Goal: Transaction & Acquisition: Subscribe to service/newsletter

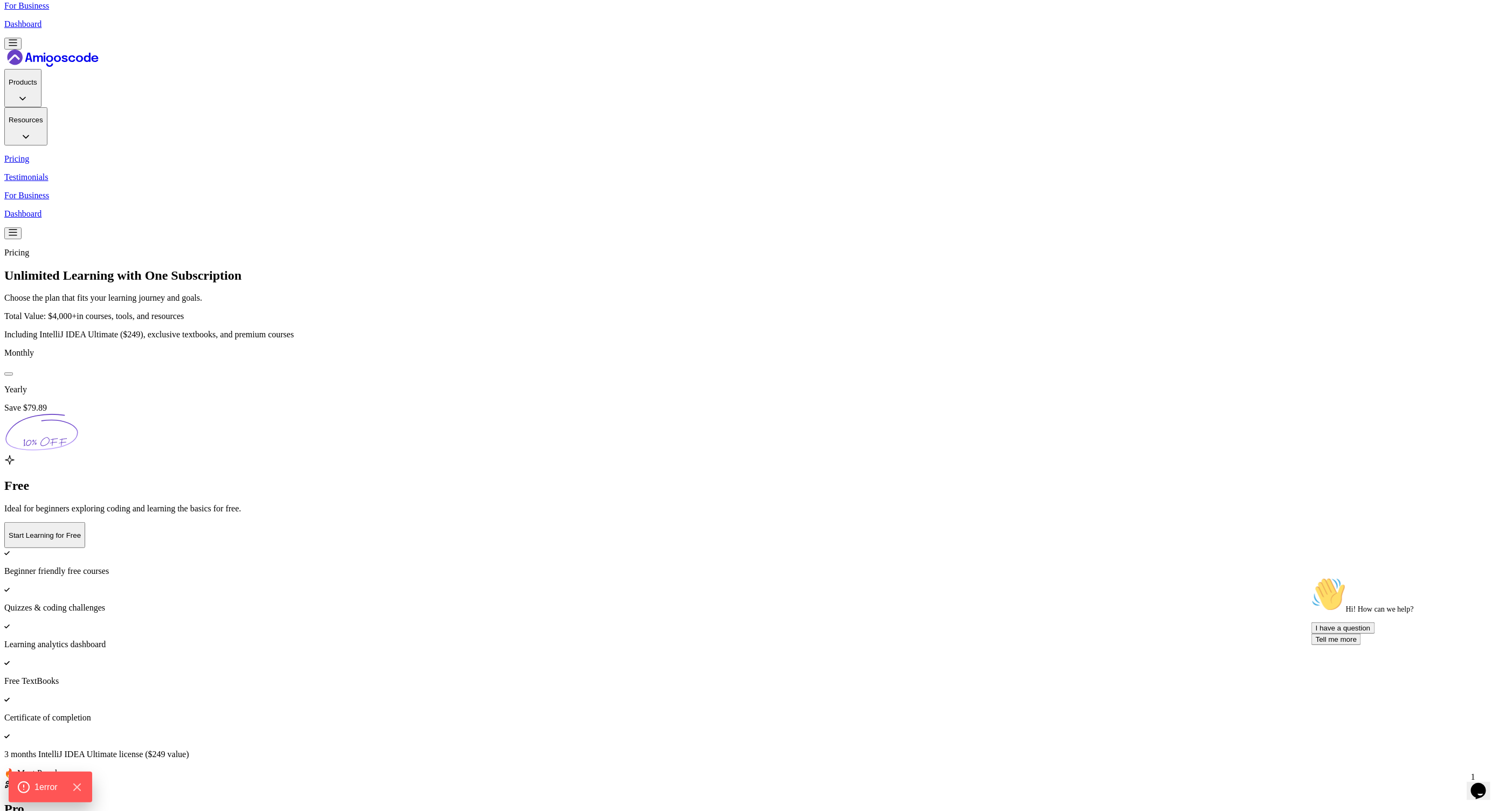
scroll to position [83, 0]
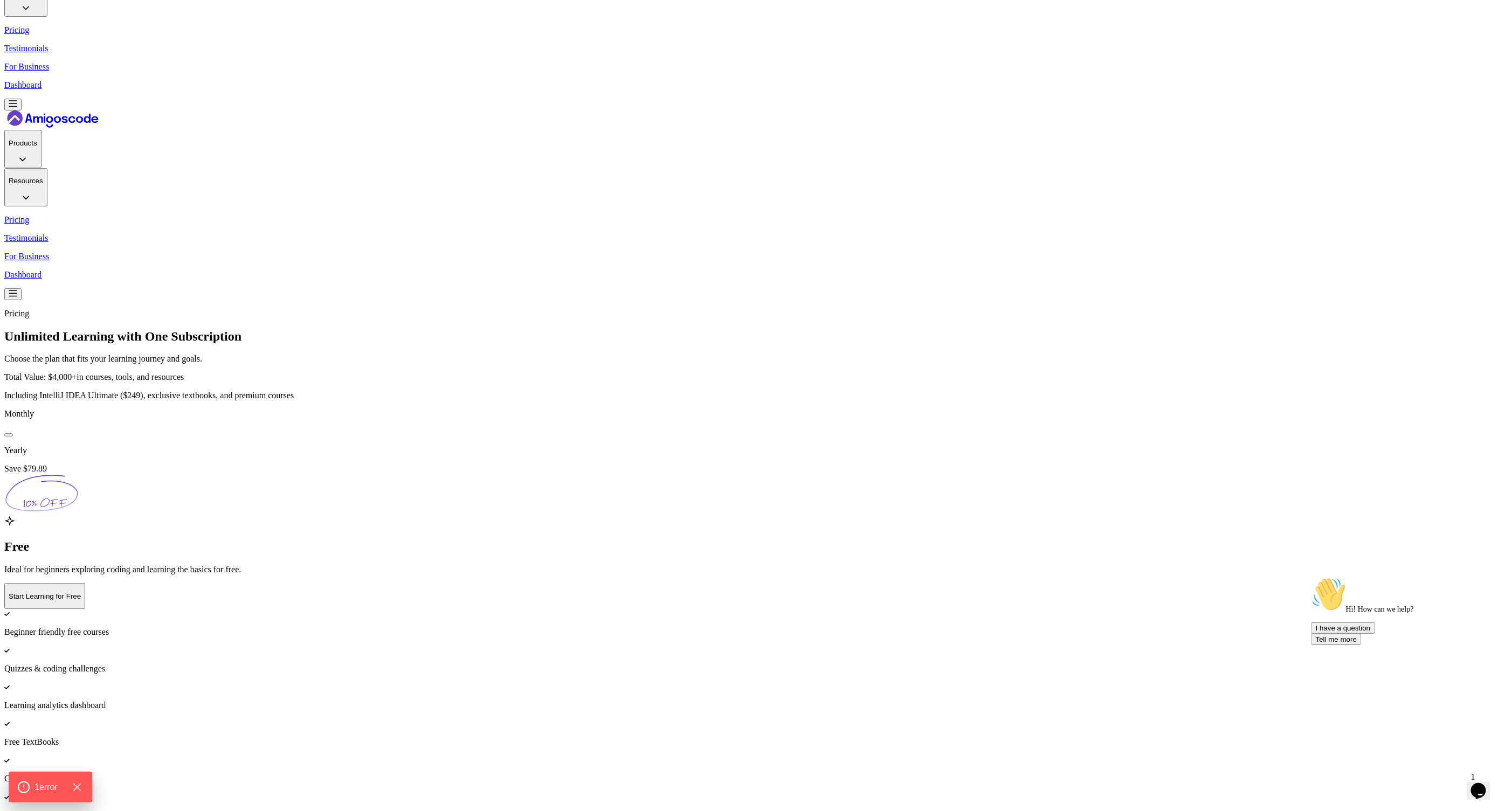
click at [79, 474] on icon at bounding box center [41, 493] width 74 height 39
drag, startPoint x: 807, startPoint y: 190, endPoint x: 787, endPoint y: 194, distance: 20.4
click at [79, 474] on icon at bounding box center [41, 493] width 74 height 39
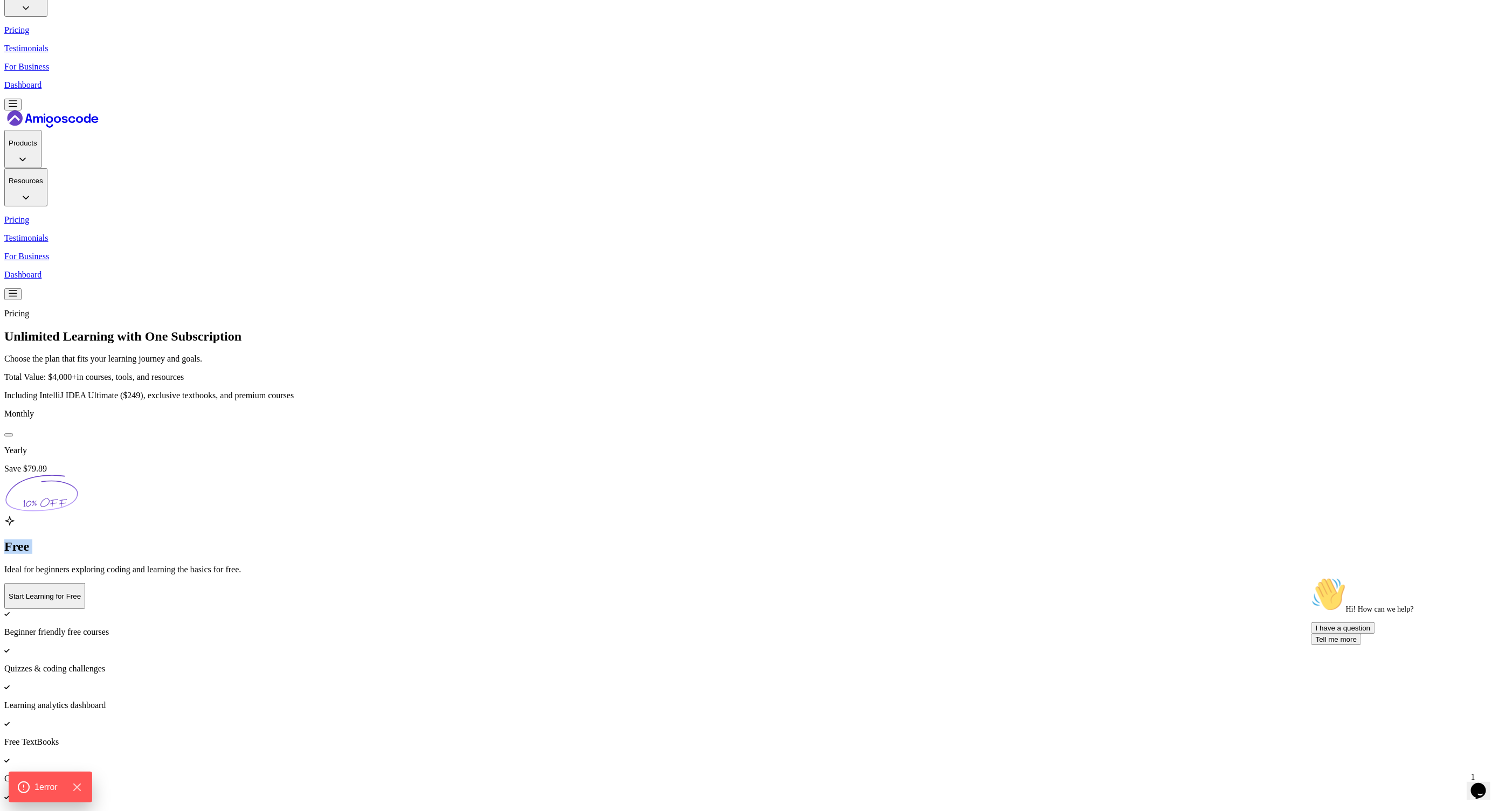
click at [79, 474] on icon at bounding box center [41, 493] width 74 height 39
drag, startPoint x: 844, startPoint y: 206, endPoint x: 825, endPoint y: 205, distance: 19.0
click at [79, 474] on icon at bounding box center [41, 493] width 74 height 39
click at [916, 202] on img at bounding box center [756, 322] width 1512 height 811
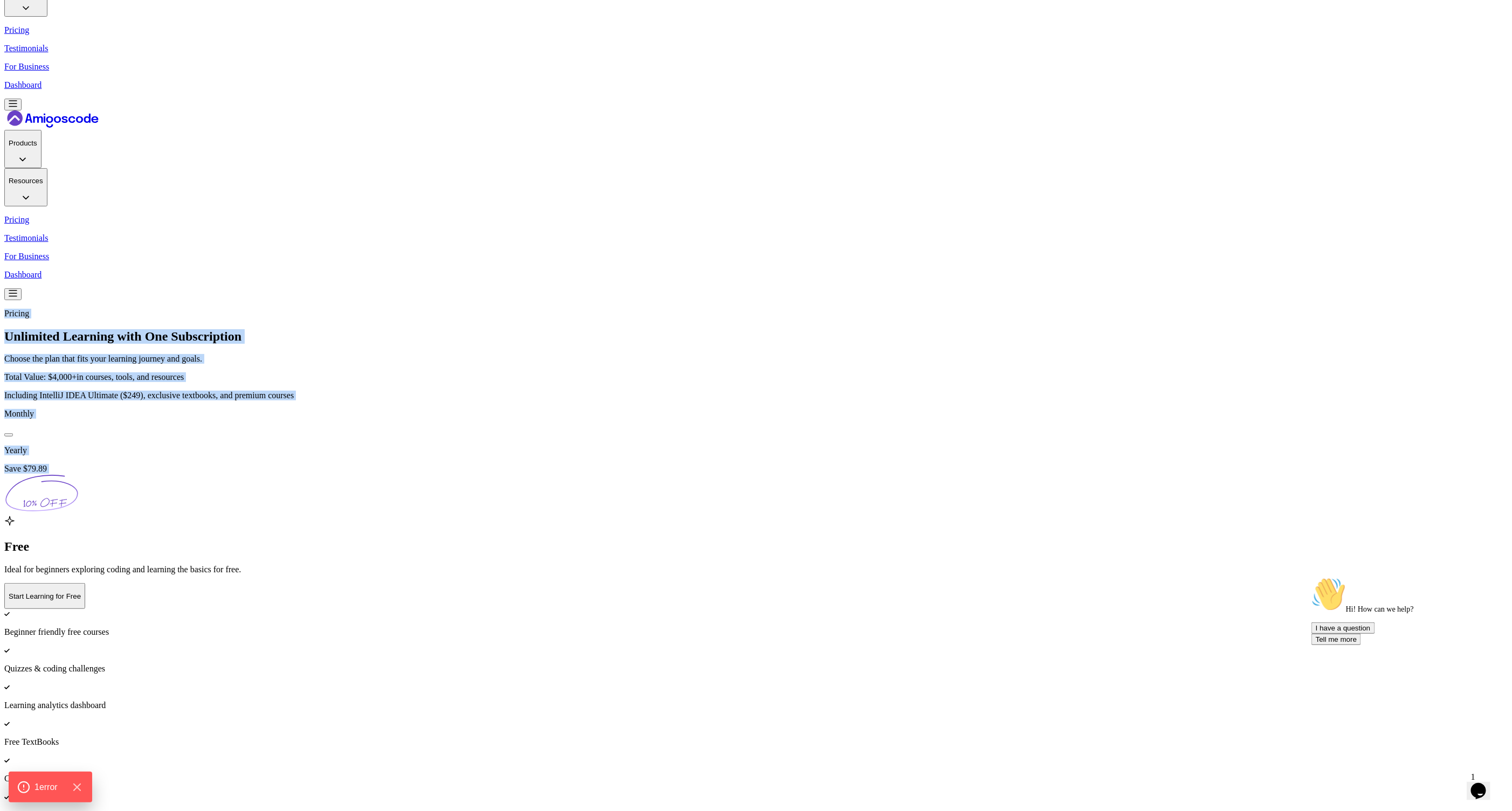
drag, startPoint x: 778, startPoint y: 162, endPoint x: 766, endPoint y: 212, distance: 51.4
click at [8, 435] on div at bounding box center [8, 435] width 0 height 0
click at [13, 433] on button at bounding box center [8, 434] width 8 height 3
click at [922, 409] on div "Monthly Yearly Save $79.89" at bounding box center [756, 462] width 1503 height 106
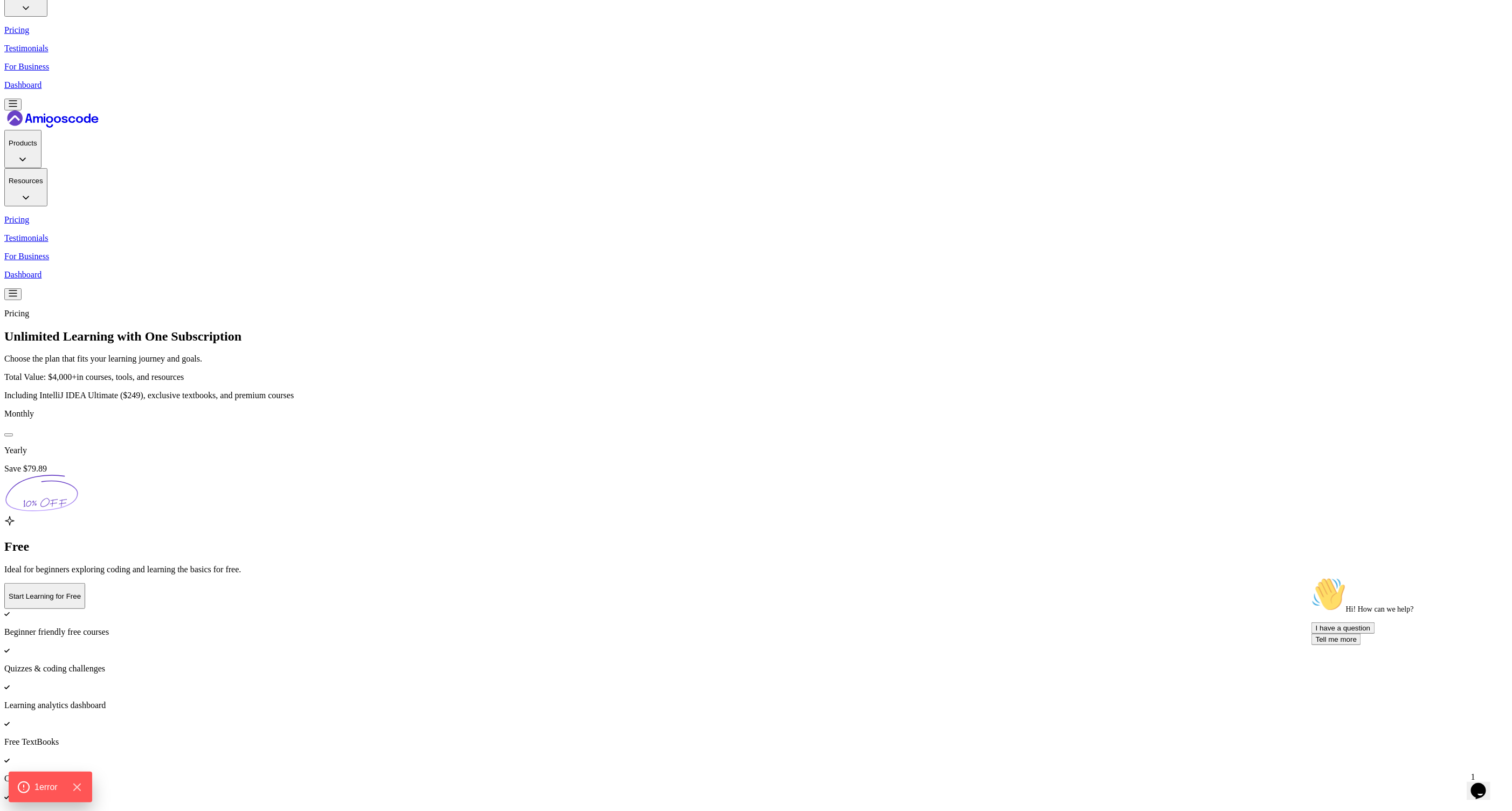
click at [13, 433] on button at bounding box center [8, 434] width 8 height 3
click at [8, 435] on div at bounding box center [8, 435] width 0 height 0
click at [13, 433] on button at bounding box center [8, 434] width 8 height 3
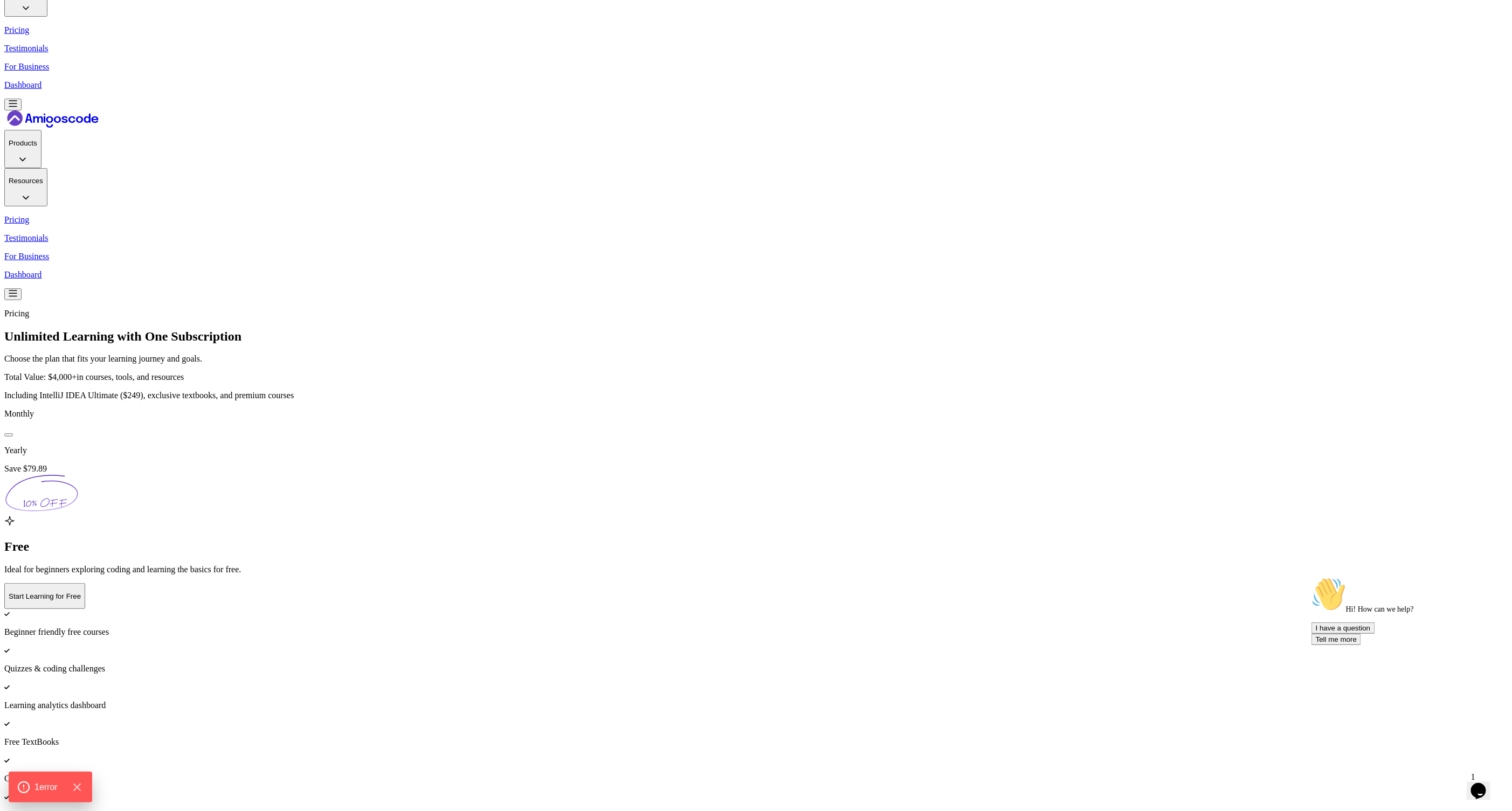
click at [13, 433] on button at bounding box center [8, 434] width 8 height 3
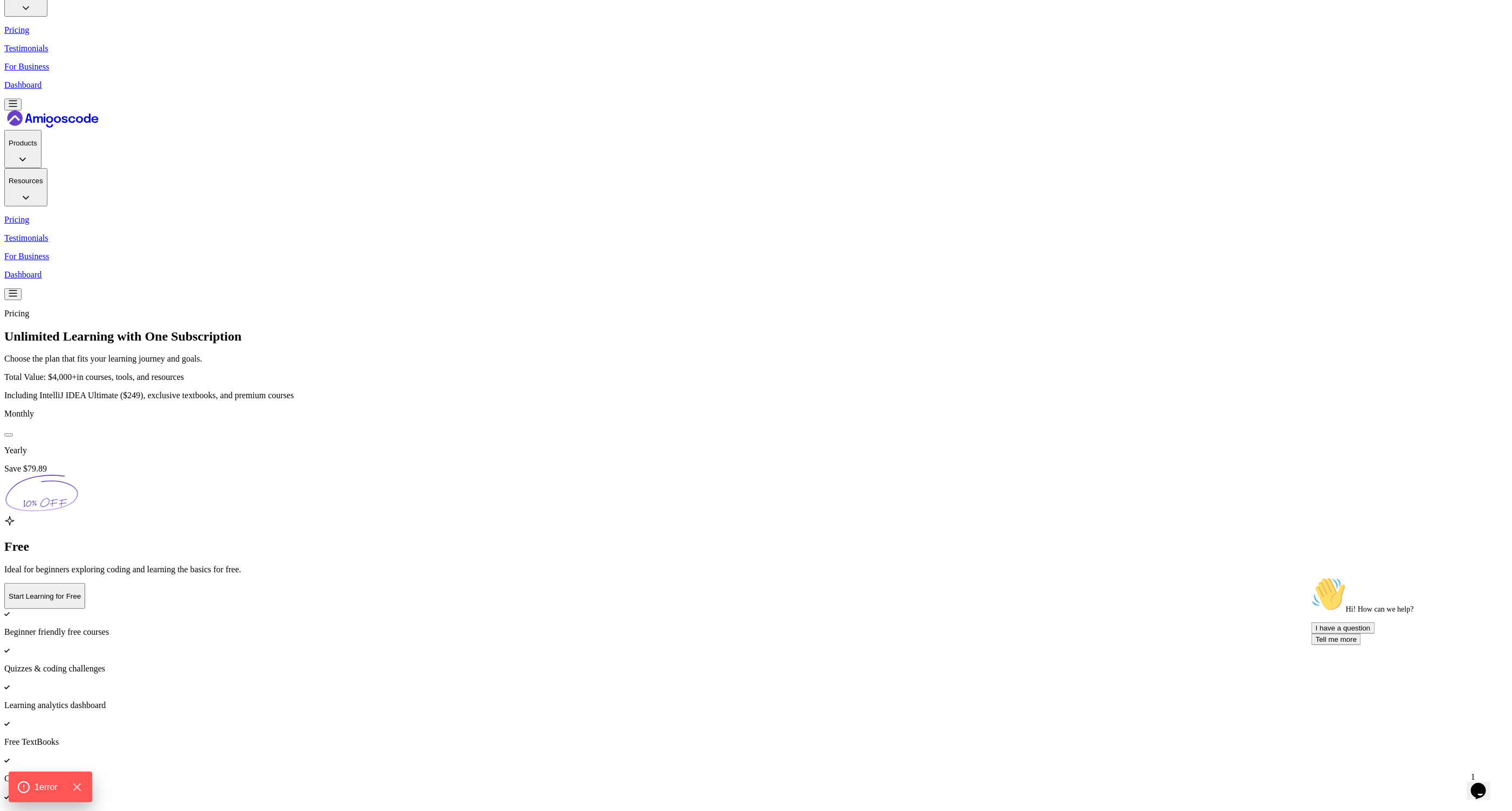
click at [13, 433] on button at bounding box center [8, 434] width 8 height 3
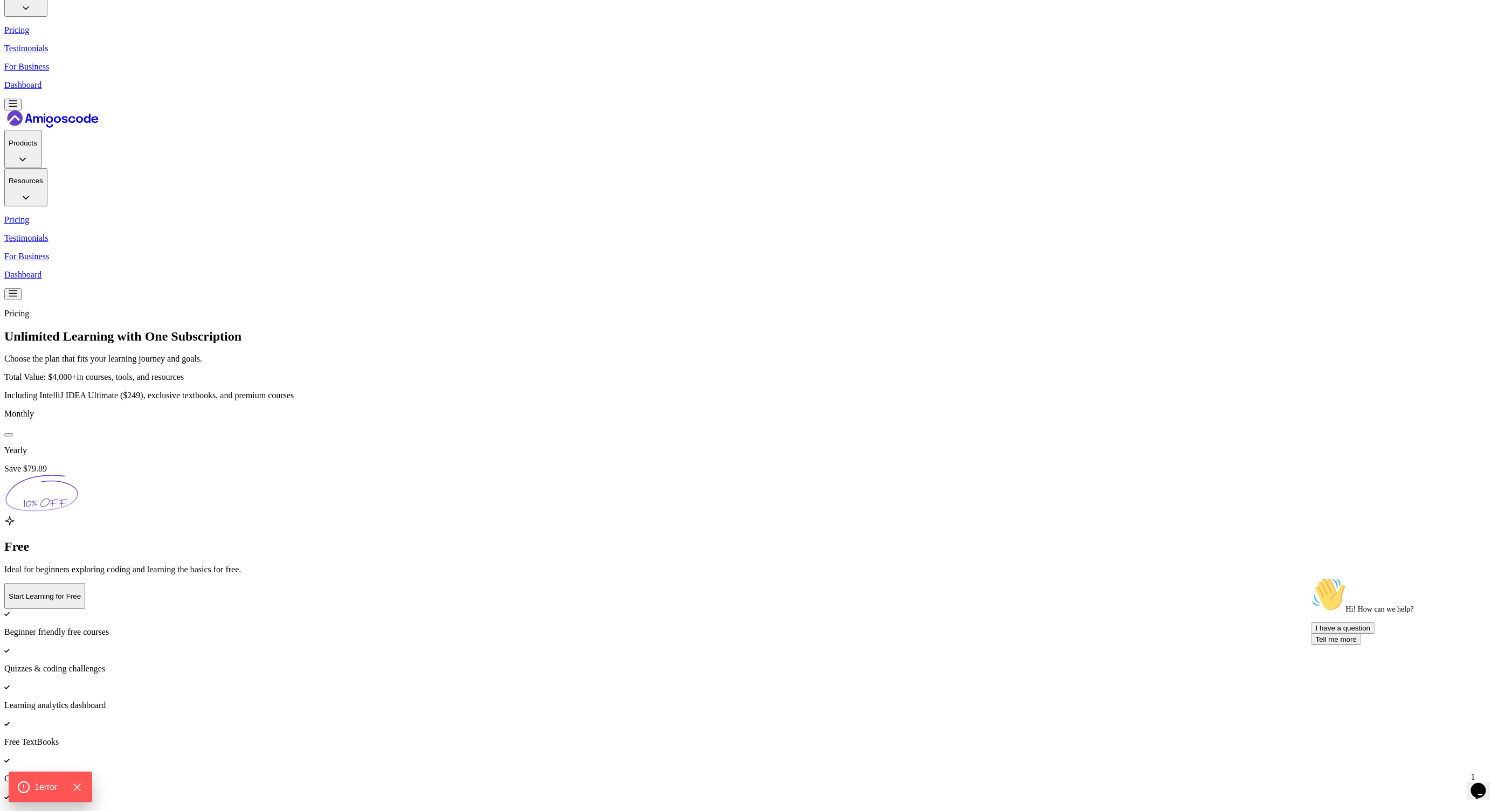
click at [13, 433] on button at bounding box center [8, 434] width 8 height 3
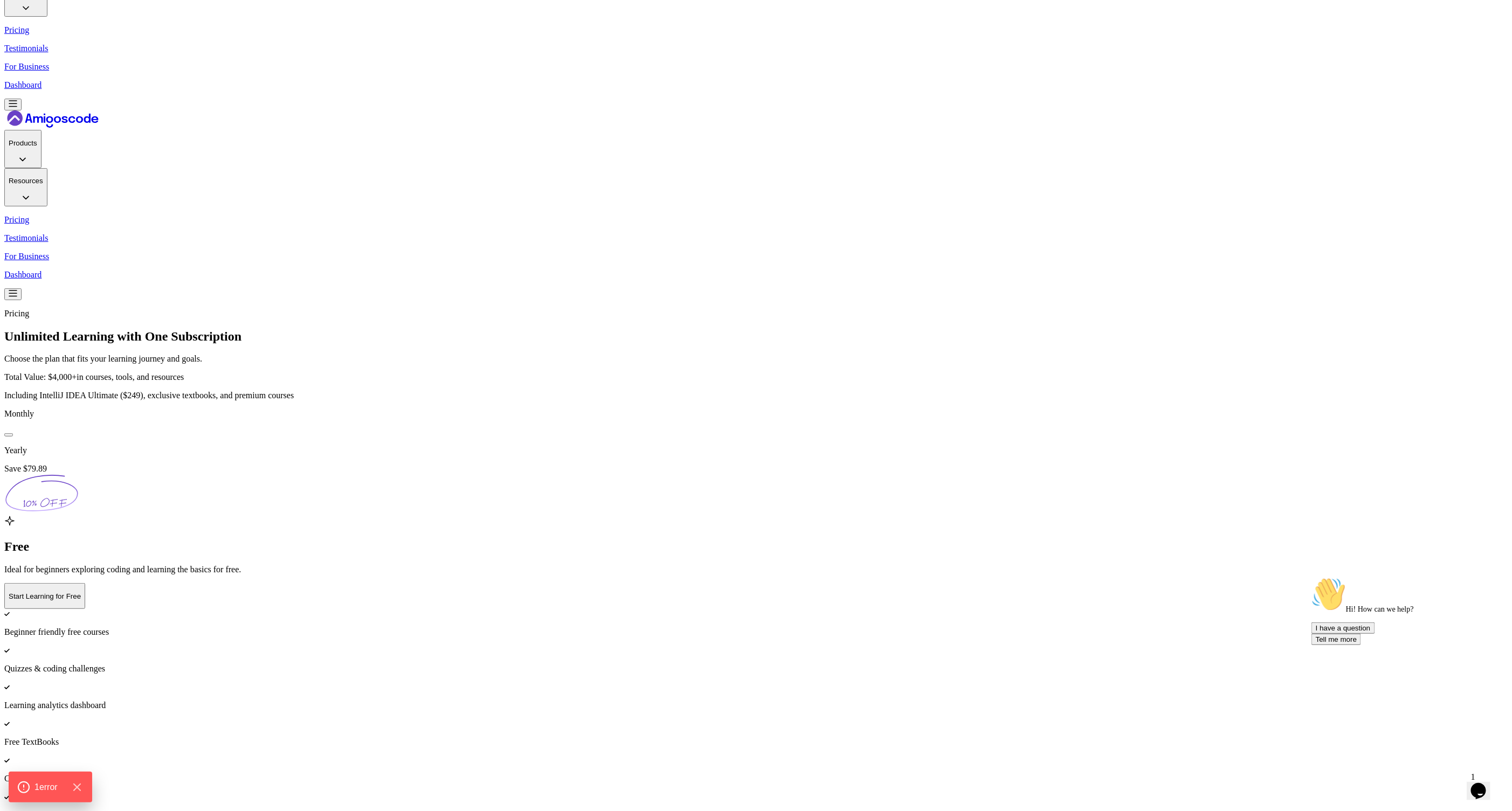
click at [13, 433] on button at bounding box center [8, 434] width 8 height 3
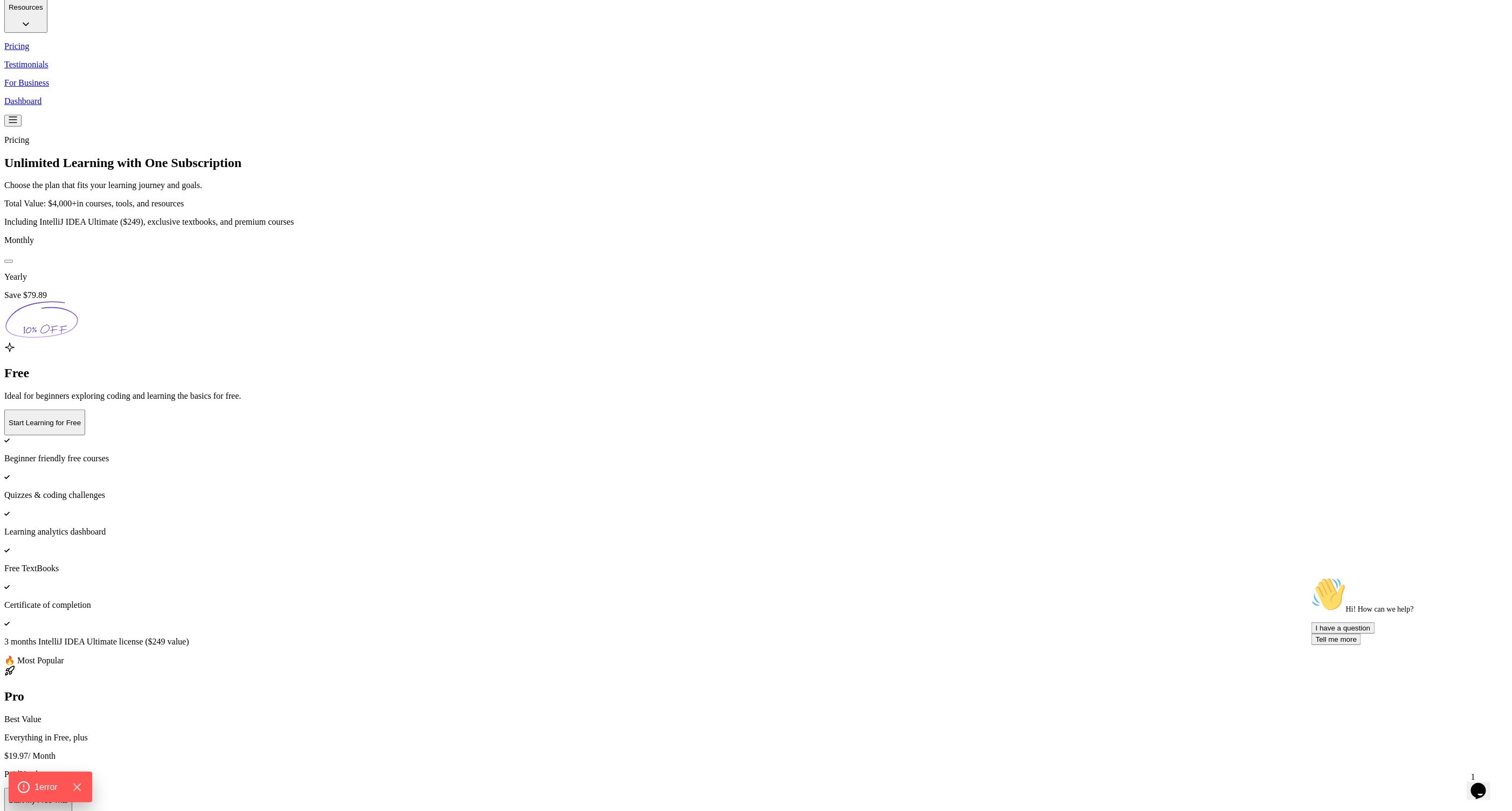
scroll to position [0, 0]
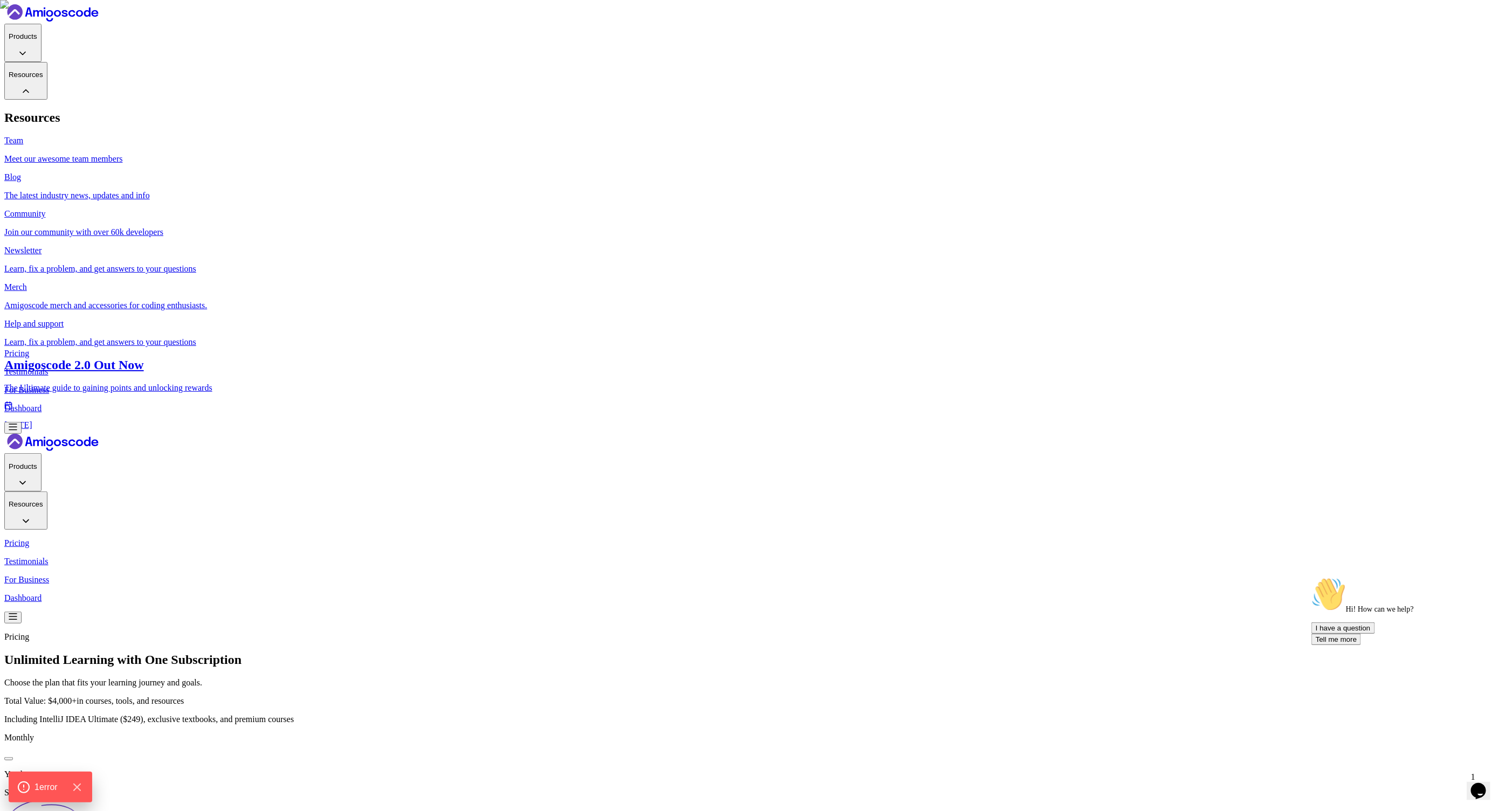
click at [43, 71] on p "Resources" at bounding box center [26, 75] width 35 height 8
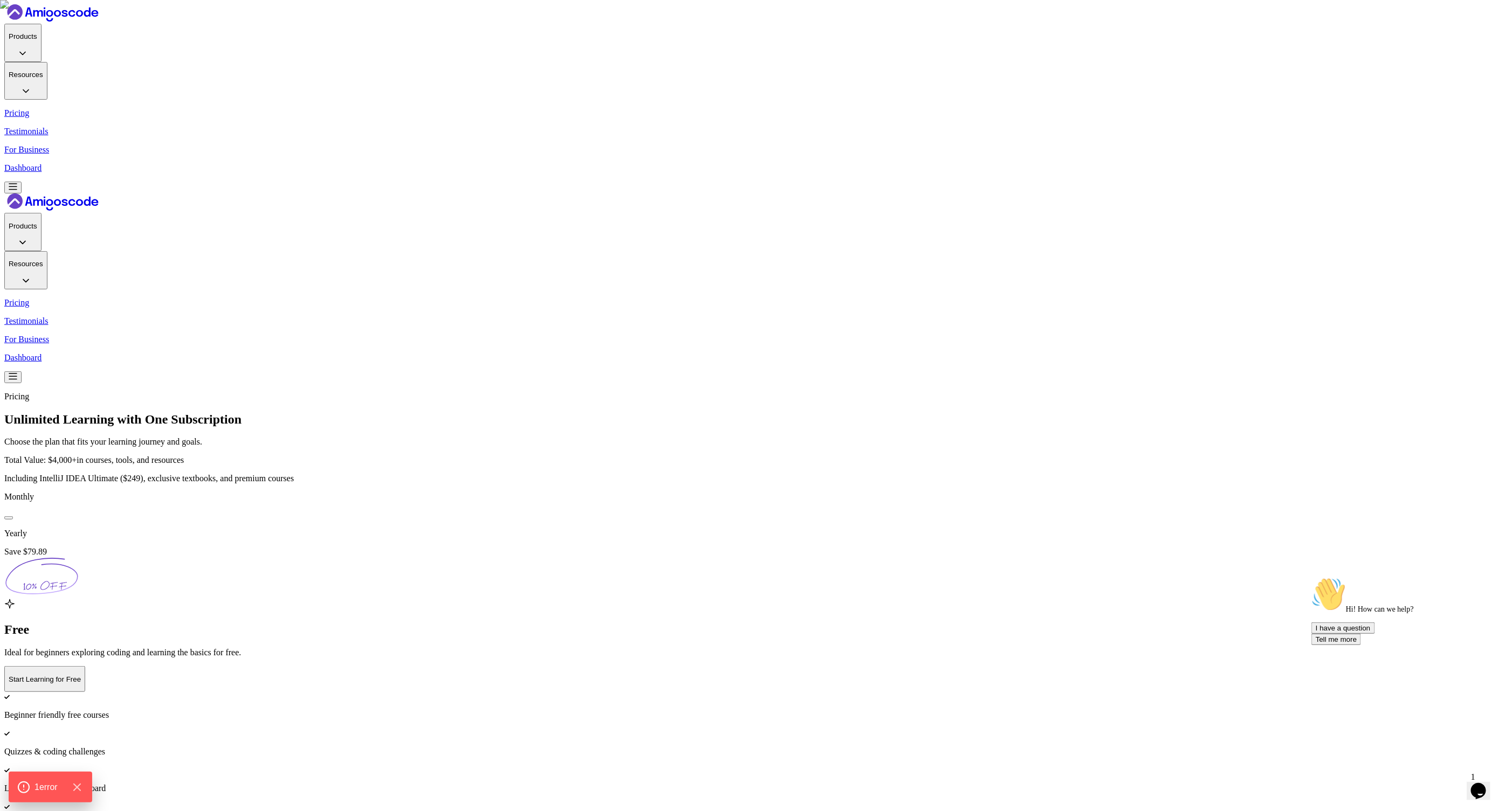
click at [43, 71] on p "Resources" at bounding box center [26, 75] width 35 height 8
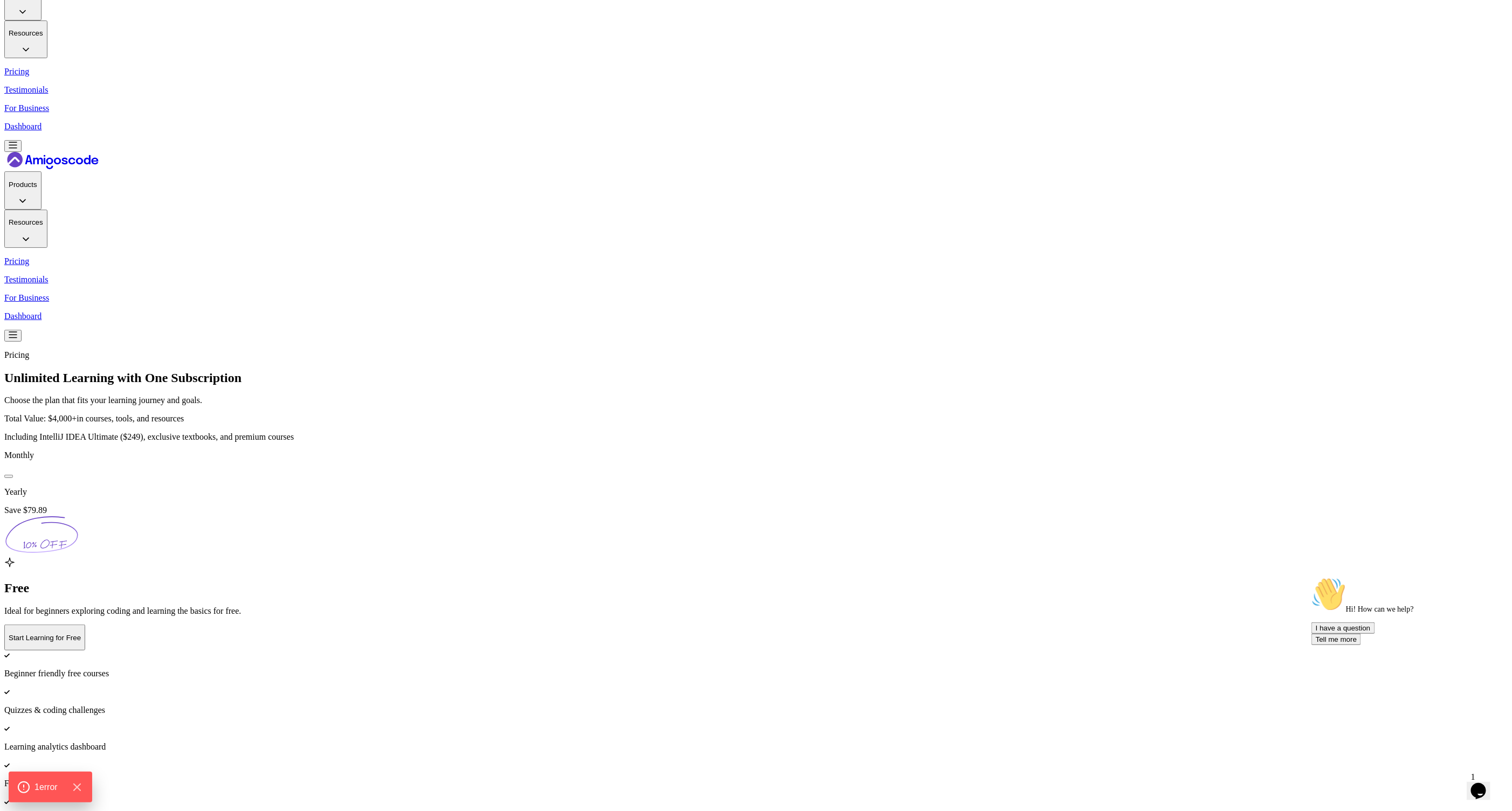
click at [819, 85] on p "Testimonials" at bounding box center [756, 90] width 1503 height 10
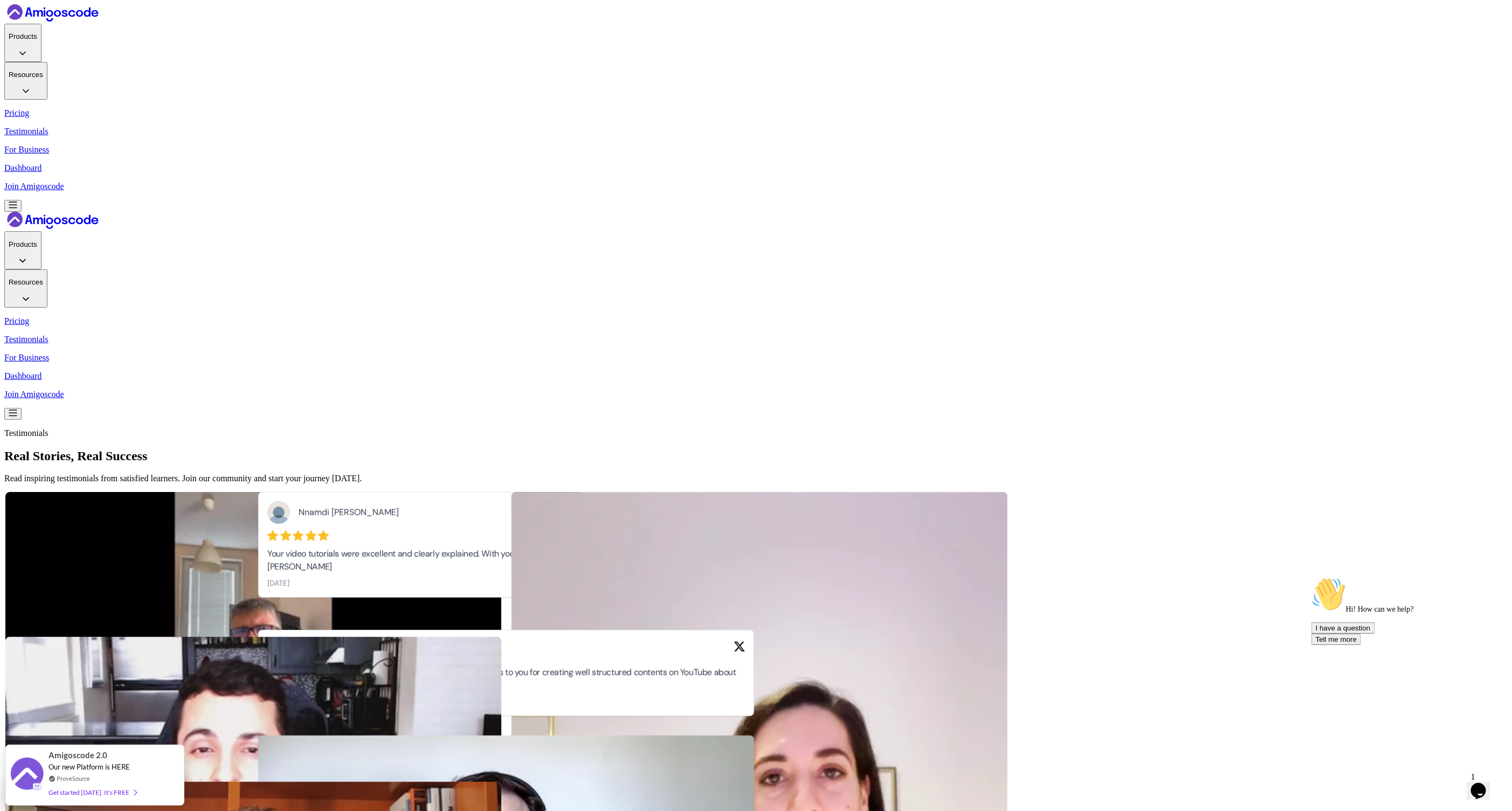
click at [1073, 181] on p "Join Amigoscode" at bounding box center [756, 186] width 1503 height 10
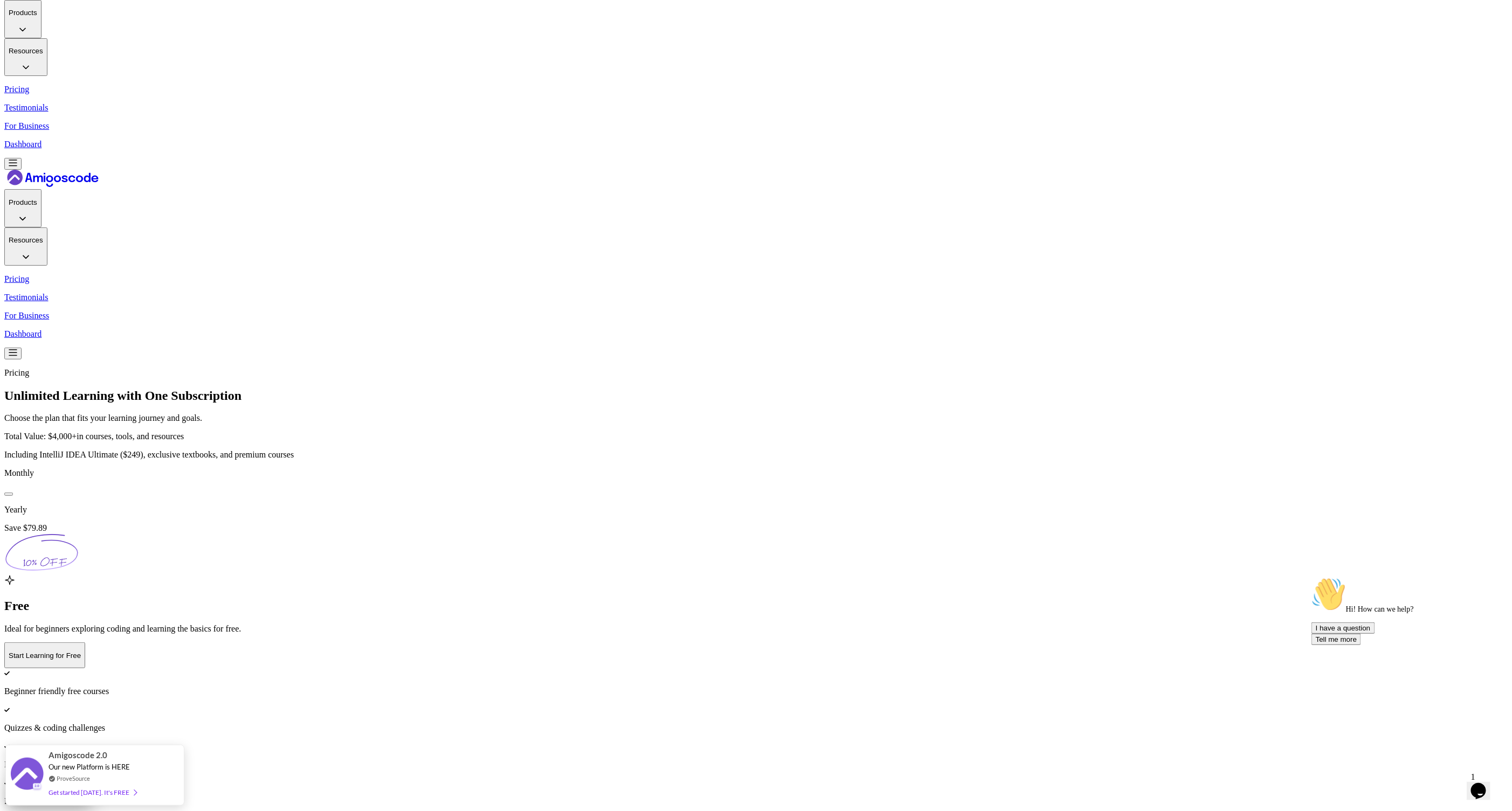
scroll to position [47, 0]
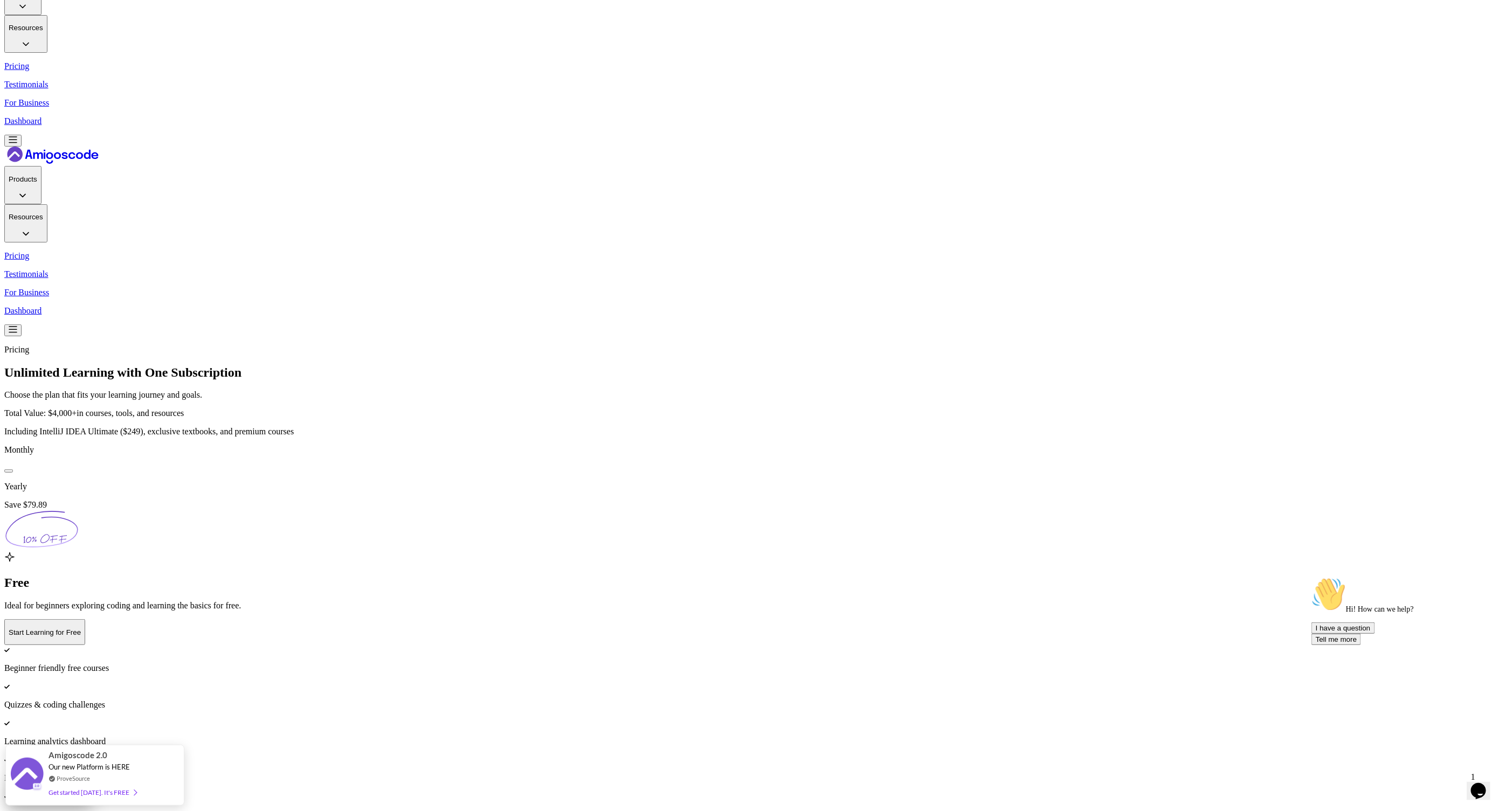
drag, startPoint x: 720, startPoint y: 455, endPoint x: 812, endPoint y: 454, distance: 92.0
copy p "ay Risk-Free Guarantee"
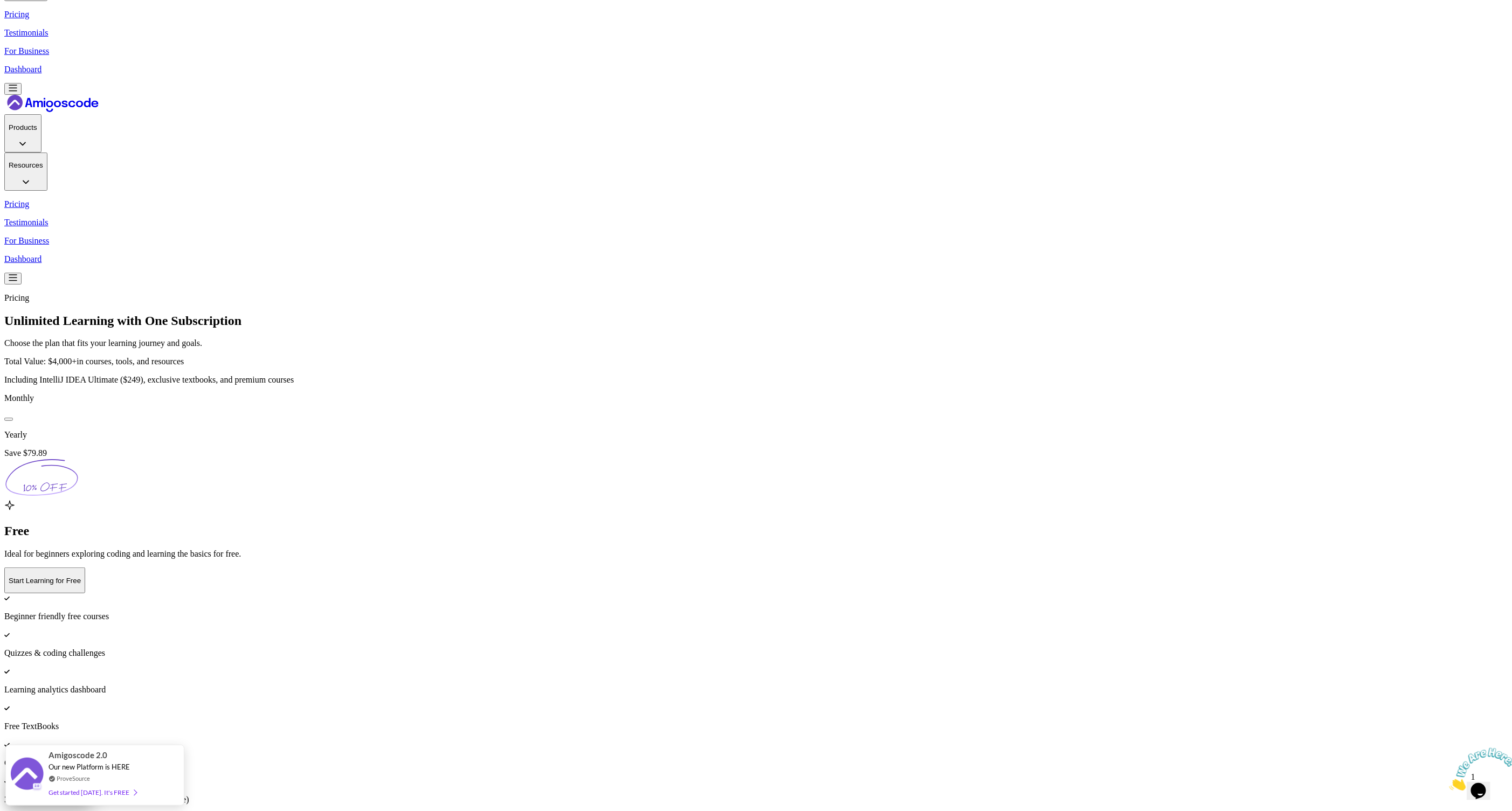
scroll to position [90, 0]
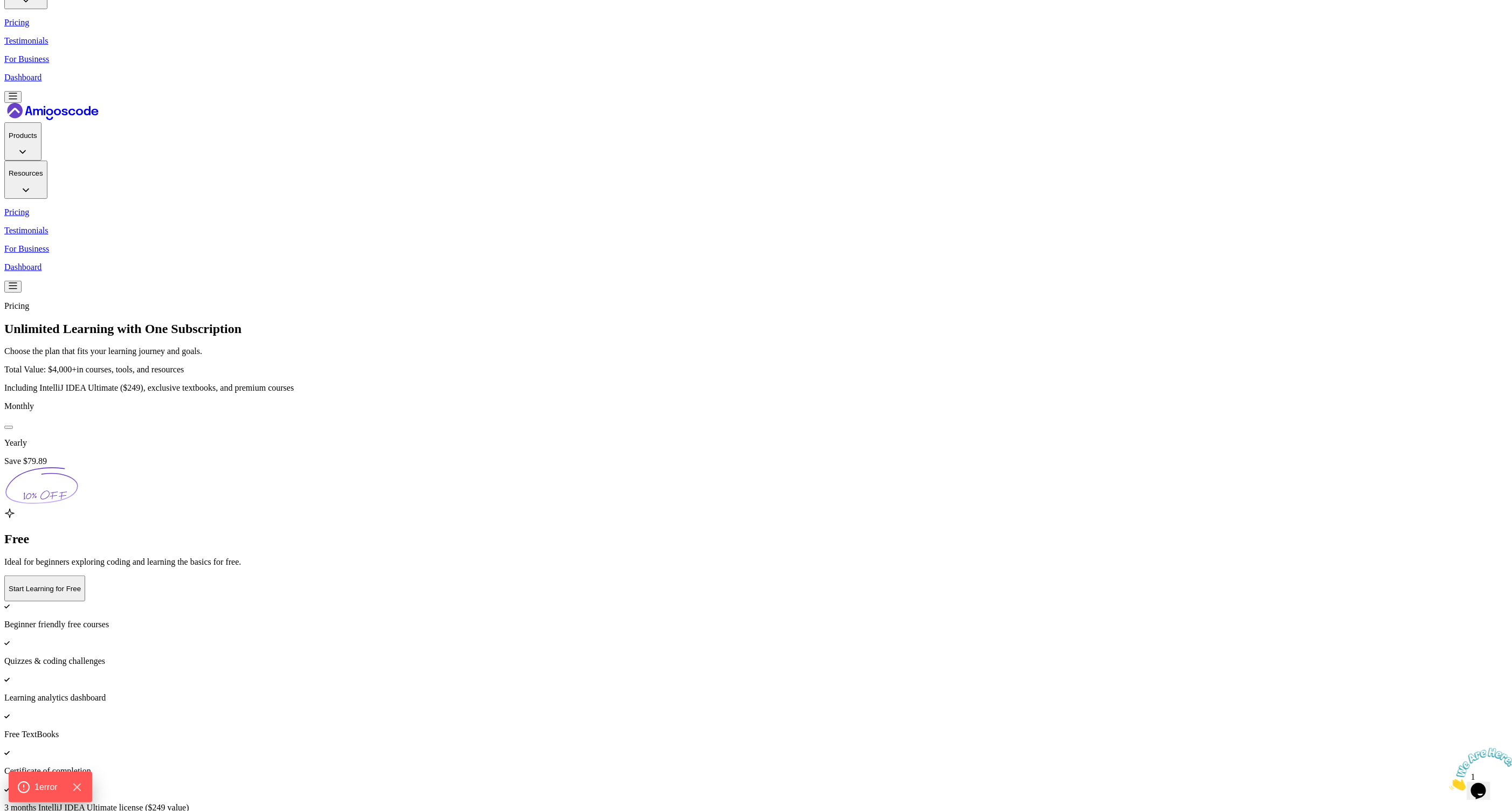
click at [13, 426] on button at bounding box center [8, 427] width 8 height 3
click at [8, 427] on div at bounding box center [8, 427] width 0 height 0
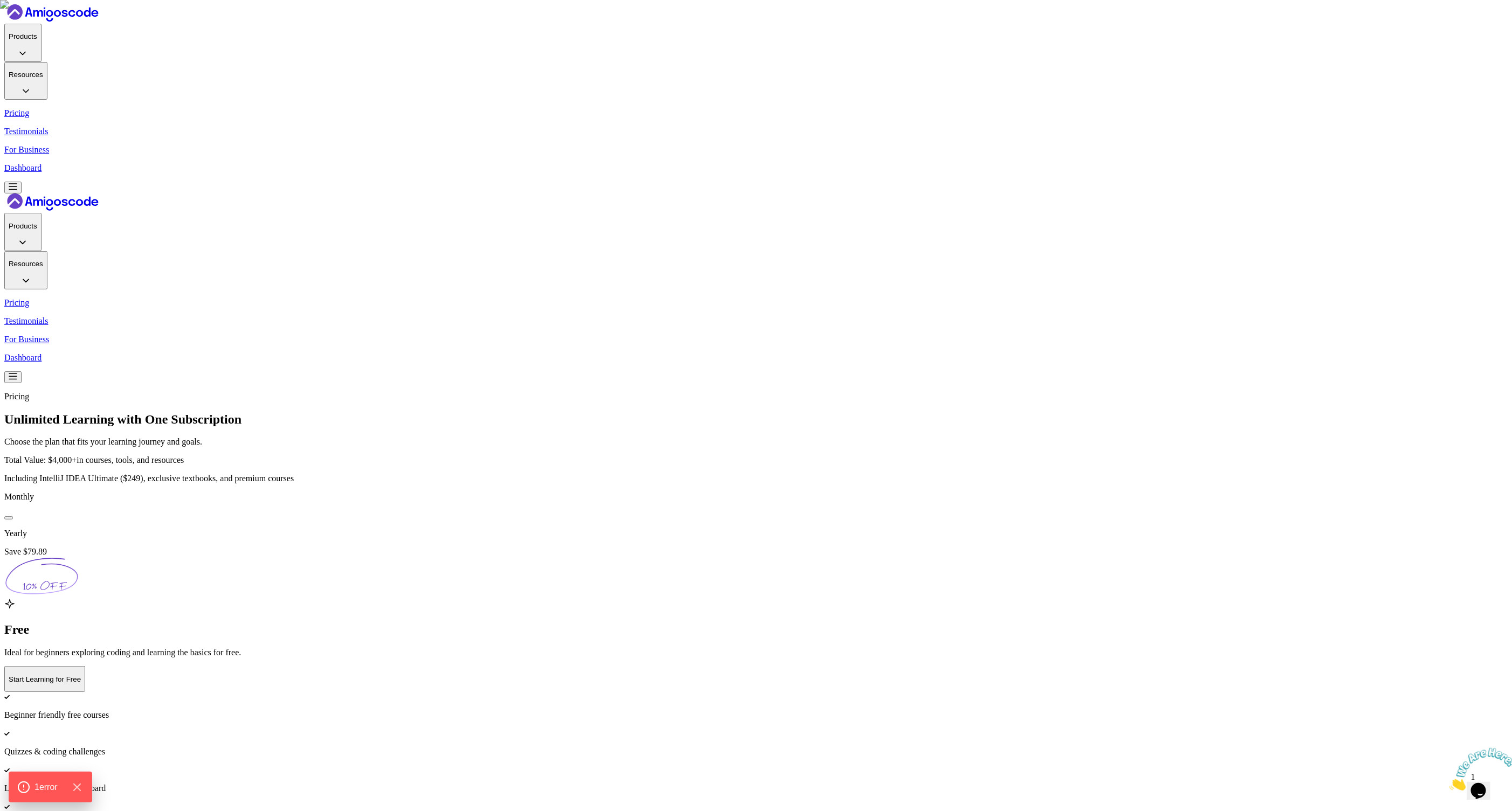
click at [735, 474] on p "Including IntelliJ IDEA Ultimate ($249), exclusive textbooks, and premium cours…" at bounding box center [756, 478] width 1503 height 10
click at [762, 474] on p "Including IntelliJ IDEA Ultimate ($249), exclusive textbooks, and premium cours…" at bounding box center [756, 478] width 1503 height 10
click at [800, 474] on p "Including IntelliJ IDEA Ultimate ($249), exclusive textbooks, and premium cours…" at bounding box center [756, 478] width 1503 height 10
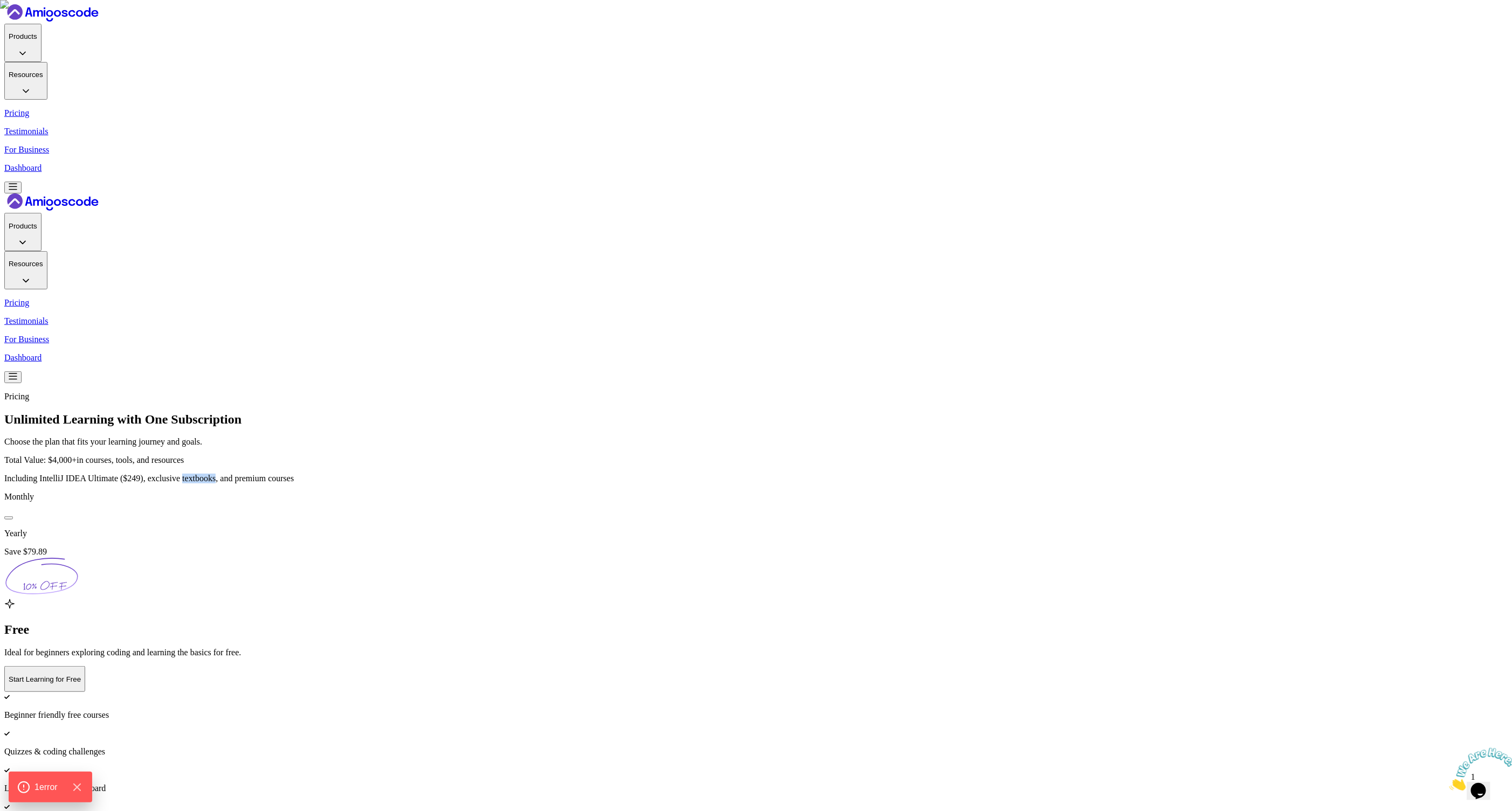
click at [800, 474] on p "Including IntelliJ IDEA Ultimate ($249), exclusive textbooks, and premium cours…" at bounding box center [756, 478] width 1503 height 10
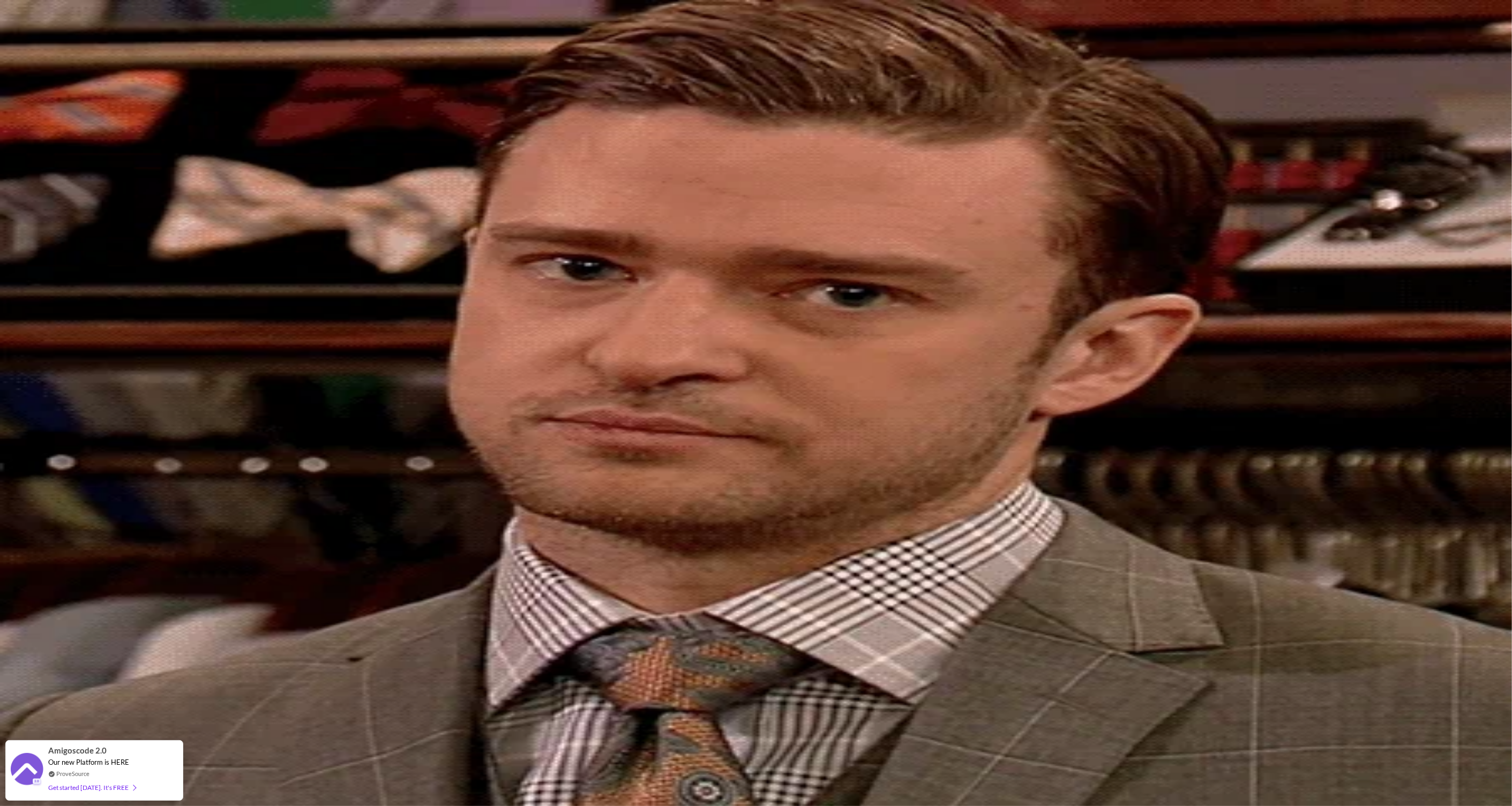
click at [24, 69] on icon "access-dashboard" at bounding box center [18, 62] width 13 height 13
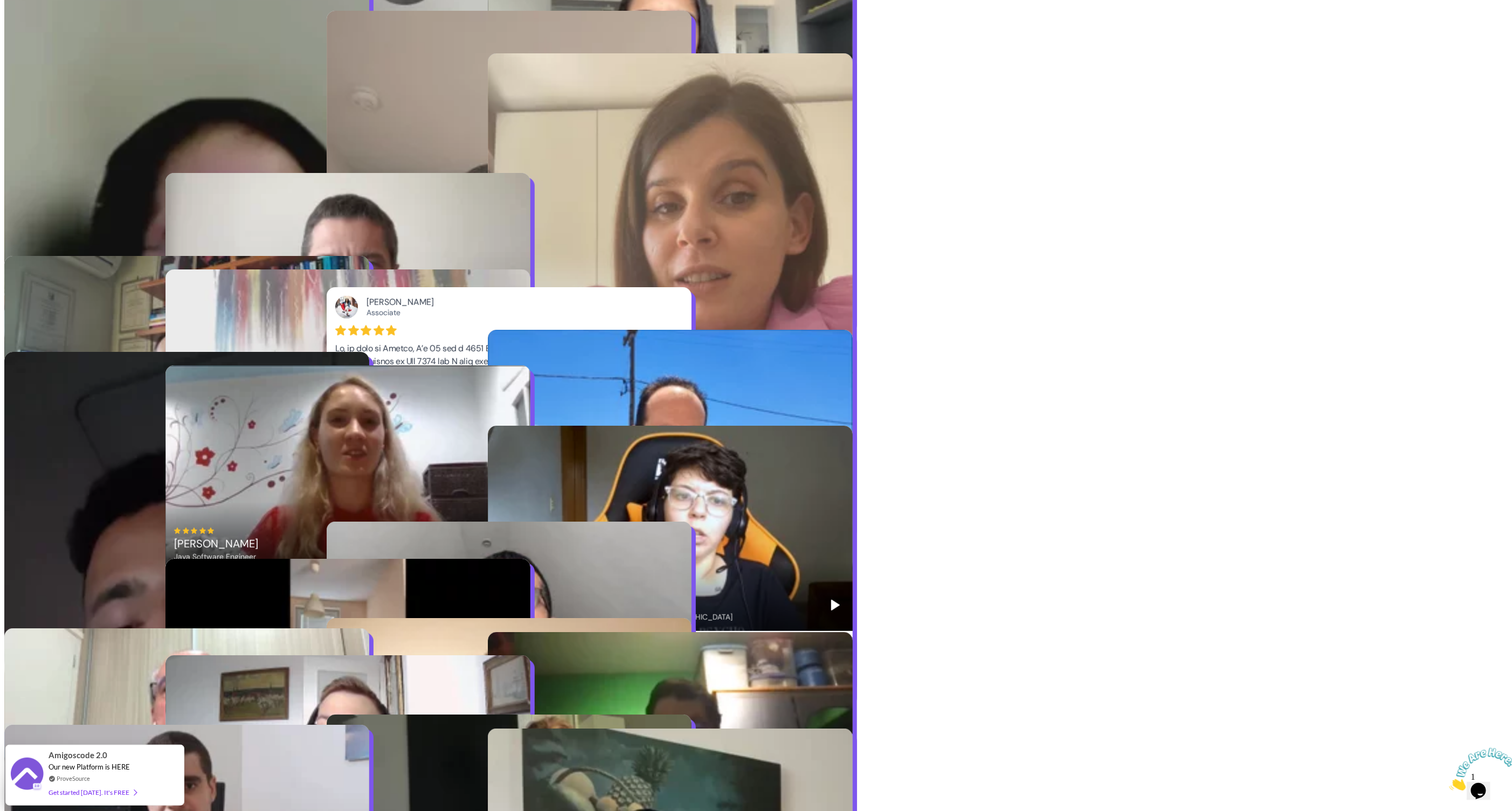
scroll to position [3392, 0]
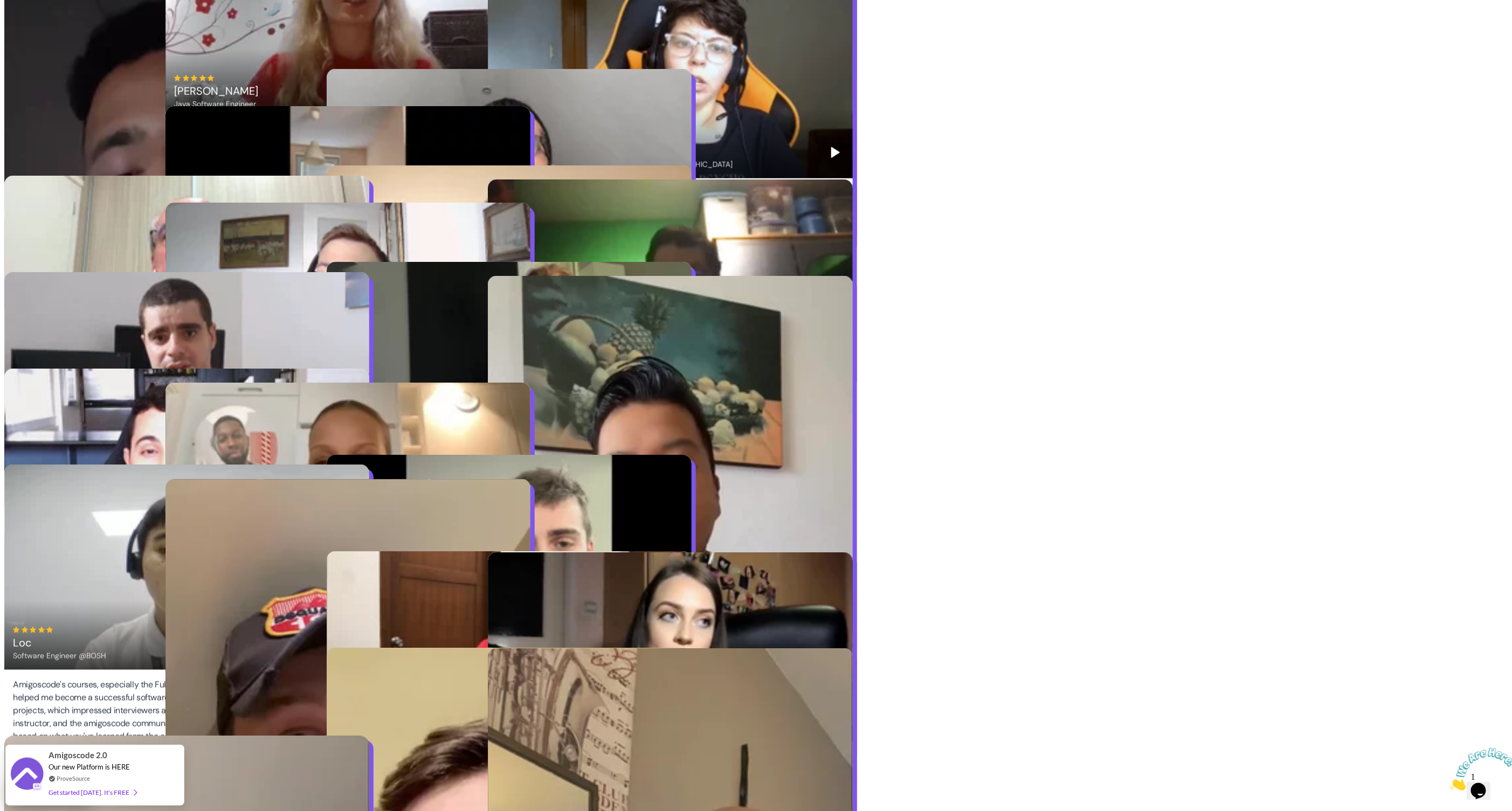
drag, startPoint x: 132, startPoint y: 759, endPoint x: 322, endPoint y: 606, distance: 243.9
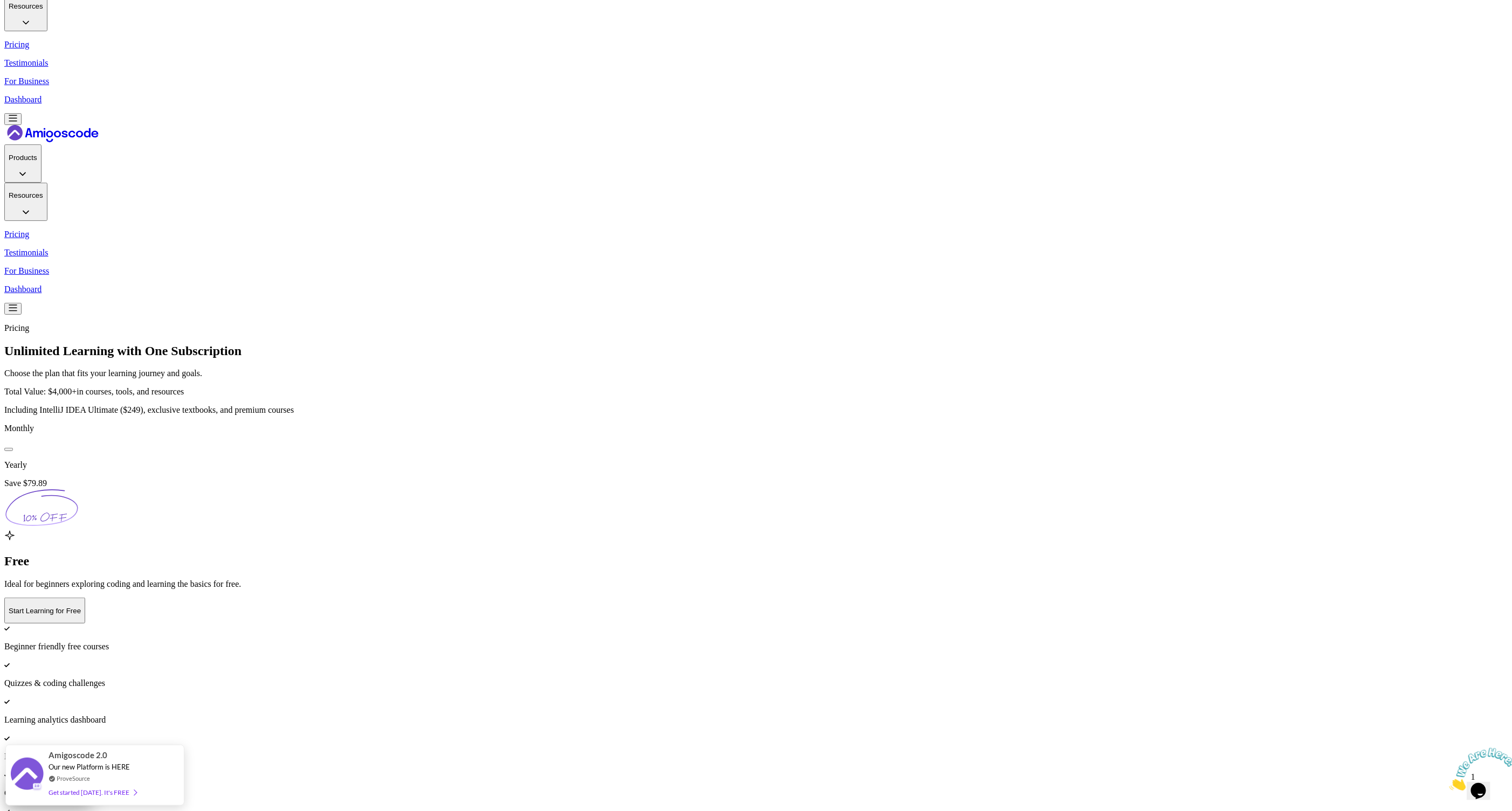
scroll to position [192, 0]
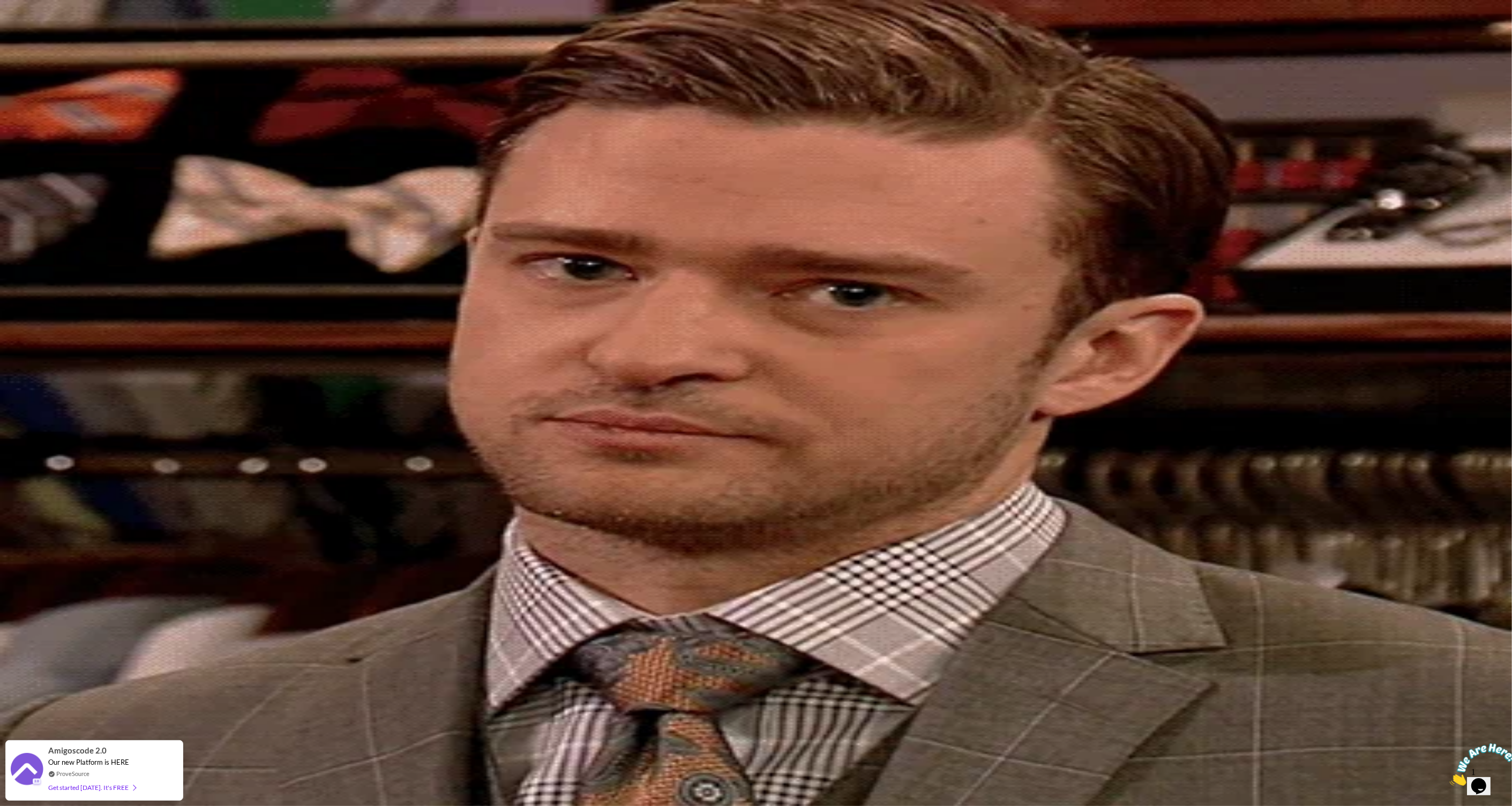
click at [27, 78] on div "Close" at bounding box center [17, 75] width 18 height 8
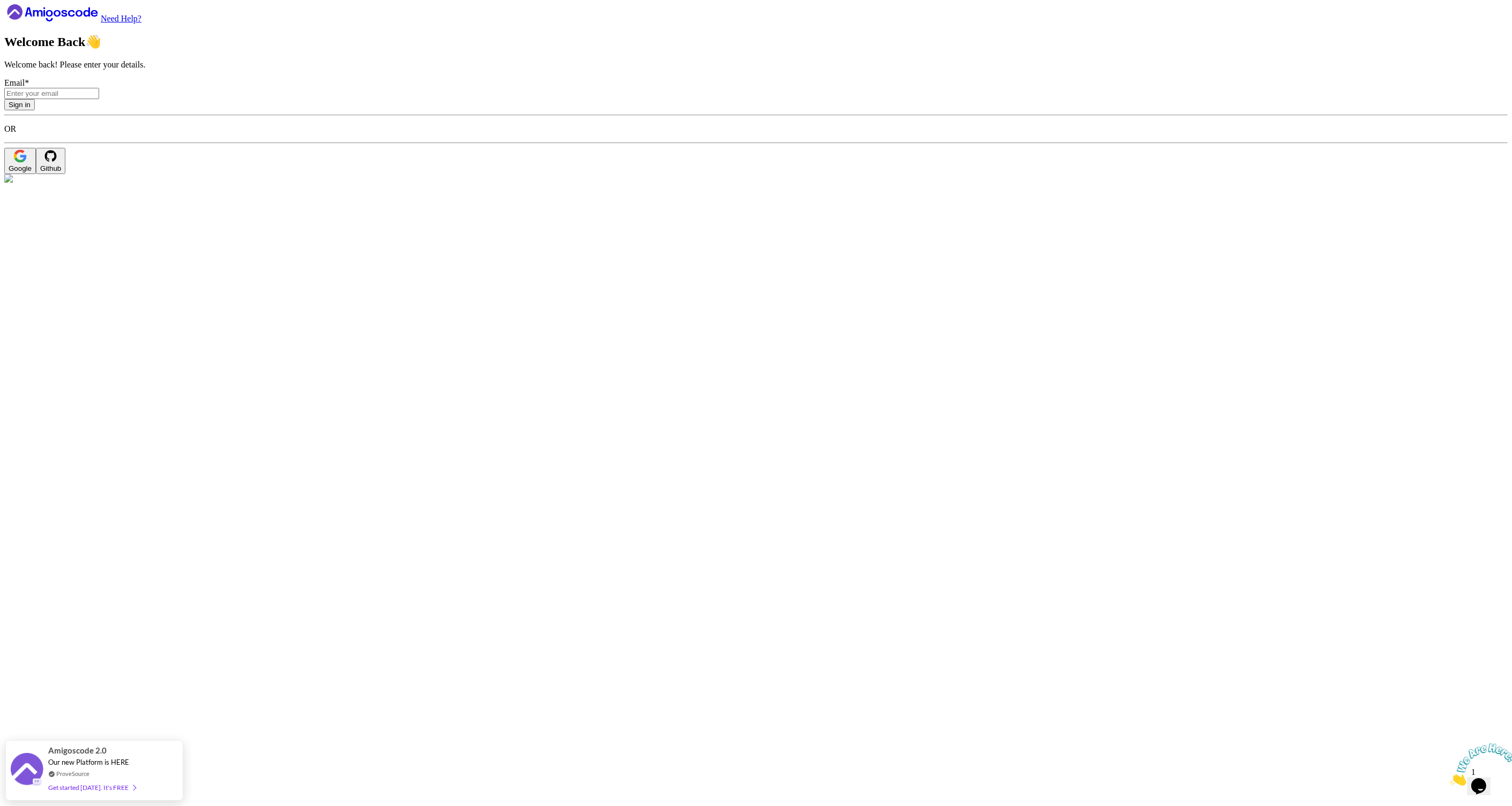
click at [79, 21] on icon at bounding box center [52, 12] width 96 height 17
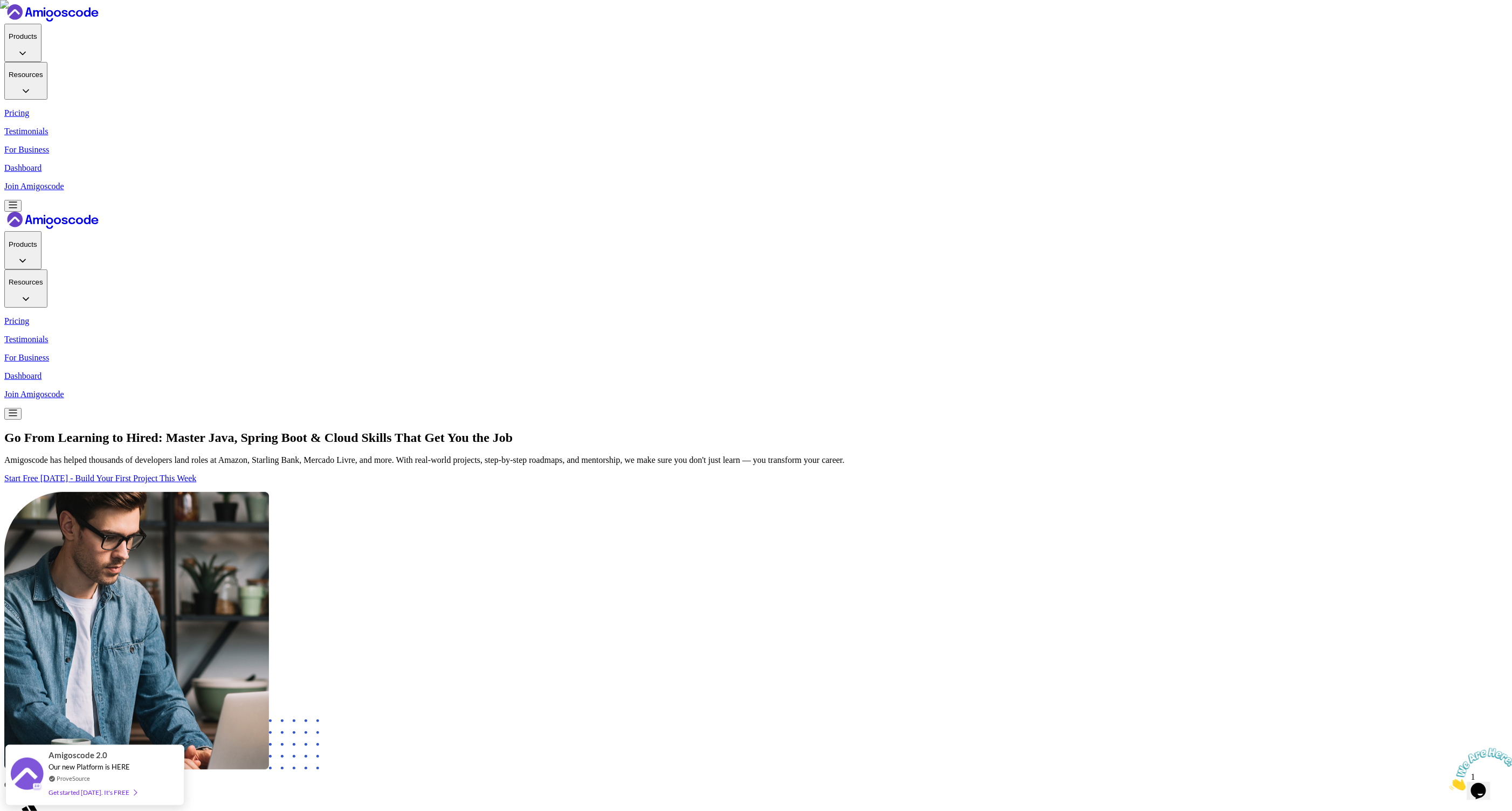
click at [1080, 181] on p "Join Amigoscode" at bounding box center [756, 186] width 1503 height 10
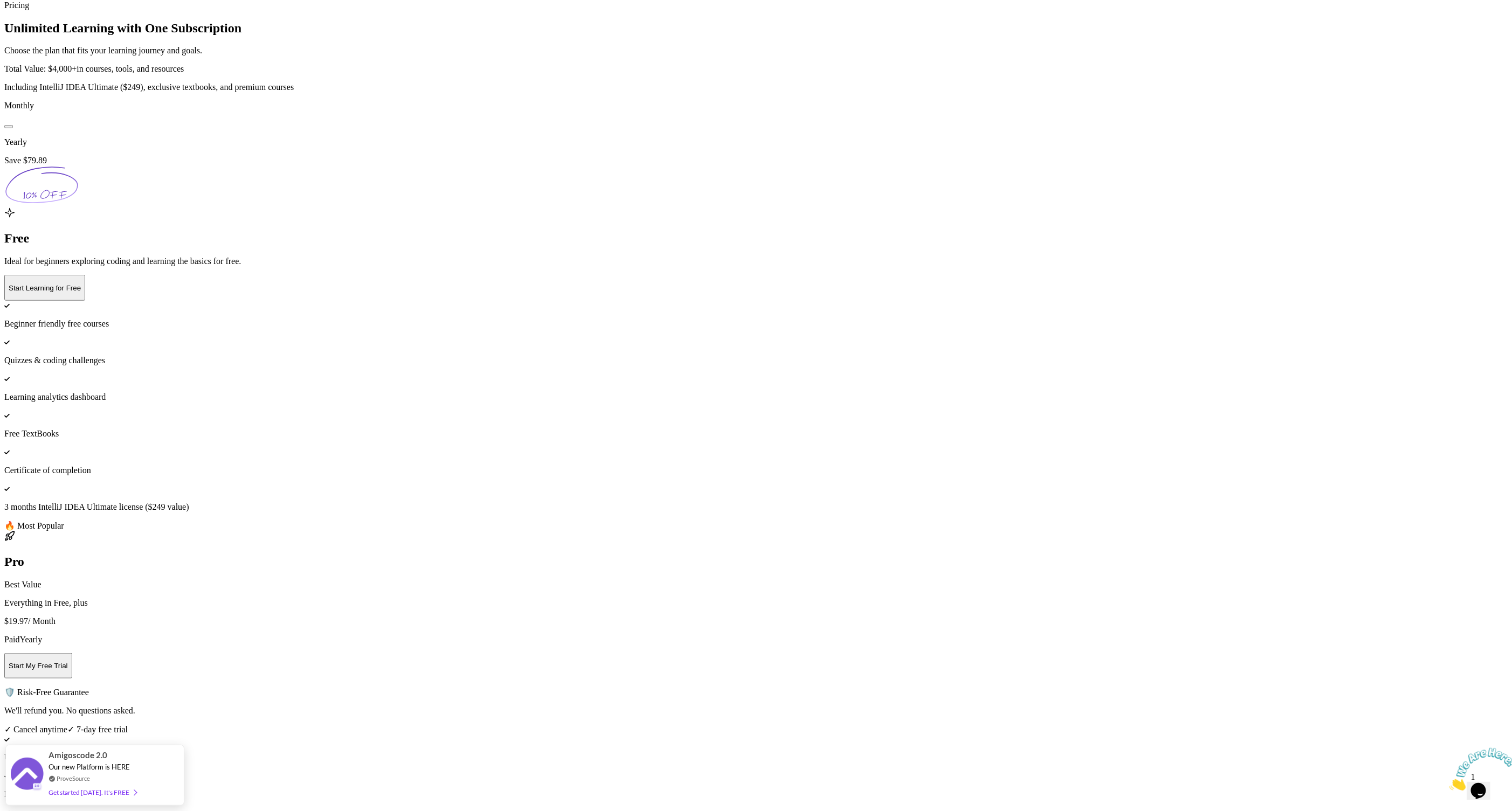
scroll to position [158, 0]
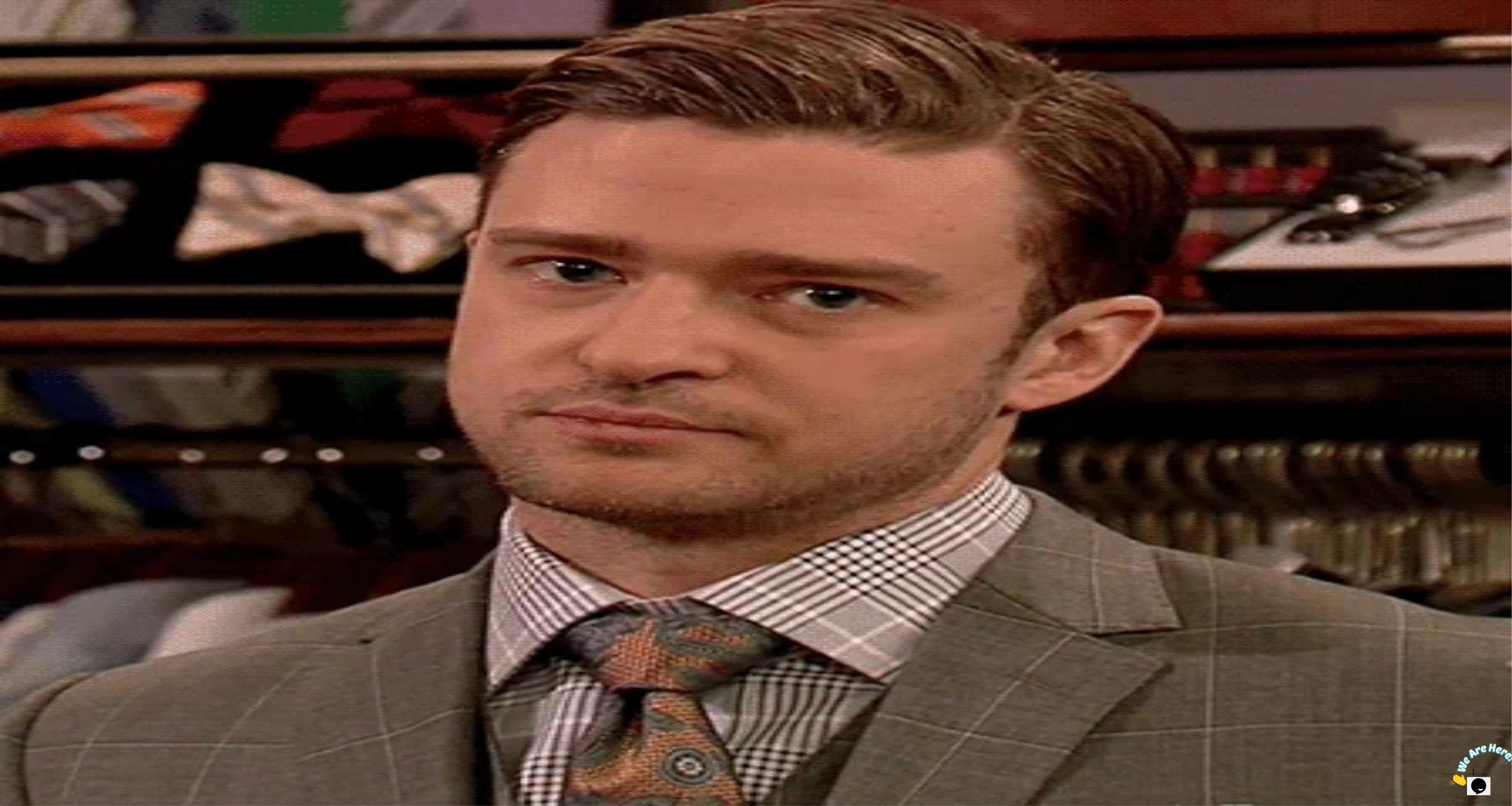
click at [27, 78] on div "Close" at bounding box center [17, 75] width 18 height 8
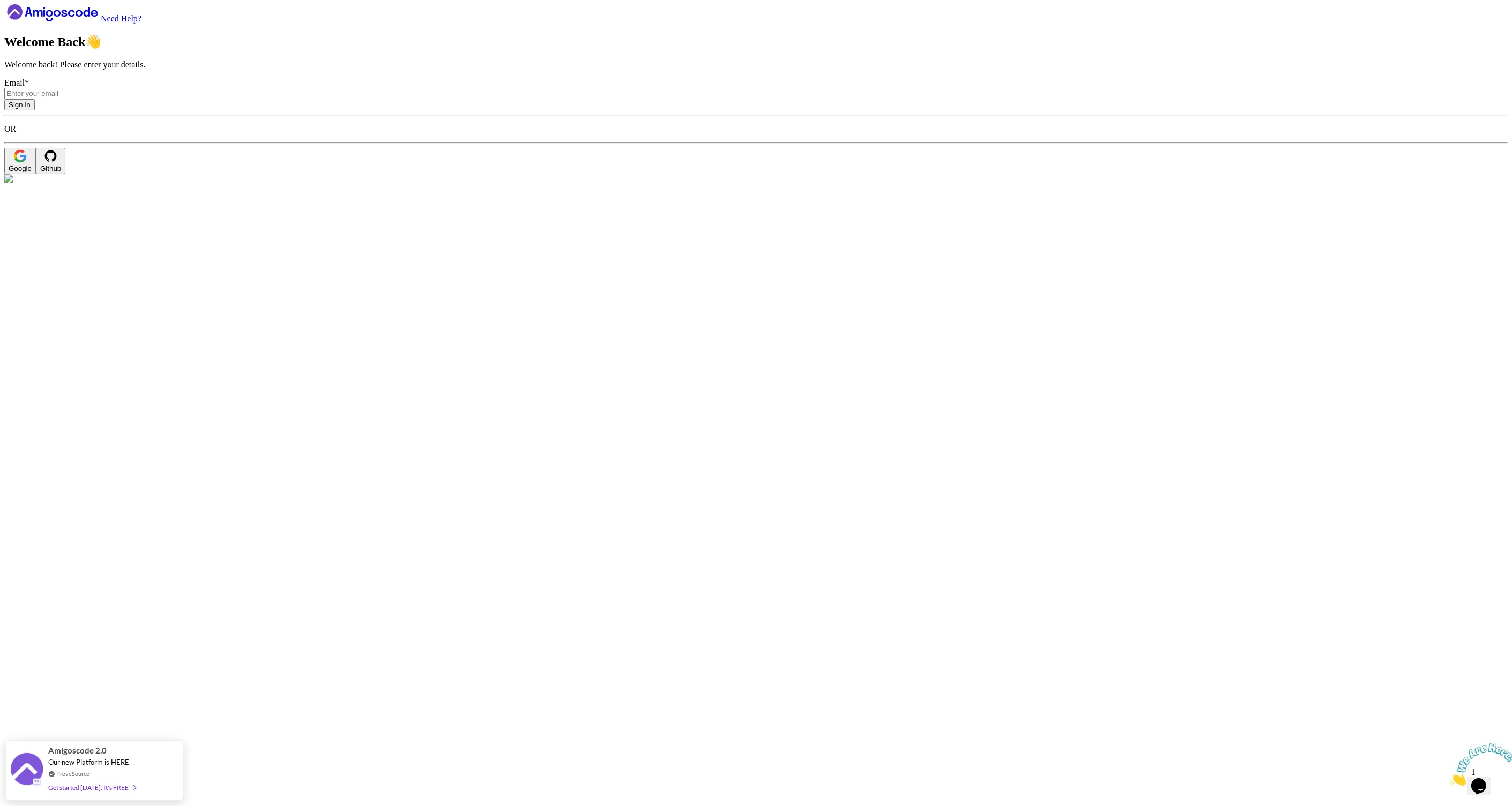
click at [77, 21] on icon at bounding box center [52, 12] width 96 height 17
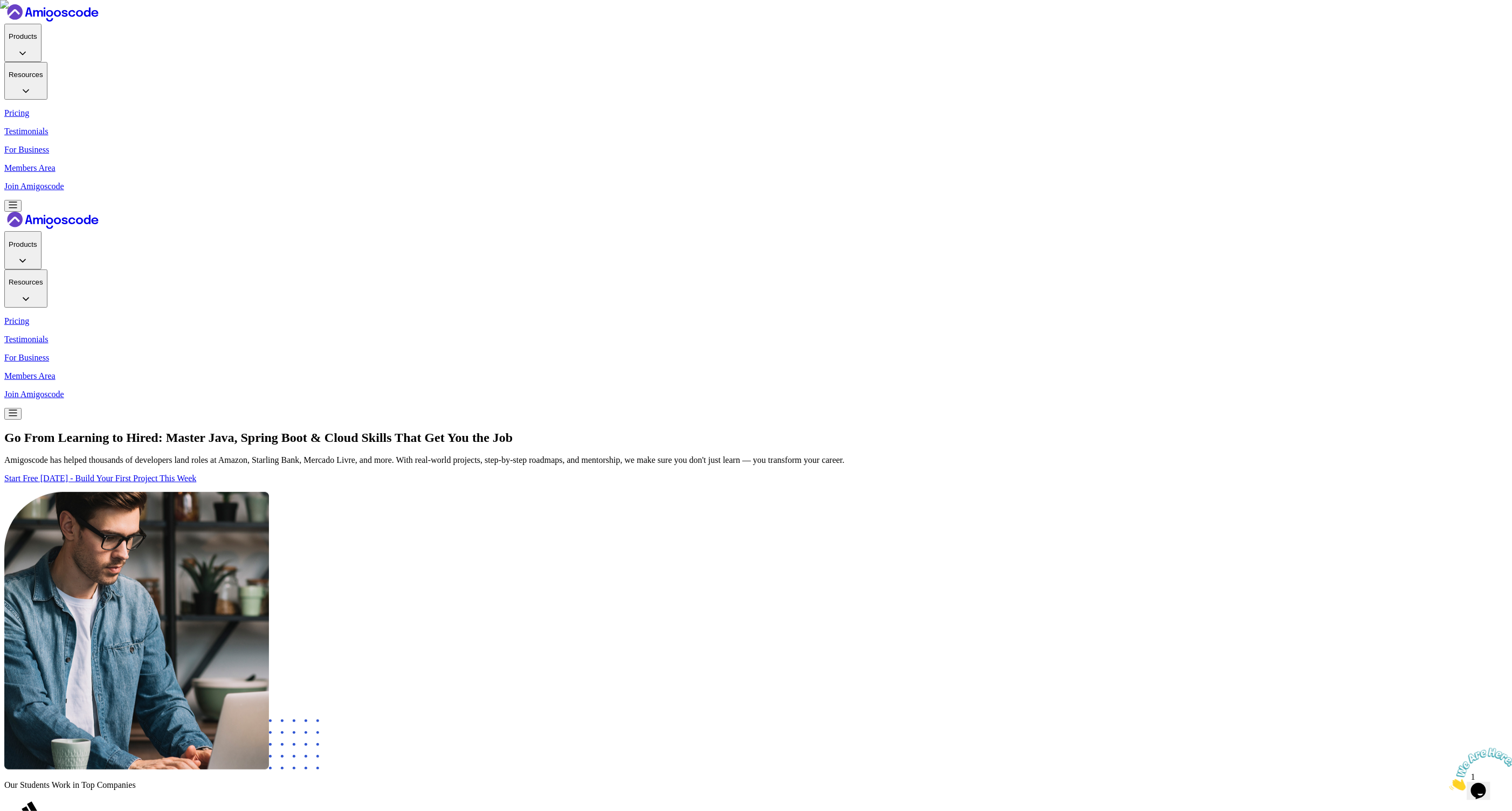
click at [1006, 163] on p "Members Area" at bounding box center [756, 168] width 1503 height 10
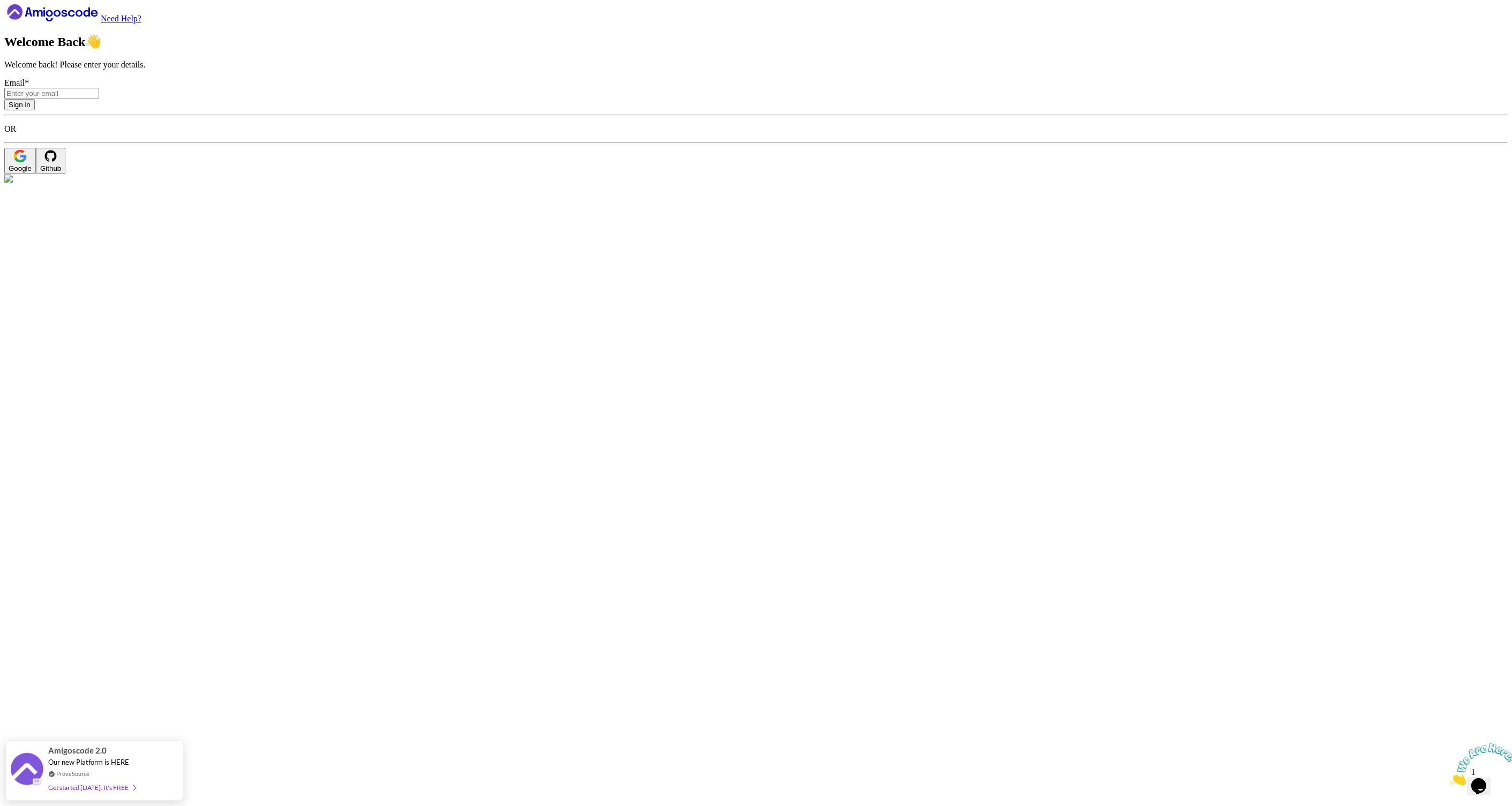
click at [82, 21] on icon at bounding box center [52, 12] width 96 height 17
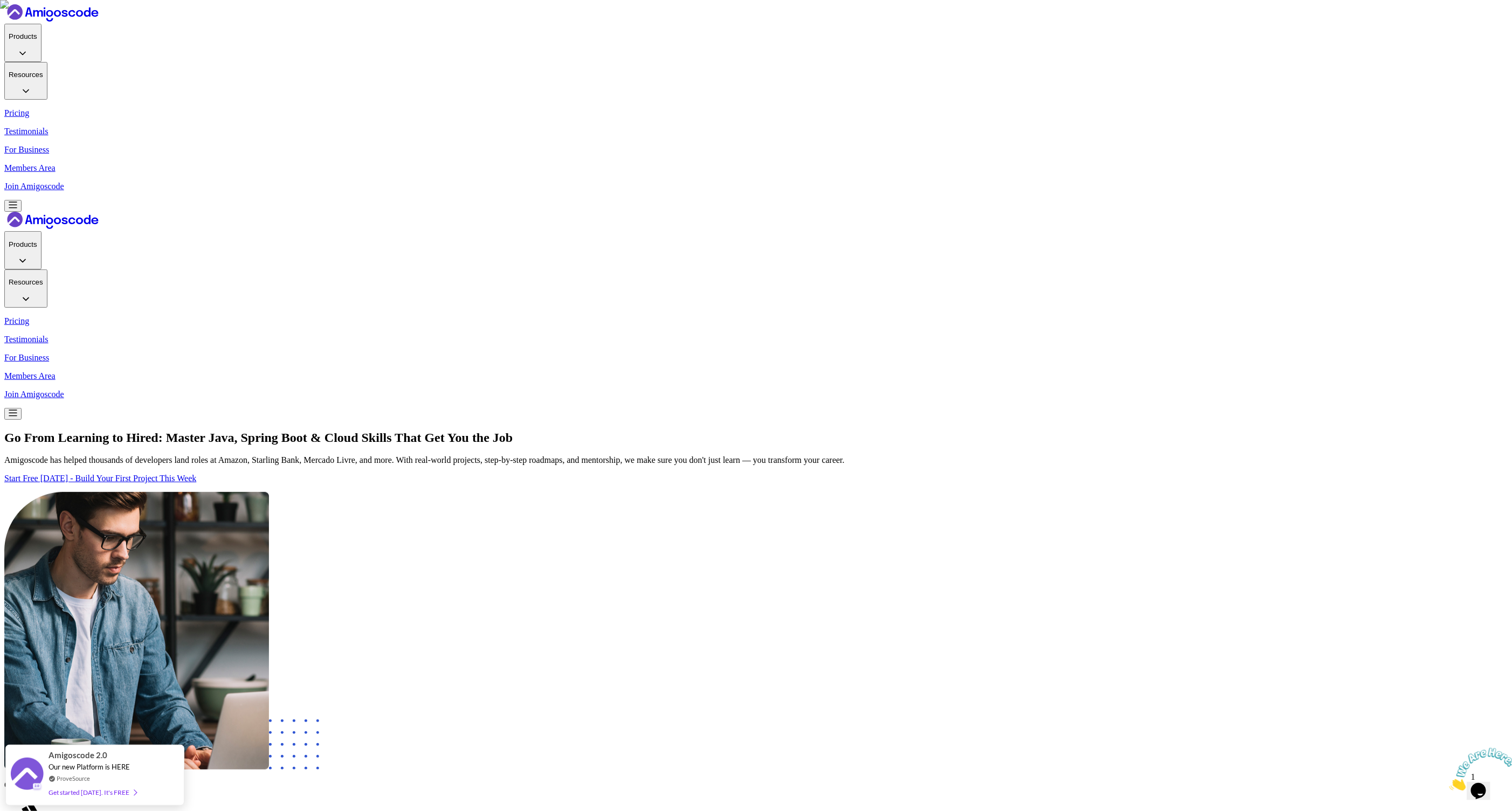
click at [1079, 163] on div "Members Area Join Amigoscode" at bounding box center [756, 177] width 1503 height 28
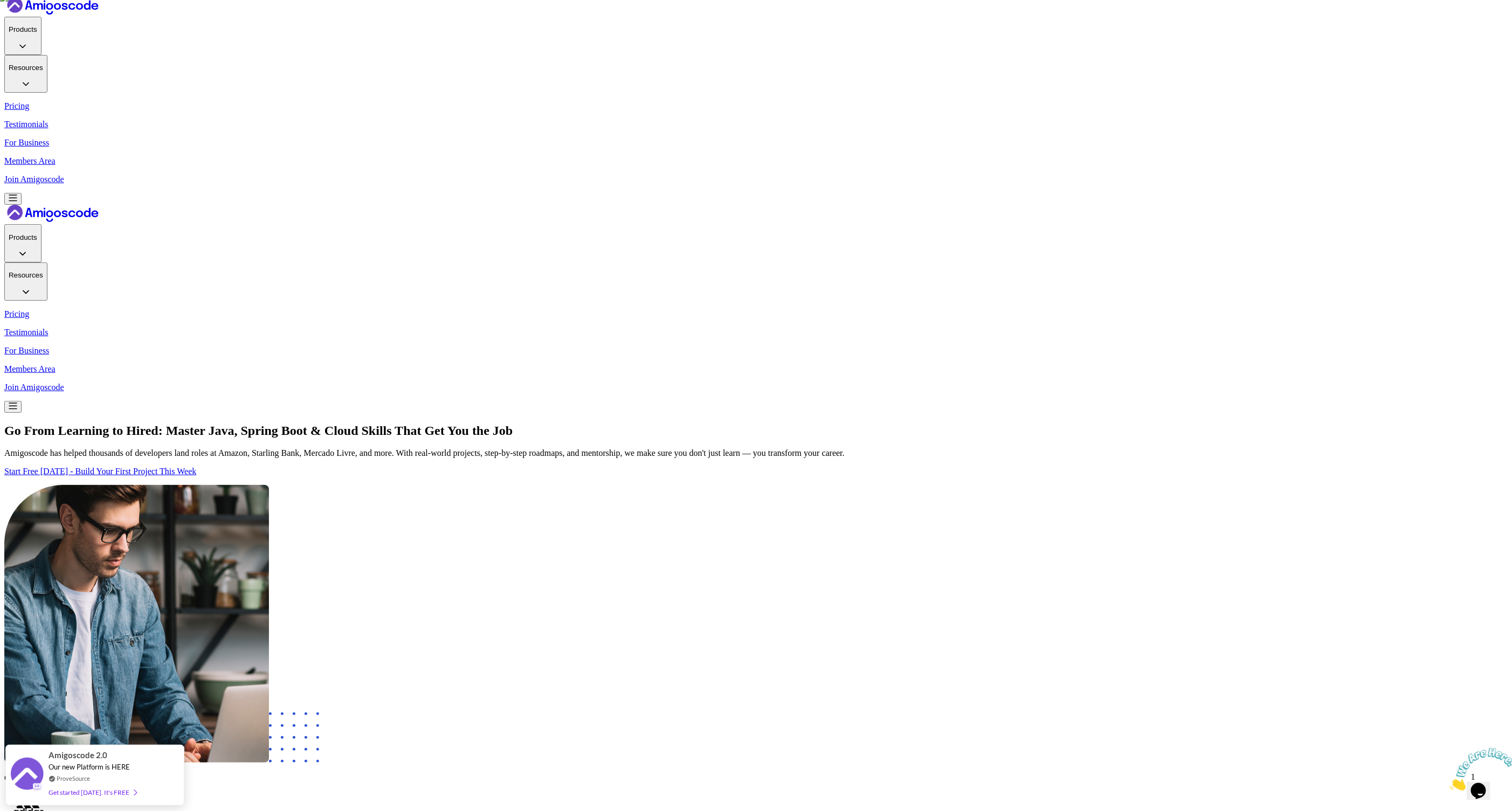
click at [1082, 174] on p "Join Amigoscode" at bounding box center [756, 179] width 1503 height 10
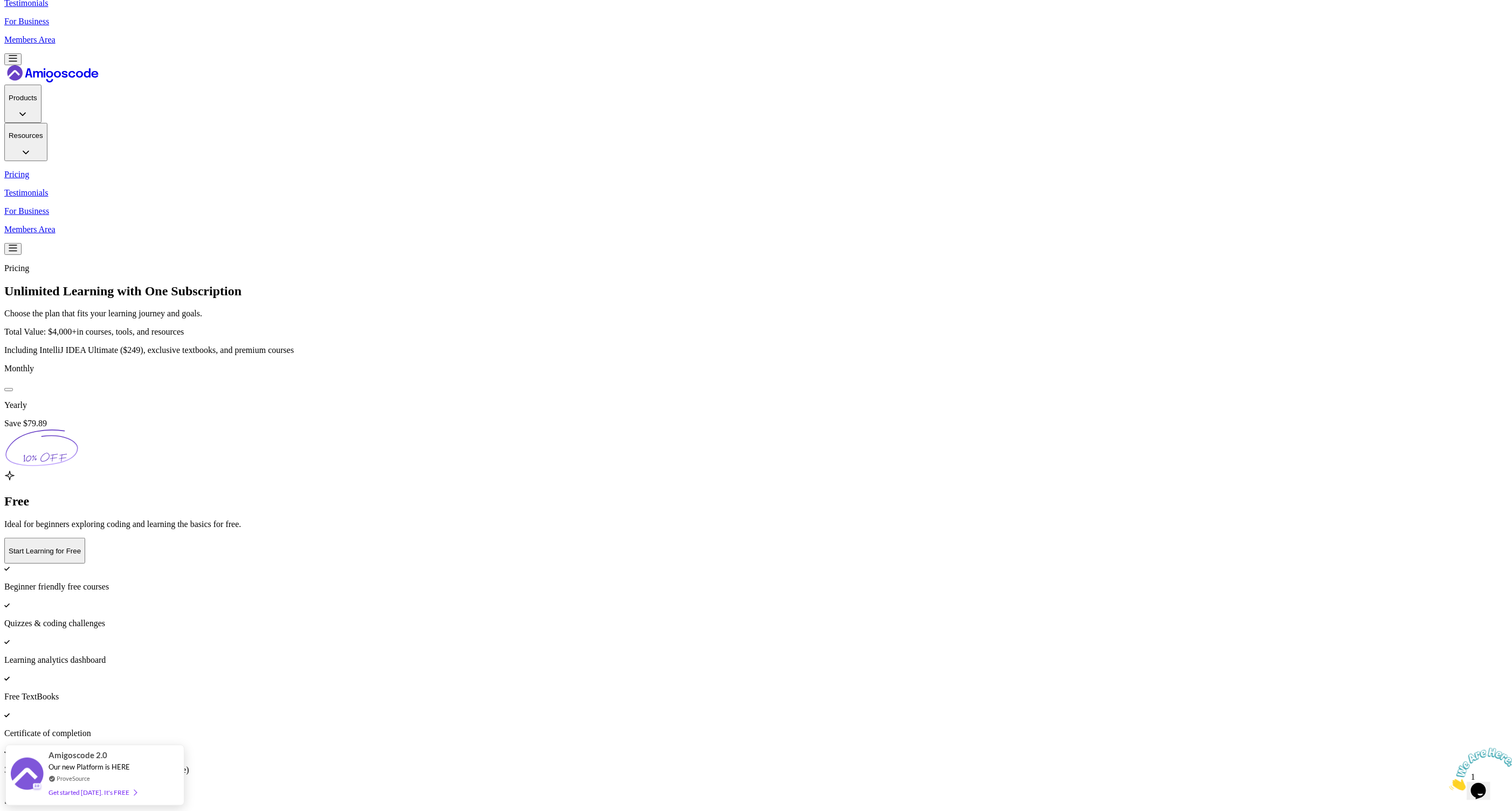
scroll to position [8, 0]
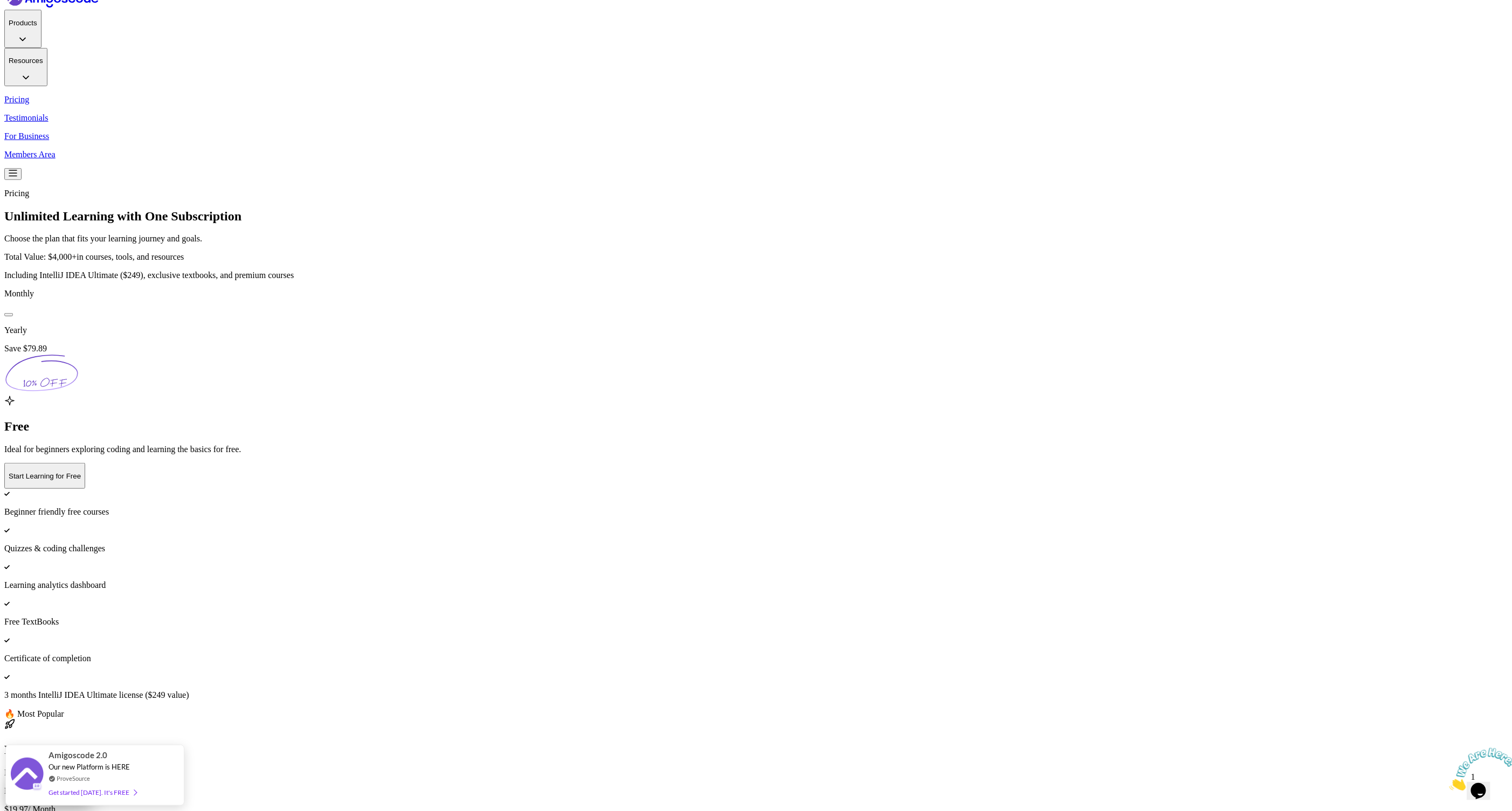
scroll to position [265, 0]
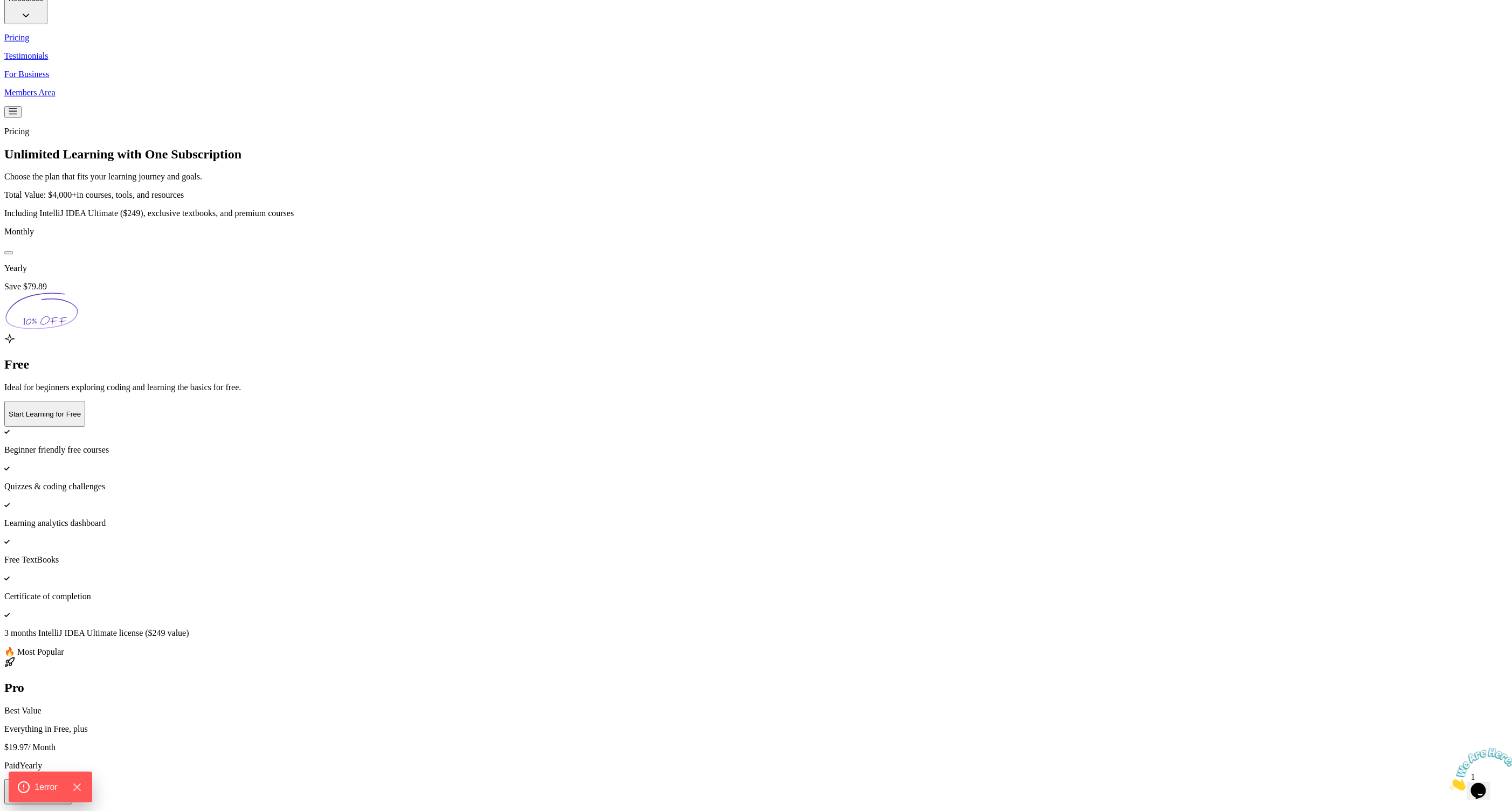
click at [68, 788] on p "Start My Free Trial" at bounding box center [38, 792] width 60 height 8
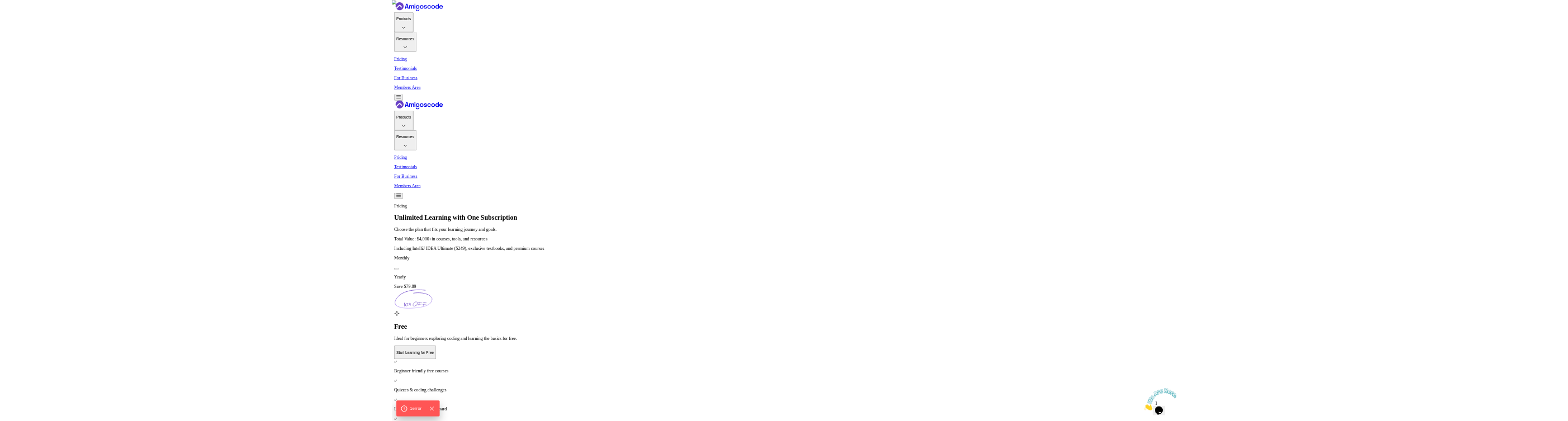
scroll to position [179, 0]
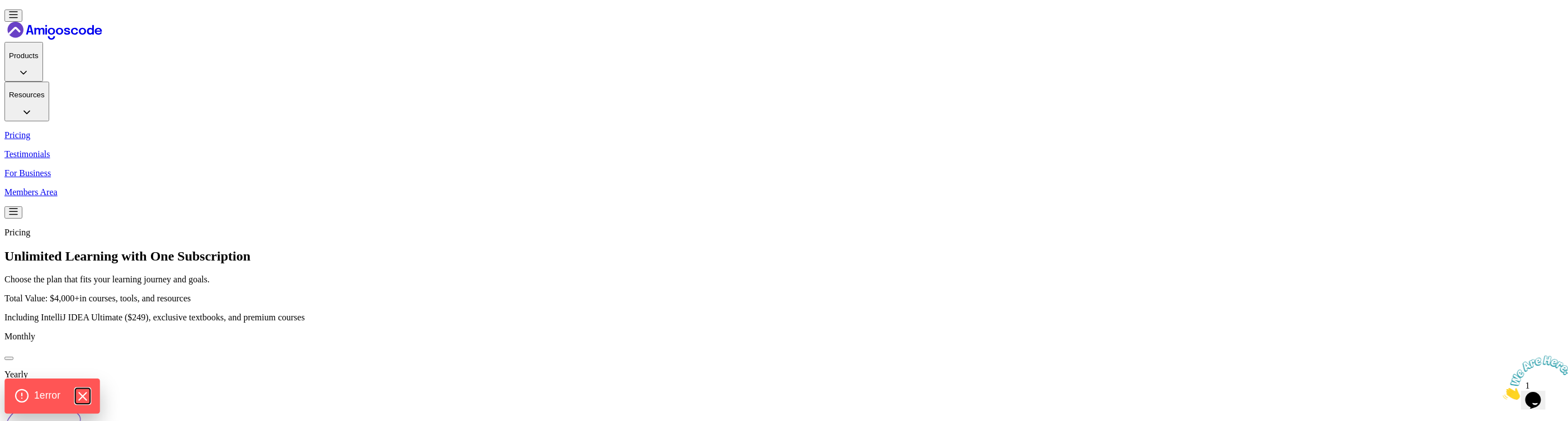
click at [89, 396] on icon "Hide Errors" at bounding box center [82, 396] width 15 height 15
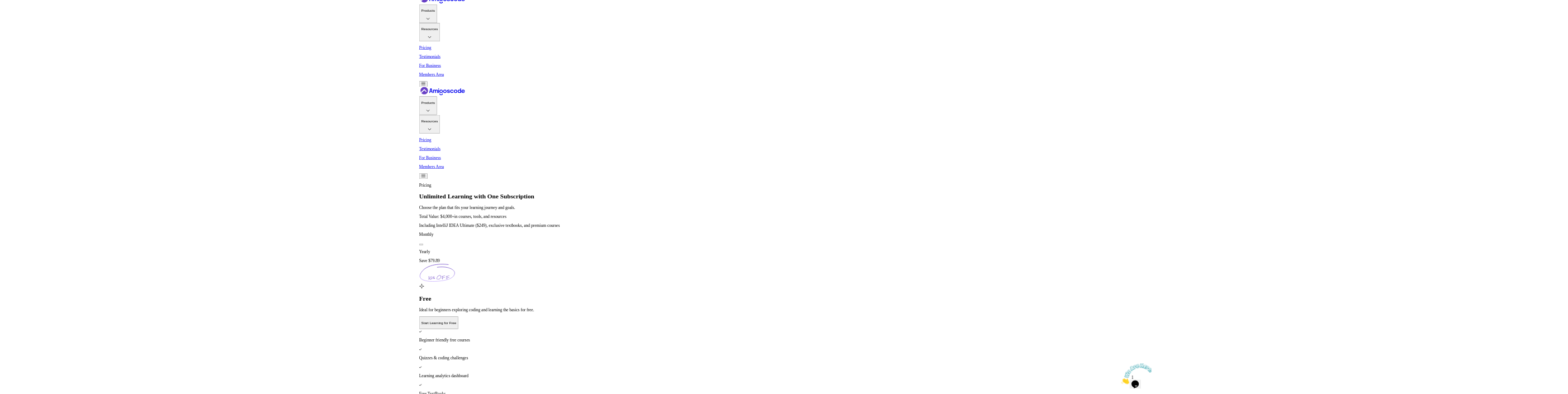
scroll to position [23, 0]
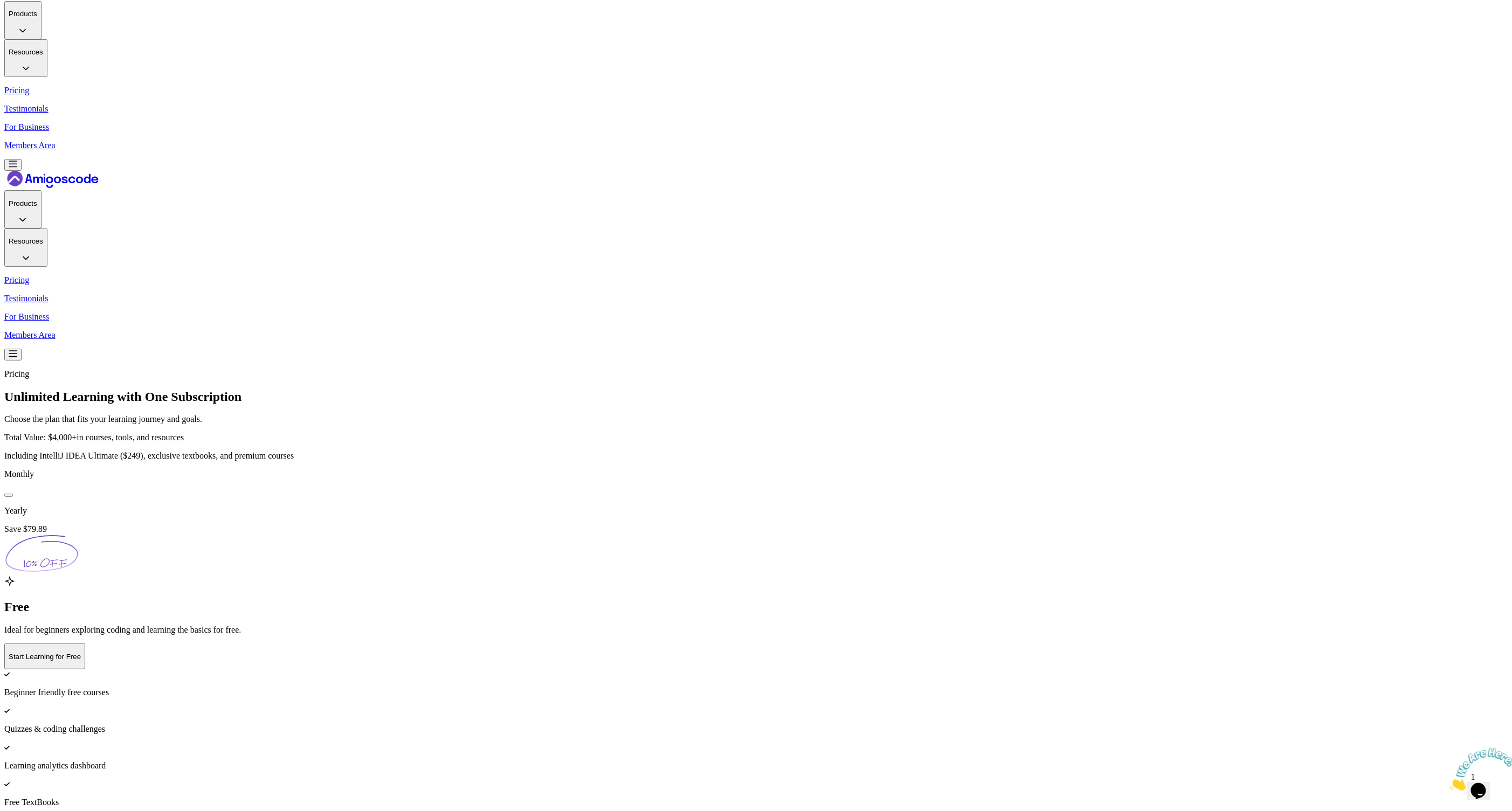
click at [13, 494] on button at bounding box center [8, 495] width 8 height 3
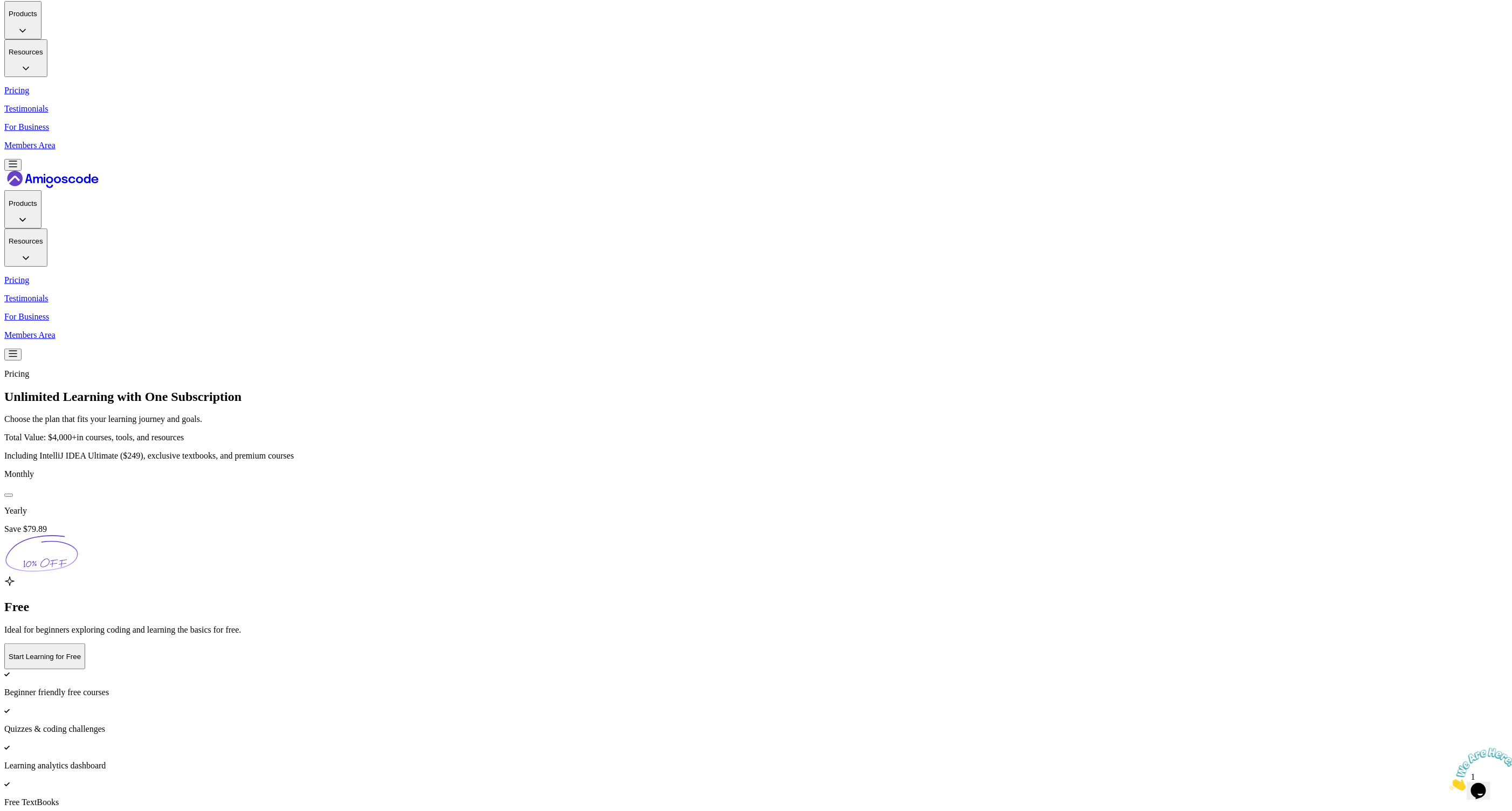
click at [13, 494] on button at bounding box center [8, 495] width 8 height 3
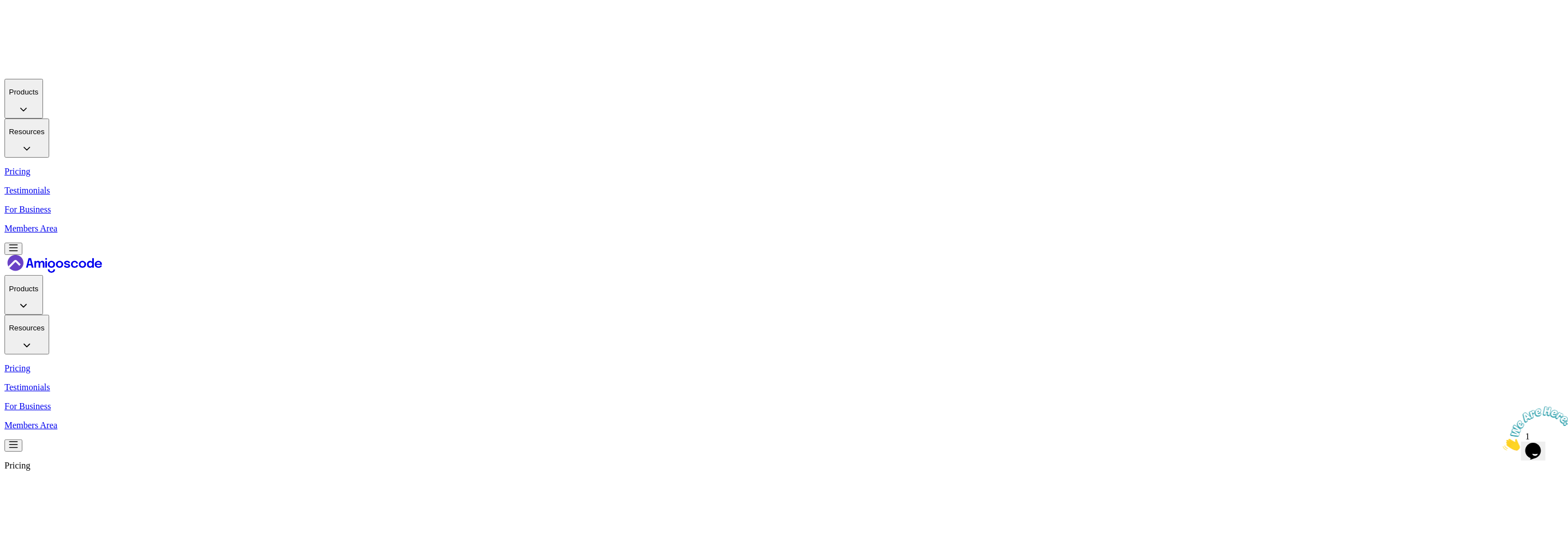
scroll to position [62, 0]
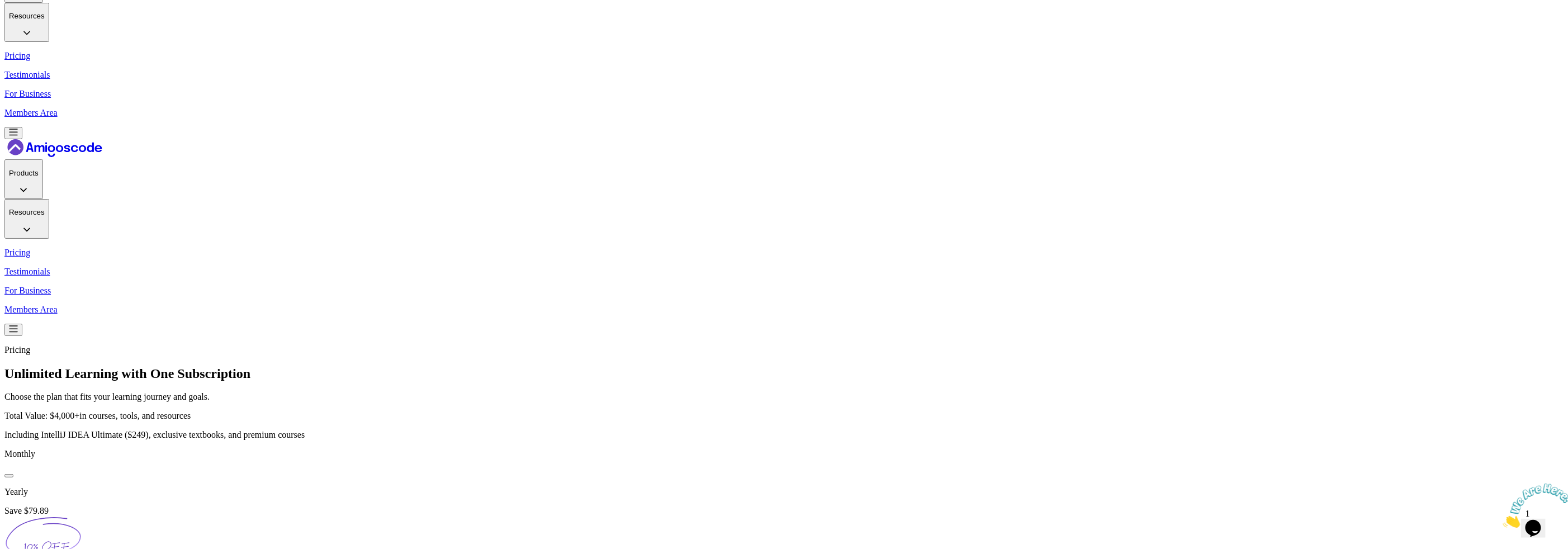
click at [1090, 253] on img at bounding box center [784, 212] width 1568 height 549
click at [525, 451] on div "Monthly Yearly Save $79.89" at bounding box center [784, 506] width 1559 height 110
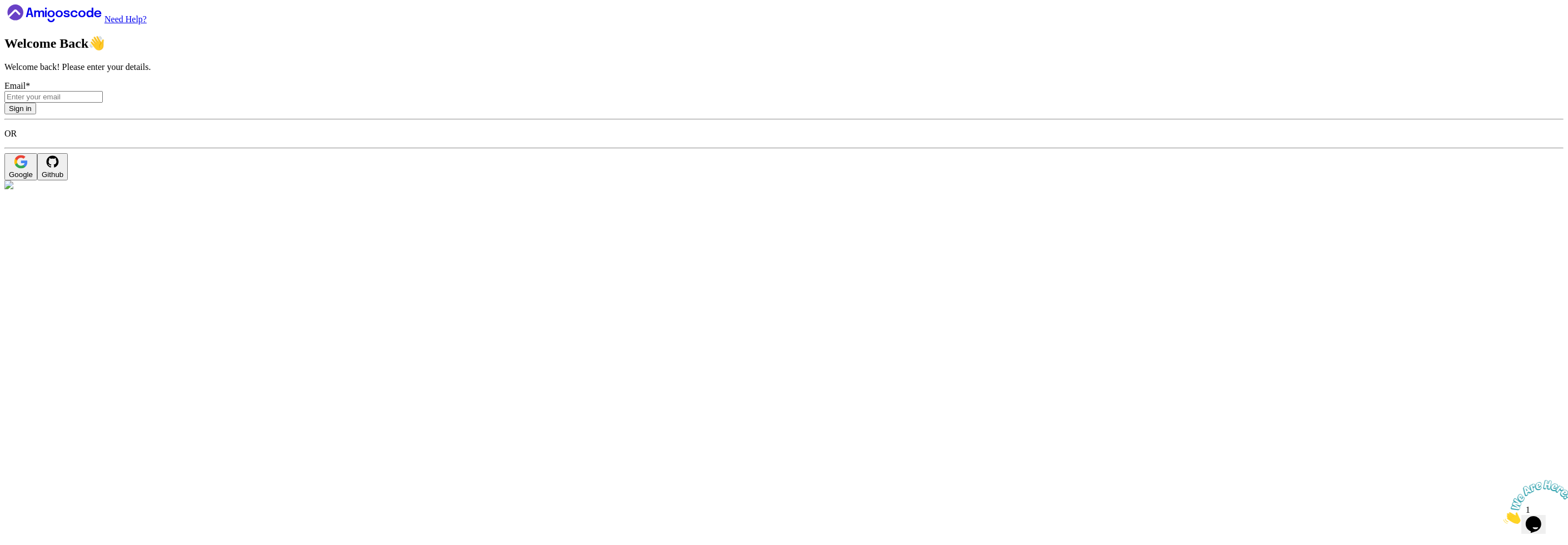
click at [154, 25] on div "Need Help?" at bounding box center [784, 14] width 1559 height 20
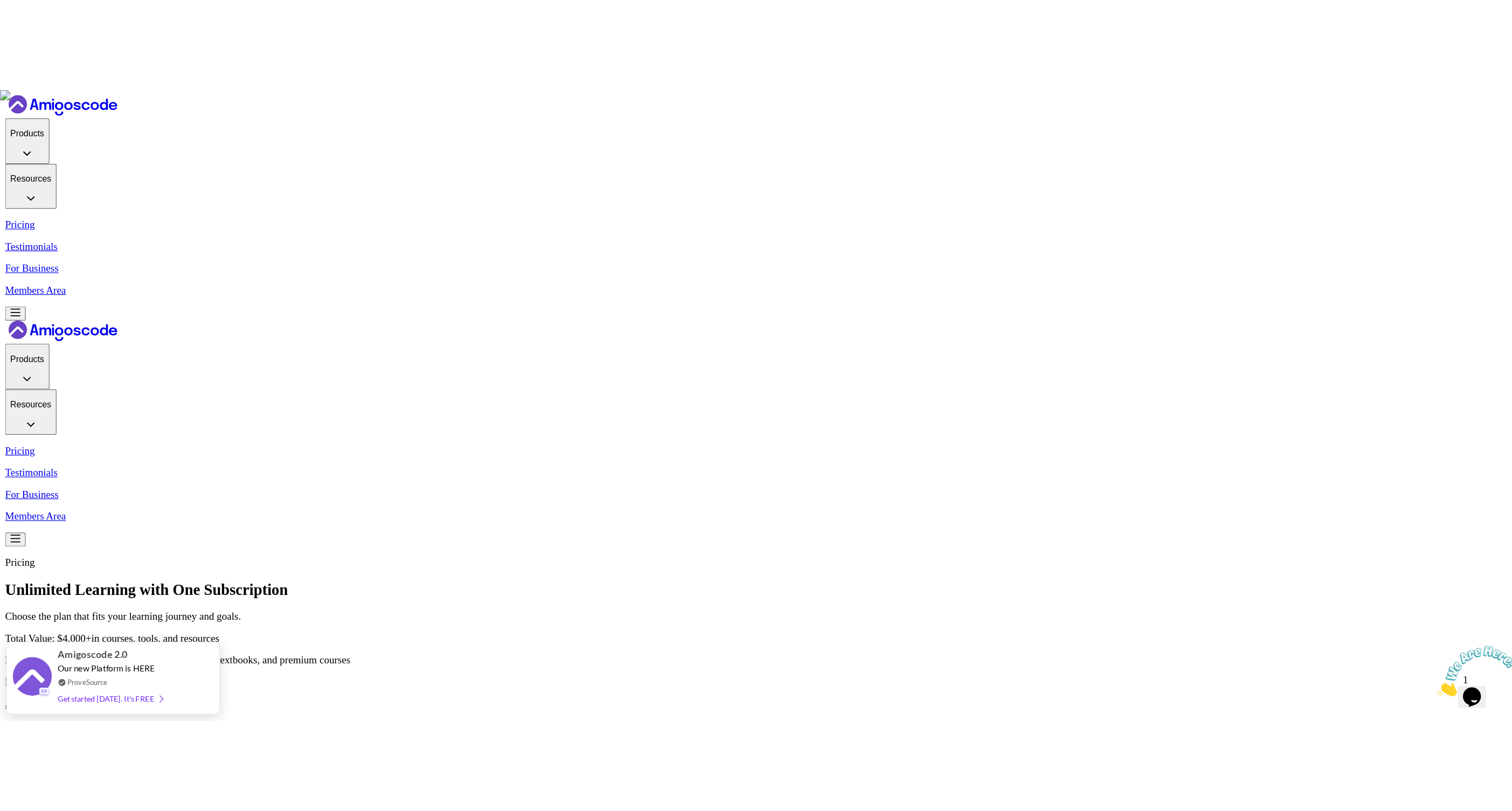
scroll to position [208, 0]
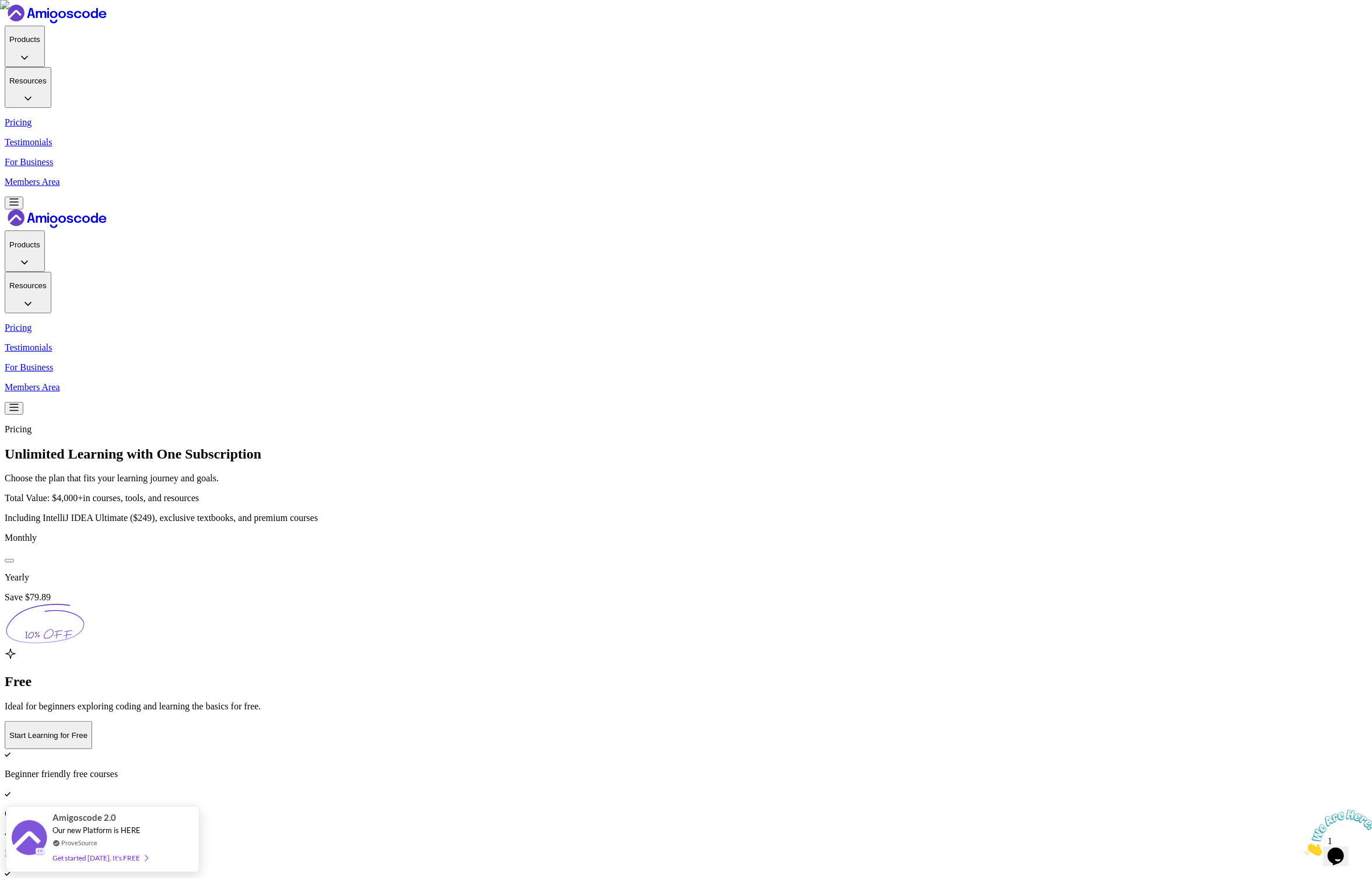
scroll to position [15, 0]
drag, startPoint x: 977, startPoint y: 709, endPoint x: 879, endPoint y: 477, distance: 251.8
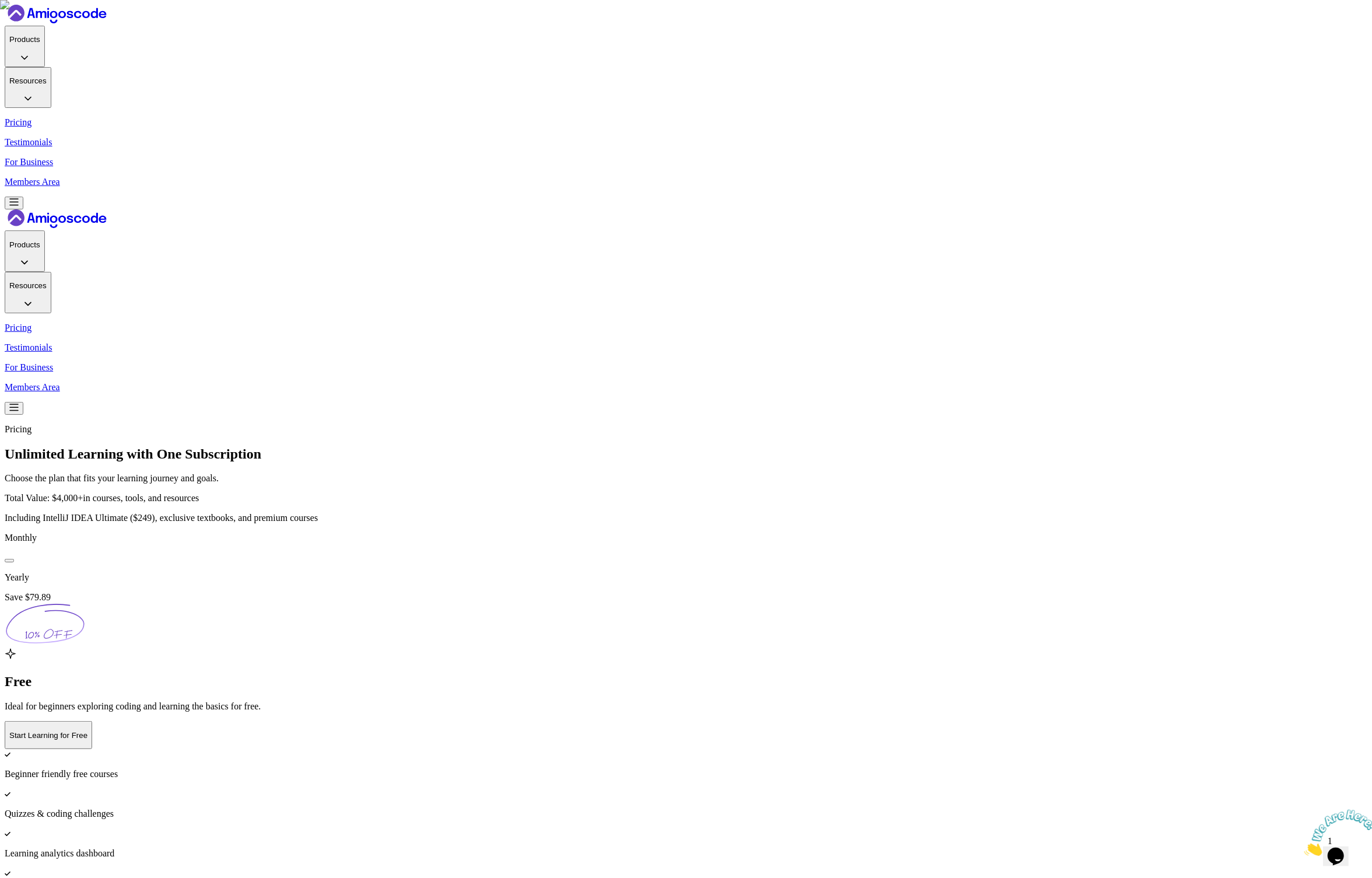
drag, startPoint x: 975, startPoint y: 710, endPoint x: 853, endPoint y: 709, distance: 122.0
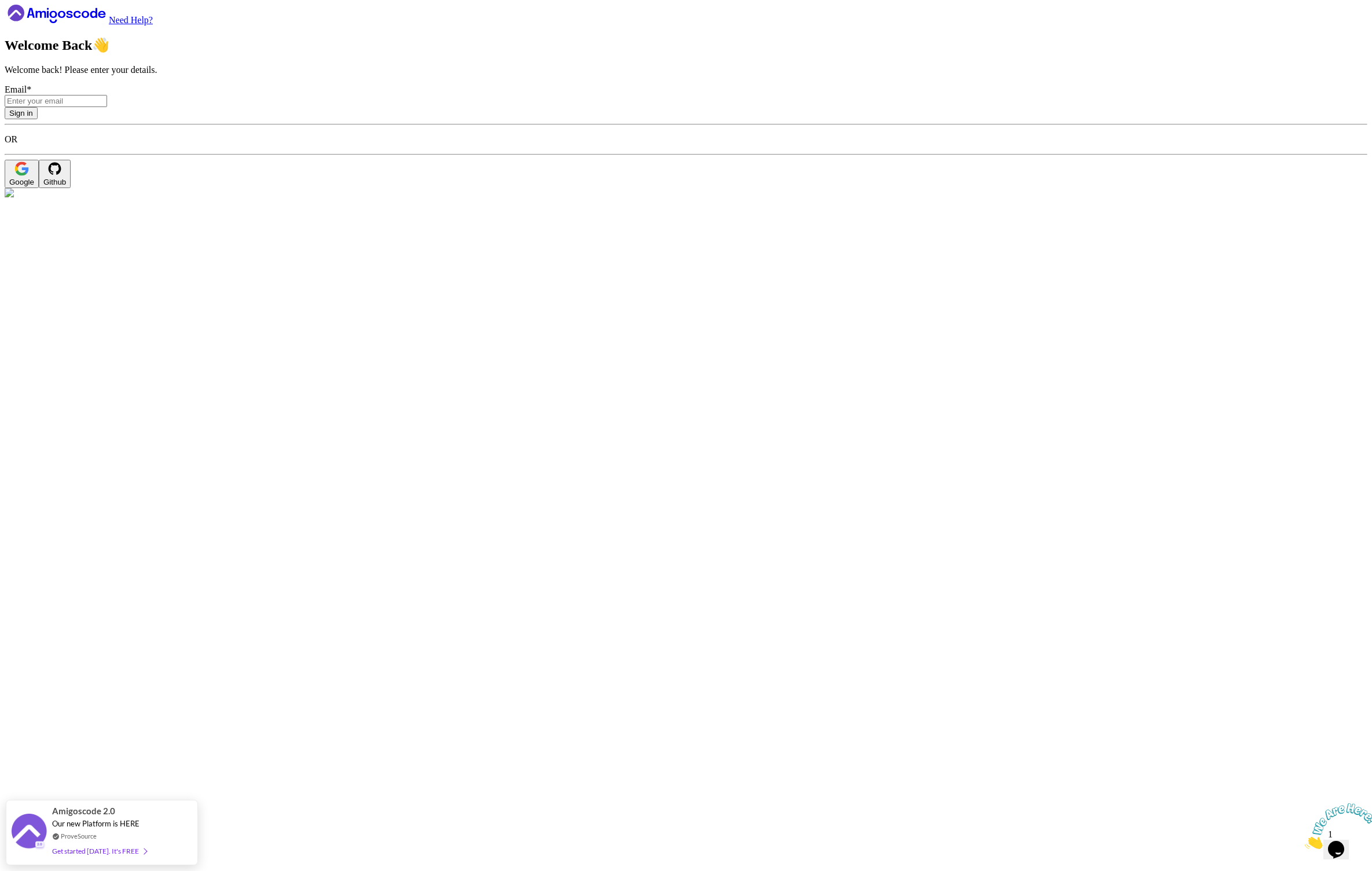
click at [107, 107] on input "Email *" at bounding box center [56, 101] width 102 height 12
click at [39, 188] on button "Google" at bounding box center [21, 174] width 34 height 28
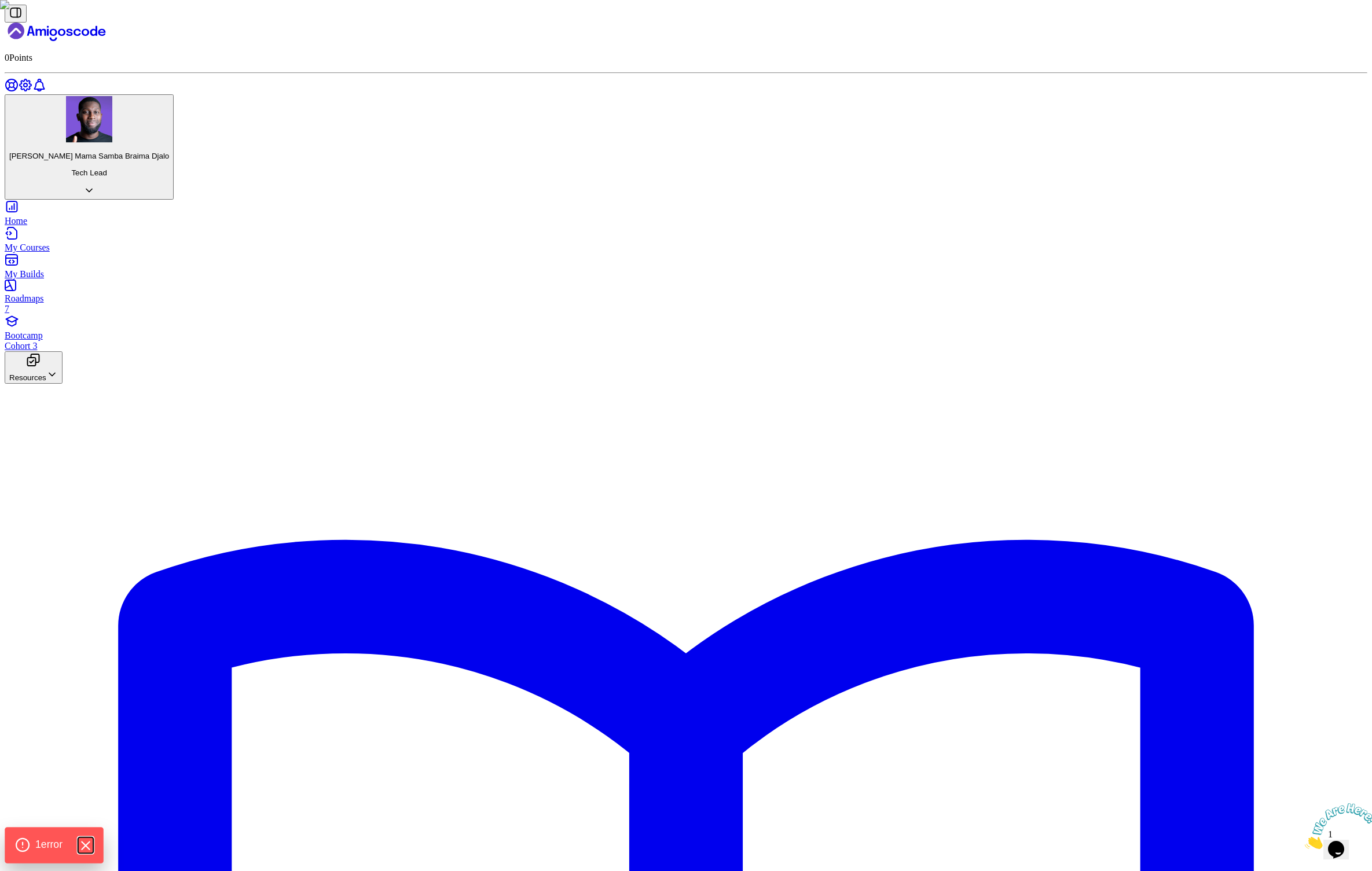
click at [88, 843] on icon "Hide Errors" at bounding box center [85, 846] width 15 height 15
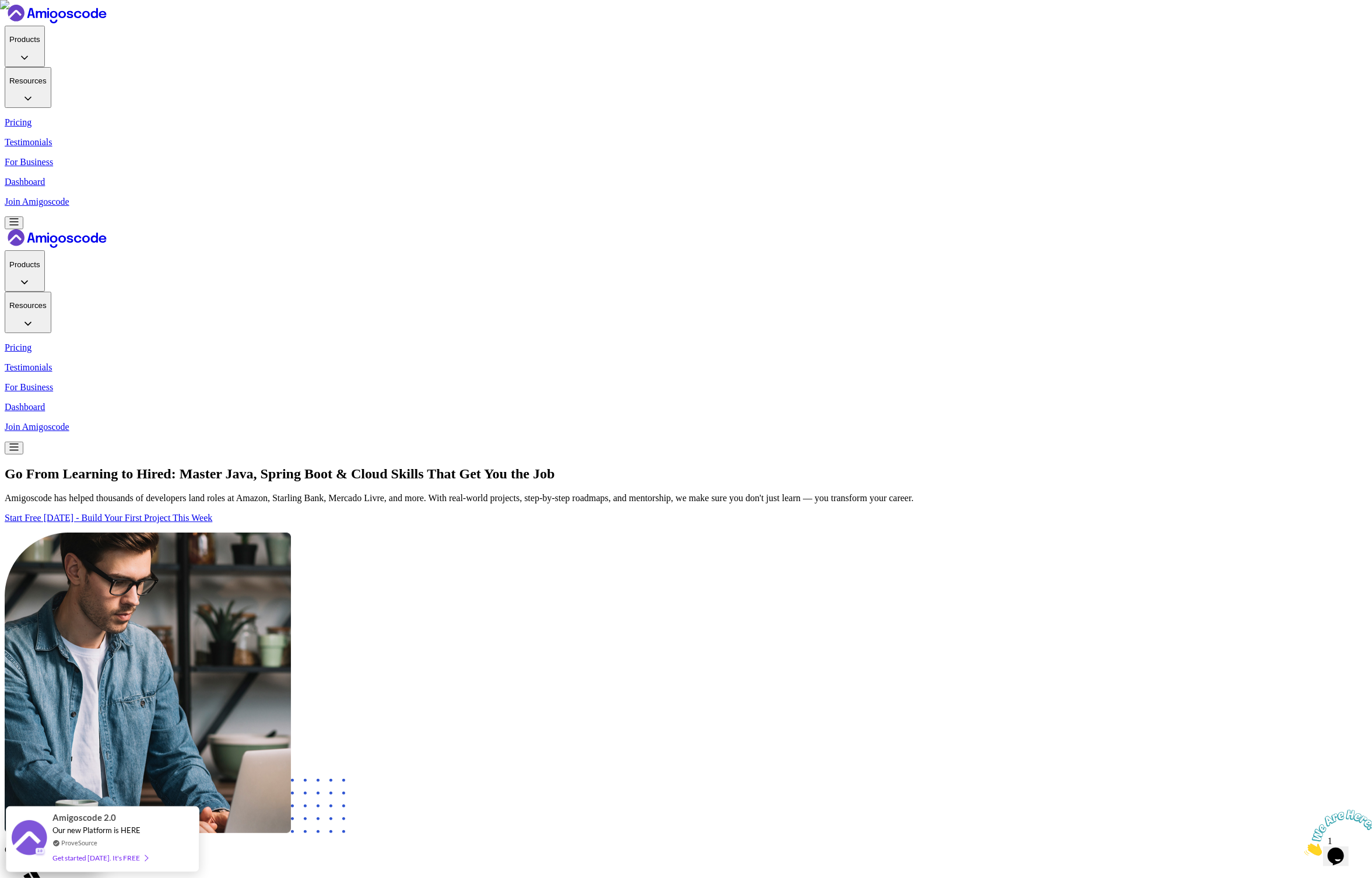
click at [944, 177] on p "Dashboard" at bounding box center [686, 182] width 1363 height 10
click at [1035, 196] on p "Join Amigoscode" at bounding box center [686, 202] width 1363 height 10
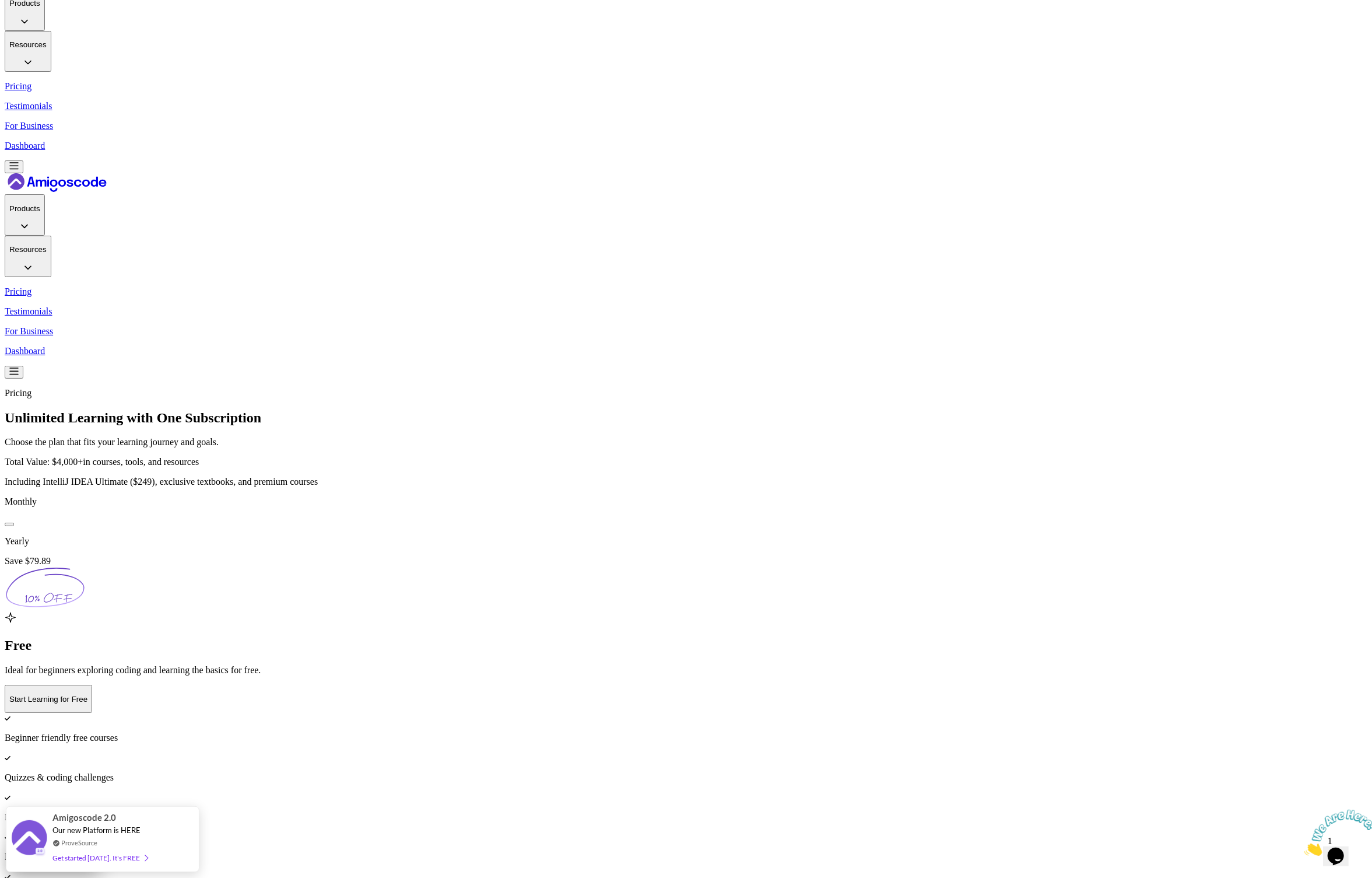
scroll to position [72, 0]
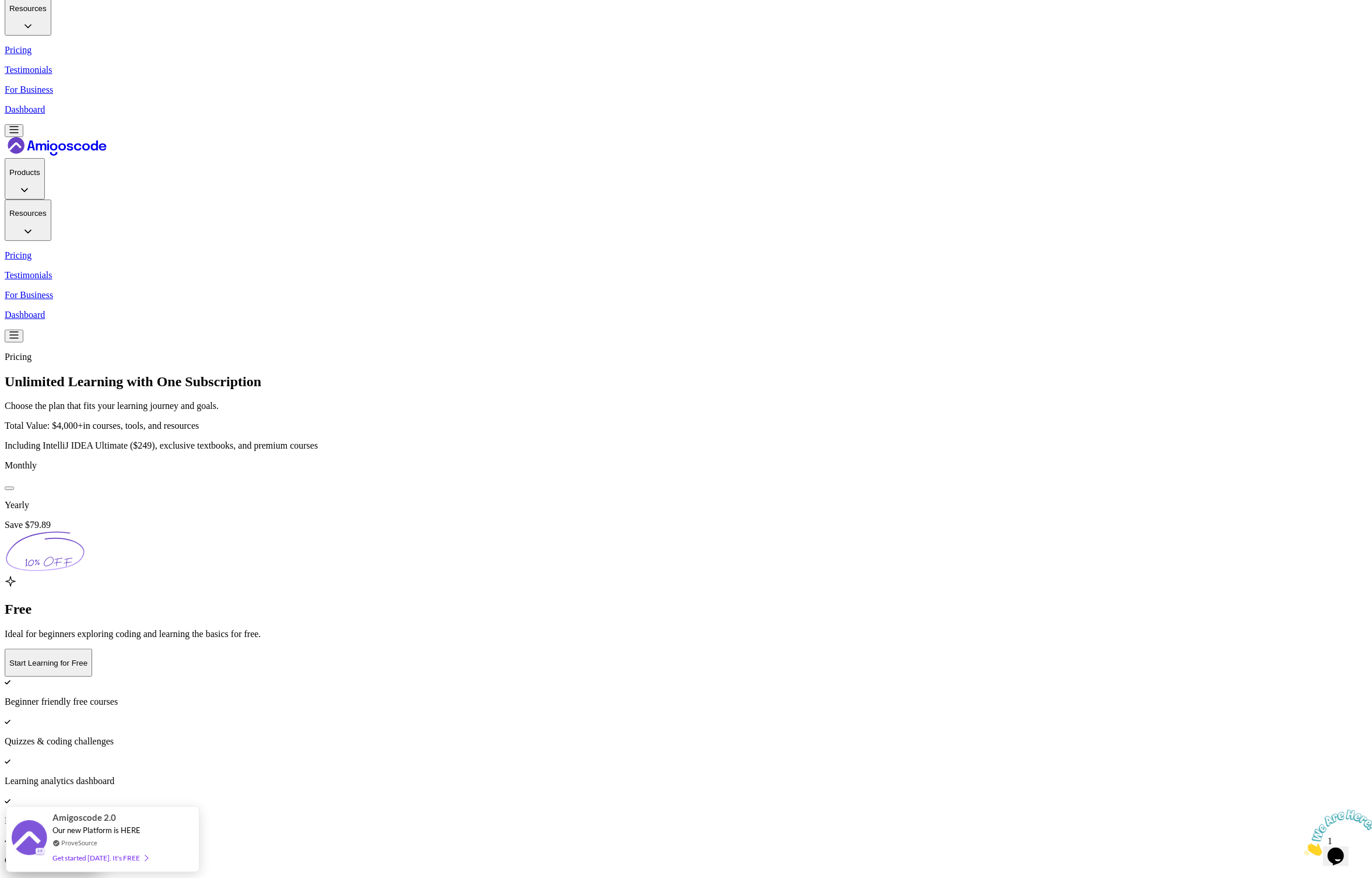
click at [1049, 104] on p "Dashboard" at bounding box center [686, 110] width 1363 height 10
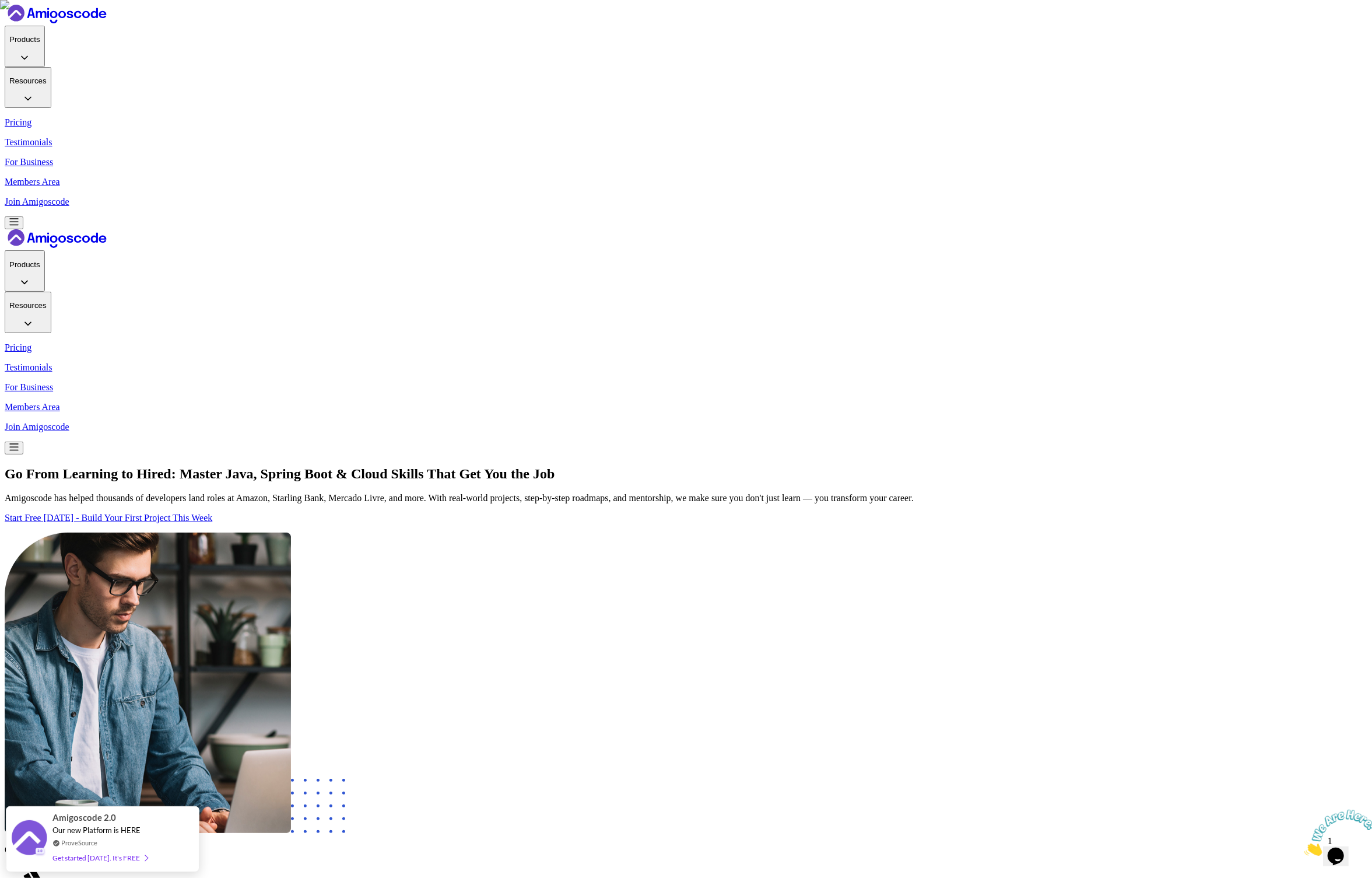
click at [1039, 196] on p "Join Amigoscode" at bounding box center [686, 202] width 1363 height 10
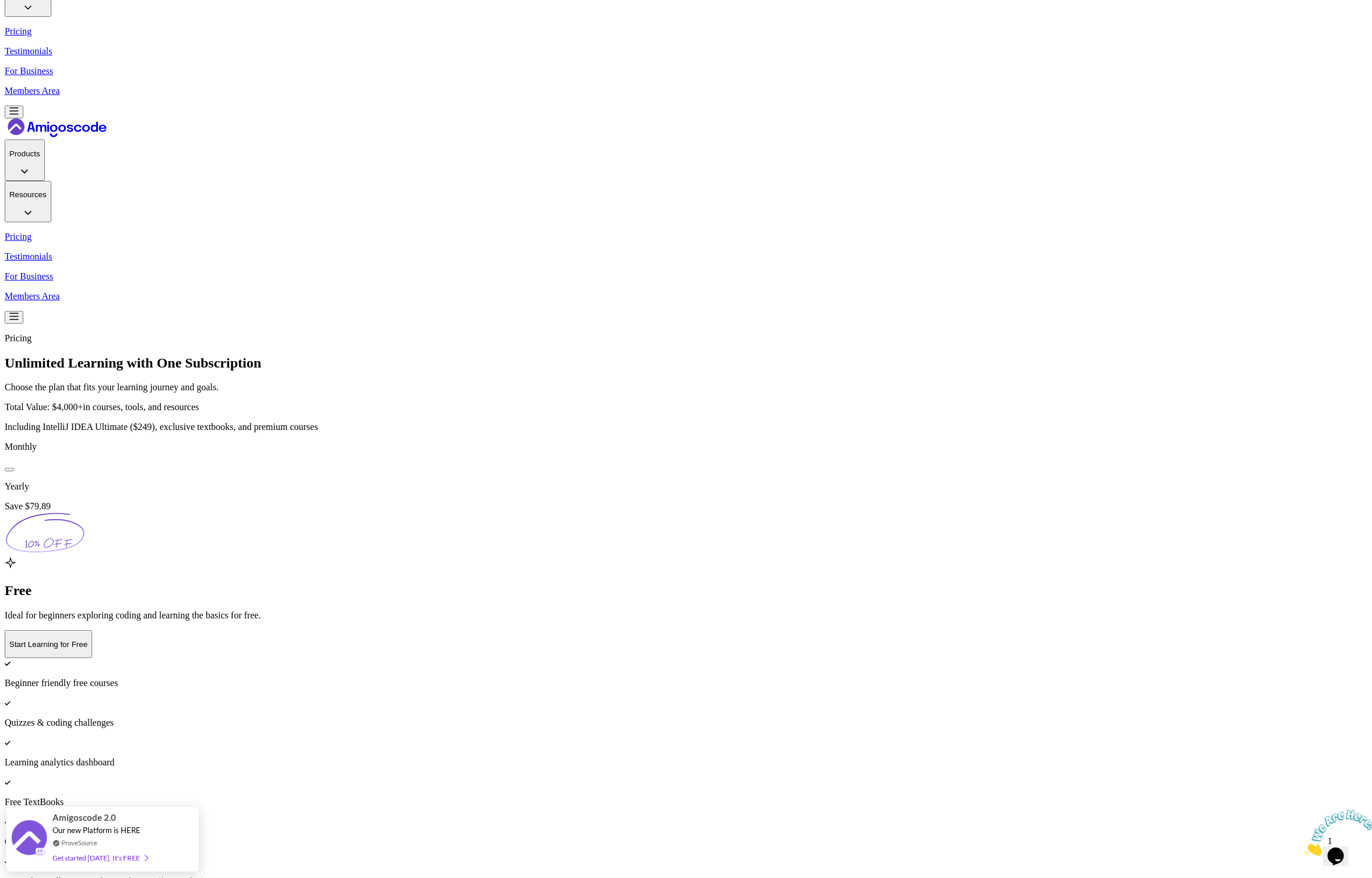
scroll to position [100, 0]
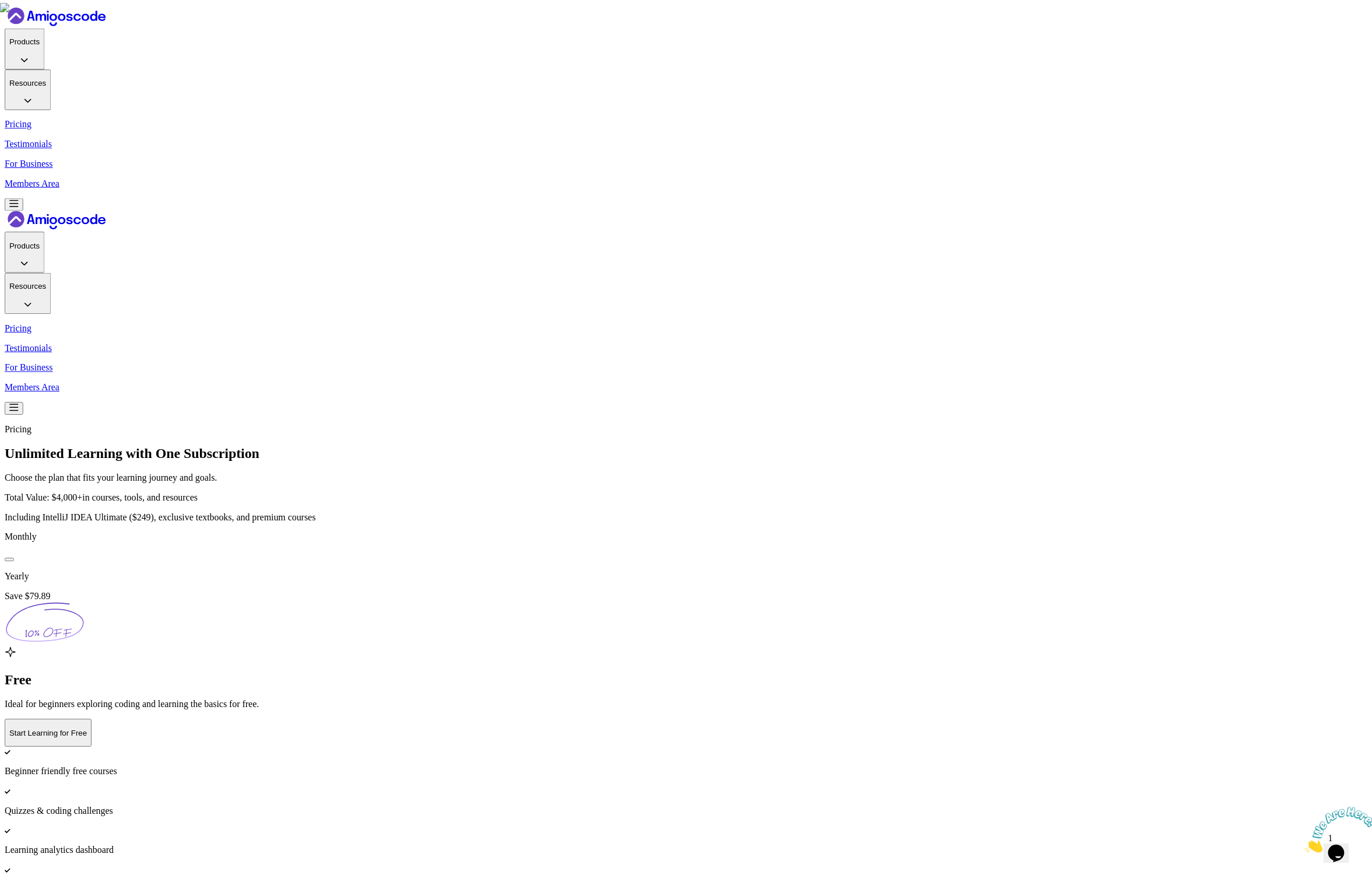
scroll to position [100, 0]
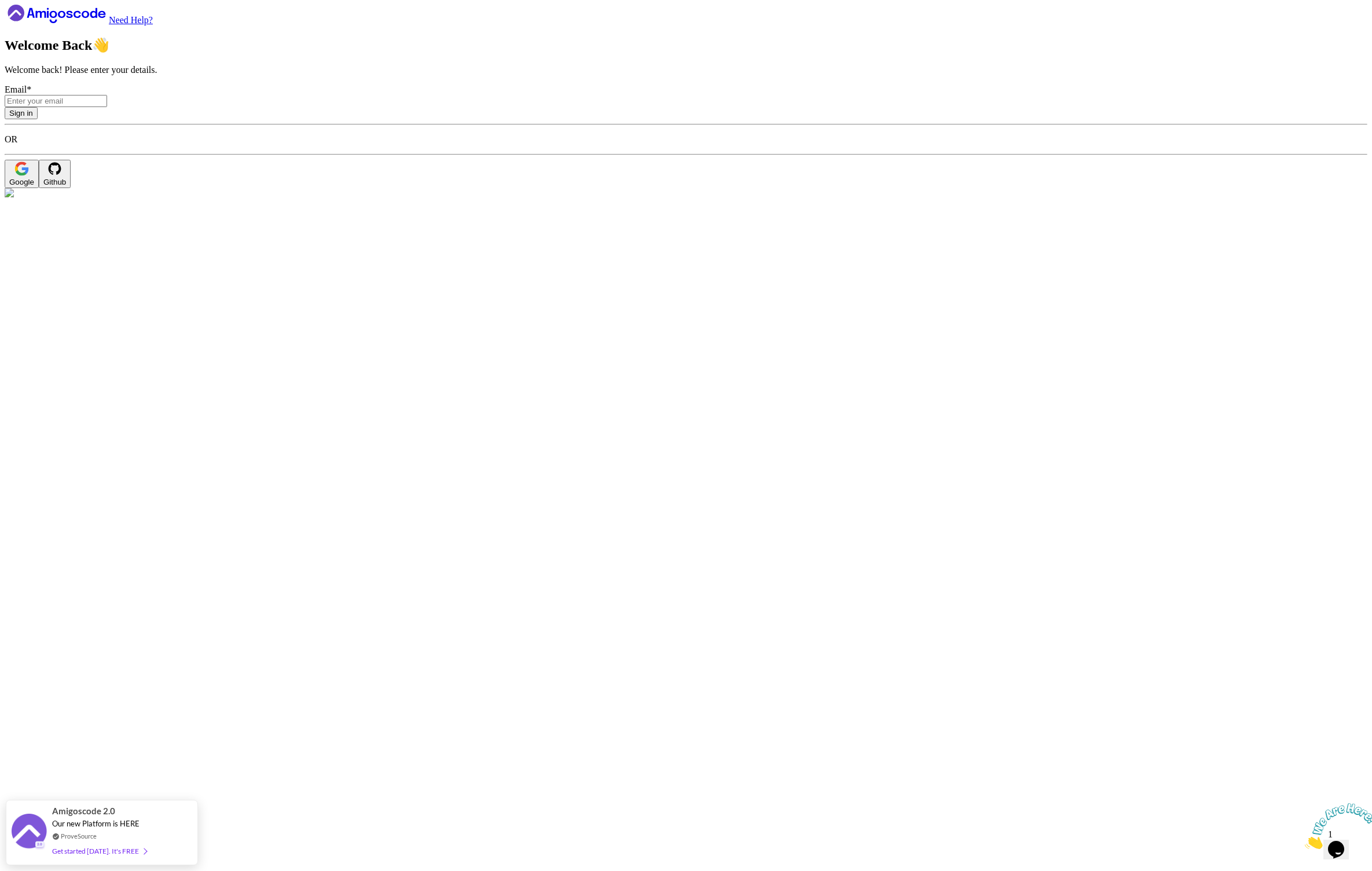
click at [34, 187] on div "Google" at bounding box center [21, 182] width 25 height 9
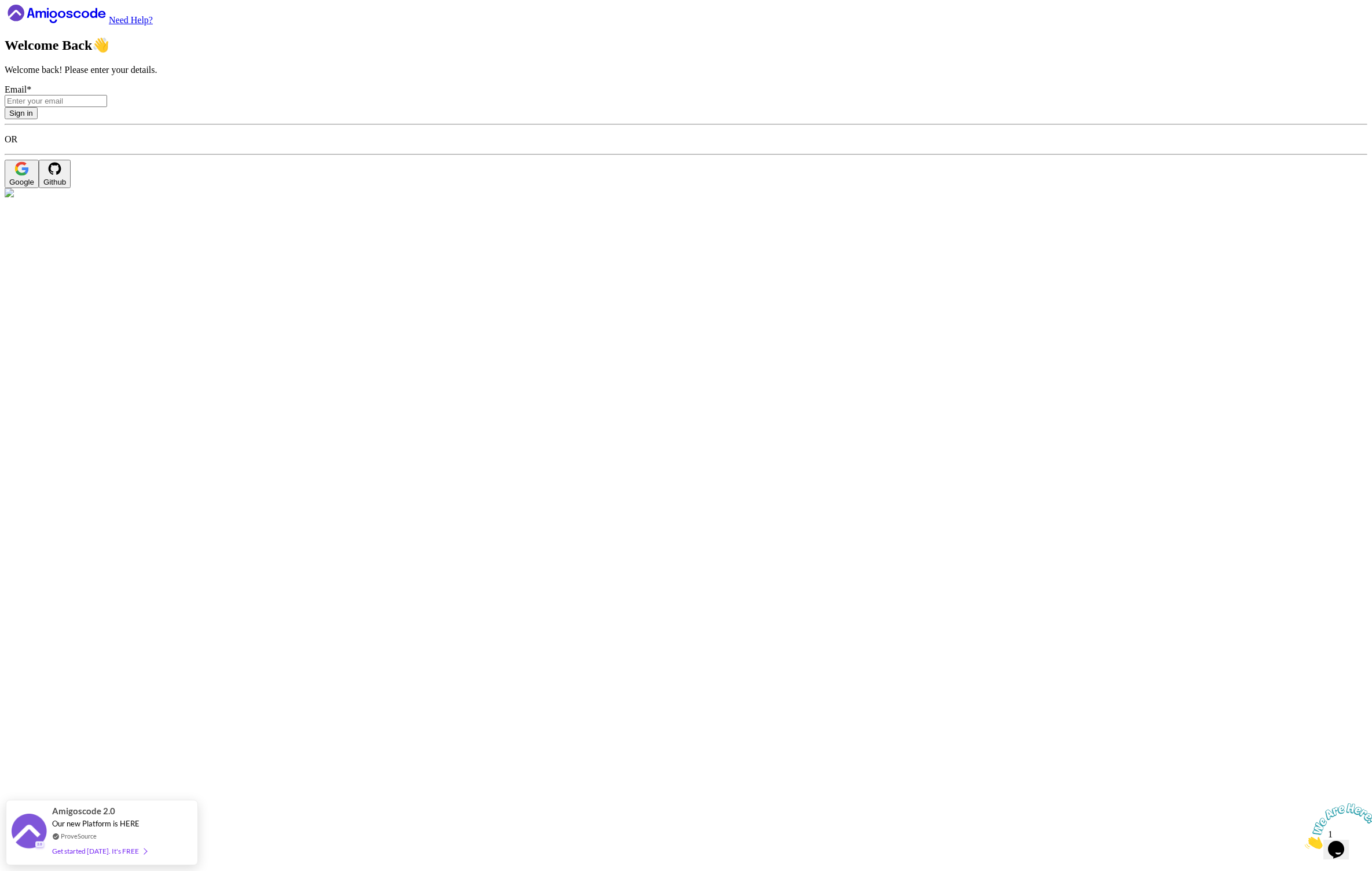
click at [39, 188] on button "Google" at bounding box center [21, 174] width 34 height 28
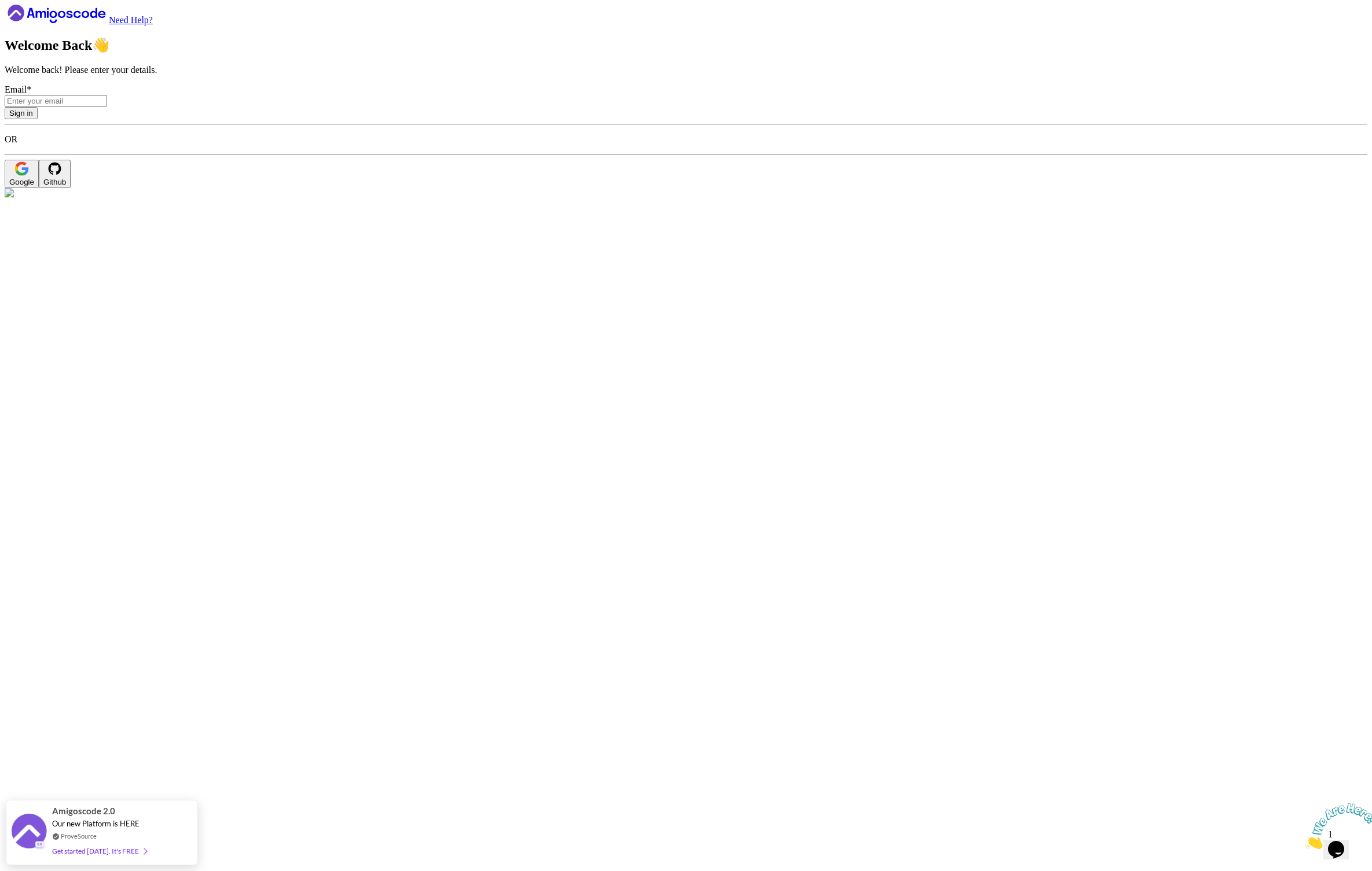
click at [63, 23] on icon at bounding box center [56, 13] width 104 height 19
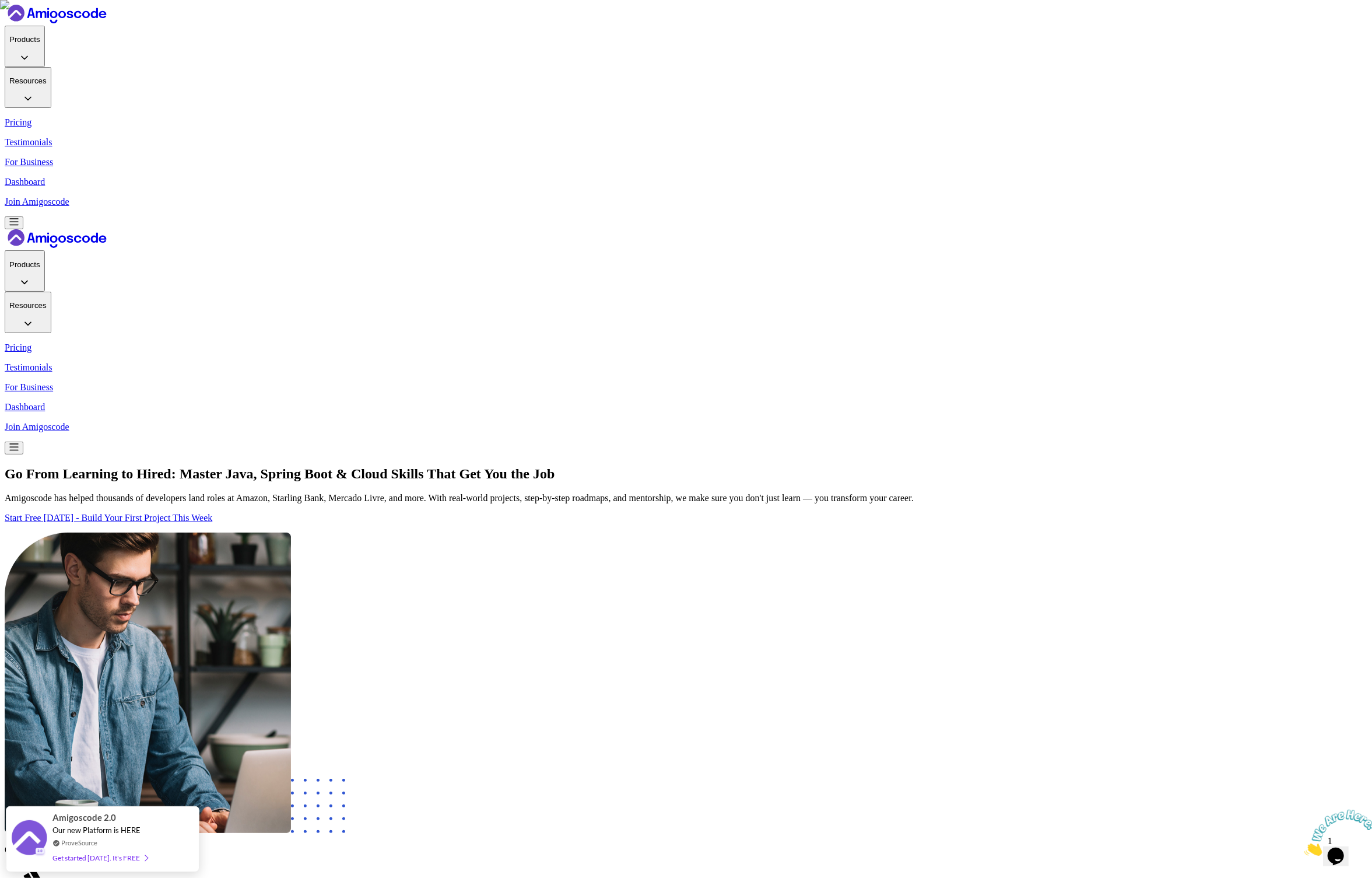
click at [1066, 196] on p "Join Amigoscode" at bounding box center [686, 202] width 1363 height 10
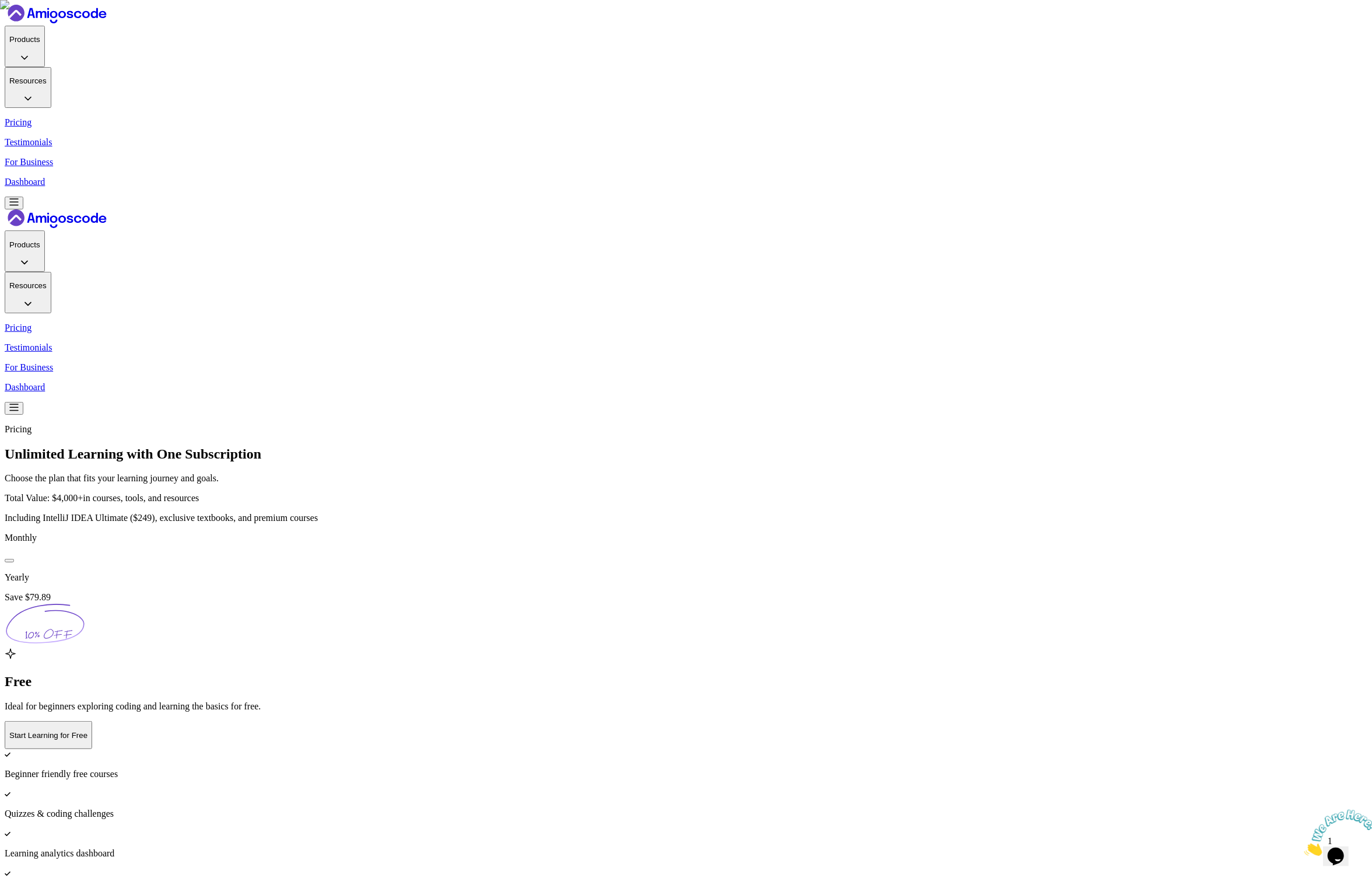
scroll to position [160, 0]
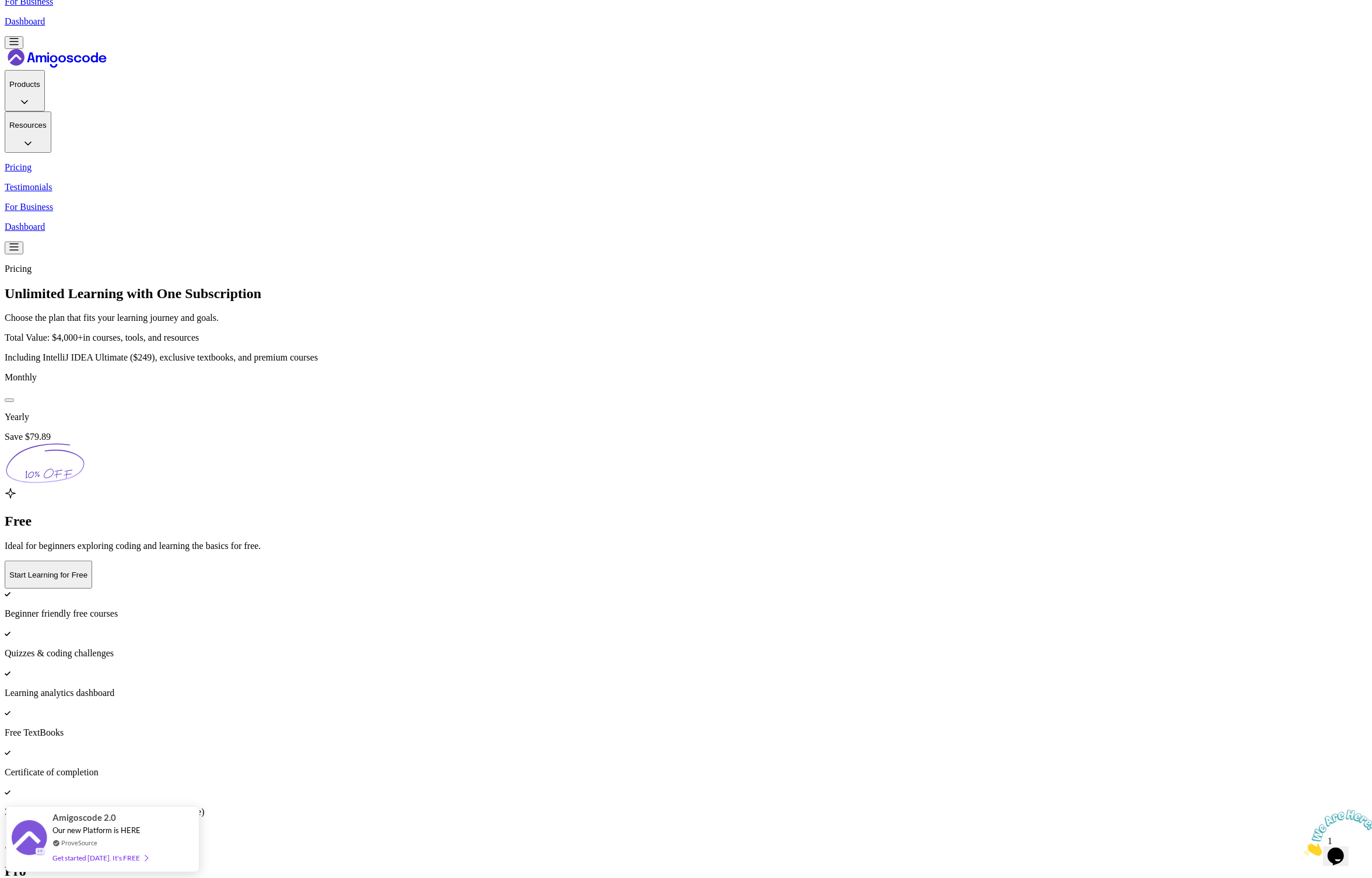
click at [996, 372] on div "Monthly Yearly Save $79.89" at bounding box center [686, 430] width 1363 height 115
click at [1037, 21] on p "Members Area" at bounding box center [686, 21] width 1363 height 10
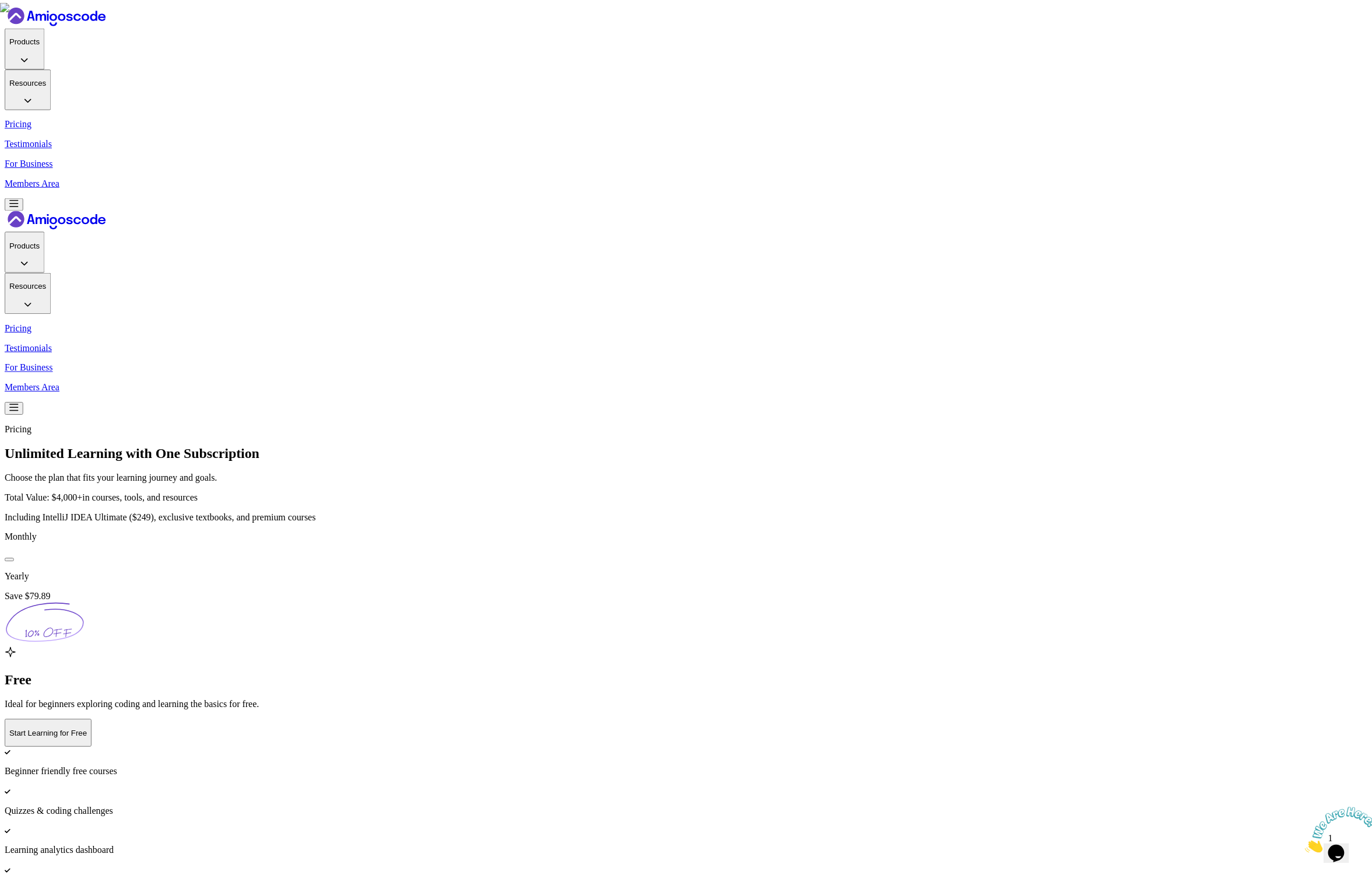
scroll to position [160, 0]
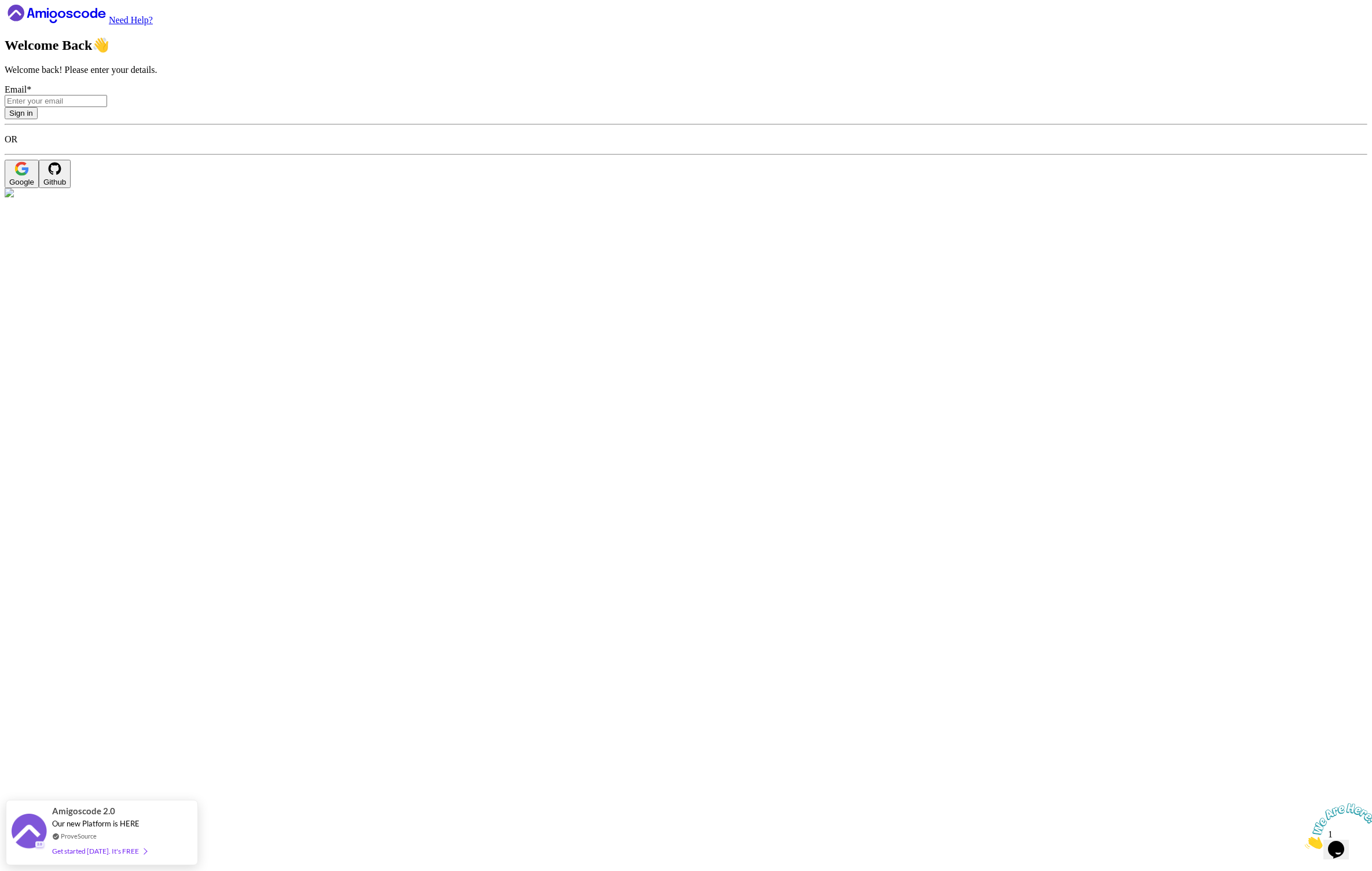
click at [34, 187] on div "Google" at bounding box center [21, 182] width 25 height 9
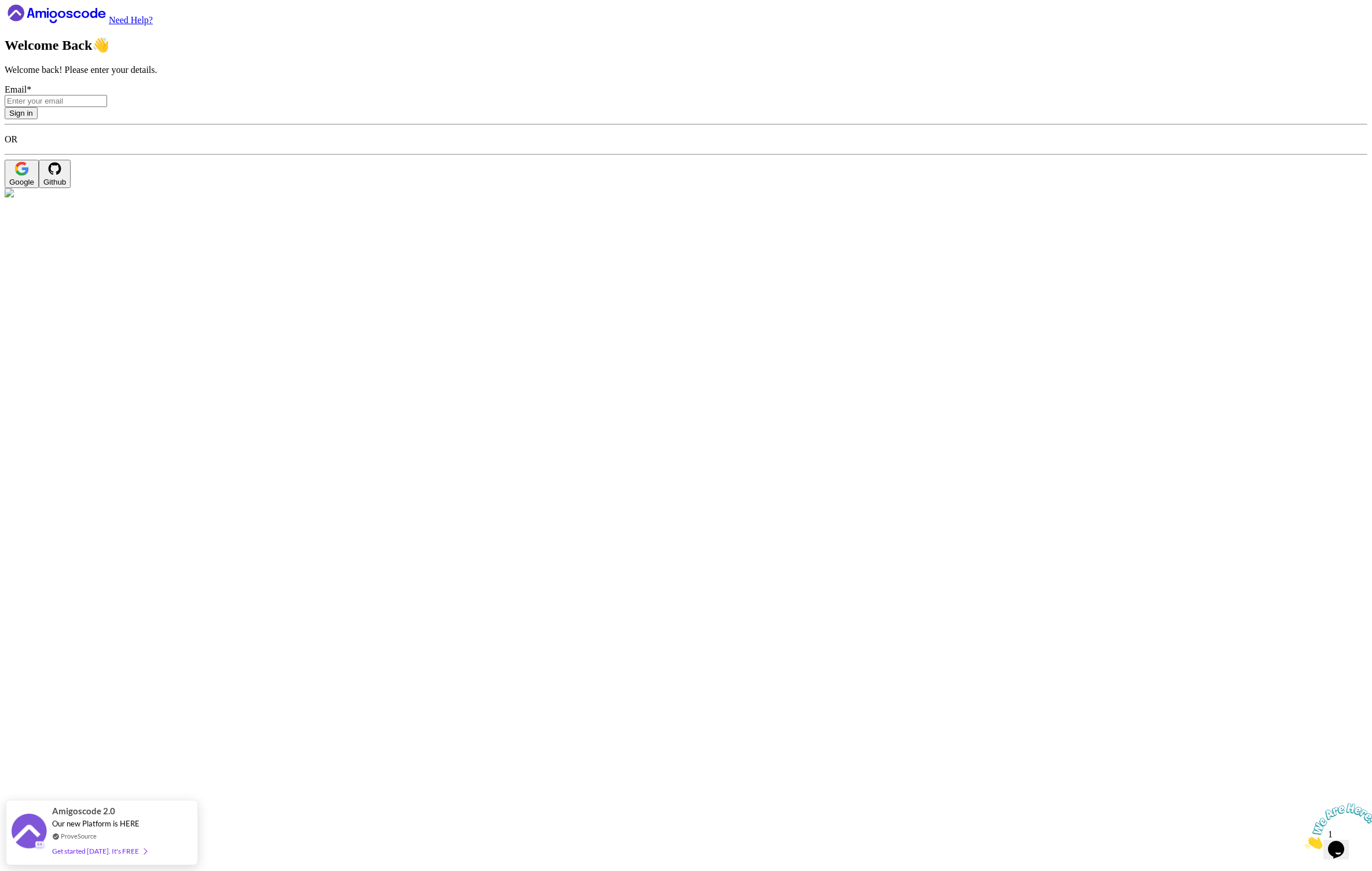
click at [97, 18] on icon at bounding box center [93, 13] width 7 height 10
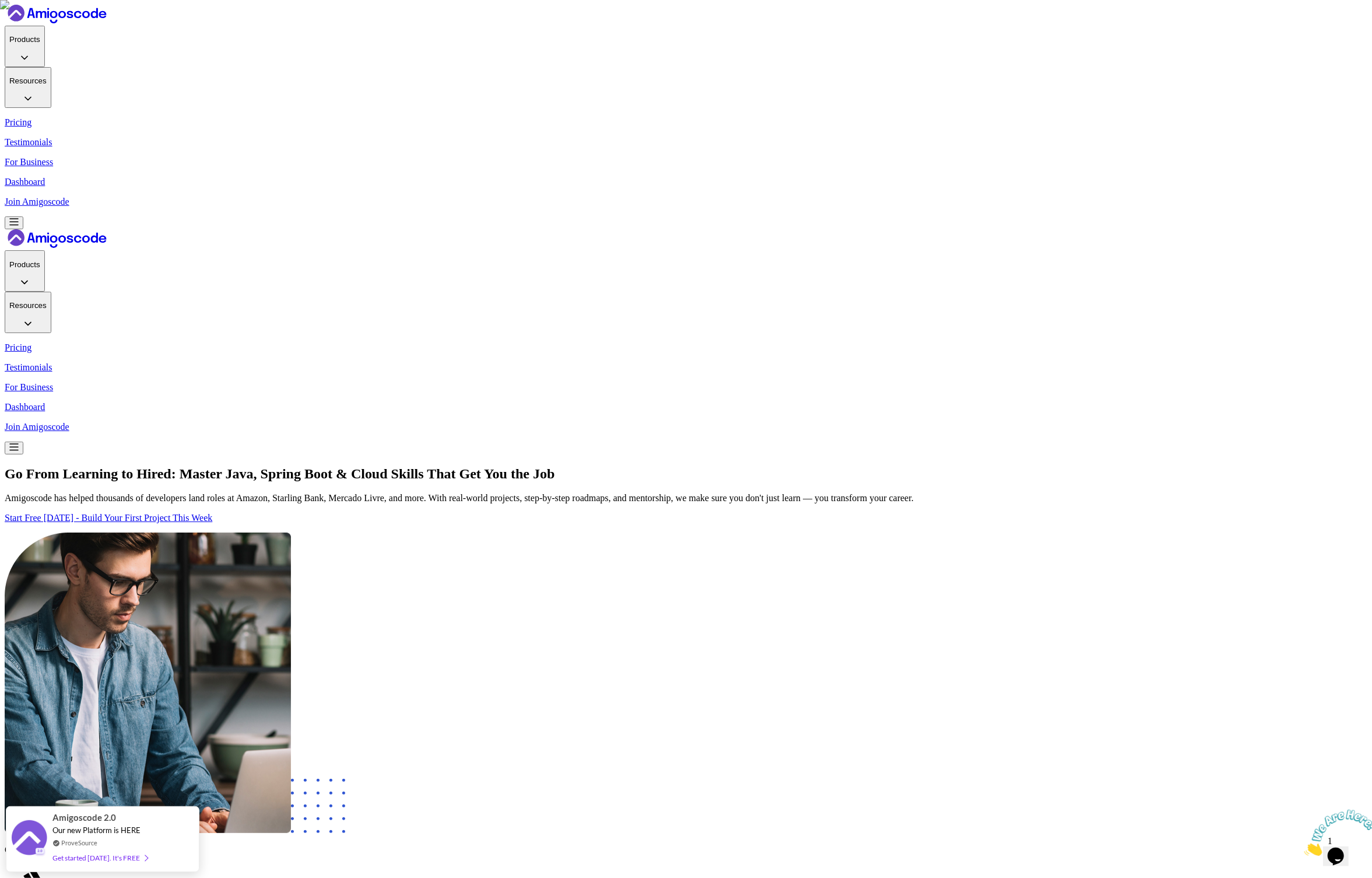
click at [1045, 196] on p "Join Amigoscode" at bounding box center [686, 202] width 1363 height 10
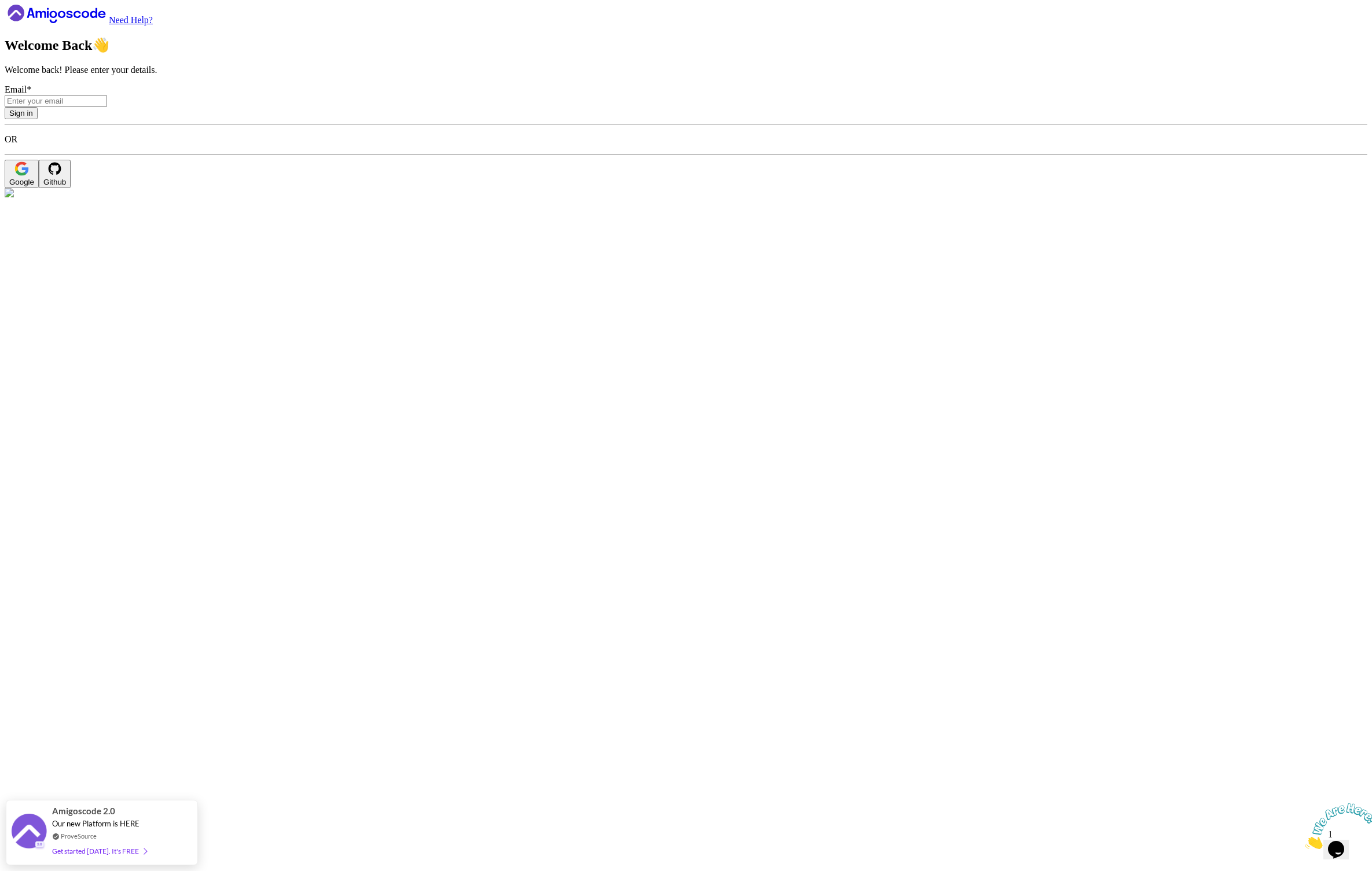
click at [34, 187] on div "Google" at bounding box center [21, 182] width 25 height 9
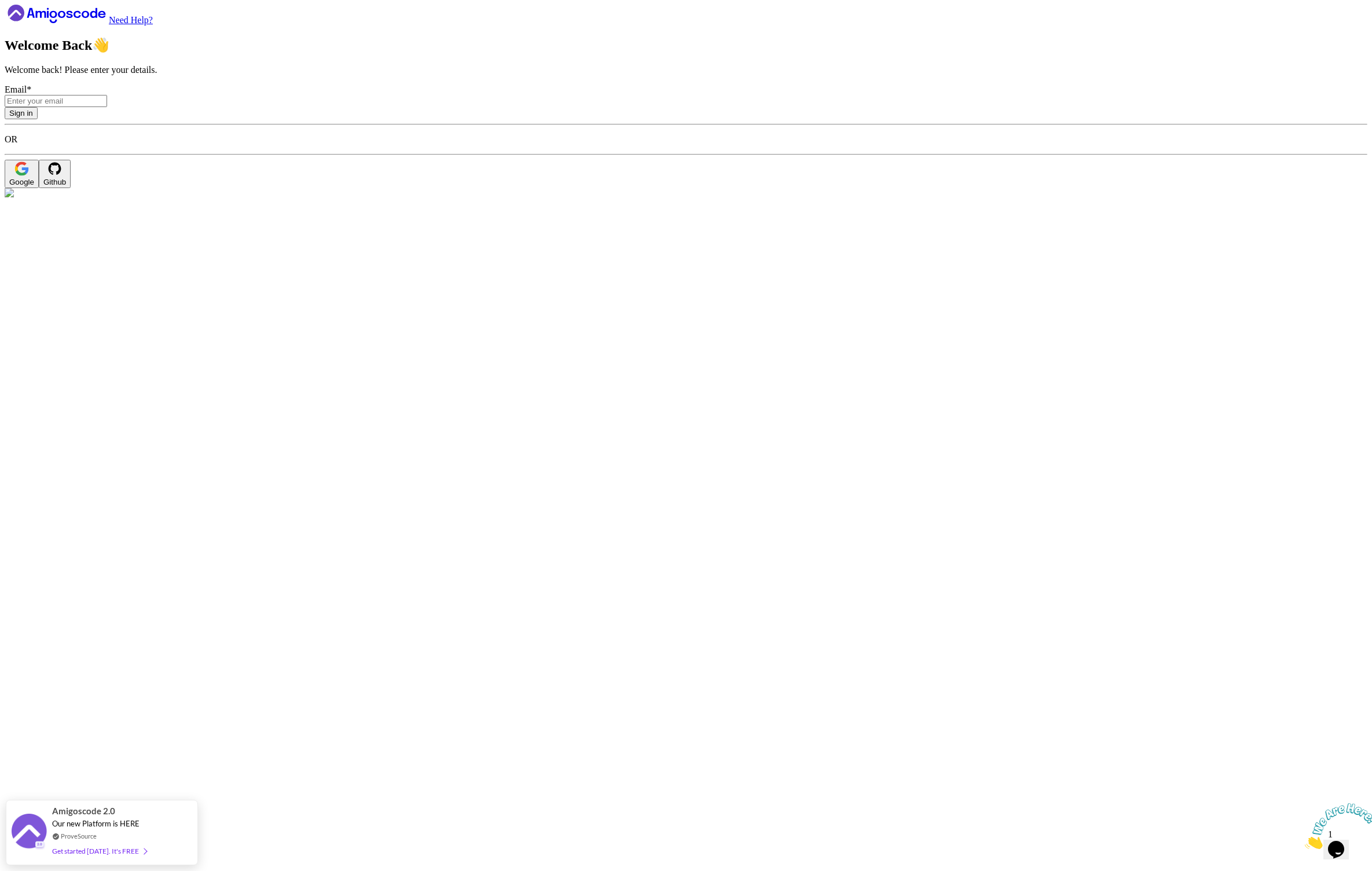
click at [71, 23] on icon at bounding box center [56, 13] width 104 height 19
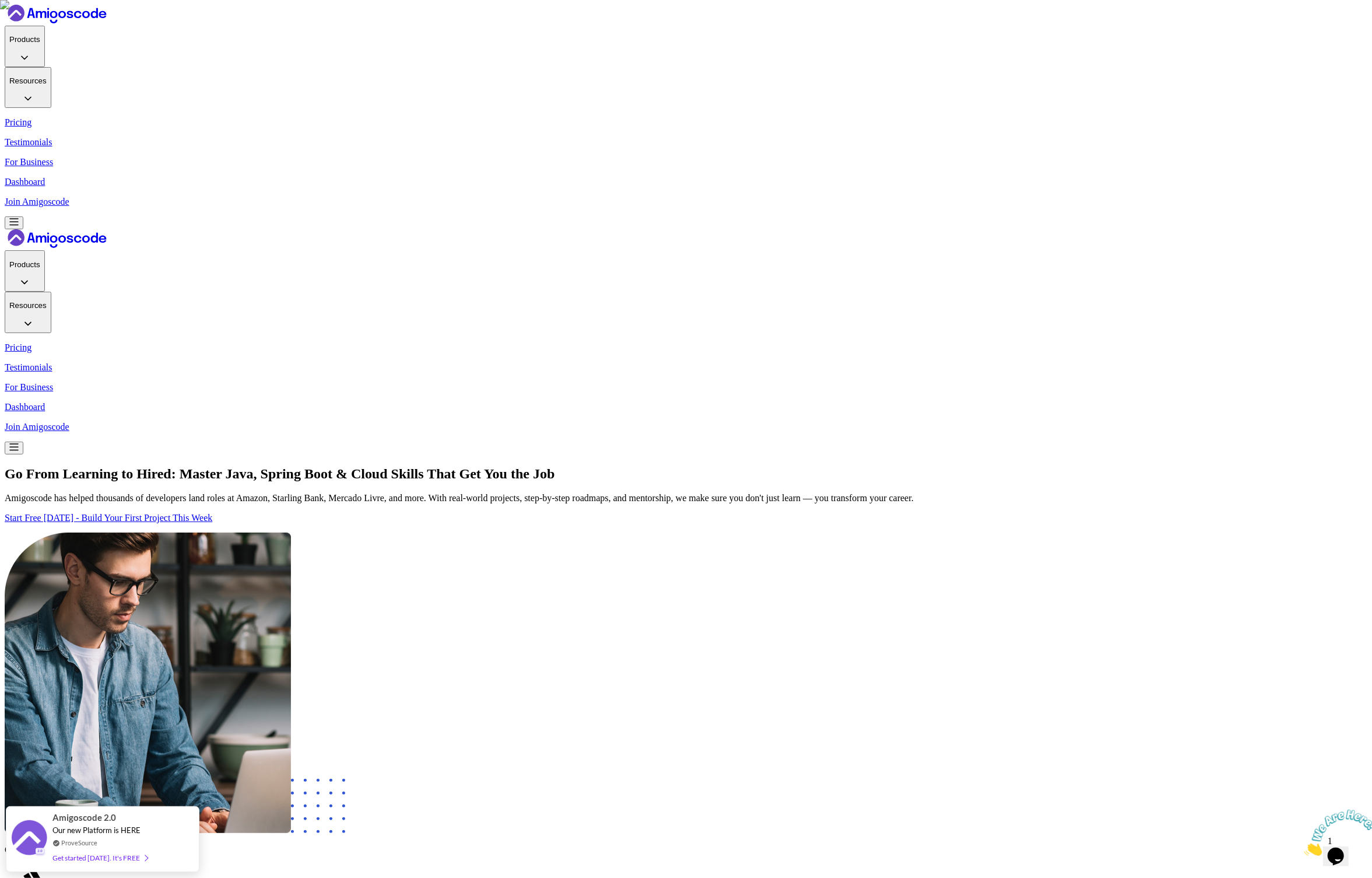
click at [1028, 196] on p "Join Amigoscode" at bounding box center [686, 202] width 1363 height 10
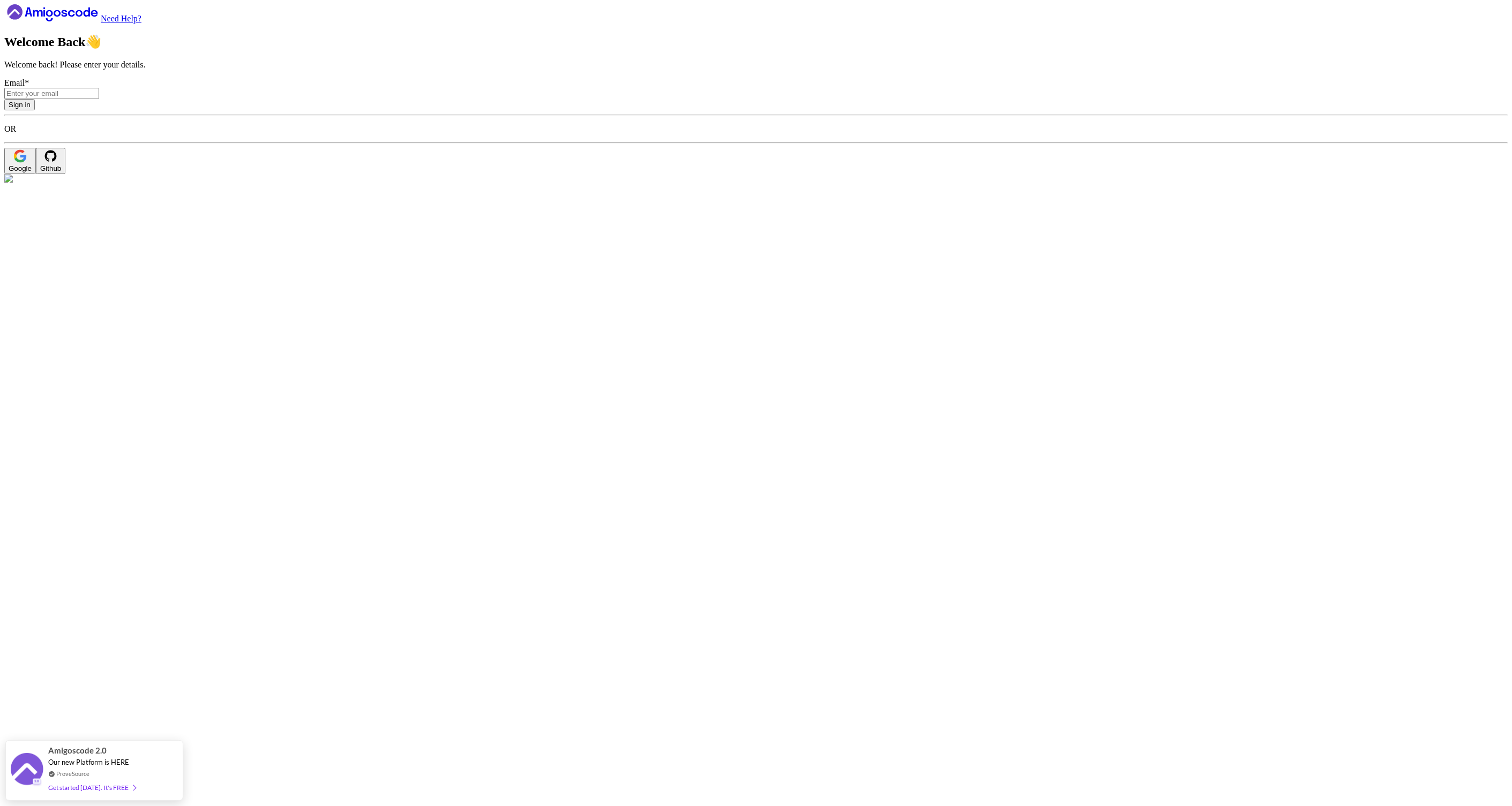
click at [27, 163] on icon "button" at bounding box center [20, 156] width 14 height 14
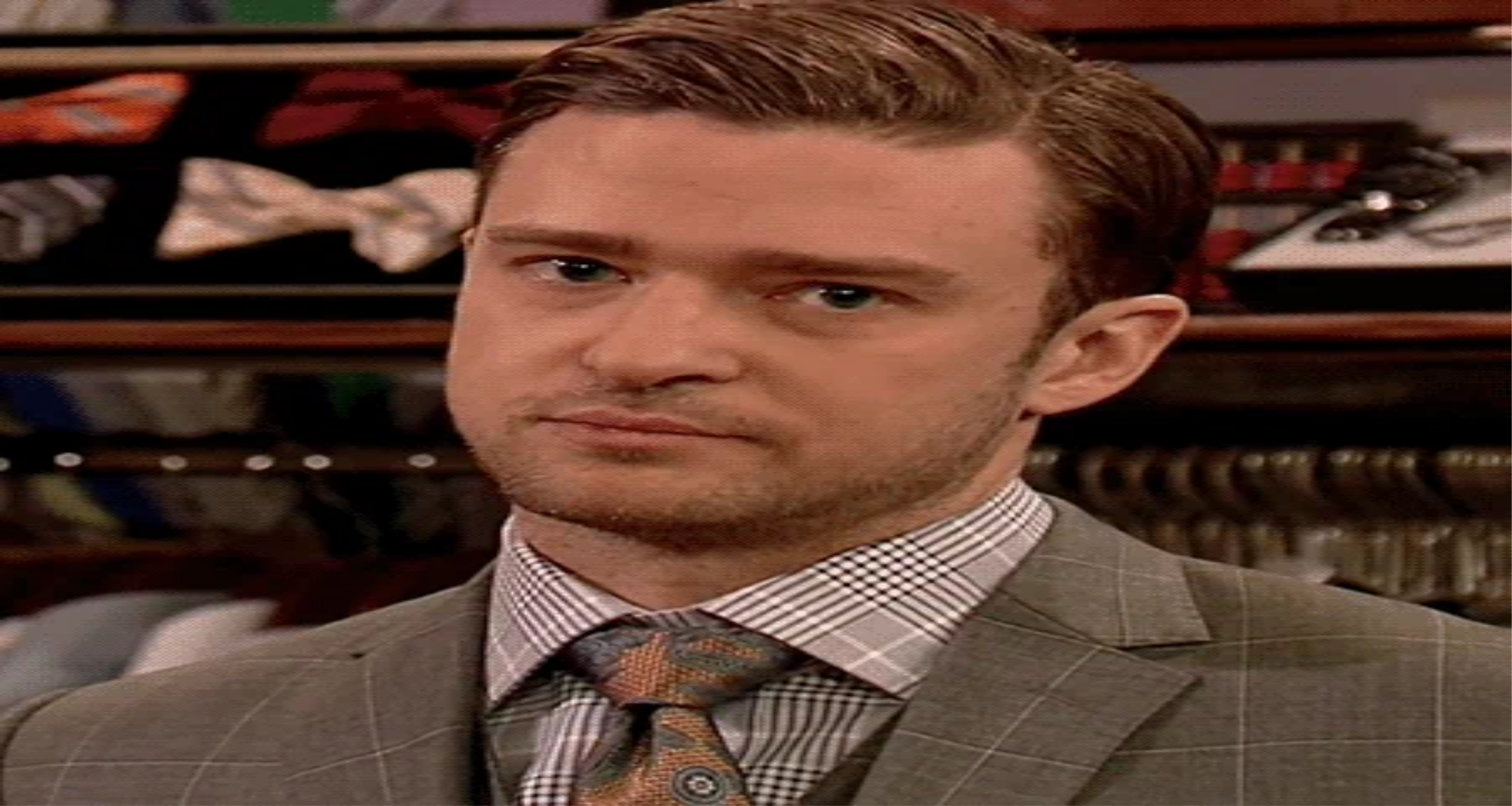
click at [27, 78] on div "Close" at bounding box center [17, 75] width 18 height 8
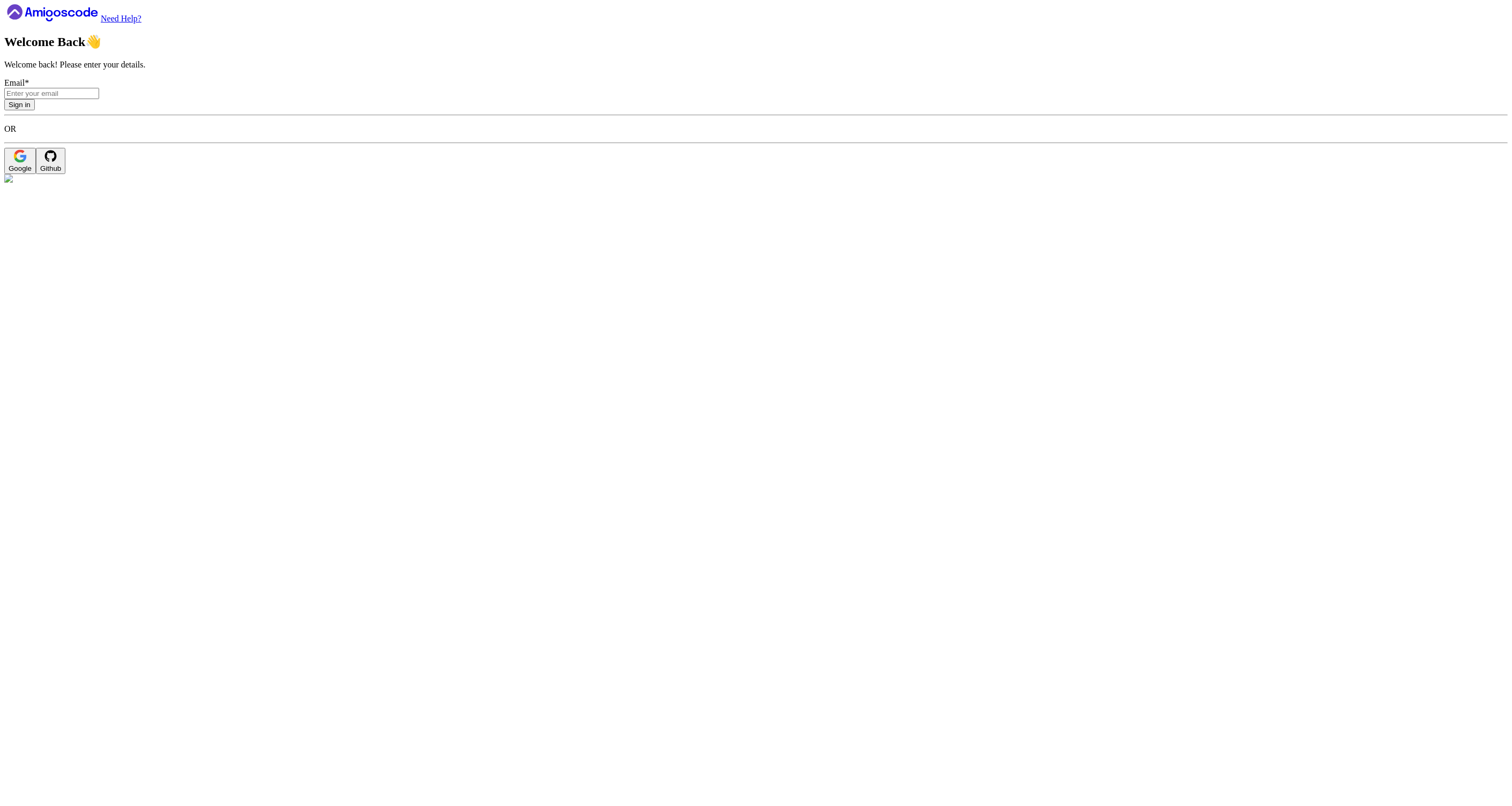
click at [99, 99] on input "Email *" at bounding box center [51, 93] width 95 height 11
type input "[PERSON_NAME][EMAIL_ADDRESS][DOMAIN_NAME]"
click at [31, 109] on div "Sign in" at bounding box center [19, 105] width 22 height 8
click at [99, 99] on input "Email *" at bounding box center [51, 93] width 95 height 11
type input "[EMAIL_ADDRESS][DOMAIN_NAME]"
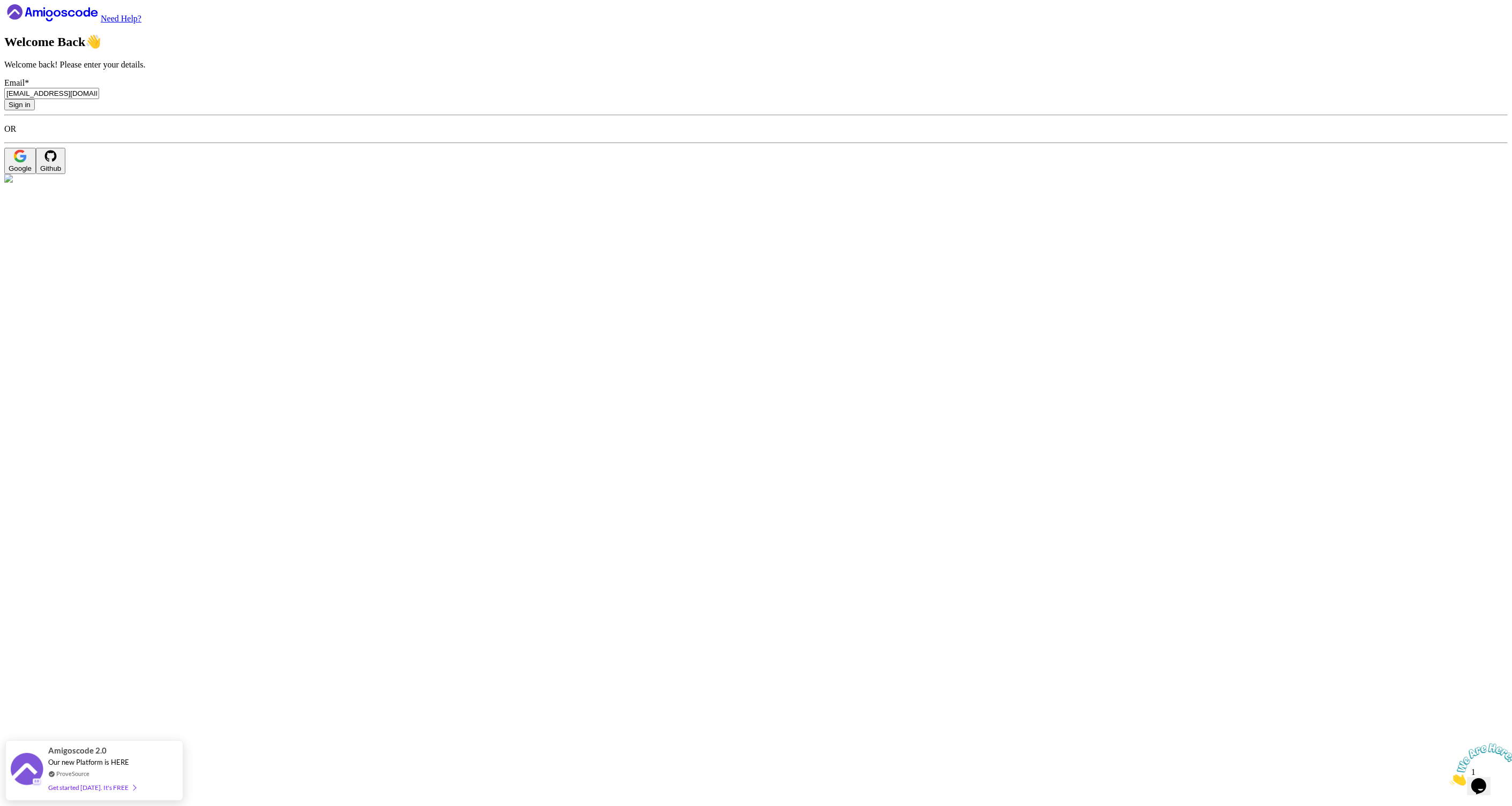
click at [35, 111] on button "Sign in" at bounding box center [20, 105] width 31 height 11
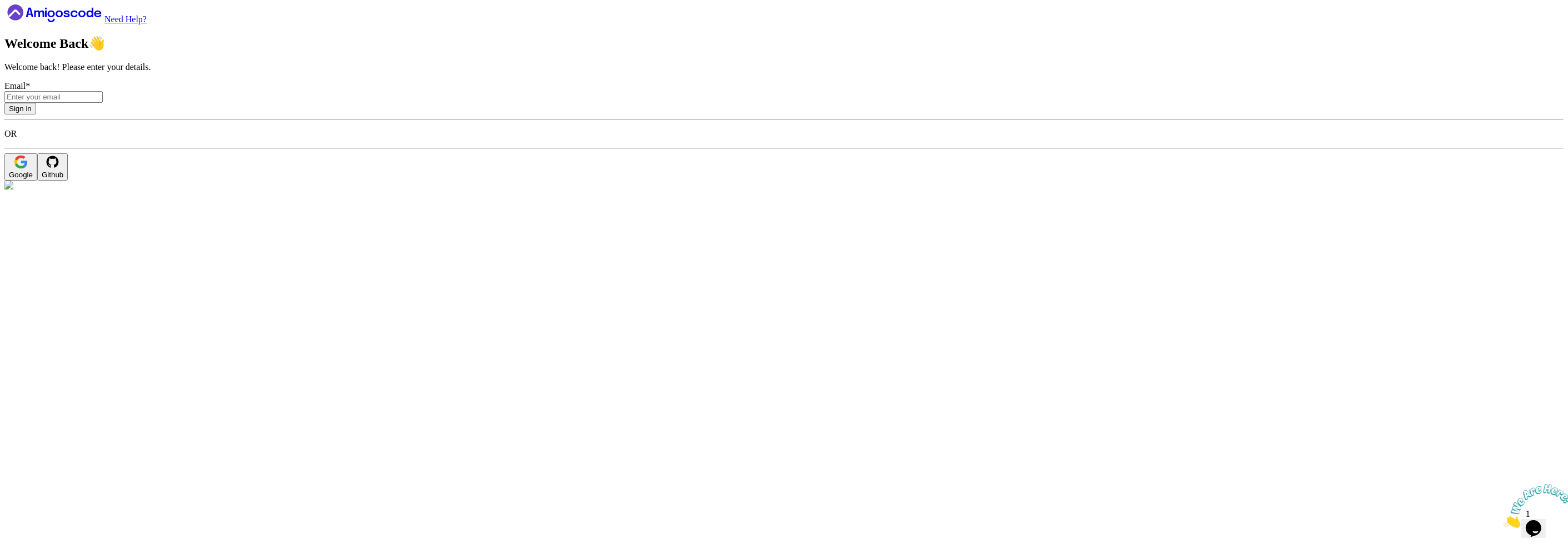
click at [103, 103] on input "Email *" at bounding box center [53, 97] width 98 height 12
type input "[PERSON_NAME][EMAIL_ADDRESS][DOMAIN_NAME]"
click at [36, 115] on button "Sign in" at bounding box center [20, 109] width 32 height 12
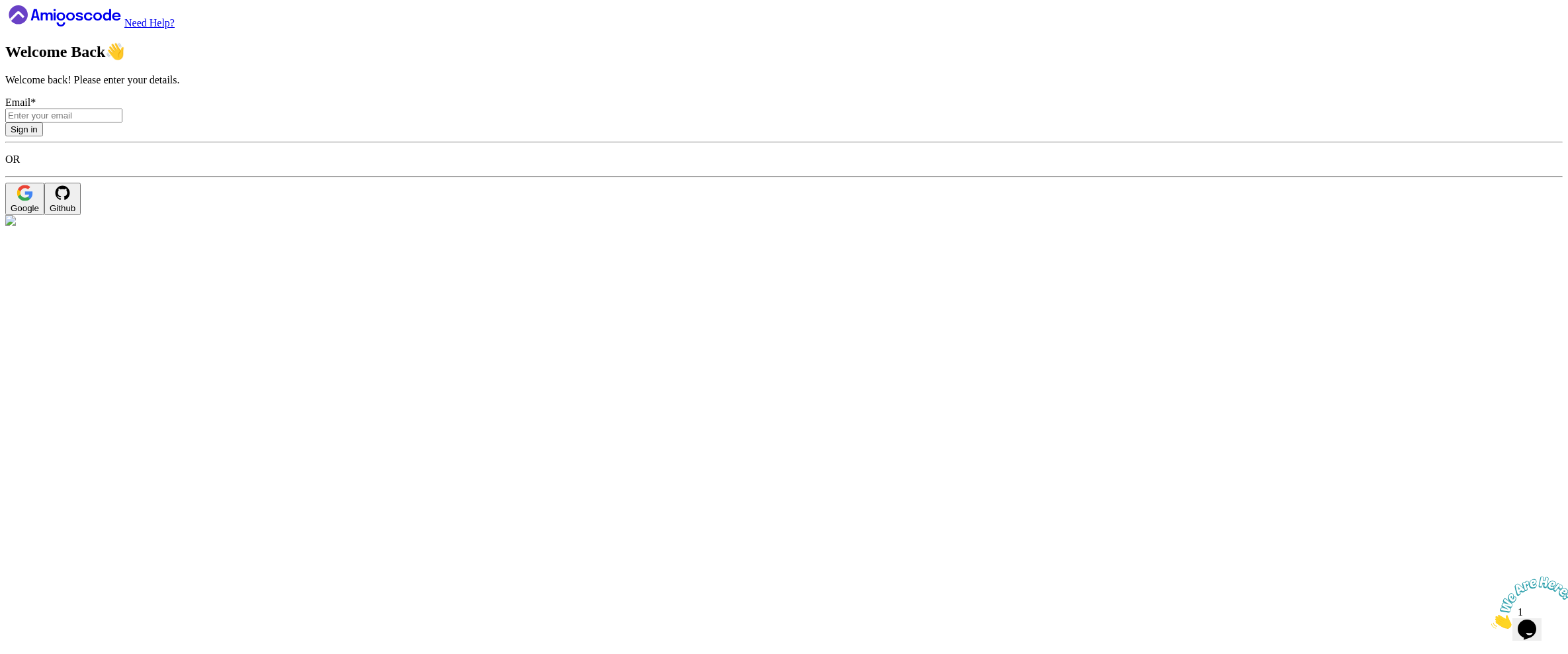
click at [394, 123] on div "Email *" at bounding box center [784, 109] width 1557 height 26
click at [123, 123] on input "Email *" at bounding box center [64, 115] width 117 height 14
type input "nelson@amigoscode.com"
click at [43, 137] on button "Sign in" at bounding box center [24, 129] width 38 height 14
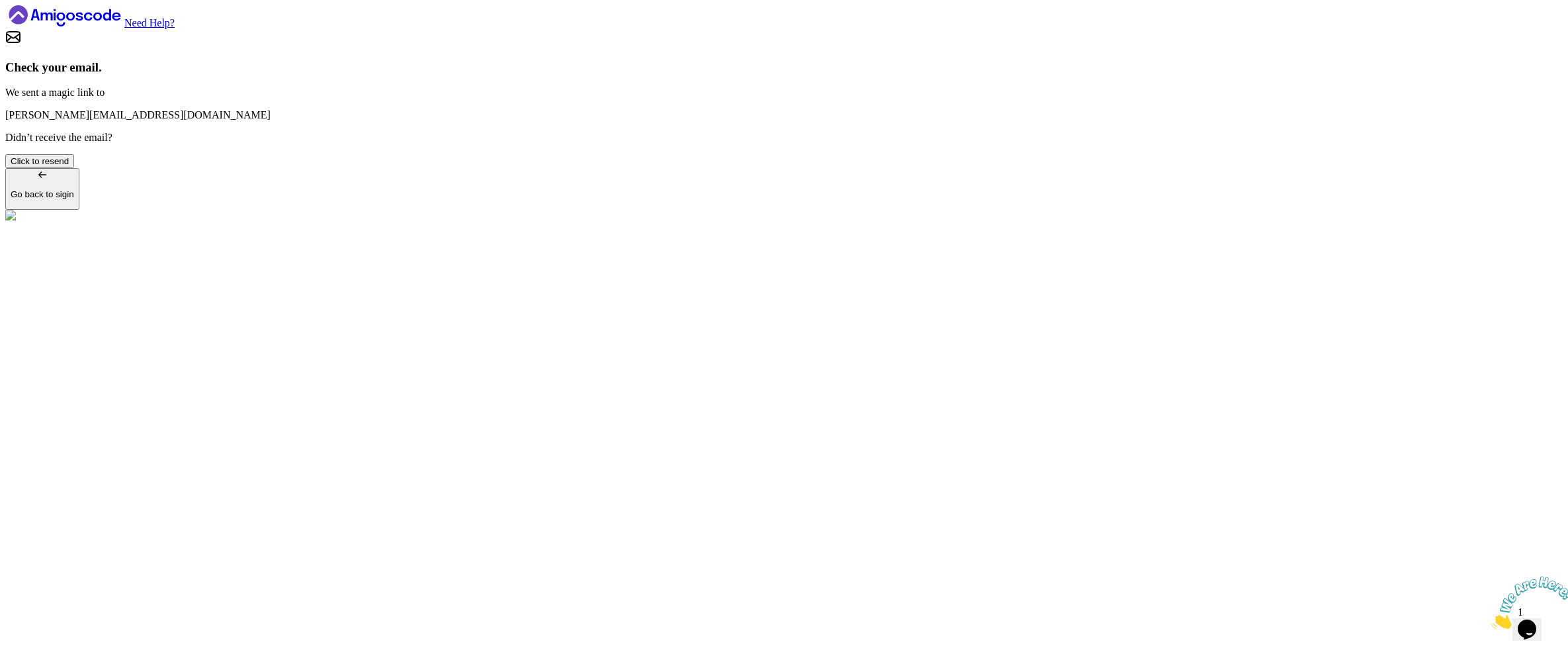
click at [82, 26] on icon at bounding box center [64, 15] width 119 height 21
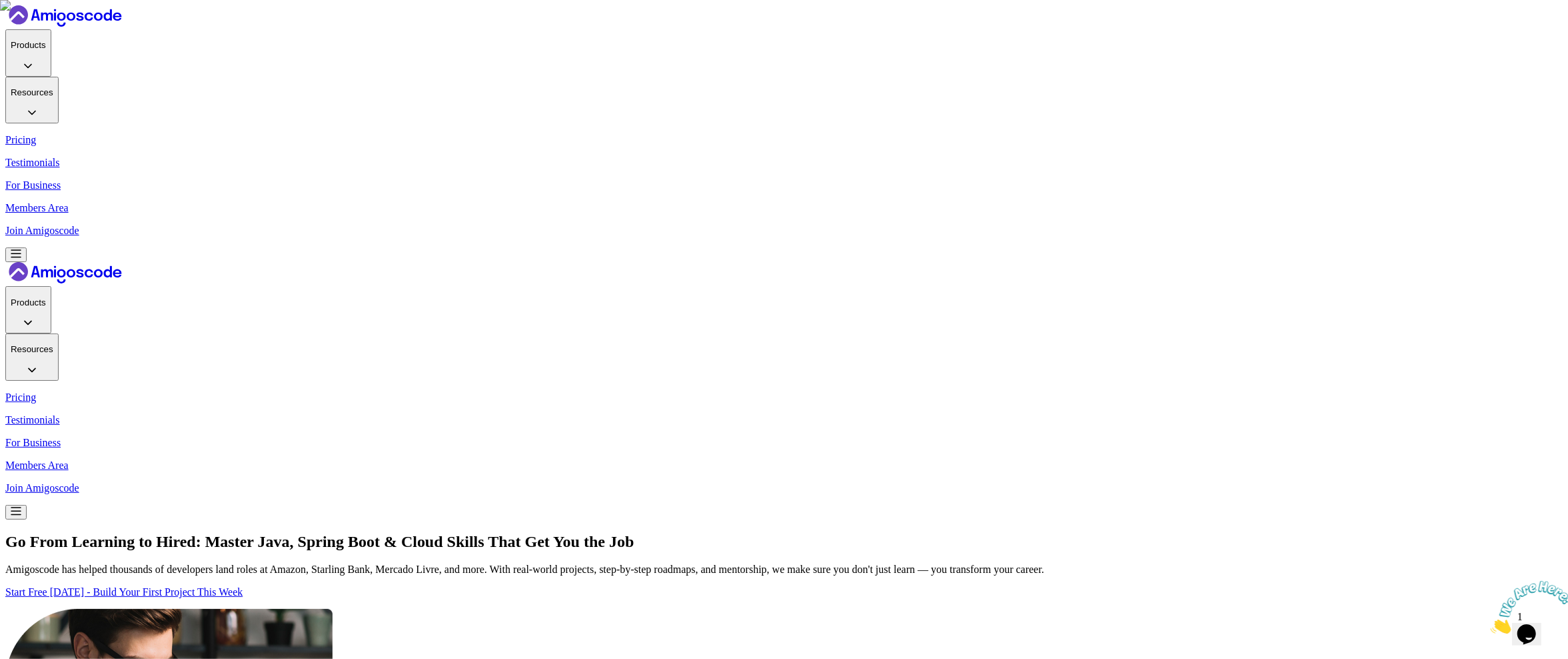
click at [1196, 225] on p "Join Amigoscode" at bounding box center [784, 230] width 1558 height 12
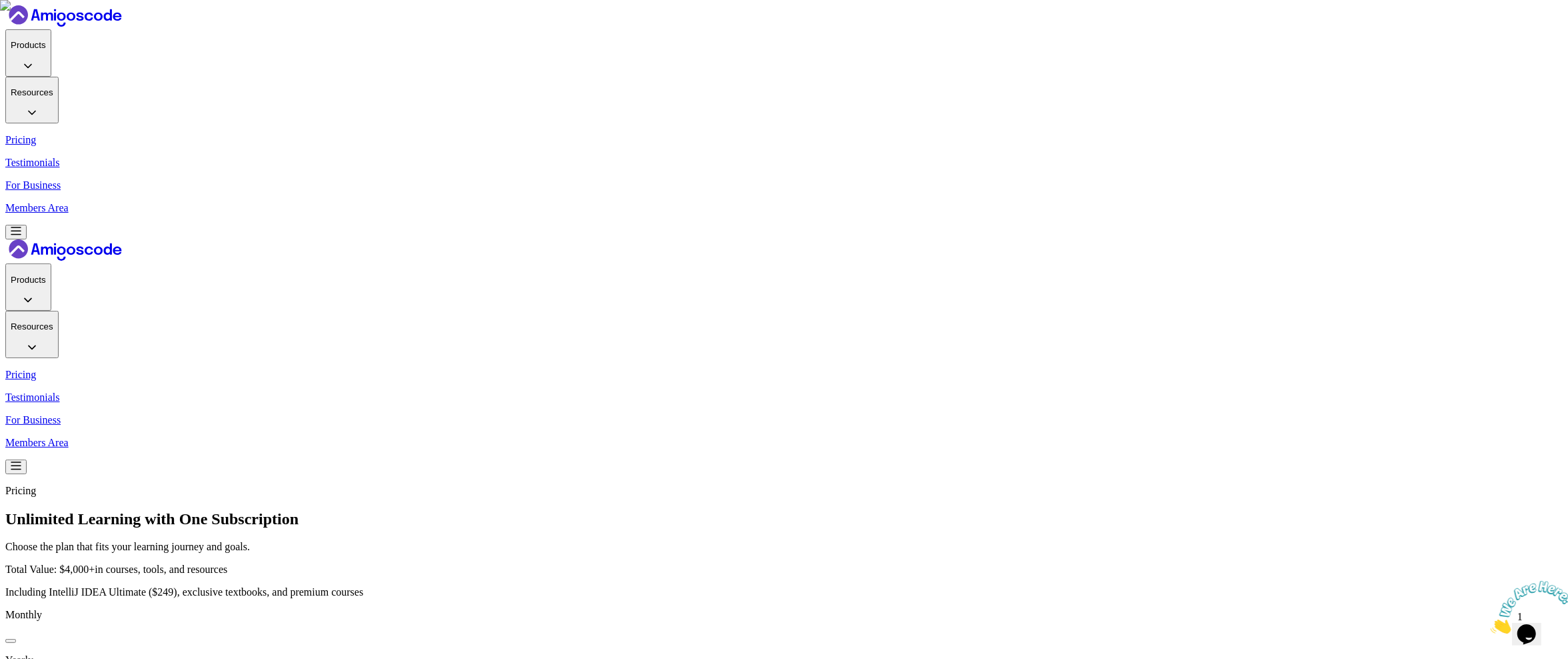
scroll to position [261, 0]
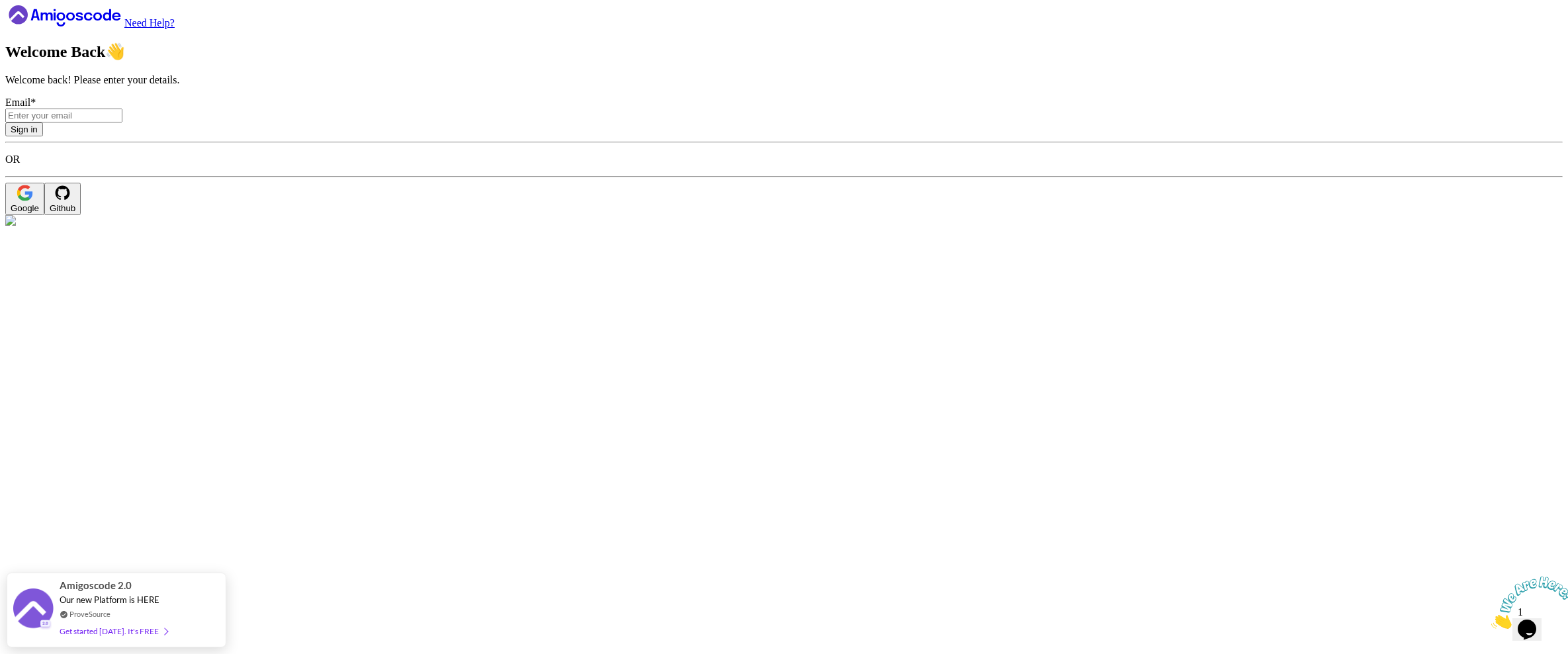
click at [123, 123] on input "Email *" at bounding box center [64, 115] width 117 height 14
type input "nelson@amigoscode.com"
click at [43, 137] on button "Sign in" at bounding box center [24, 129] width 38 height 14
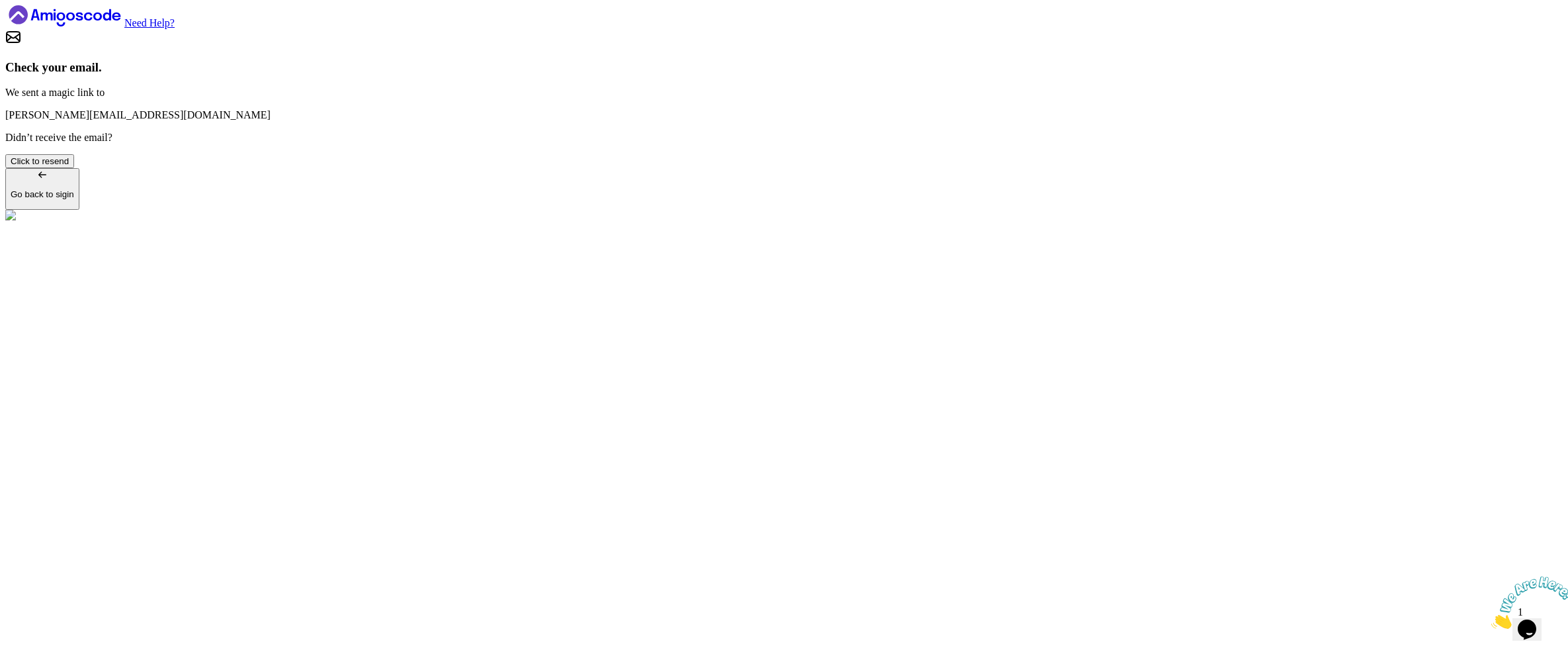
click at [270, 121] on span "nelson@amigoscode.com" at bounding box center [137, 114] width 265 height 11
copy span "nelson@amigoscode.com"
click at [74, 199] on p "Go back to sigin" at bounding box center [42, 194] width 64 height 10
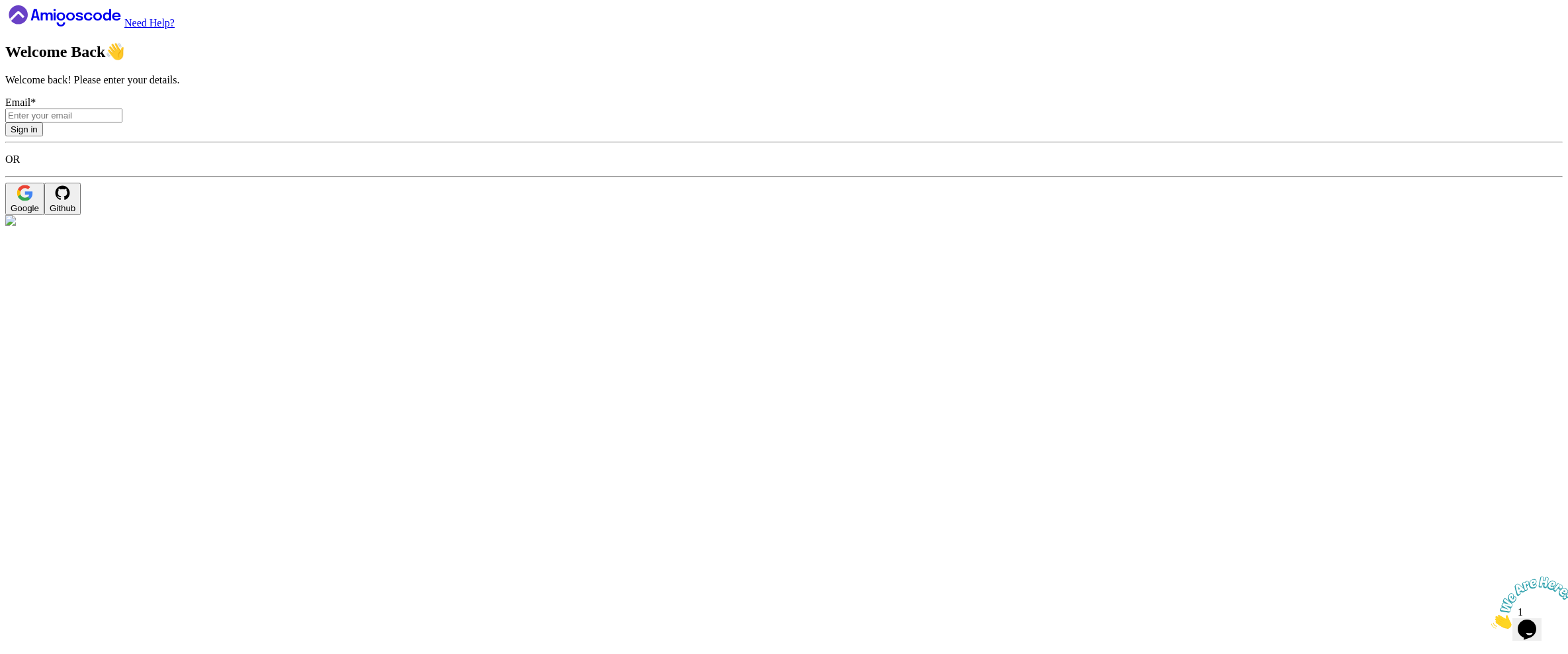
click at [123, 123] on input "Email *" at bounding box center [64, 115] width 117 height 14
paste input "nelson@amigoscode.com"
type input "nelson@amigoscode.com"
click at [38, 134] on div "Sign in" at bounding box center [23, 129] width 27 height 10
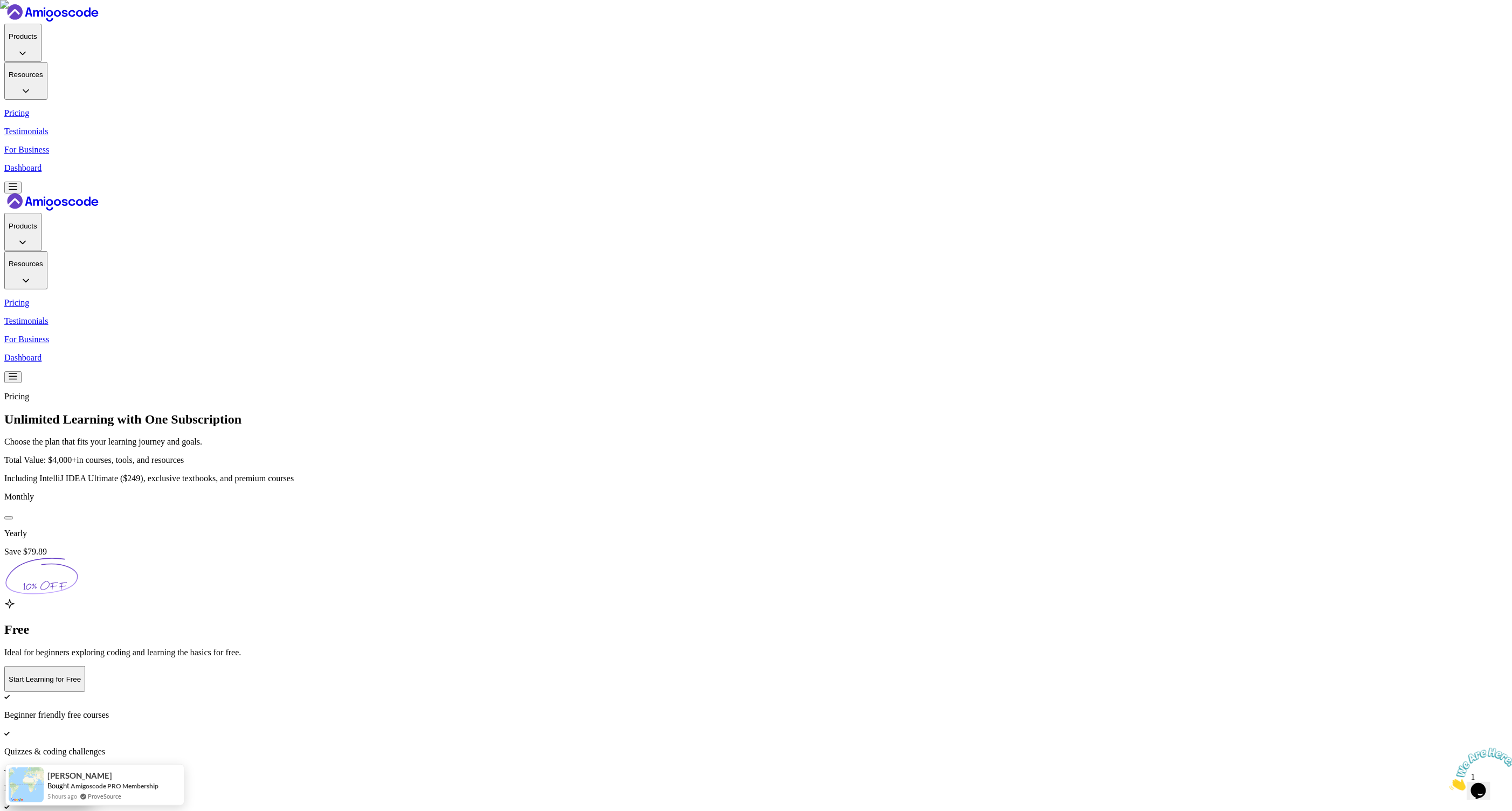
drag, startPoint x: 112, startPoint y: 774, endPoint x: 57, endPoint y: 817, distance: 69.8
drag, startPoint x: 64, startPoint y: 766, endPoint x: 71, endPoint y: 817, distance: 51.5
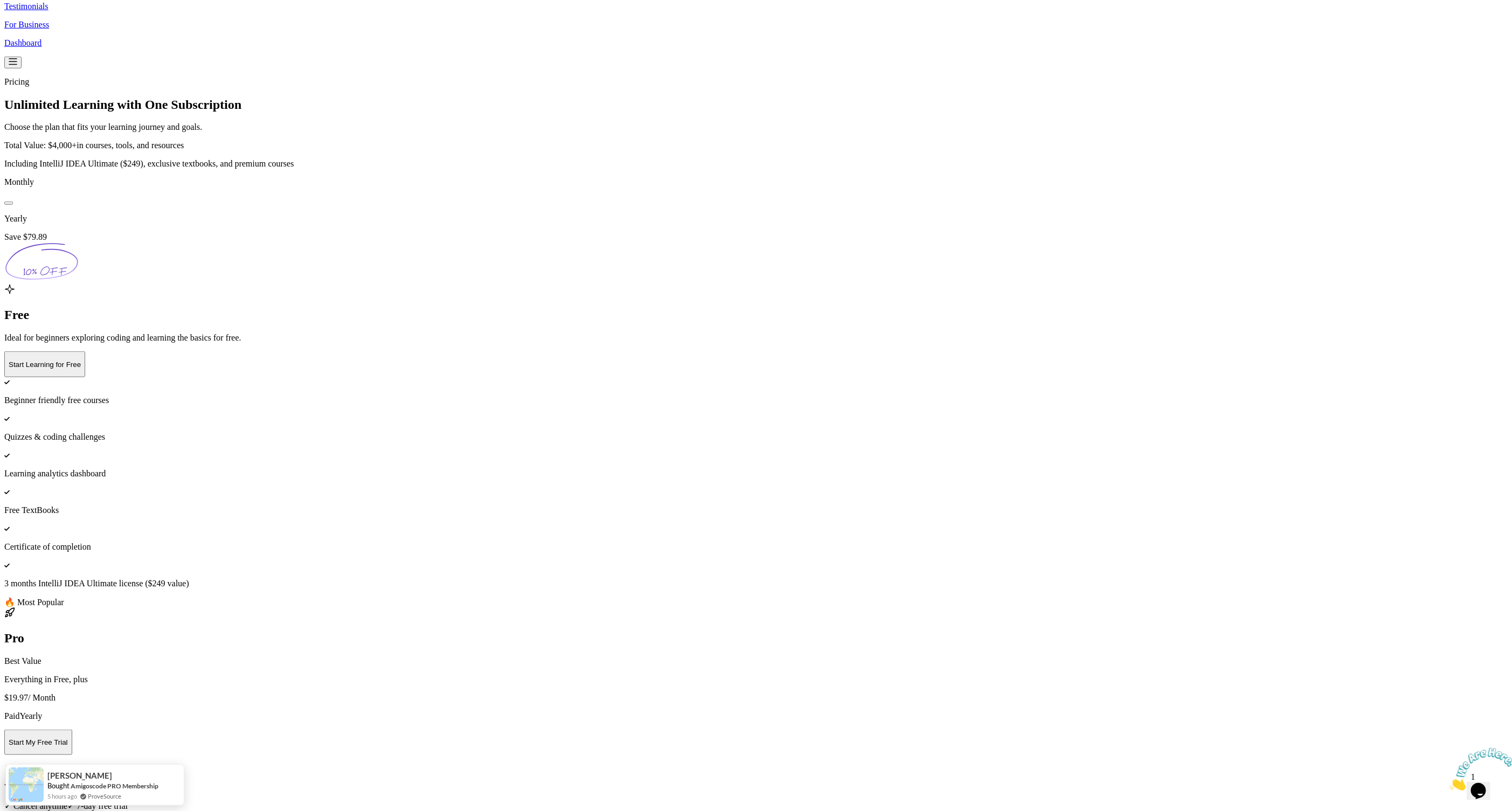
scroll to position [307, 0]
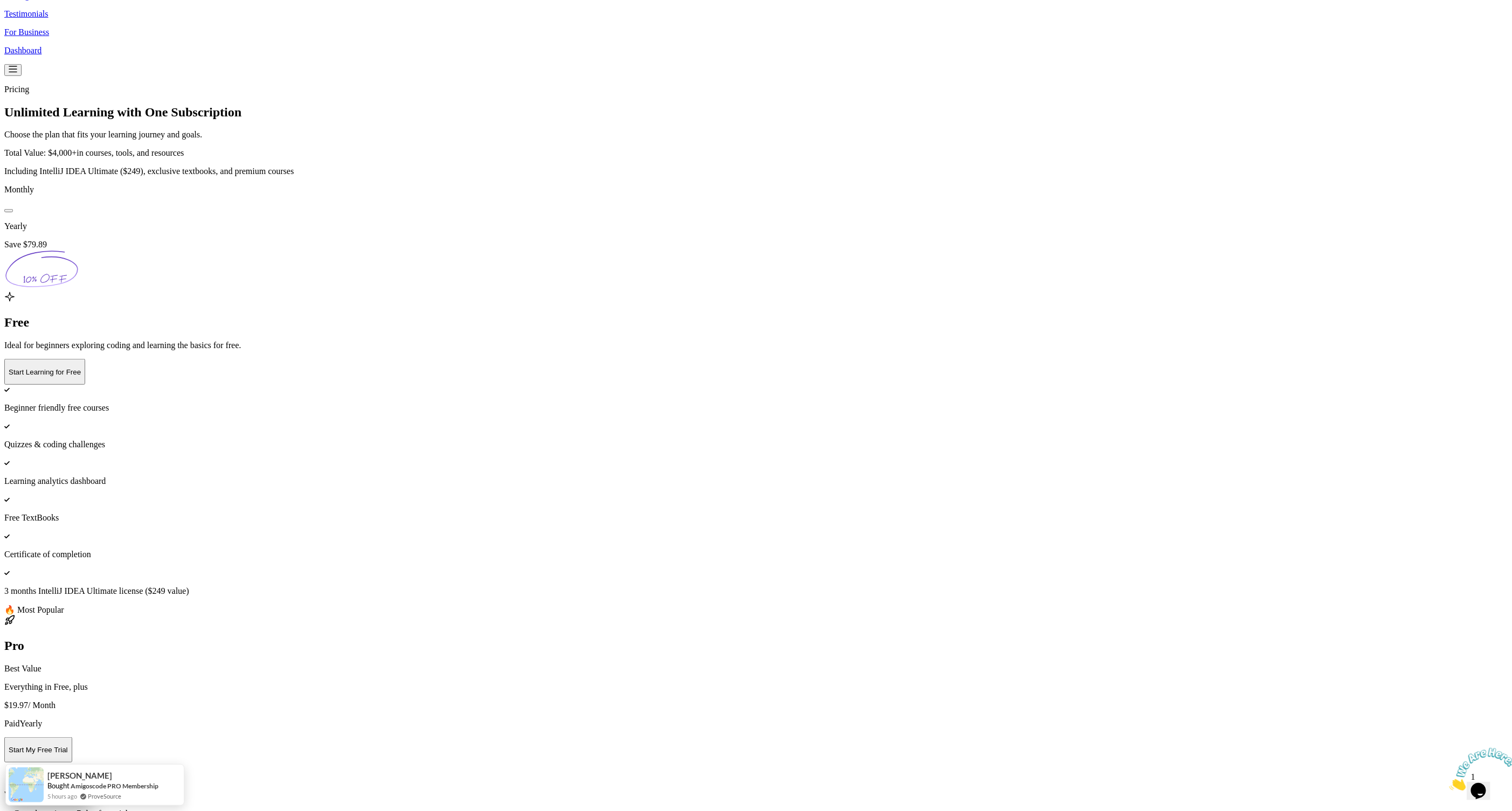
click at [170, 504] on img at bounding box center [756, 98] width 1512 height 811
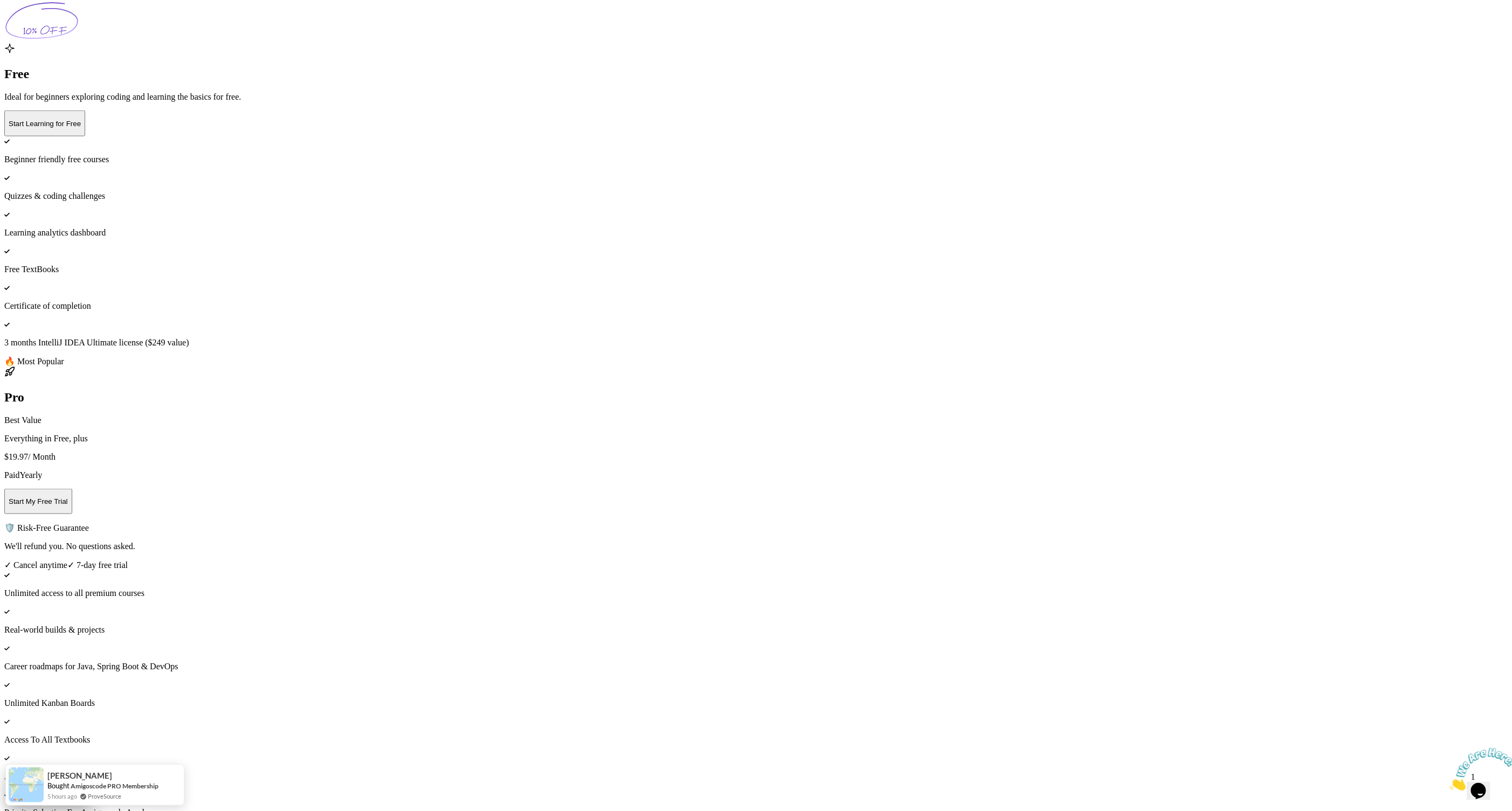
scroll to position [494, 0]
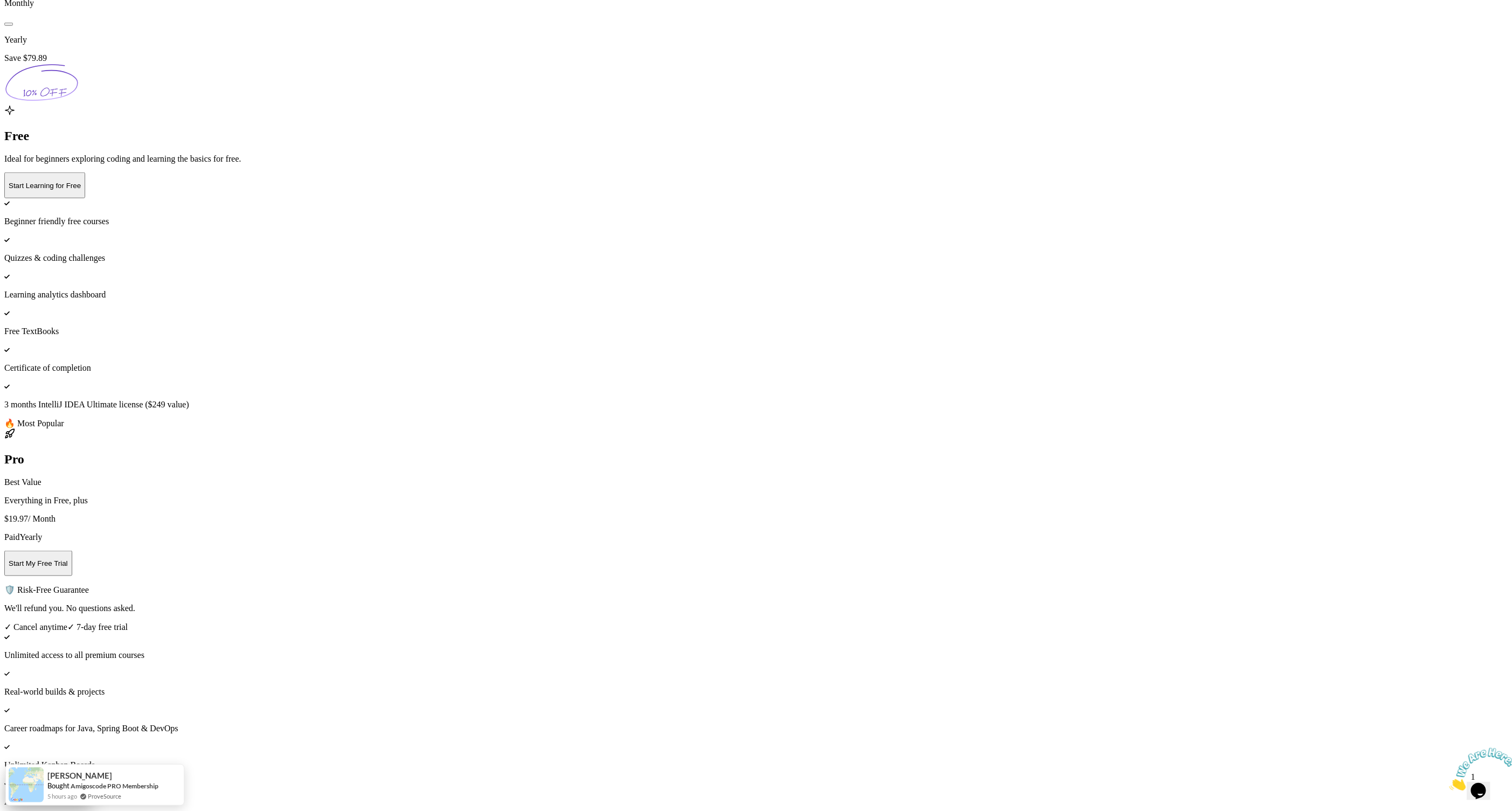
drag, startPoint x: 655, startPoint y: 597, endPoint x: 564, endPoint y: 550, distance: 102.4
drag, startPoint x: 656, startPoint y: 603, endPoint x: 560, endPoint y: 544, distance: 112.7
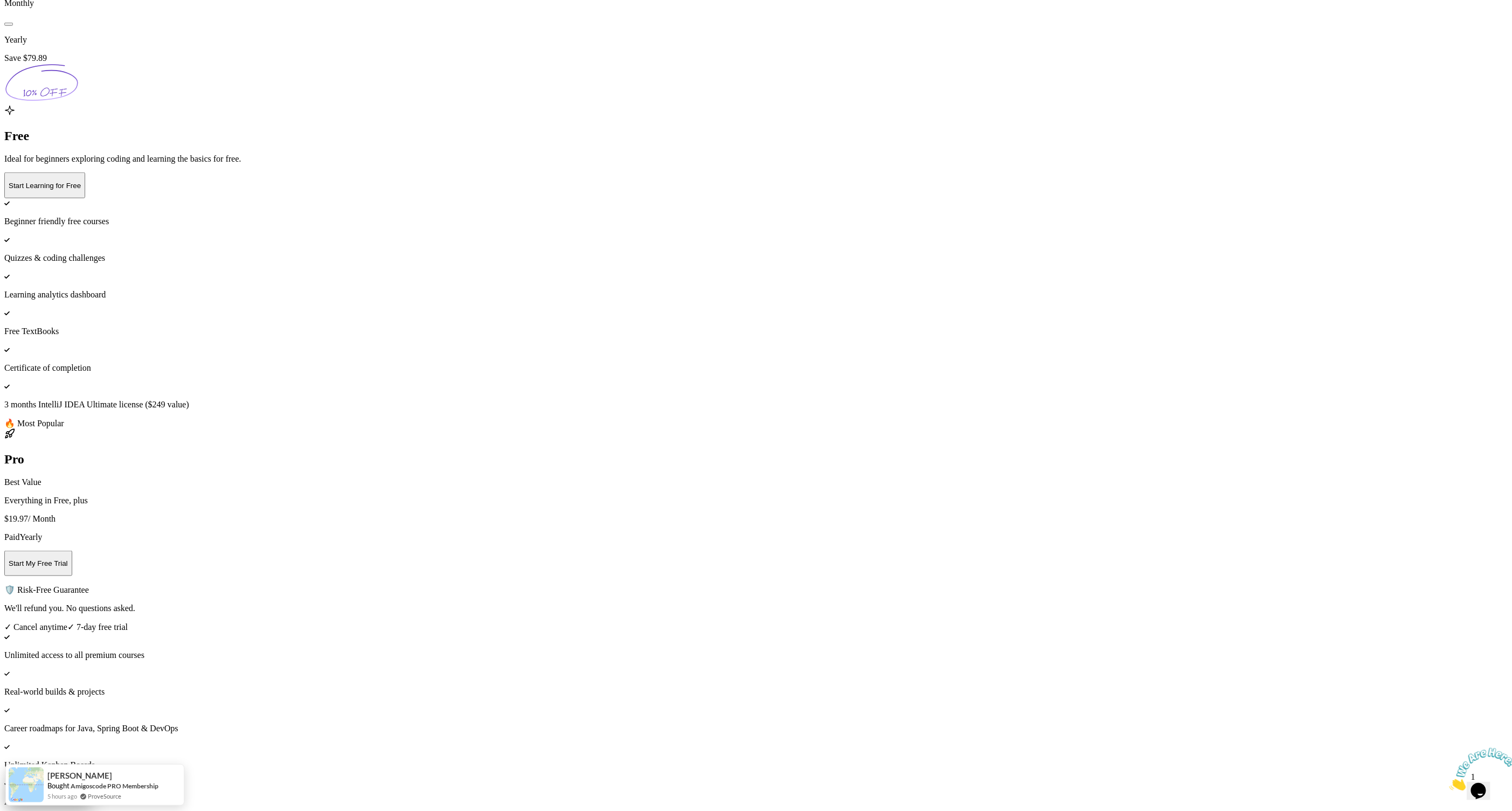
drag, startPoint x: 564, startPoint y: 543, endPoint x: 672, endPoint y: 608, distance: 126.1
drag, startPoint x: 114, startPoint y: 769, endPoint x: 285, endPoint y: 687, distance: 189.6
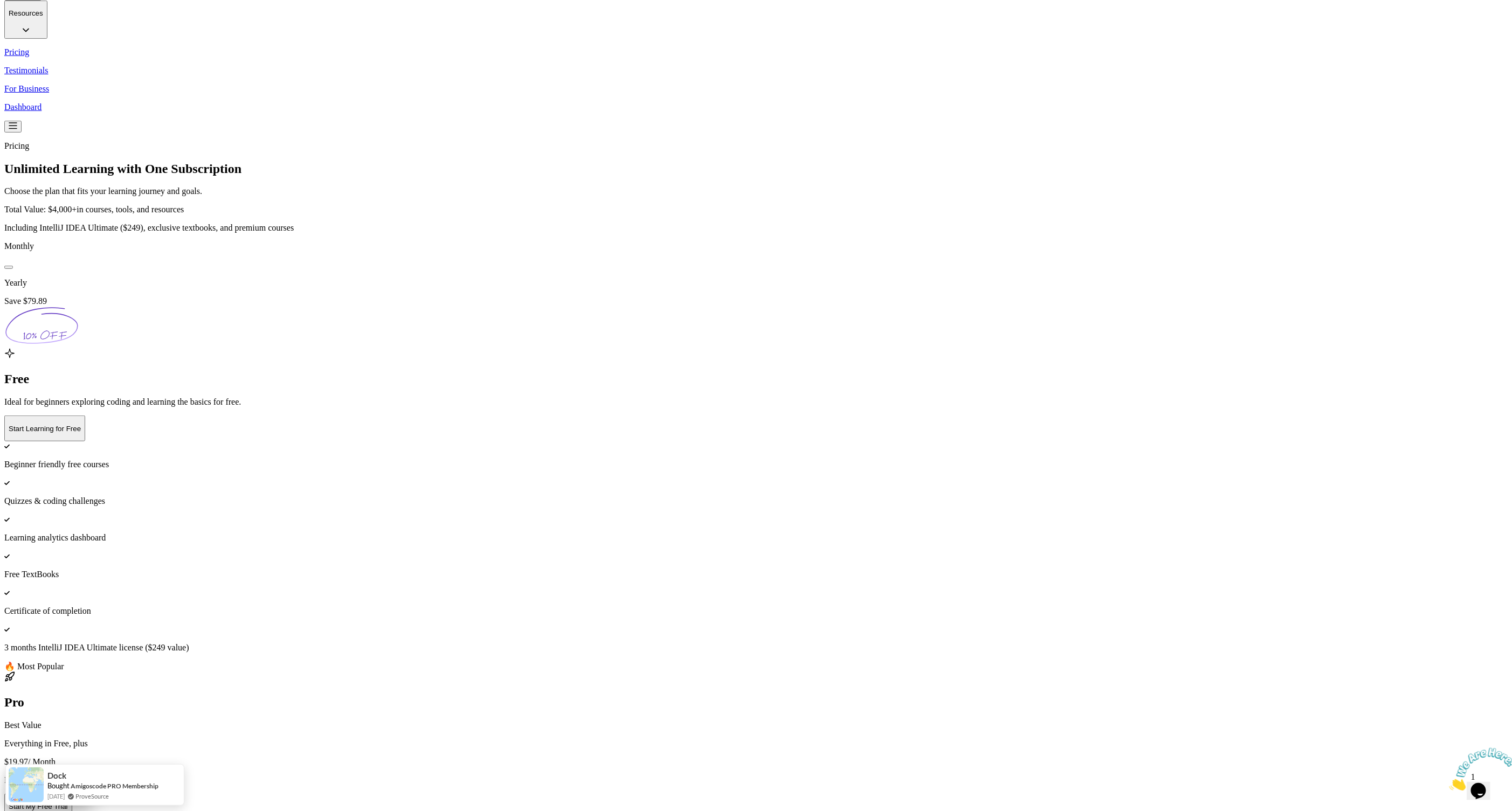
scroll to position [243, 0]
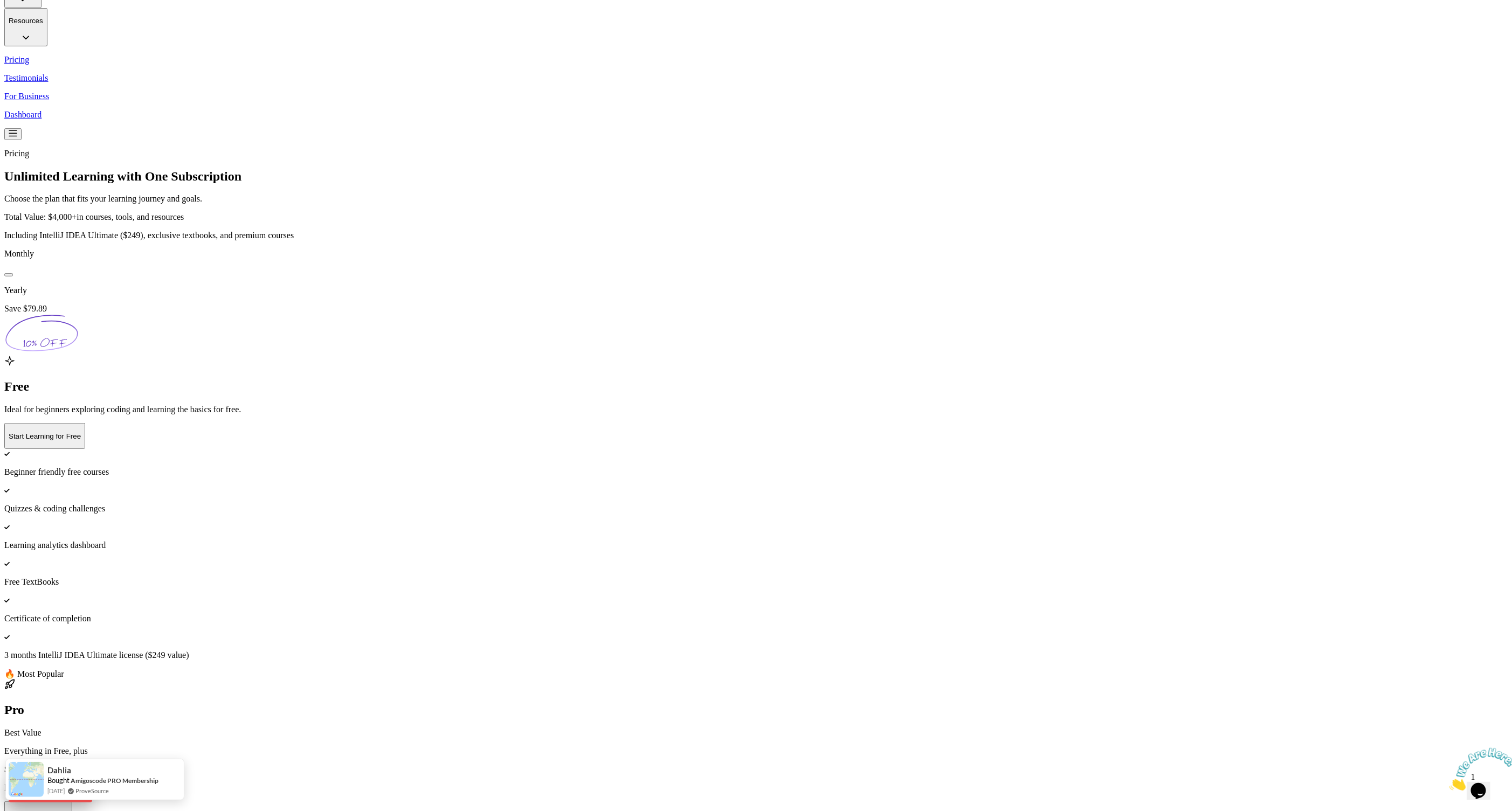
drag, startPoint x: 95, startPoint y: 780, endPoint x: 74, endPoint y: 795, distance: 25.8
click at [60, 800] on div "Dahlia Bought Amigoscode PRO Membership 2 months ago ProveSource" at bounding box center [95, 779] width 179 height 42
click at [160, 568] on img at bounding box center [756, 162] width 1512 height 811
click at [204, 318] on img at bounding box center [756, 162] width 1512 height 811
click at [217, 466] on img at bounding box center [756, 162] width 1512 height 811
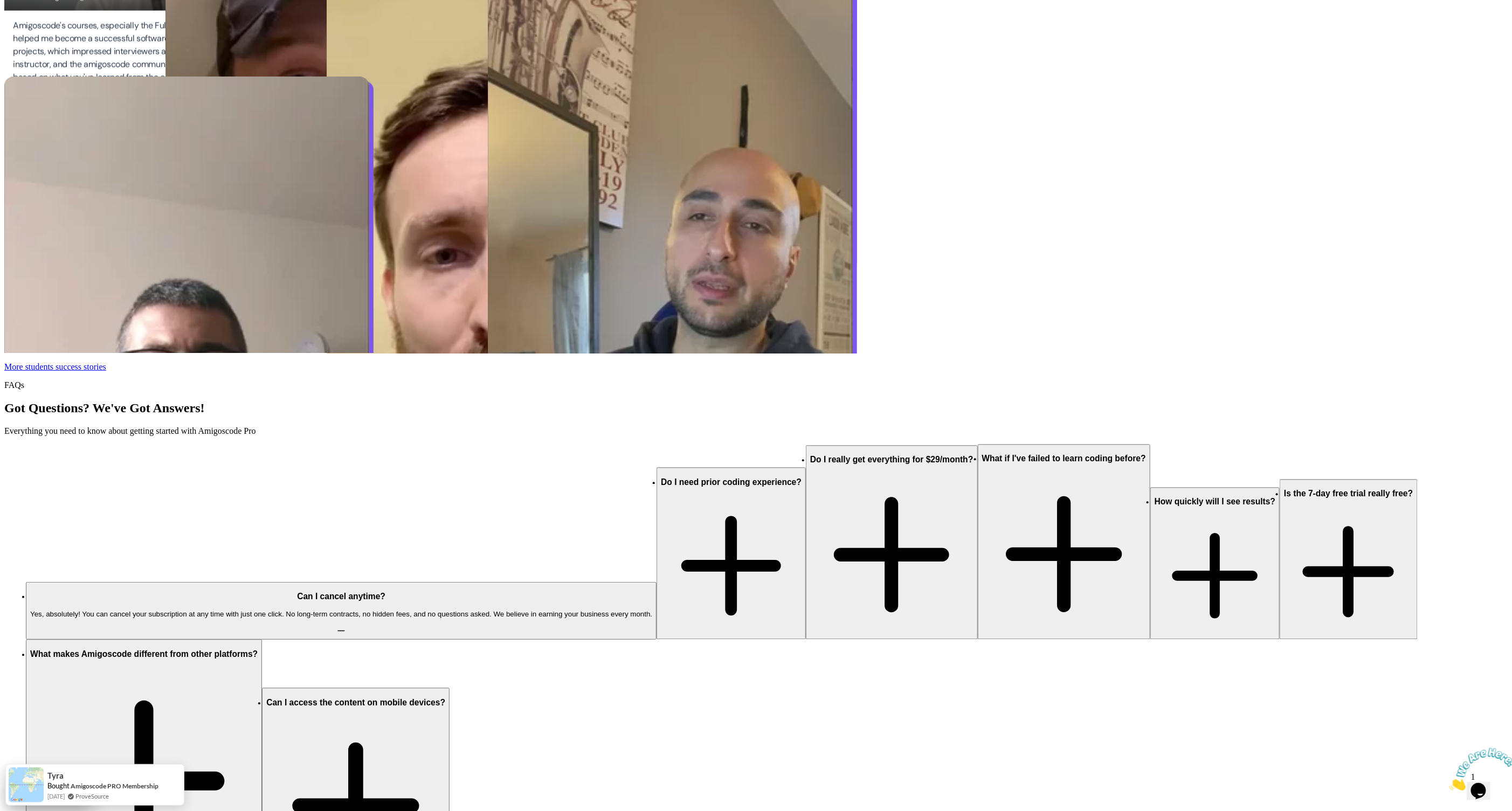
scroll to position [4217, 0]
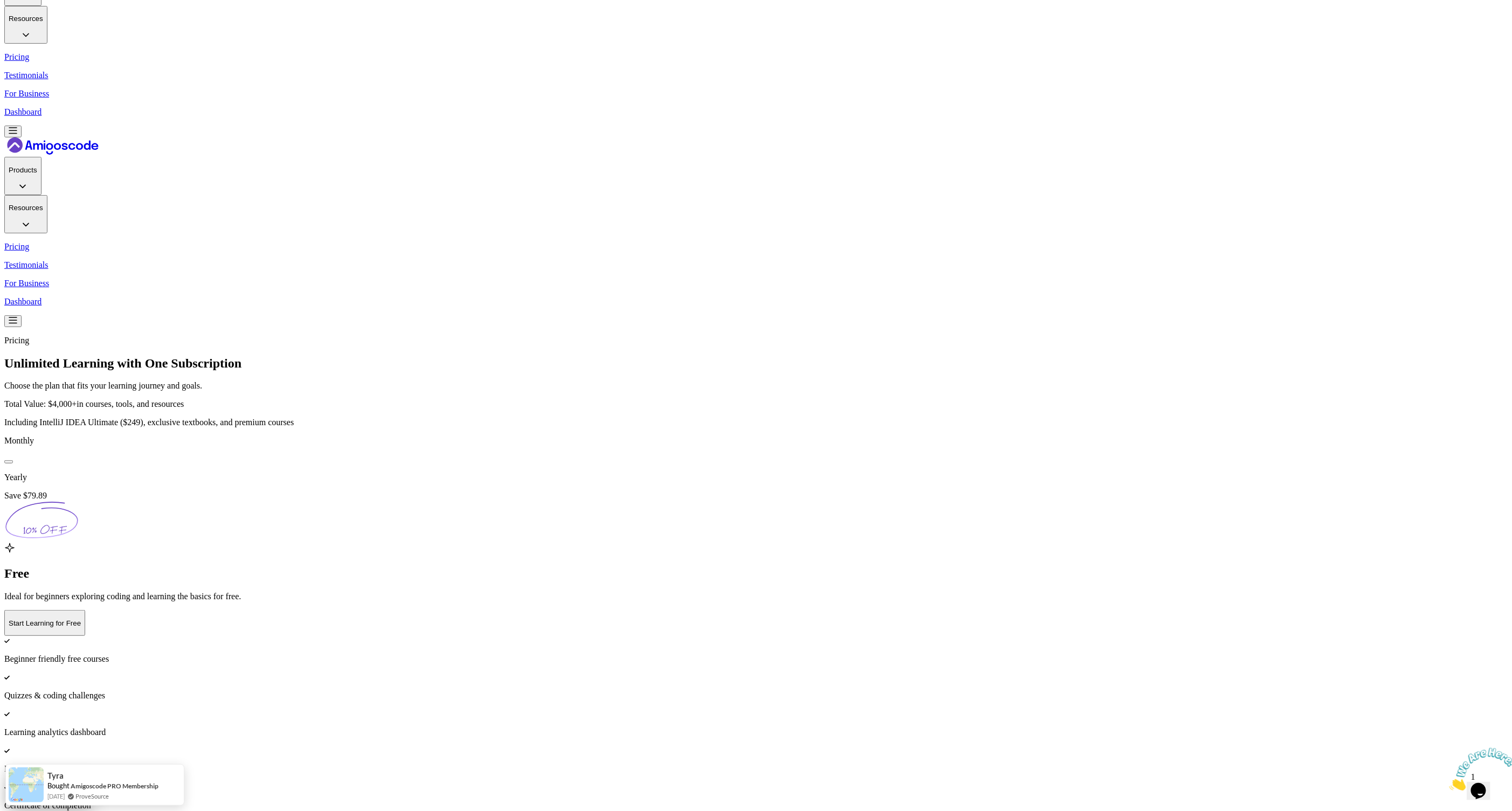
scroll to position [0, 0]
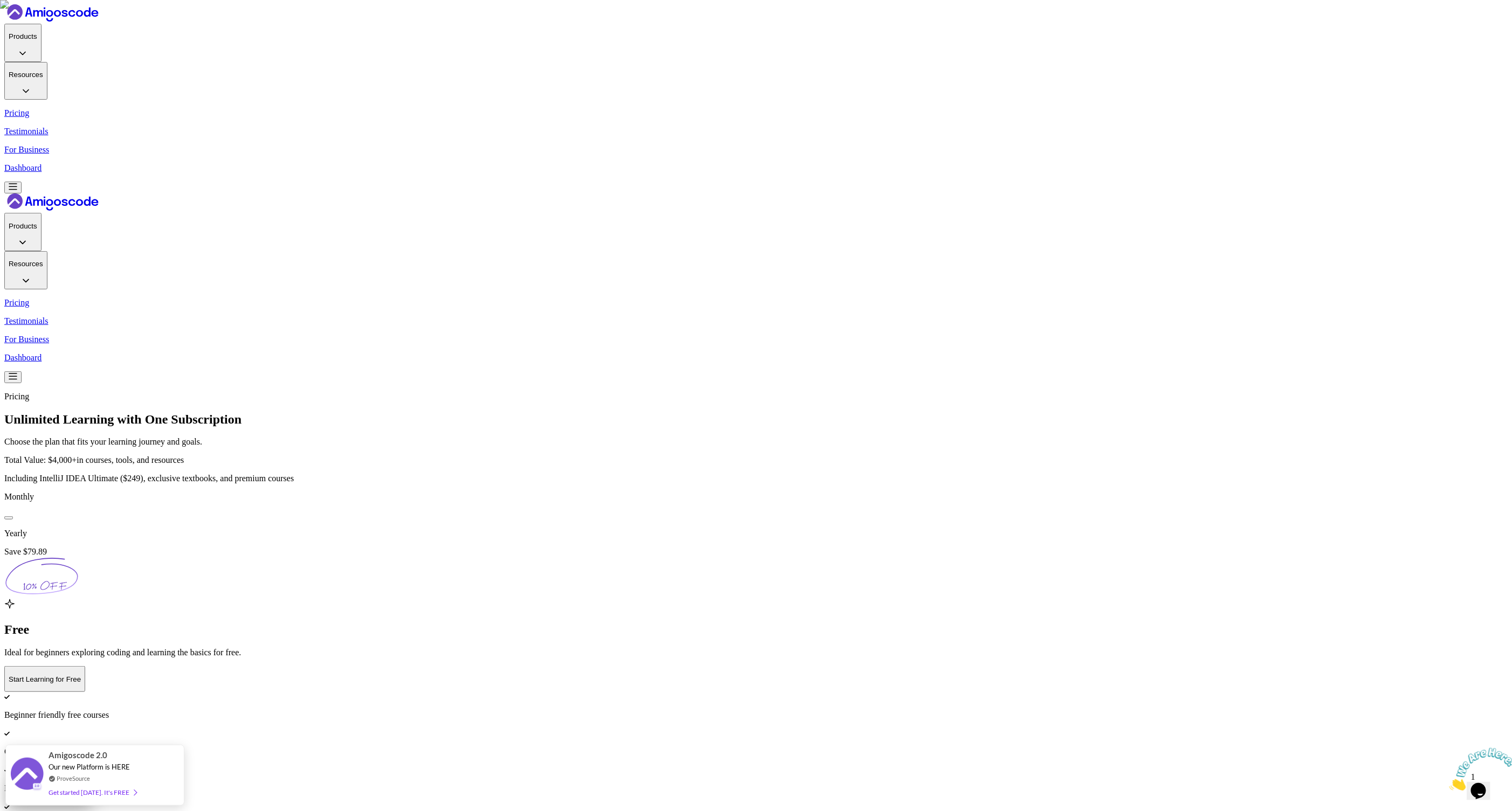
drag, startPoint x: 821, startPoint y: 535, endPoint x: 699, endPoint y: 536, distance: 122.0
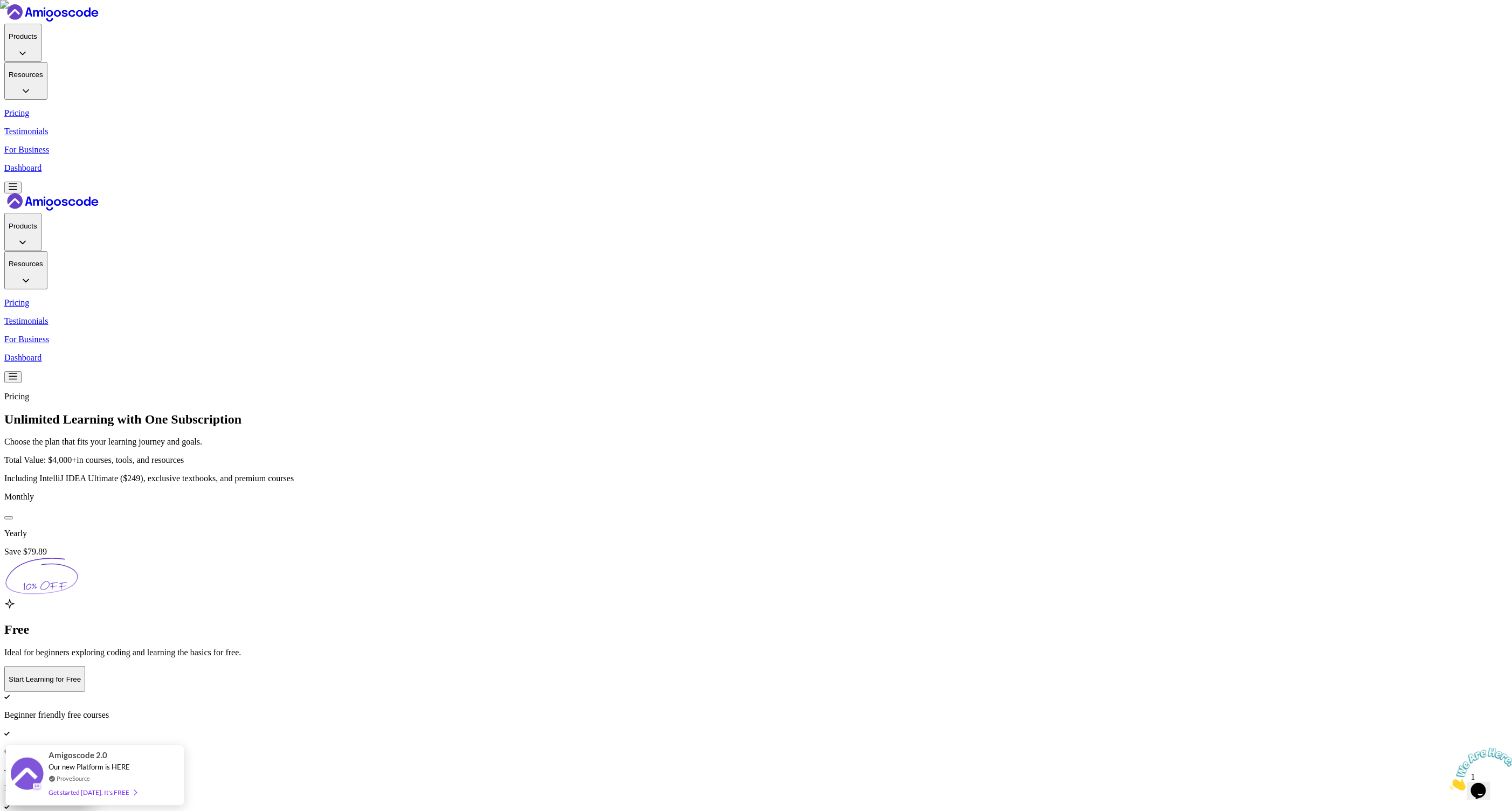
drag, startPoint x: 741, startPoint y: 779, endPoint x: 668, endPoint y: 555, distance: 235.6
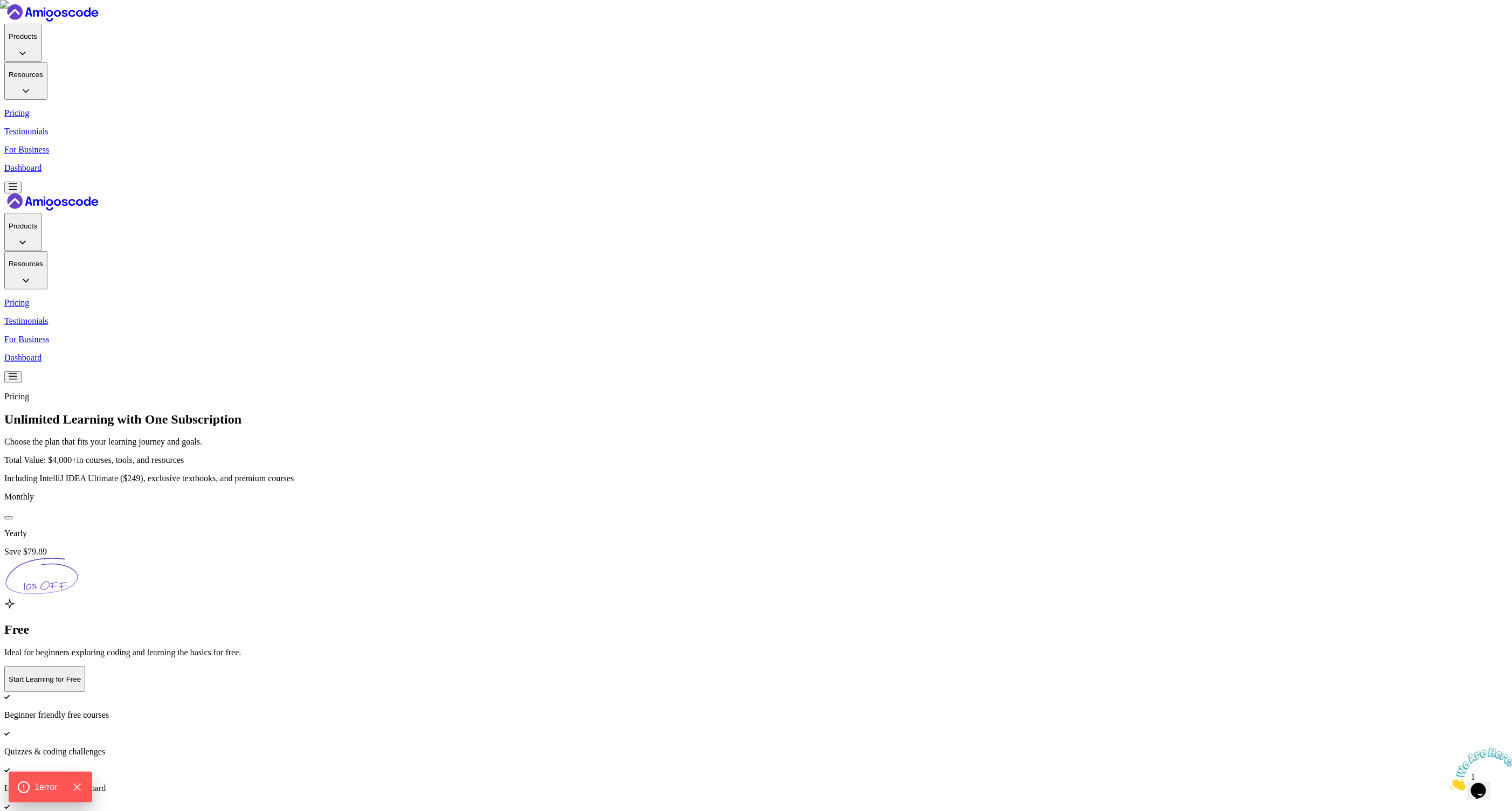
drag, startPoint x: 678, startPoint y: 563, endPoint x: 754, endPoint y: 778, distance: 228.0
drag, startPoint x: 752, startPoint y: 781, endPoint x: 656, endPoint y: 564, distance: 237.3
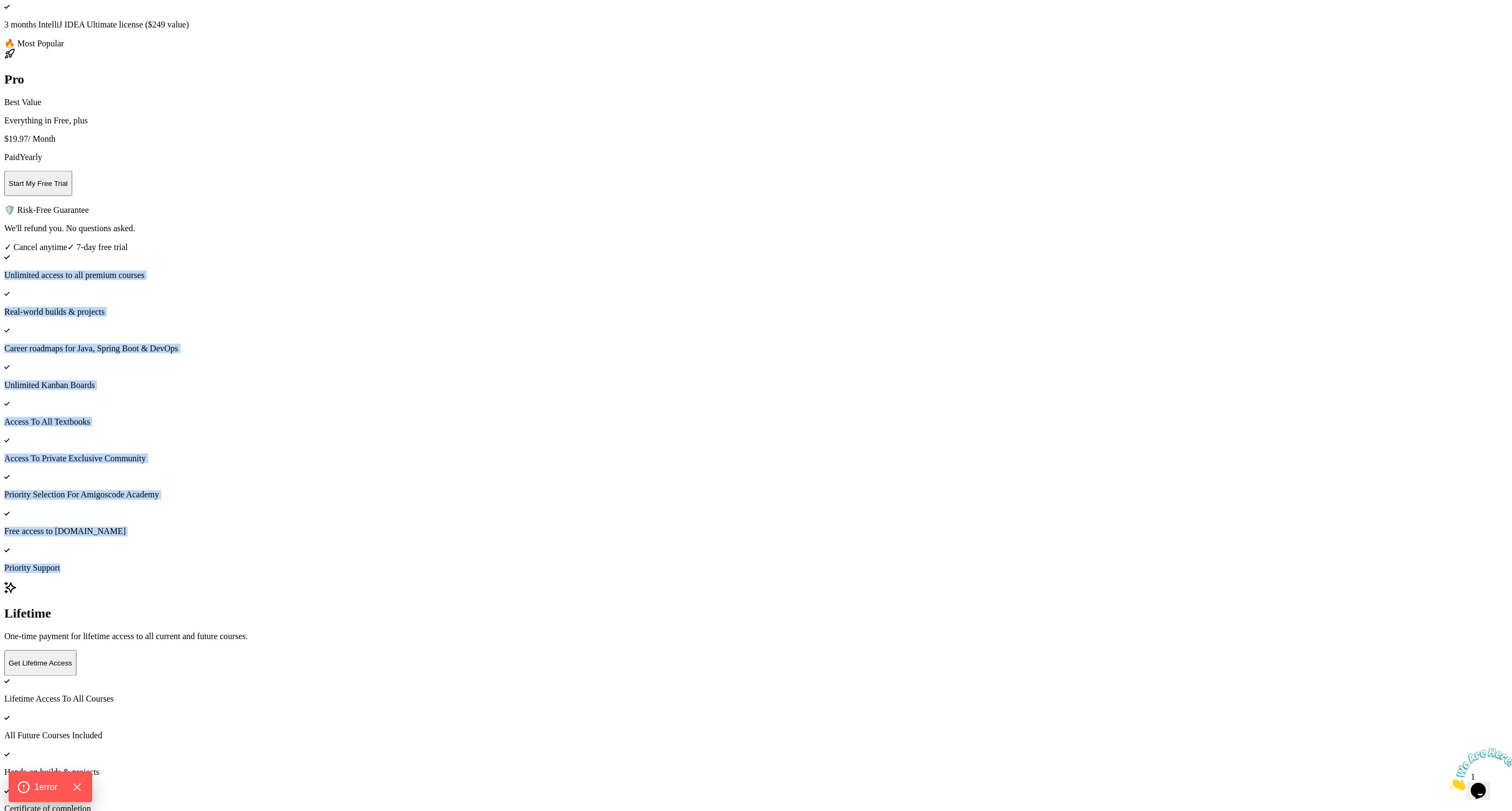
scroll to position [541, 0]
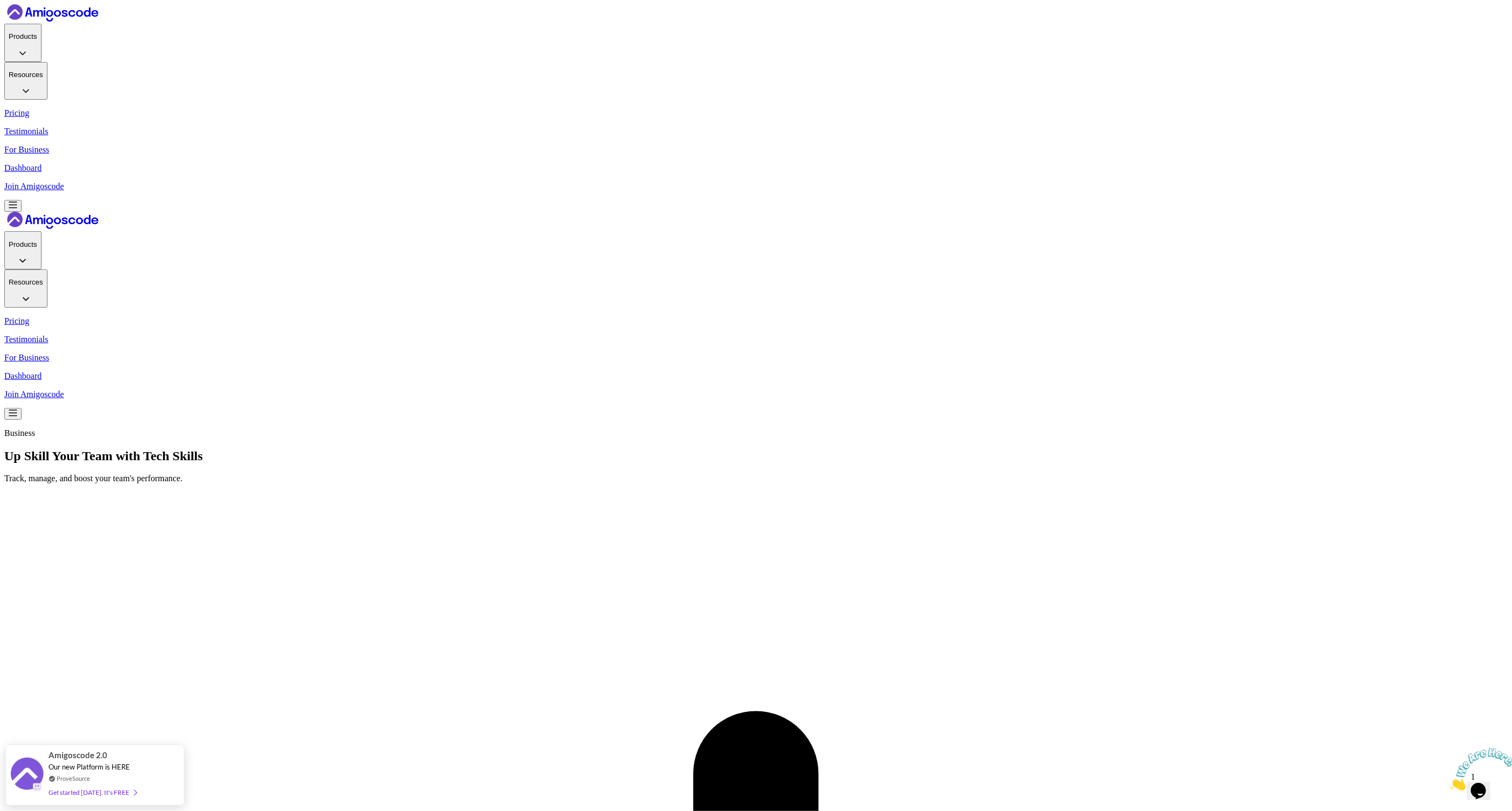
click at [1085, 181] on p "Join Amigoscode" at bounding box center [756, 186] width 1503 height 10
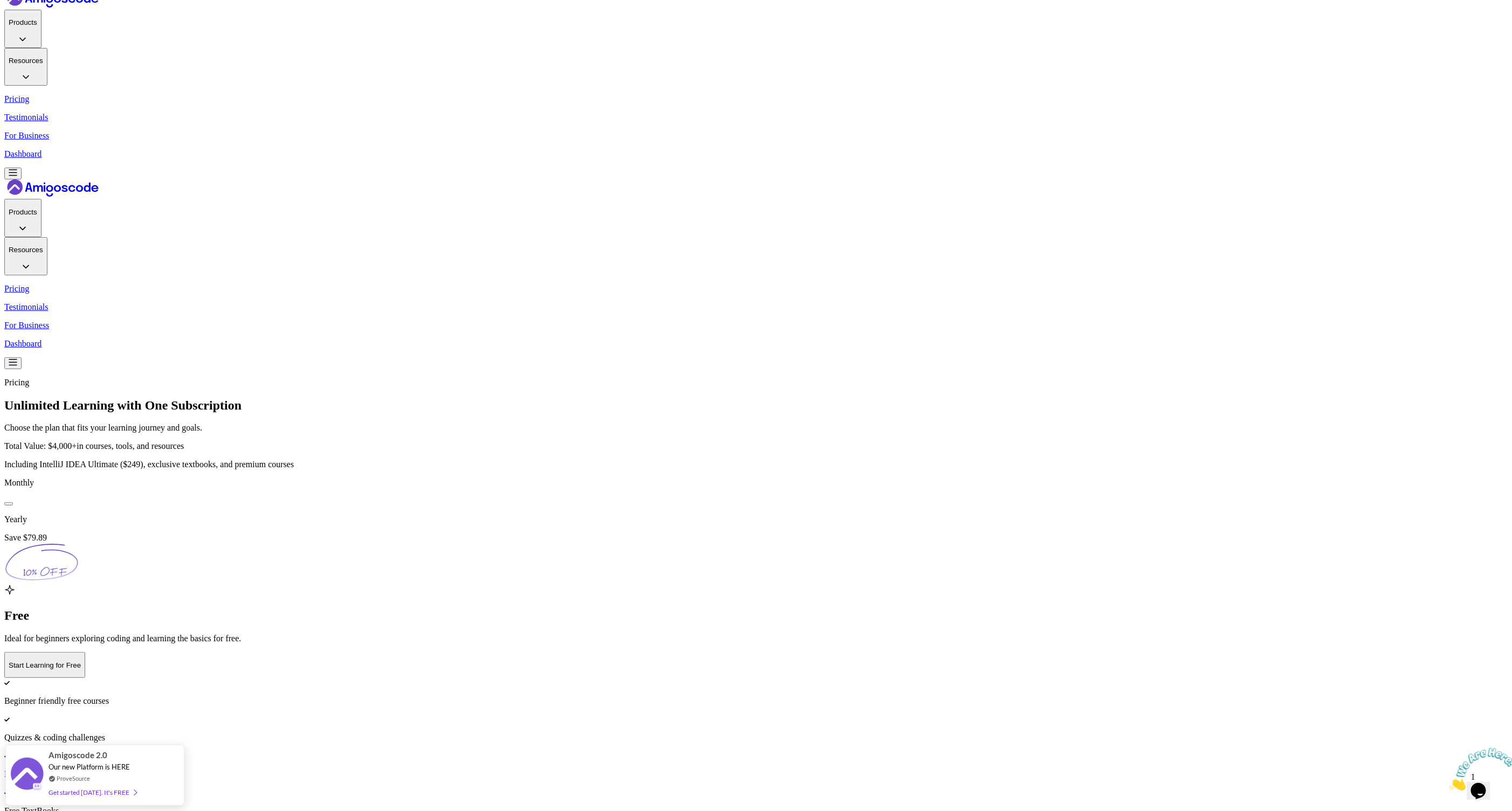
scroll to position [99, 0]
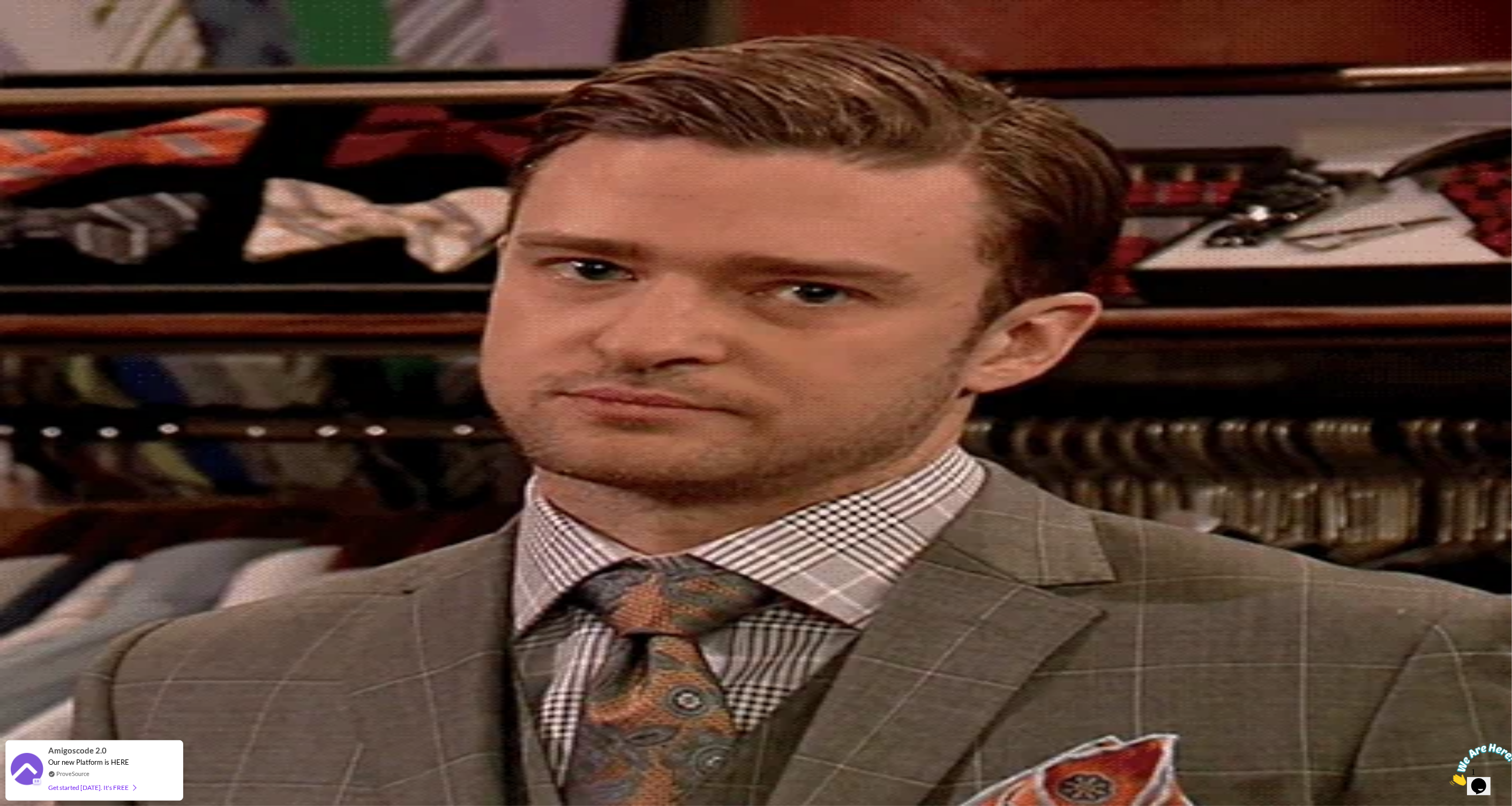
click at [27, 78] on div "Close" at bounding box center [17, 75] width 18 height 8
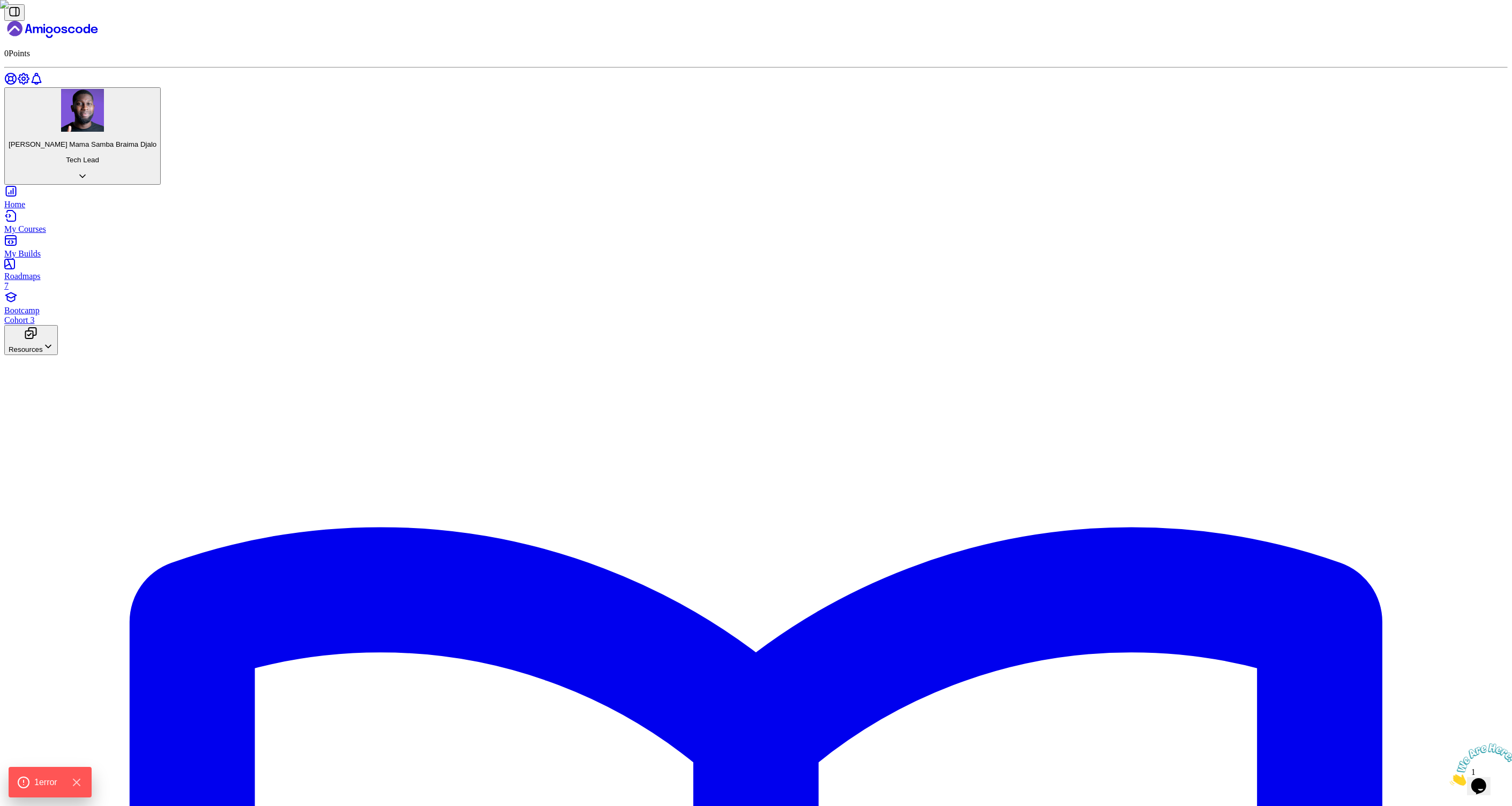
click at [83, 782] on icon "Hide Errors" at bounding box center [79, 783] width 14 height 14
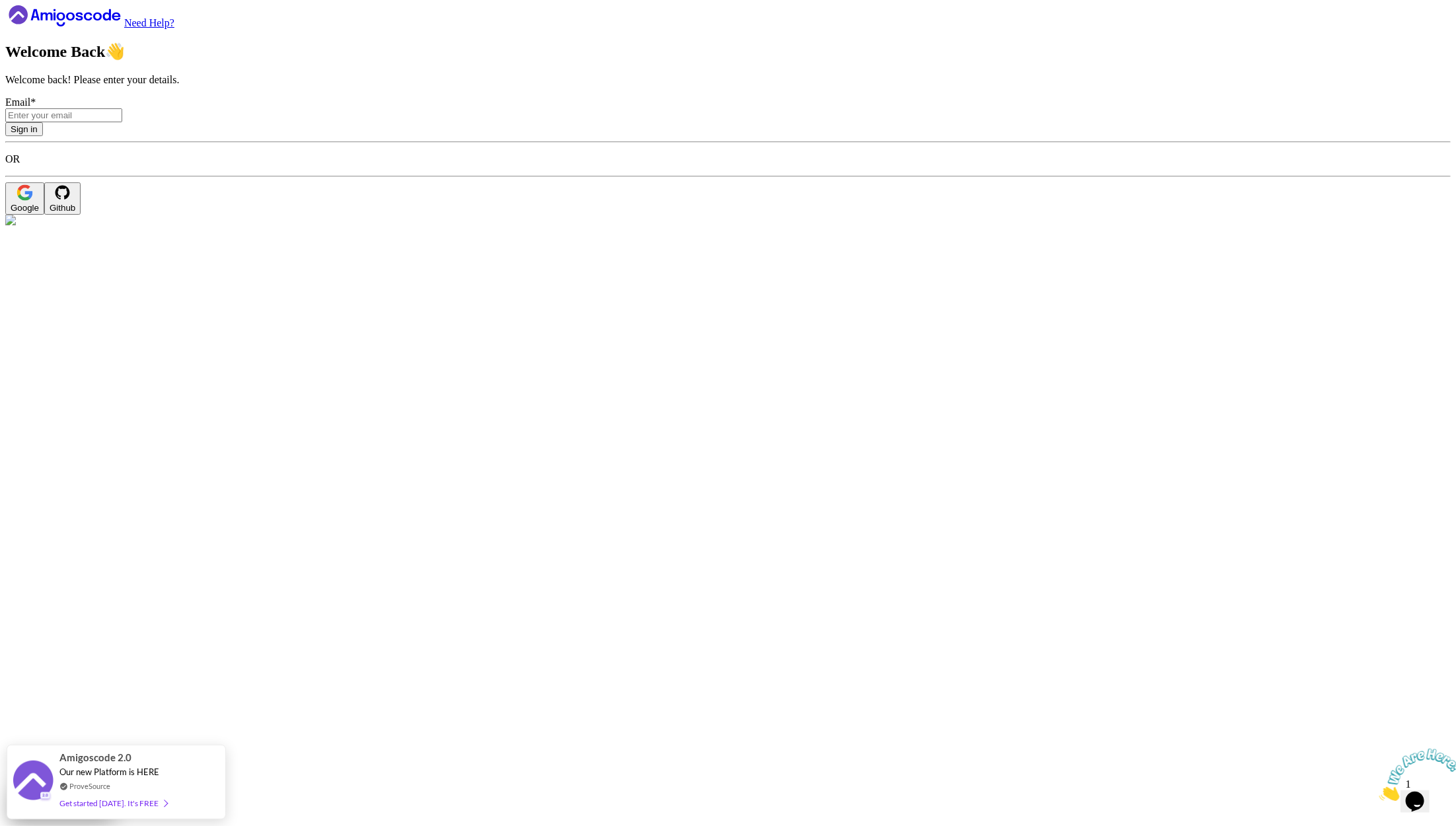
click at [109, 26] on icon at bounding box center [64, 15] width 119 height 21
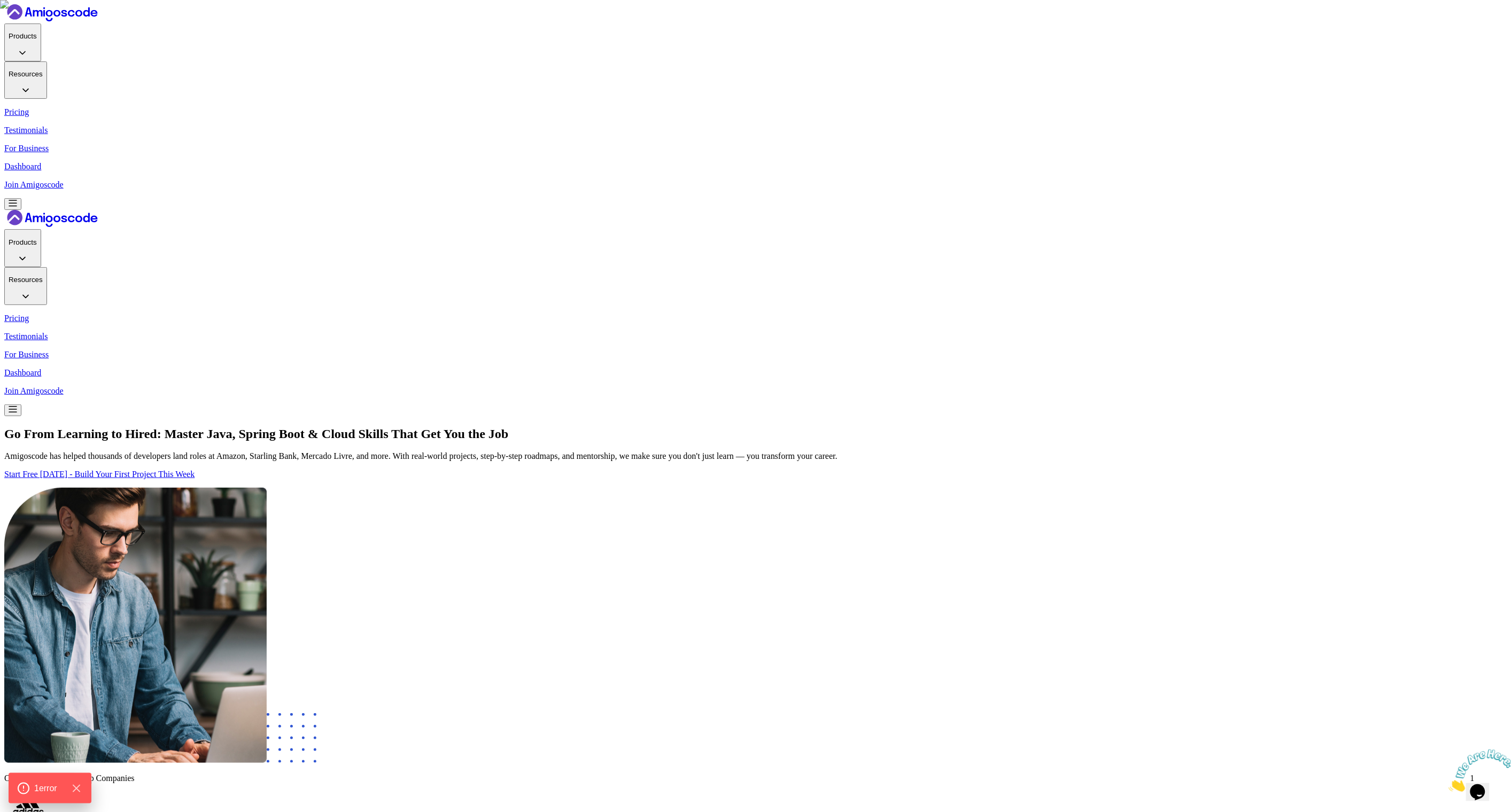
click at [992, 162] on p "Dashboard" at bounding box center [755, 166] width 1502 height 9
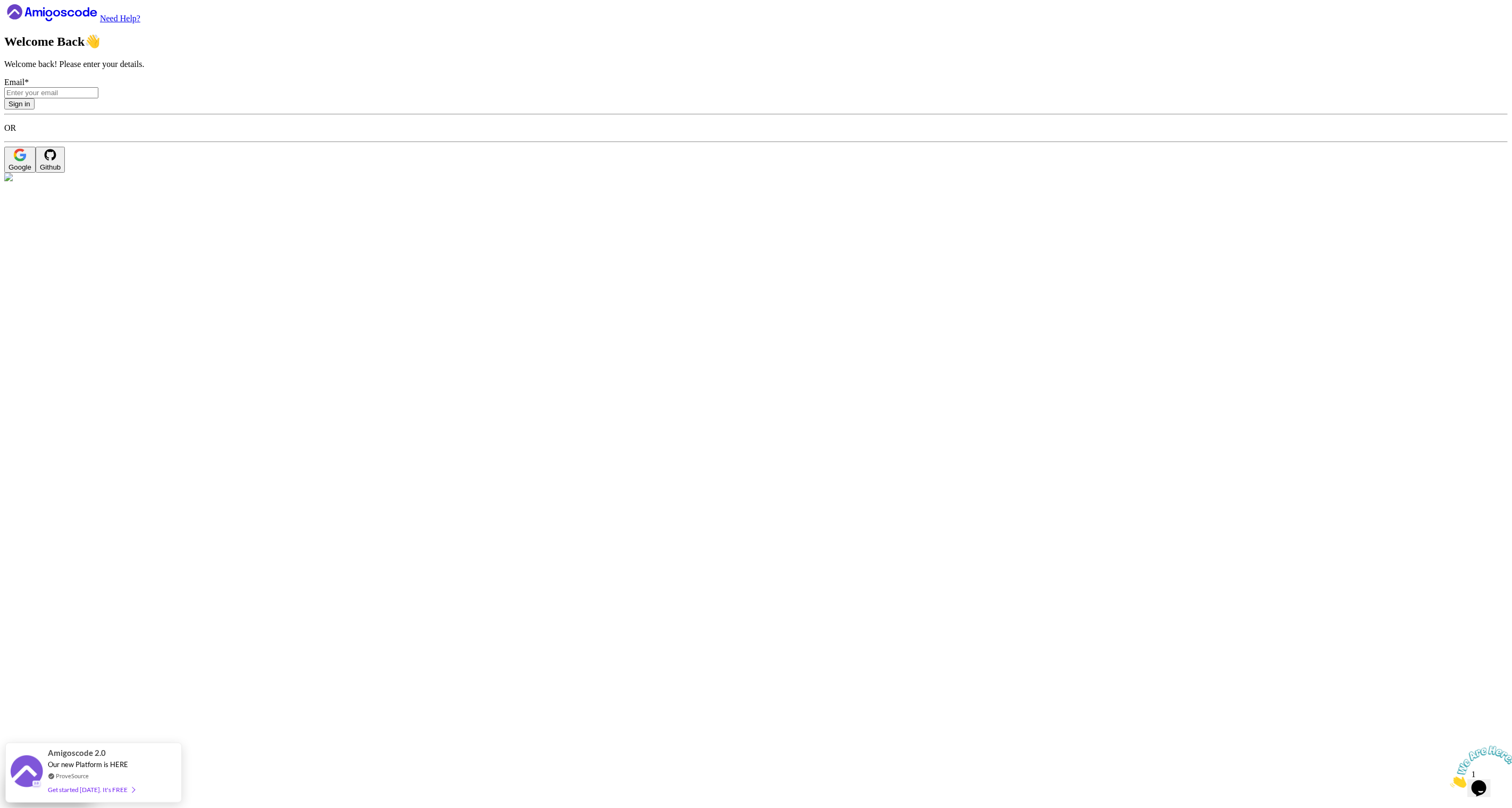
click at [100, 21] on icon at bounding box center [52, 12] width 96 height 17
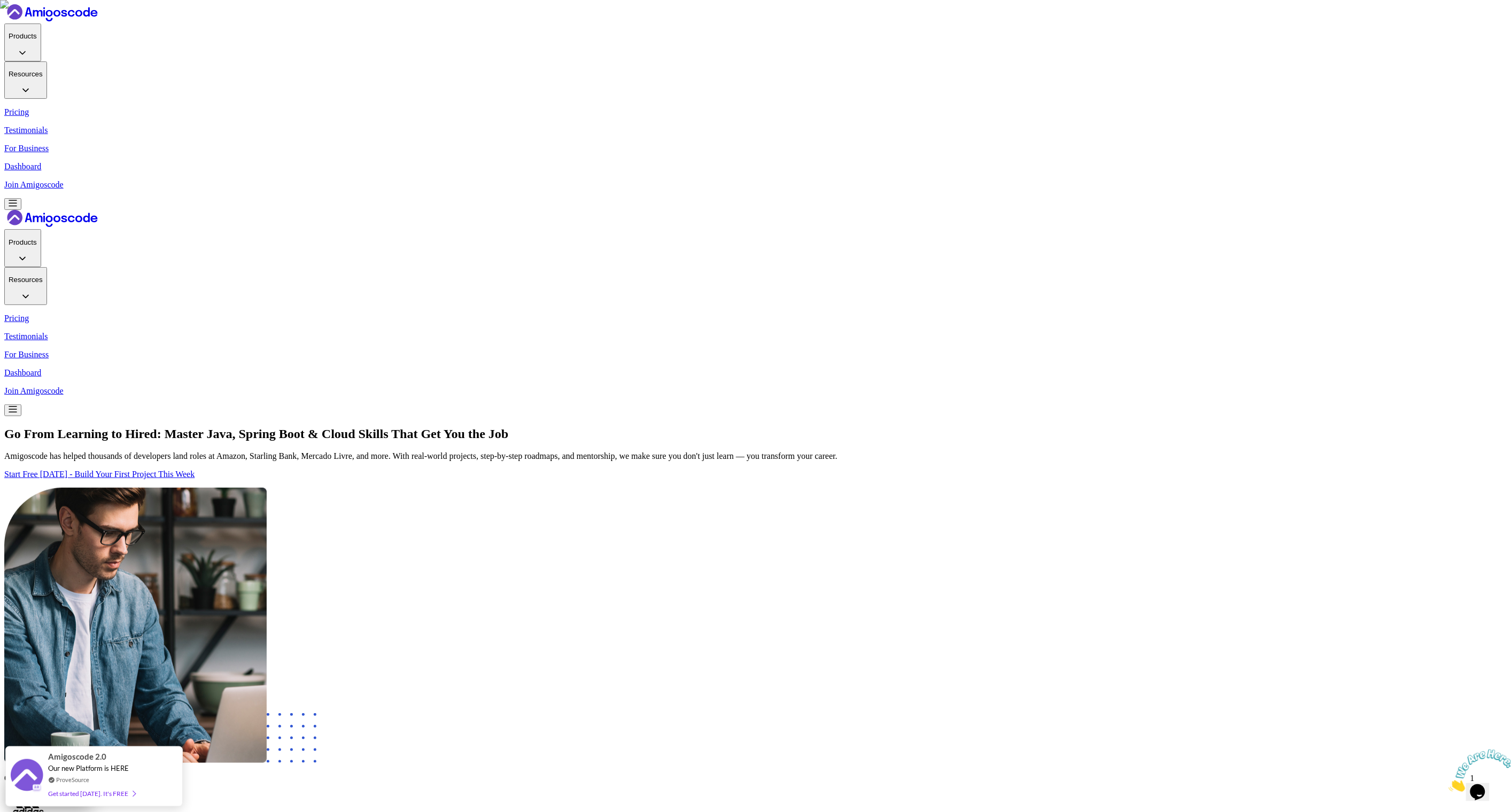
click at [1074, 180] on p "Join Amigoscode" at bounding box center [755, 185] width 1502 height 9
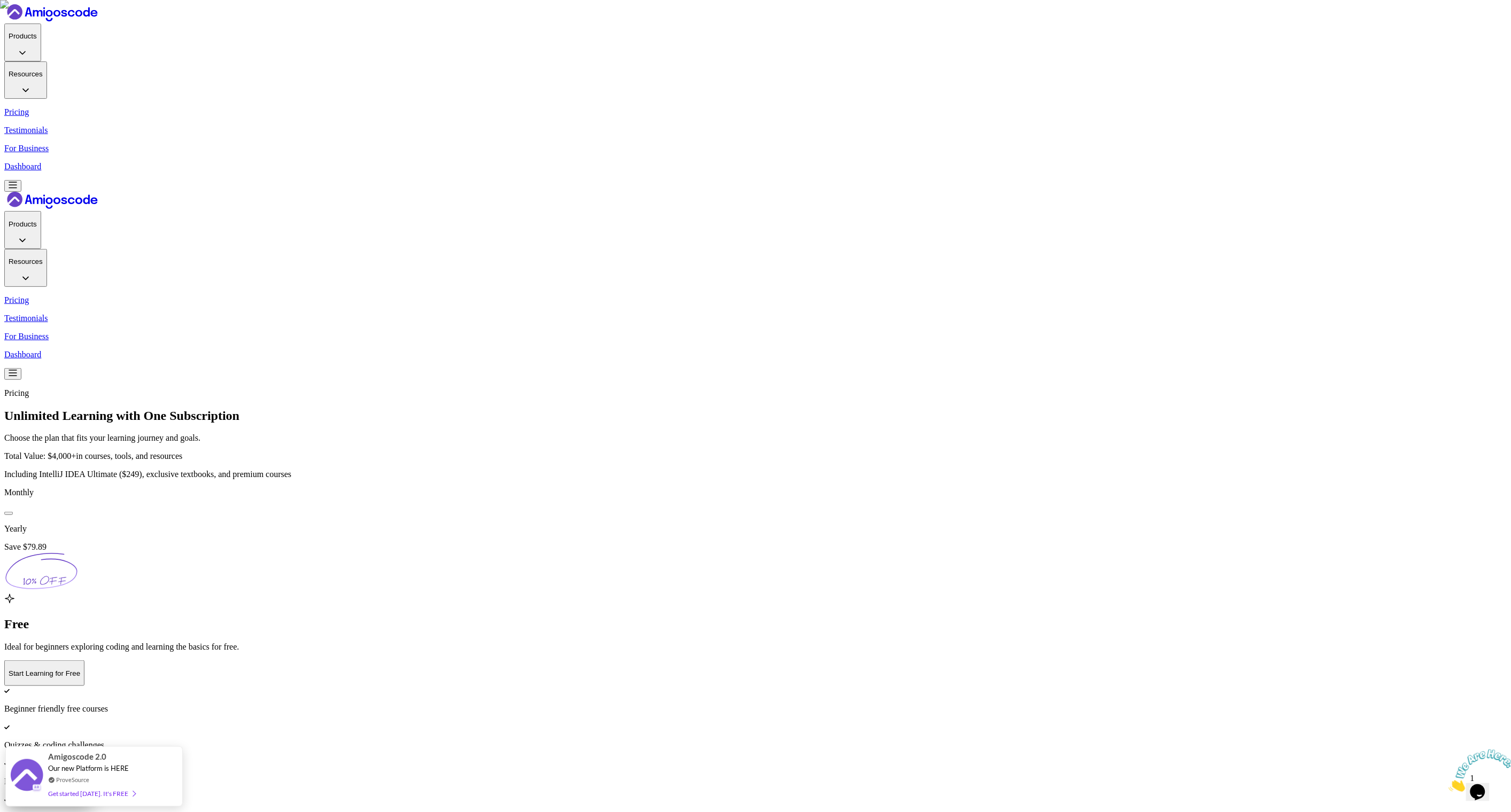
scroll to position [77, 0]
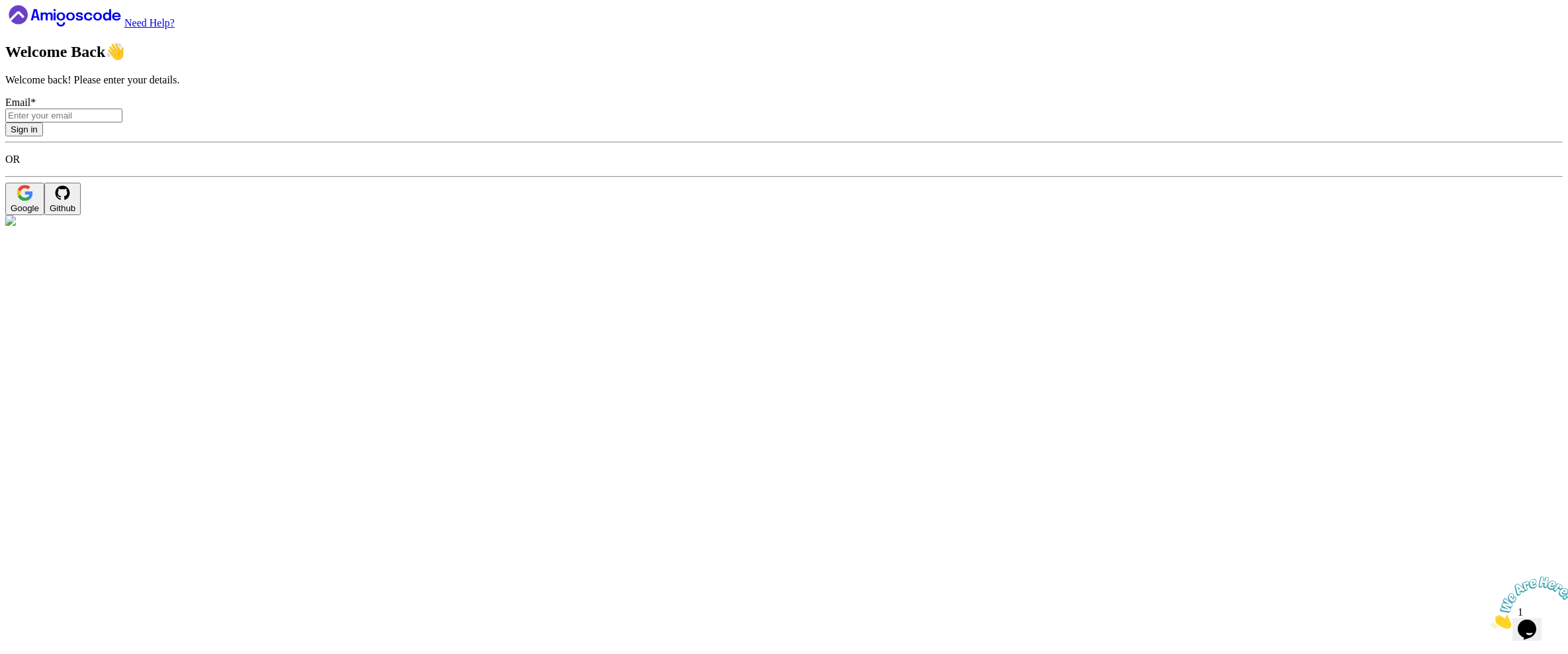
click at [93, 26] on icon at bounding box center [64, 15] width 119 height 21
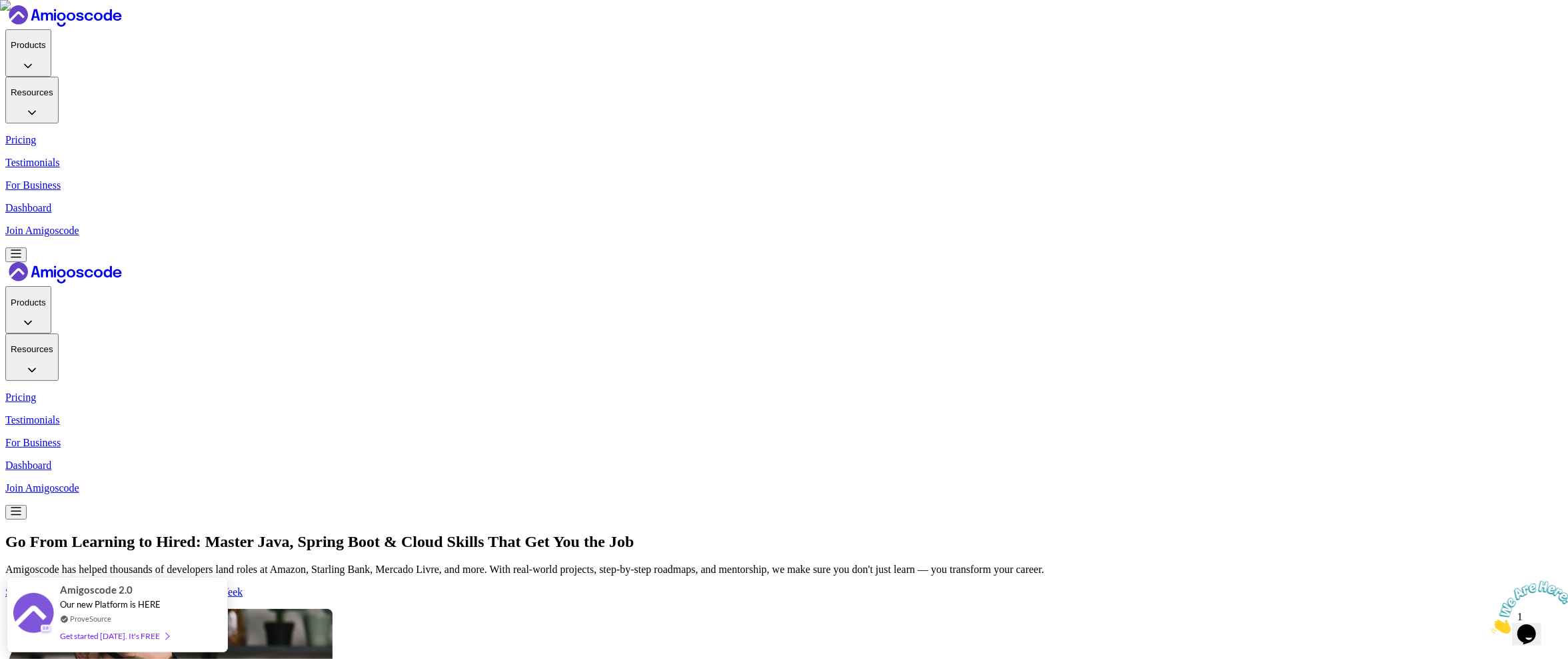
click at [562, 586] on p "Start Free [DATE] - Build Your First Project This Week" at bounding box center [784, 592] width 1558 height 12
click at [1079, 202] on p "Dashboard" at bounding box center [784, 208] width 1558 height 12
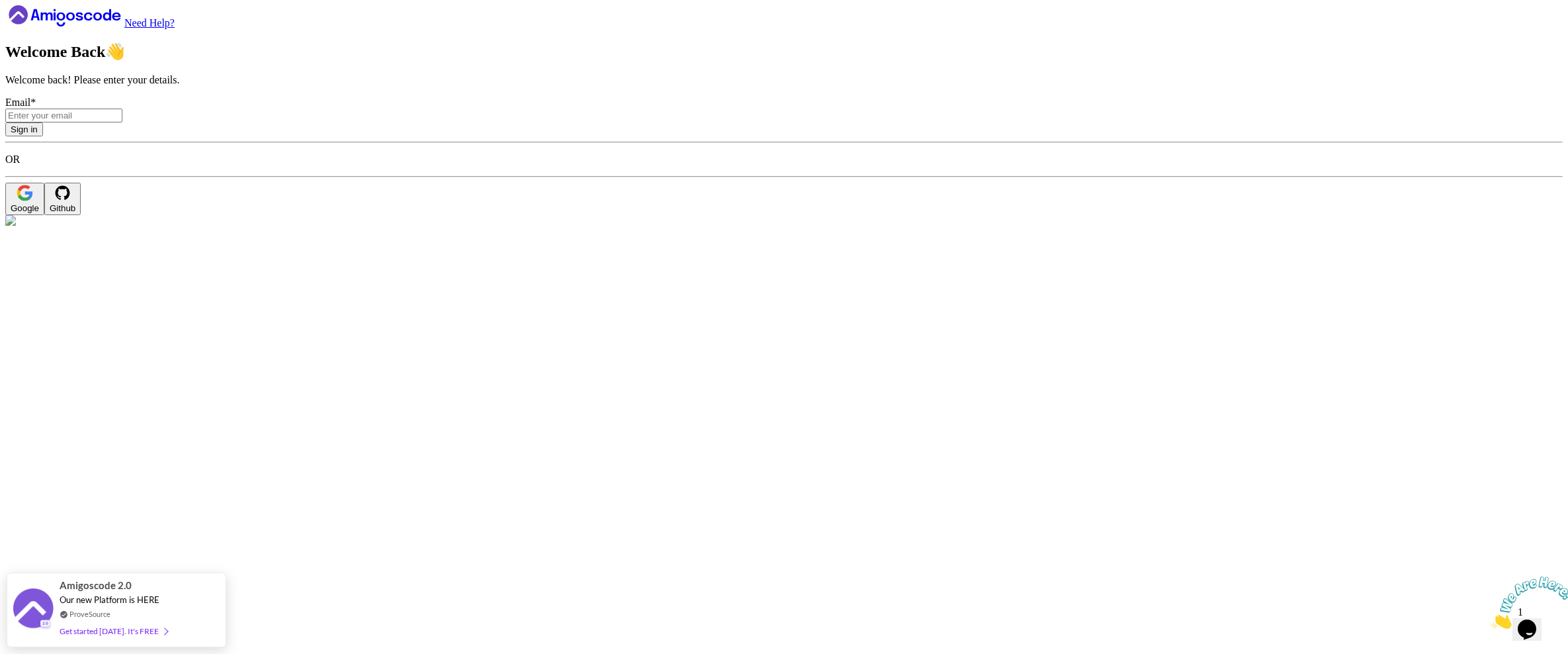
click at [39, 213] on div "Google" at bounding box center [24, 208] width 28 height 10
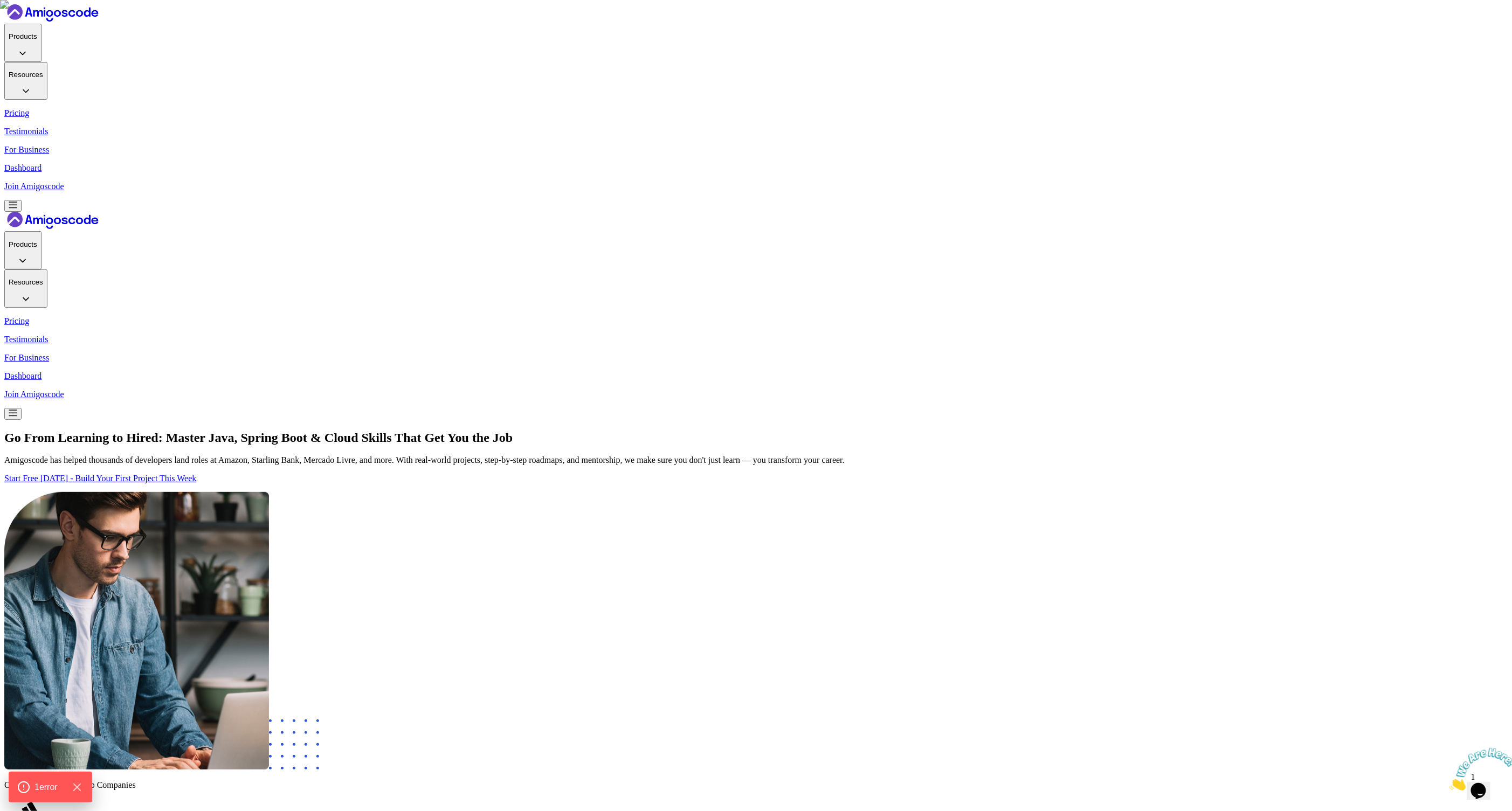
click at [996, 163] on p "Dashboard" at bounding box center [756, 168] width 1503 height 10
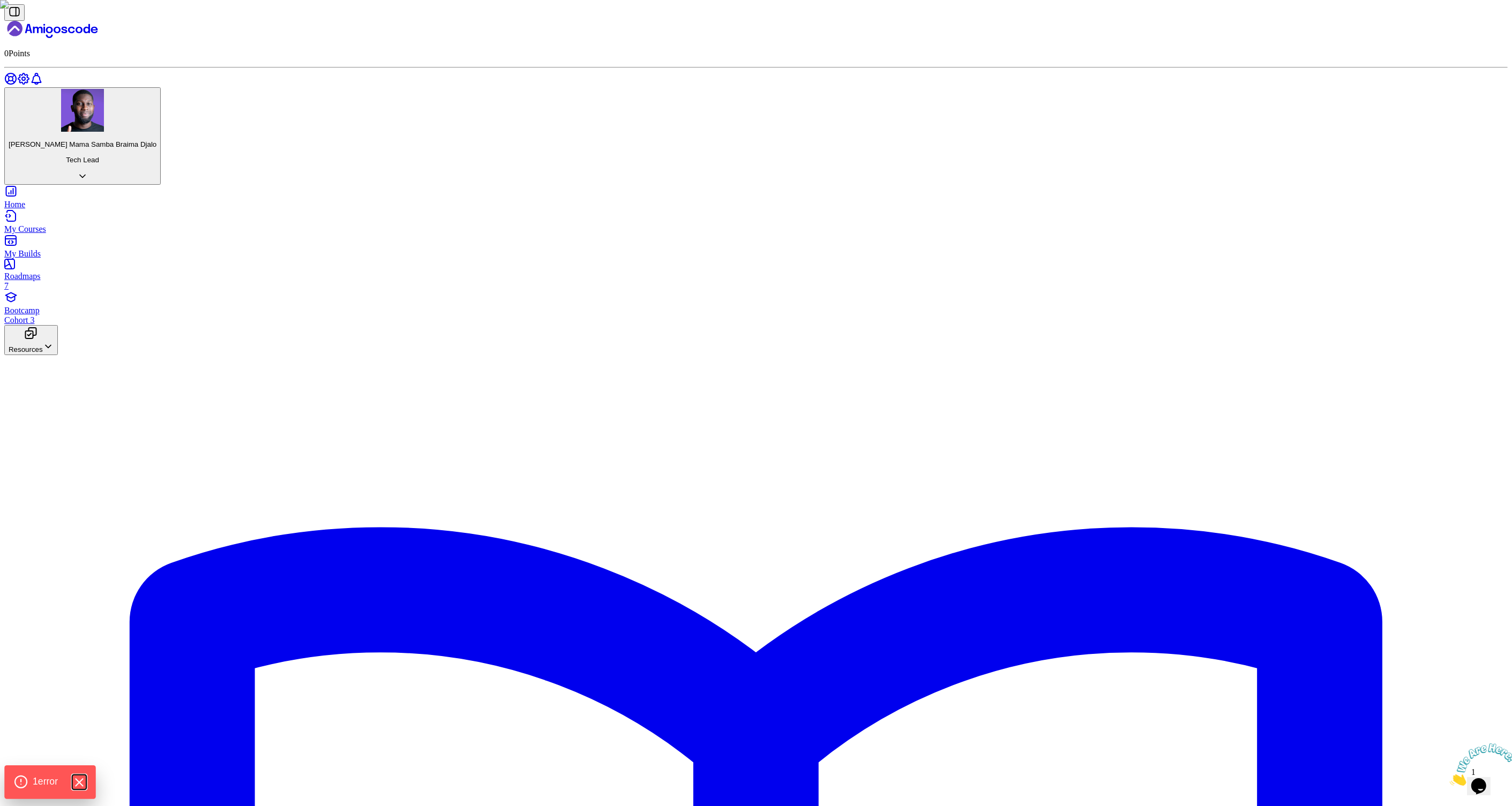
click at [78, 782] on icon "Hide Errors" at bounding box center [79, 783] width 14 height 14
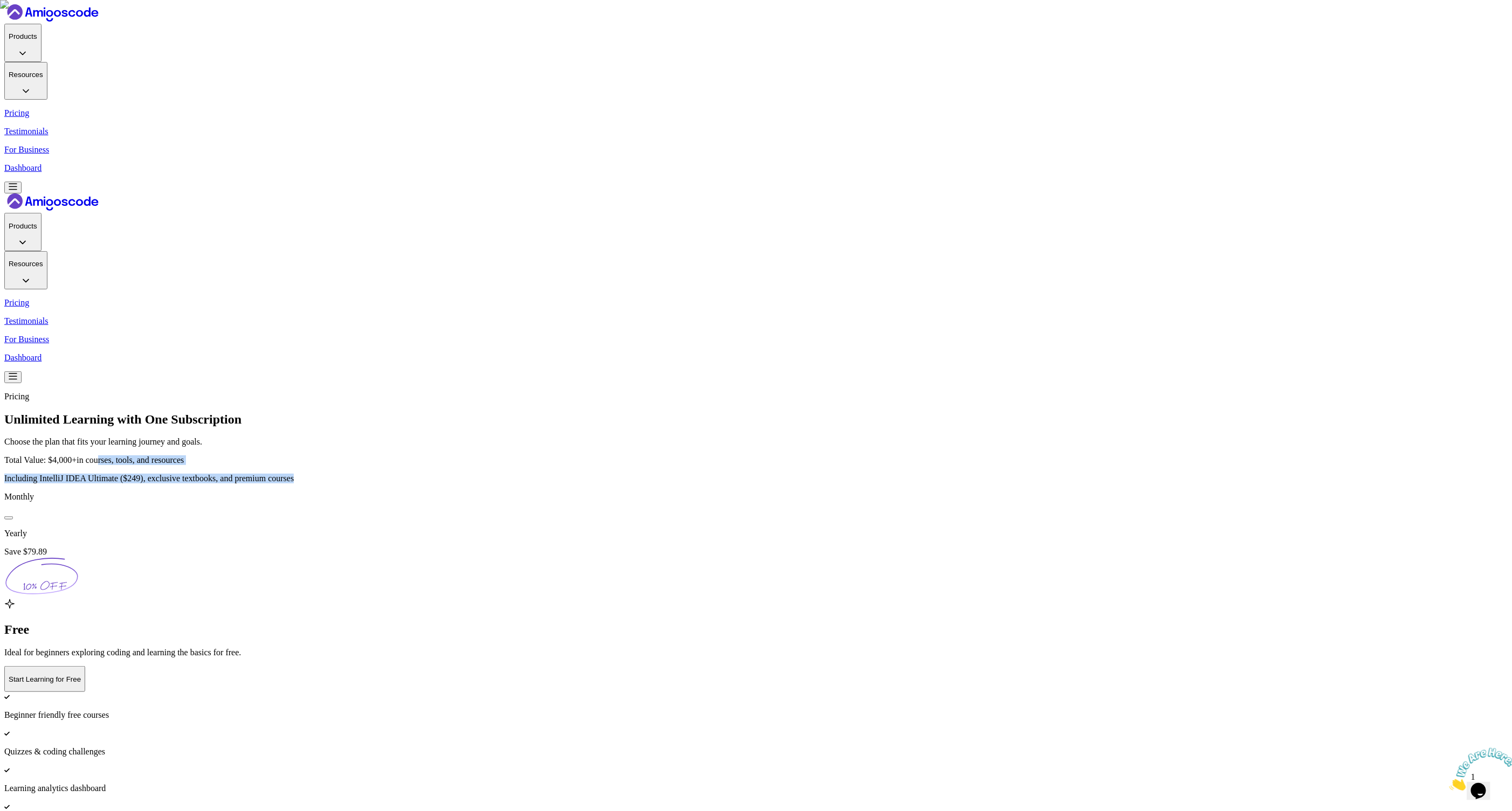
drag, startPoint x: 895, startPoint y: 220, endPoint x: 755, endPoint y: 211, distance: 140.3
click at [755, 455] on div "Total Value: $4,000+ in courses, tools, and resources Including IntelliJ IDEA U…" at bounding box center [756, 469] width 1503 height 28
click at [671, 392] on div "Pricing Unlimited Learning with One Subscription Choose the plan that fits your…" at bounding box center [756, 437] width 1503 height 92
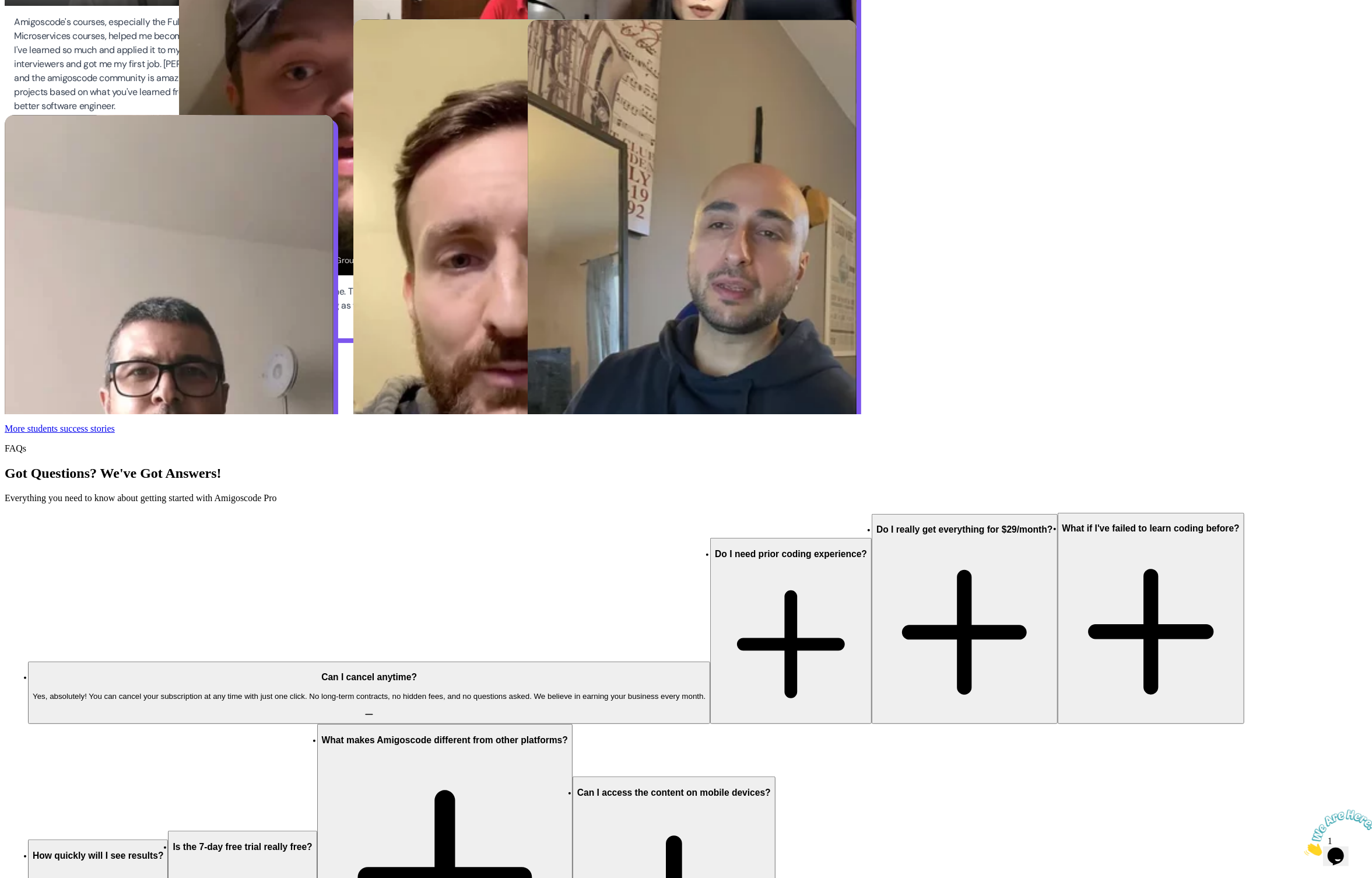
scroll to position [4566, 0]
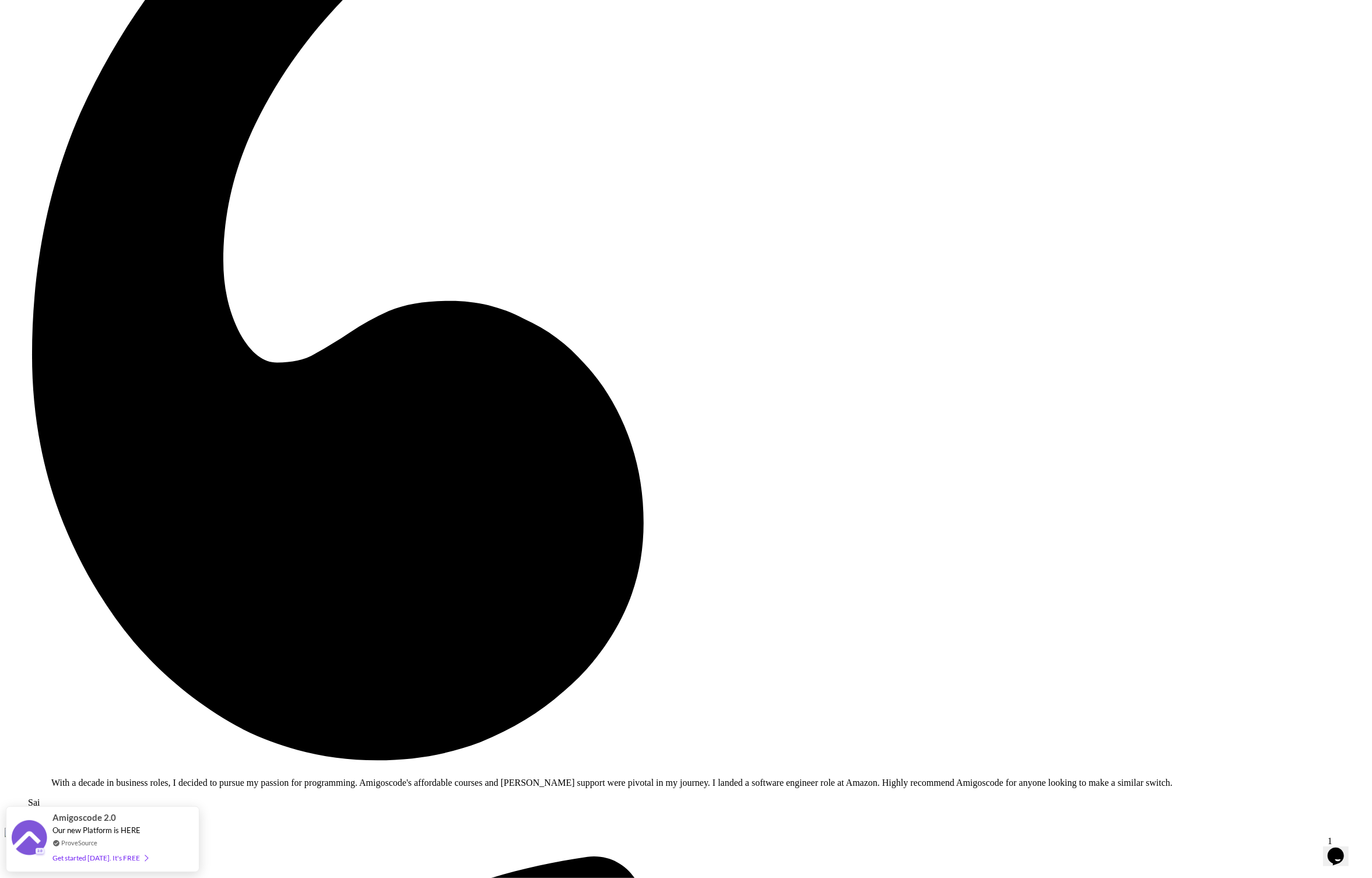
scroll to position [4012, 0]
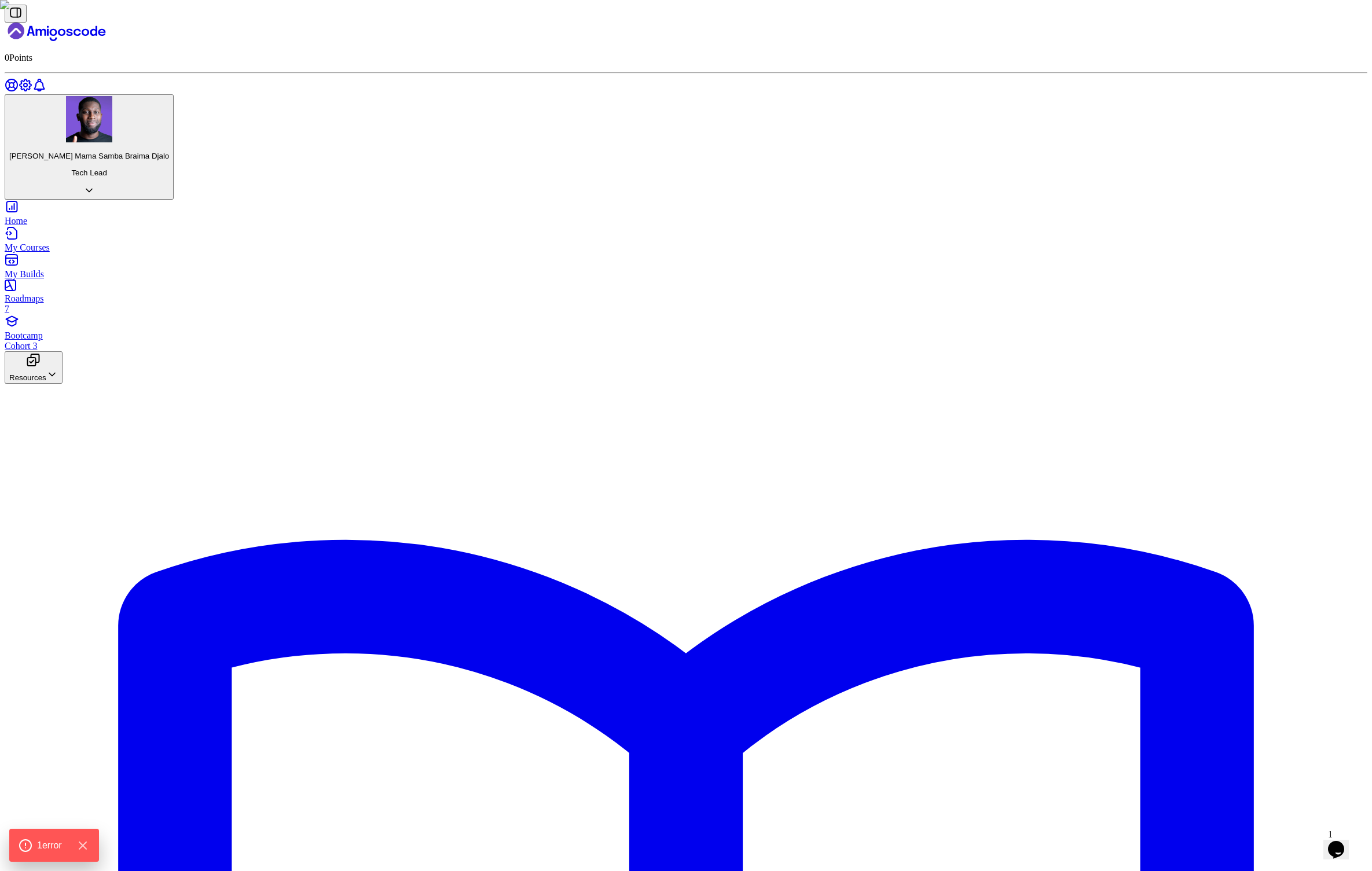
click at [87, 842] on icon "Hide Errors" at bounding box center [85, 846] width 15 height 15
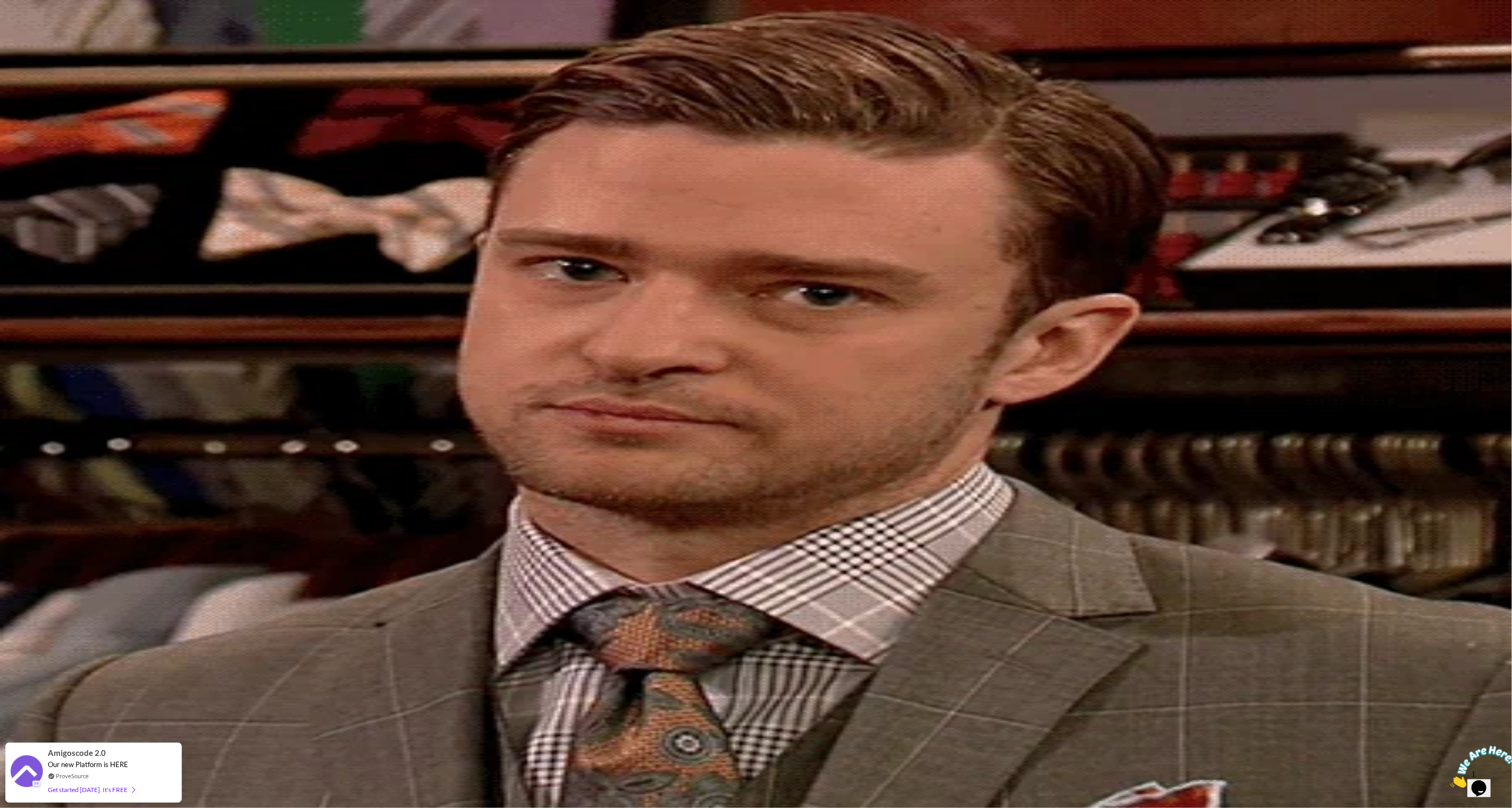
click at [726, 25] on h2 "Something Went Wrong?" at bounding box center [756, 18] width 1504 height 14
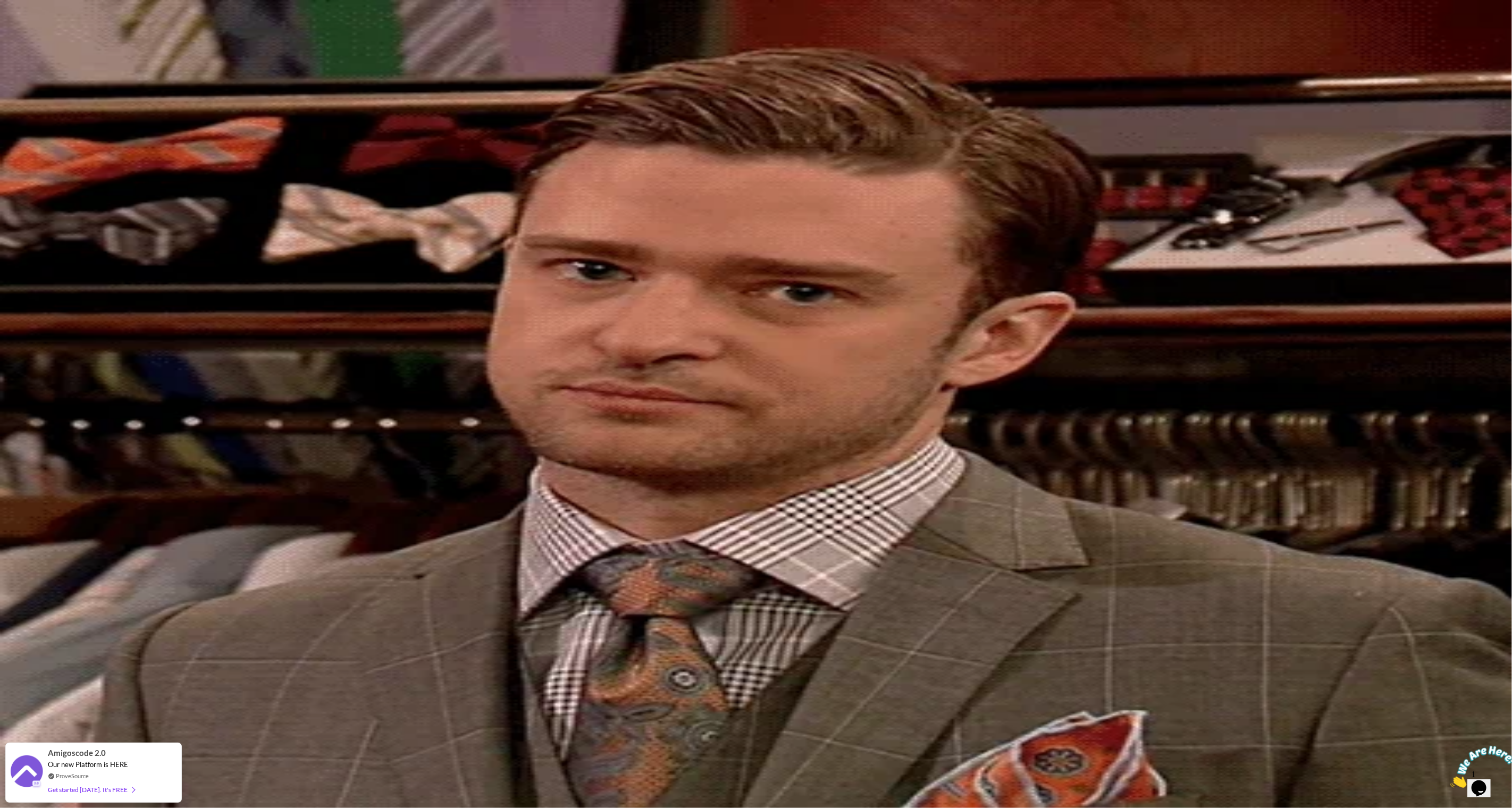
click at [726, 25] on h2 "Something Went Wrong?" at bounding box center [756, 18] width 1504 height 14
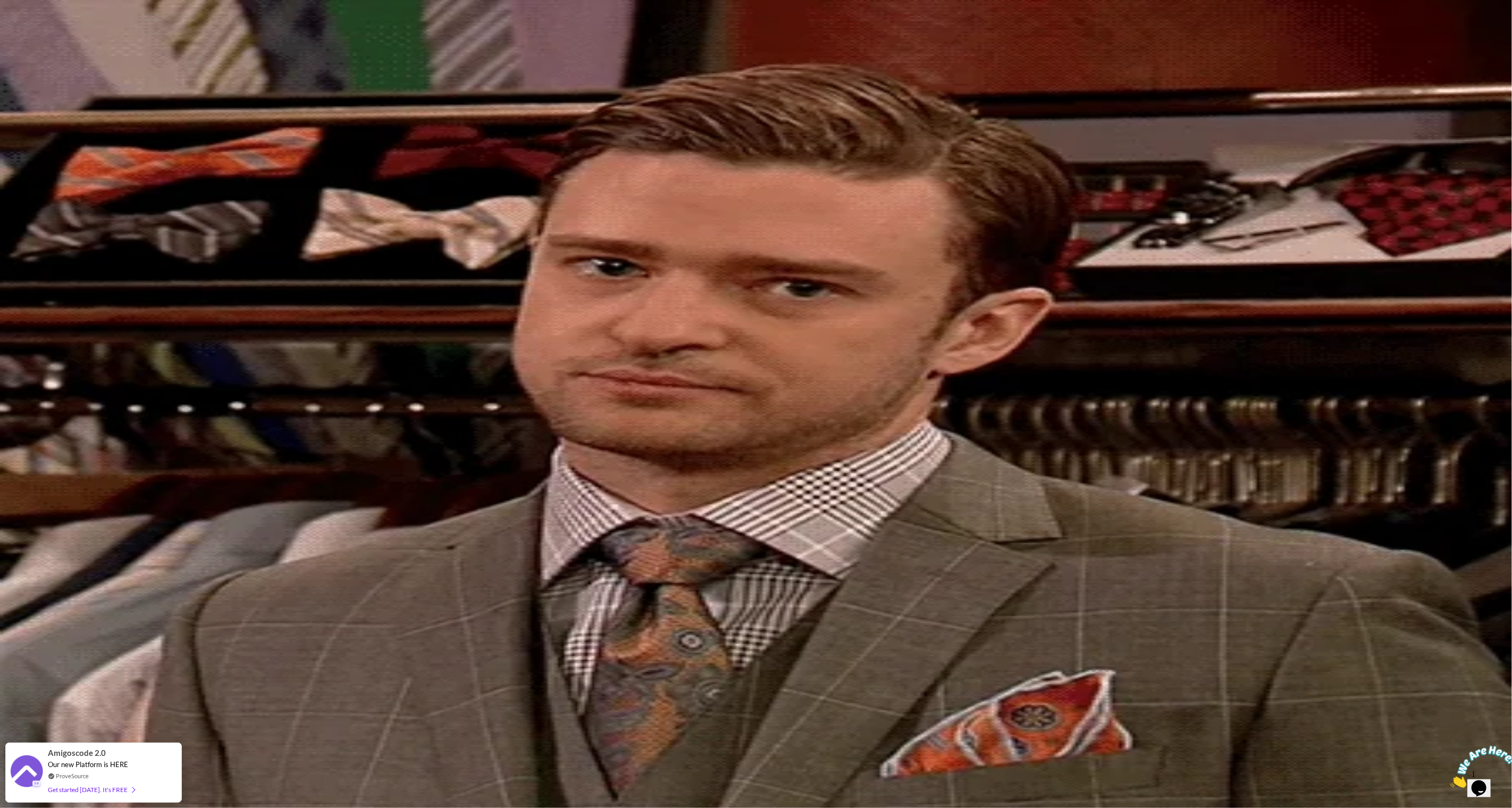
click at [726, 25] on h2 "Something Went Wrong?" at bounding box center [756, 18] width 1504 height 14
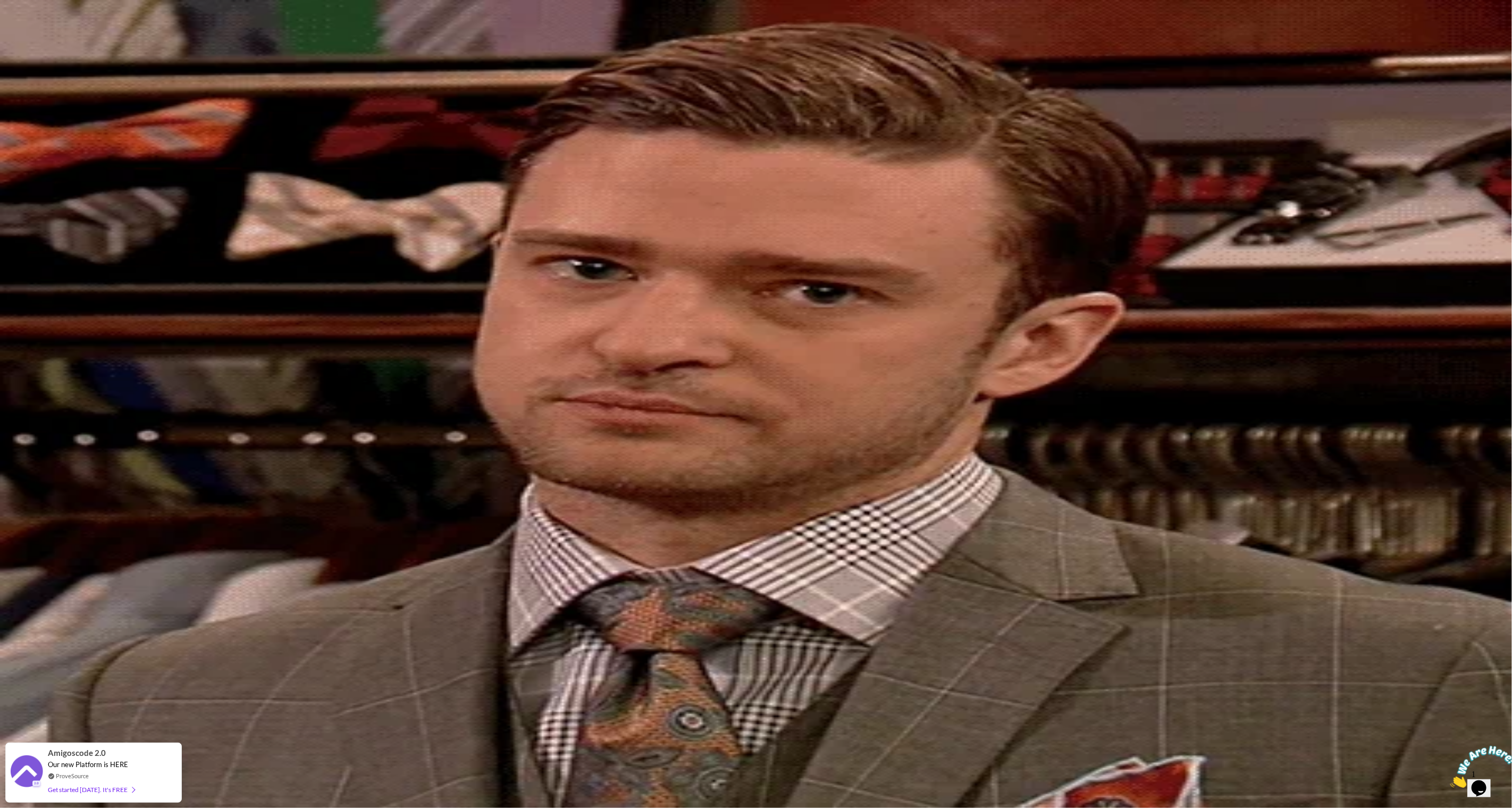
copy h2 "Something Went Wrong?"
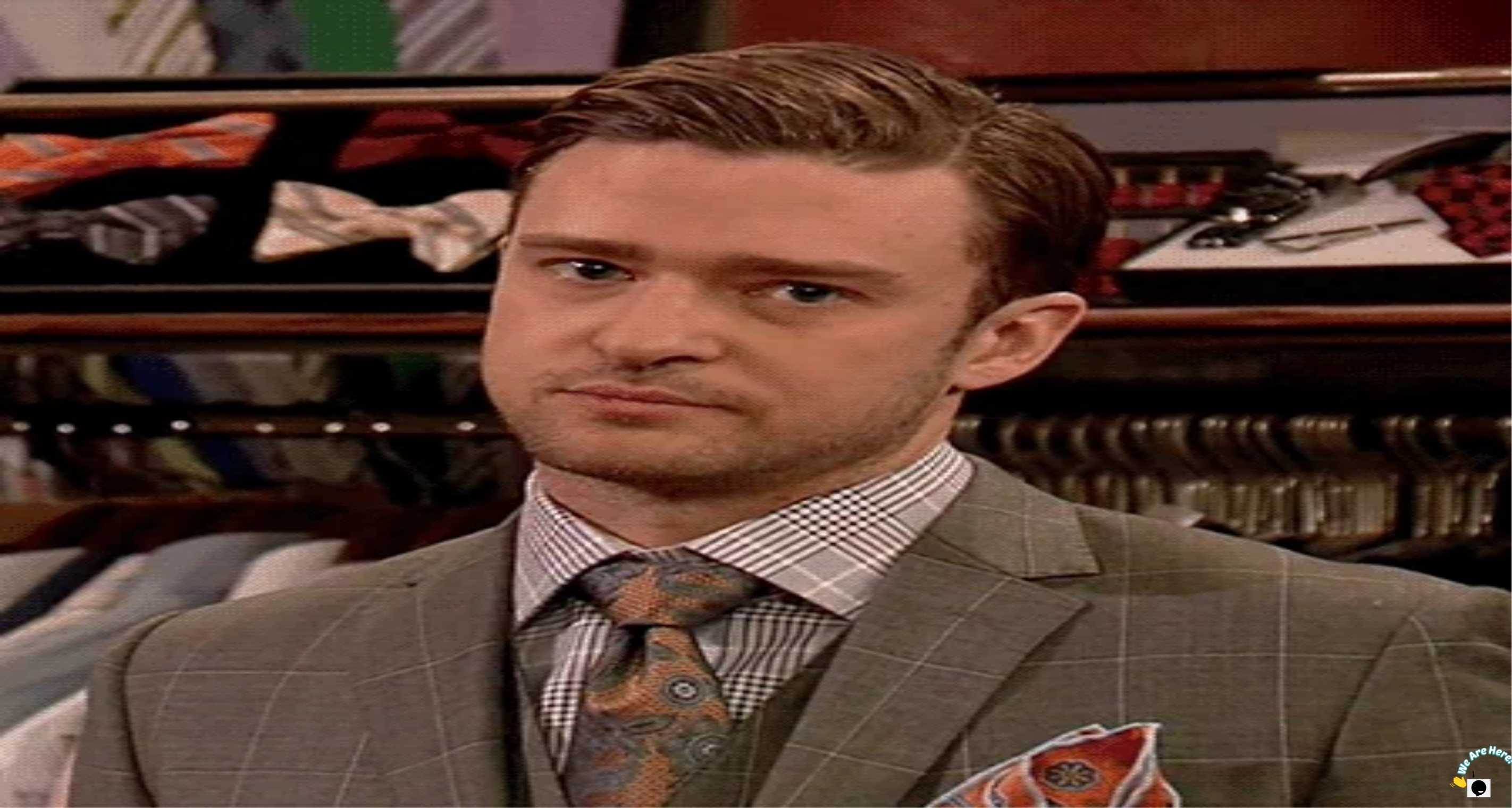
click at [1174, 79] on div "Something Went Wrong? Try again or contact support athello@amigoscode.com Try A…" at bounding box center [756, 45] width 1504 height 69
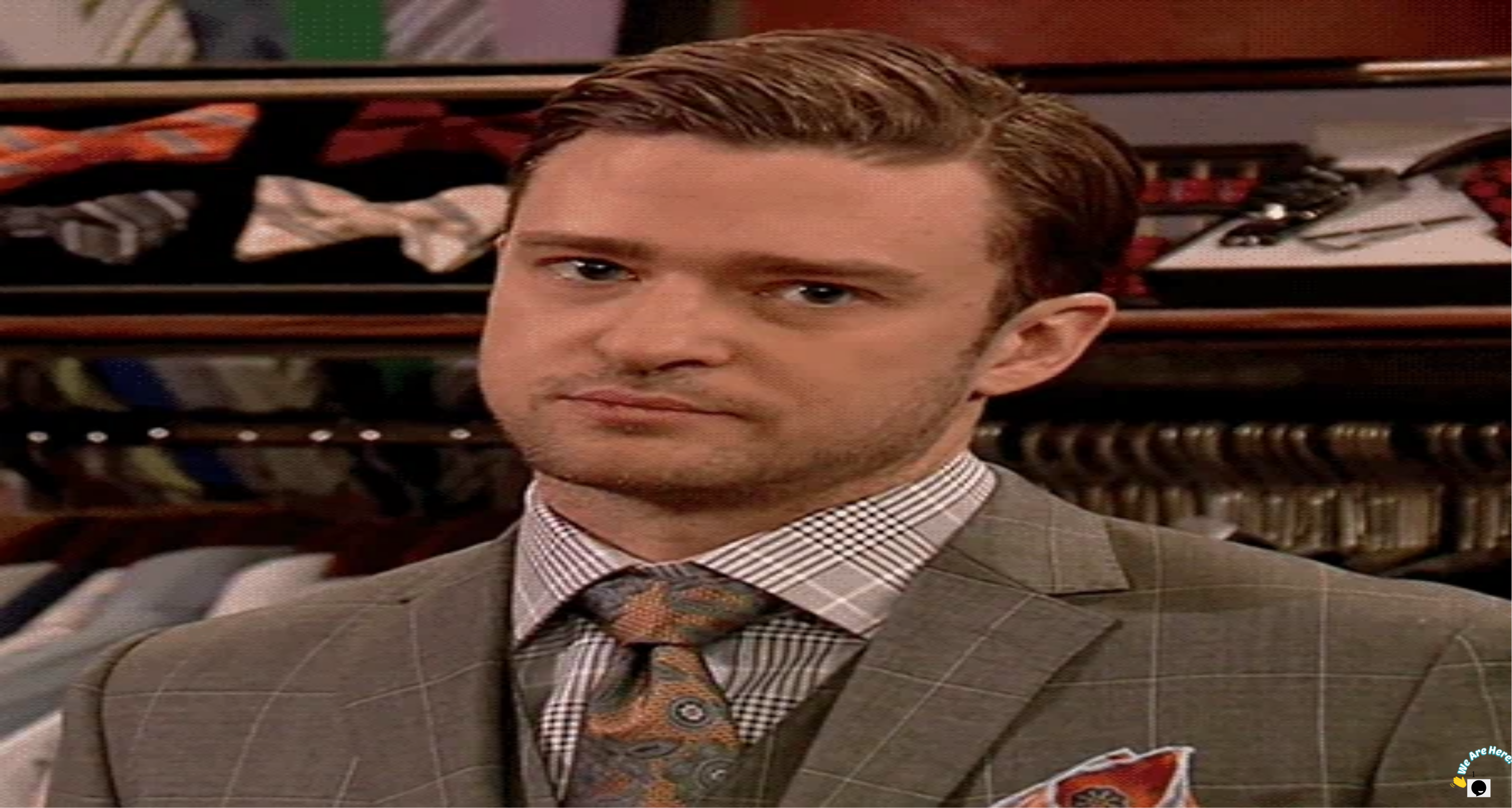
drag, startPoint x: 774, startPoint y: 99, endPoint x: 892, endPoint y: 103, distance: 118.1
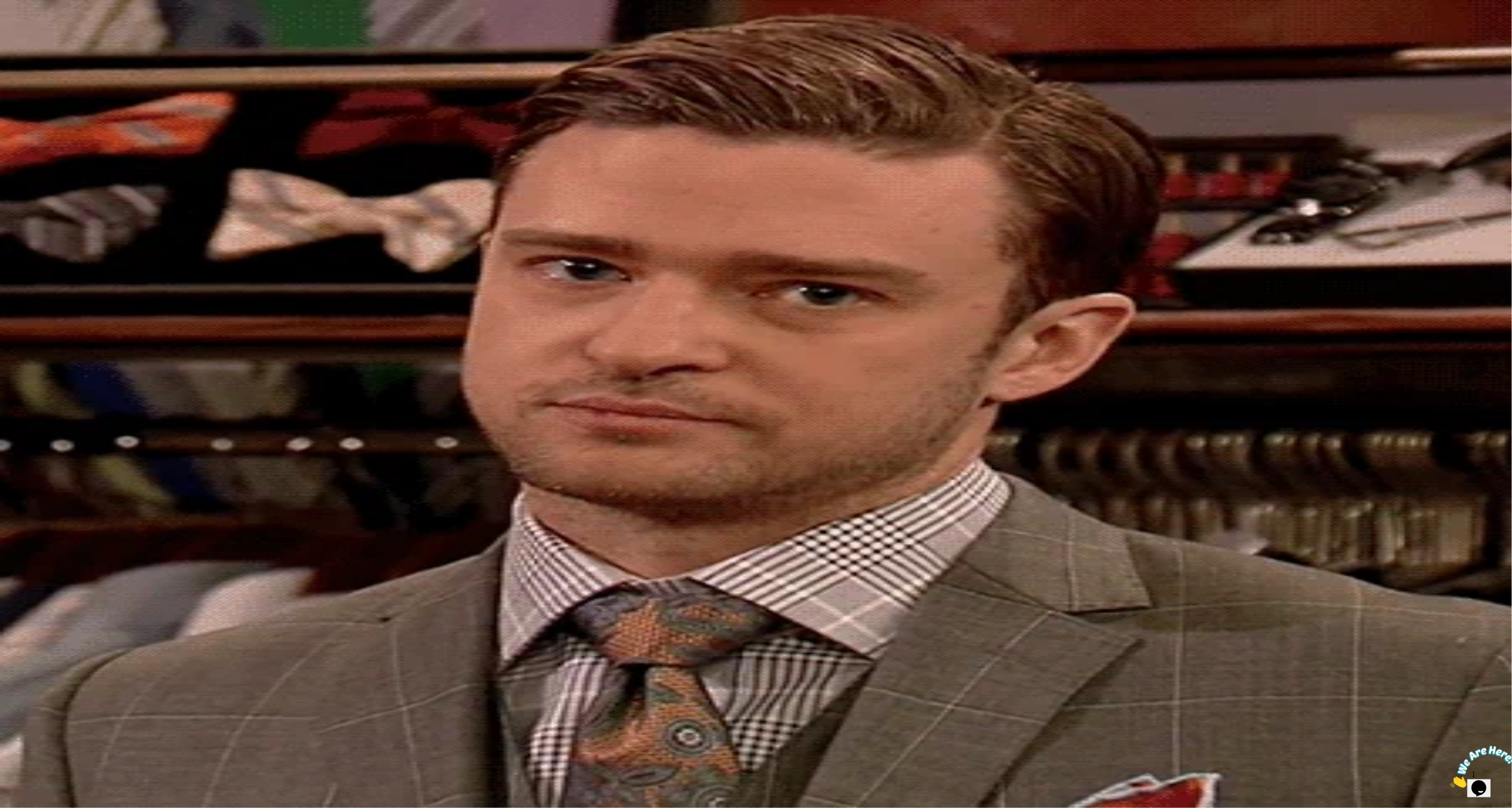
click at [892, 45] on p "Try again or contact support at hello@amigoscode.com" at bounding box center [756, 40] width 1504 height 9
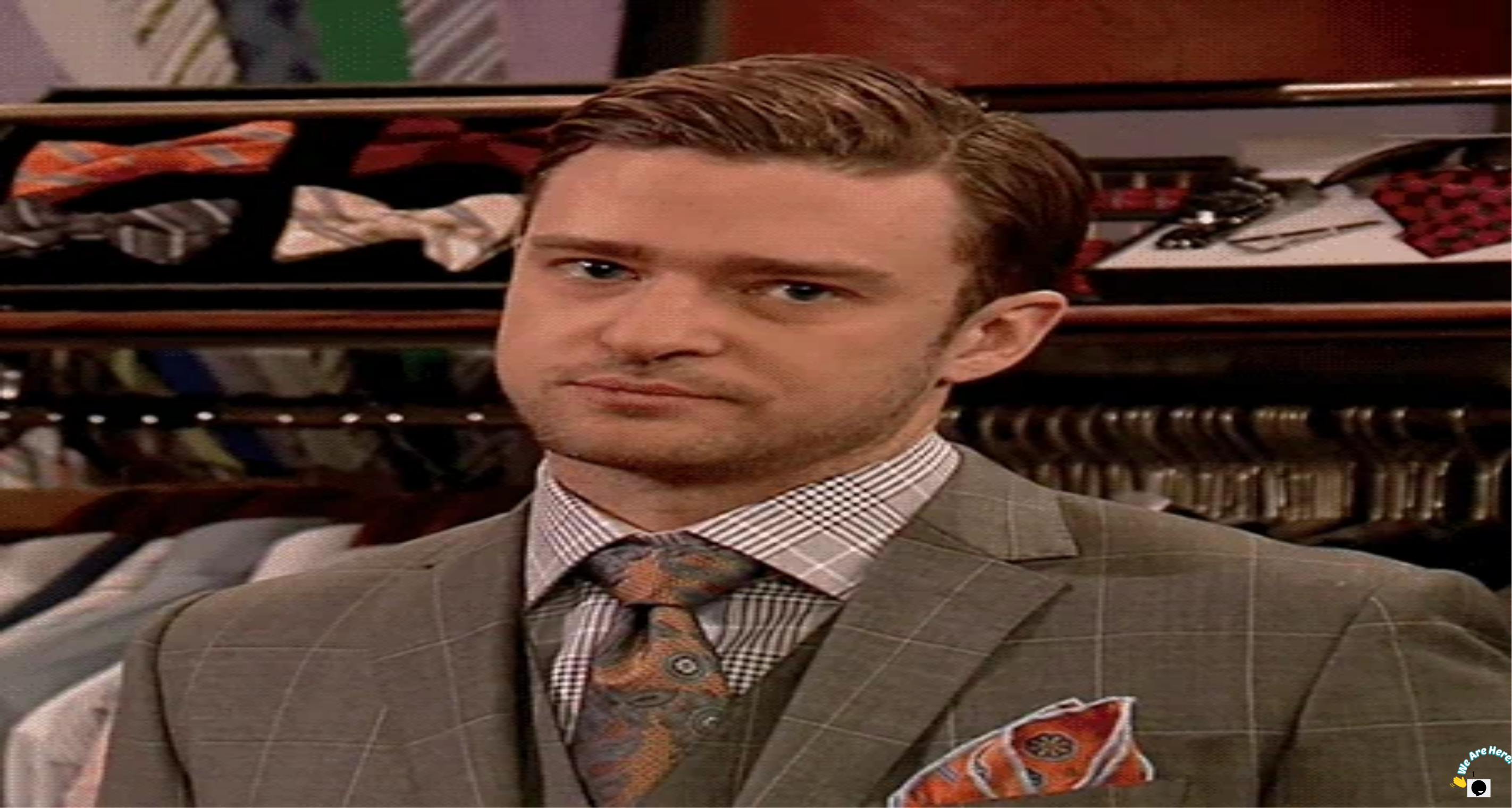
copy p "[EMAIL_ADDRESS][DOMAIN_NAME]"
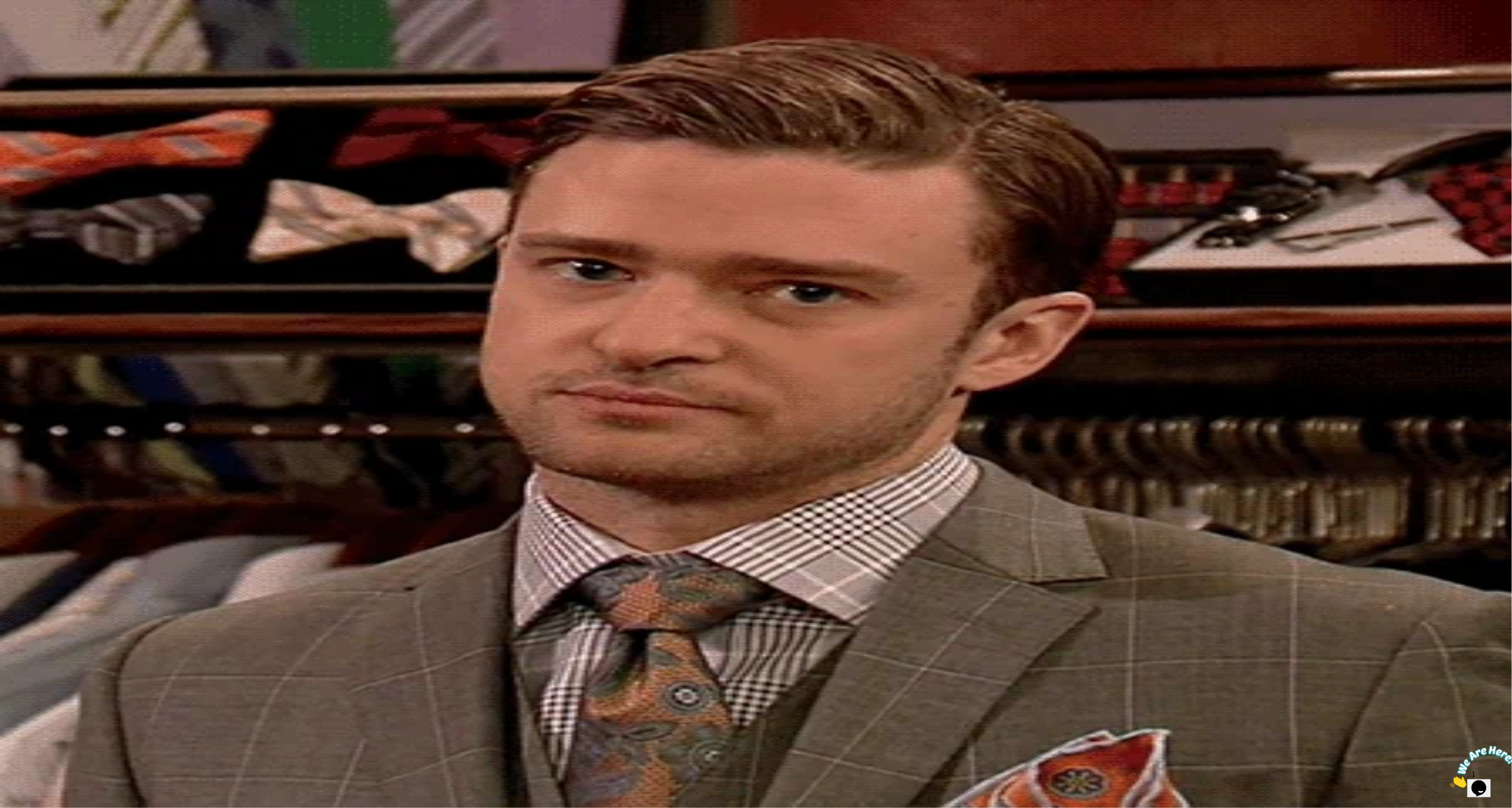
click at [42, 79] on button "Try Again" at bounding box center [23, 66] width 38 height 25
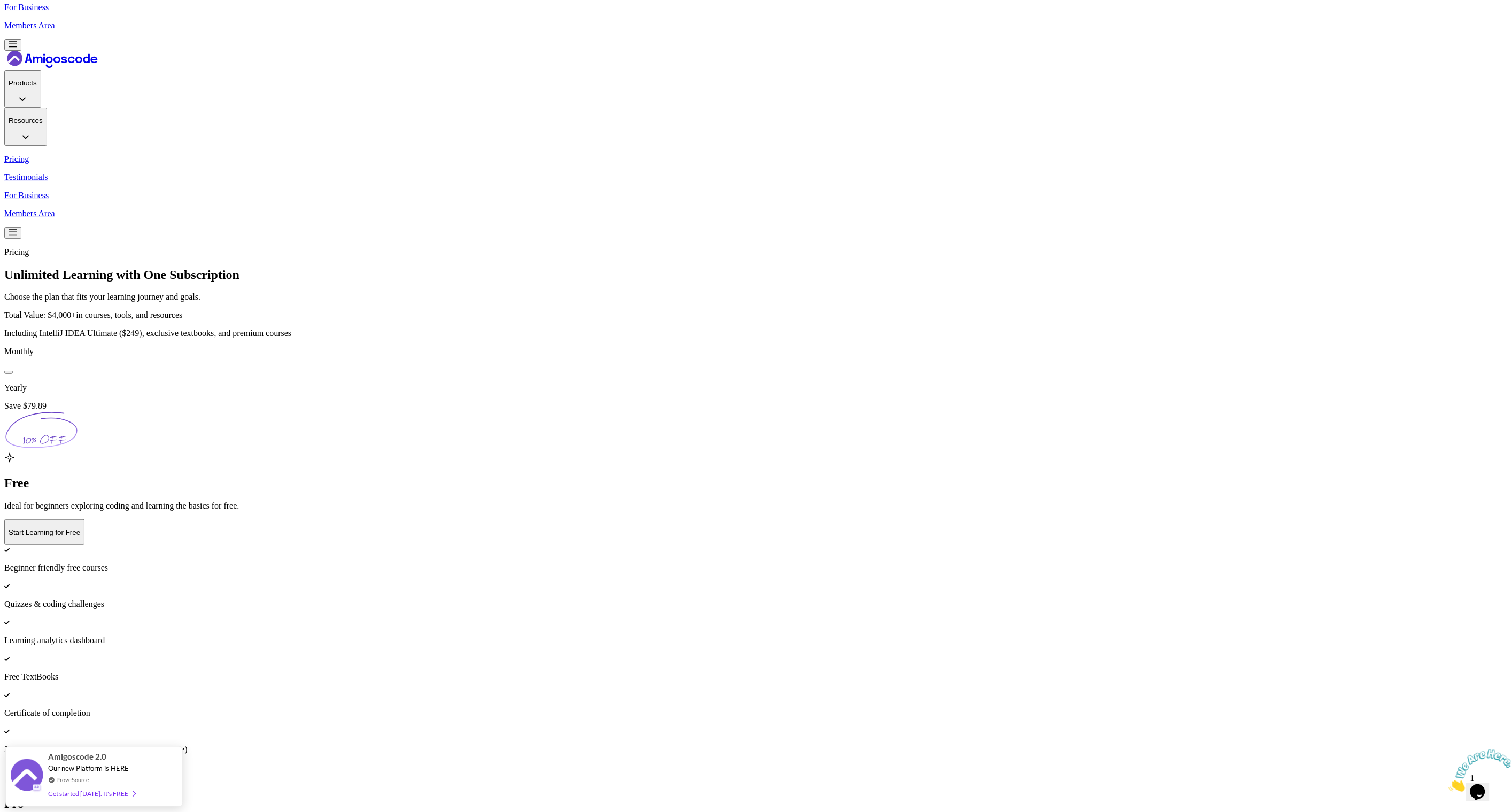
scroll to position [202, 0]
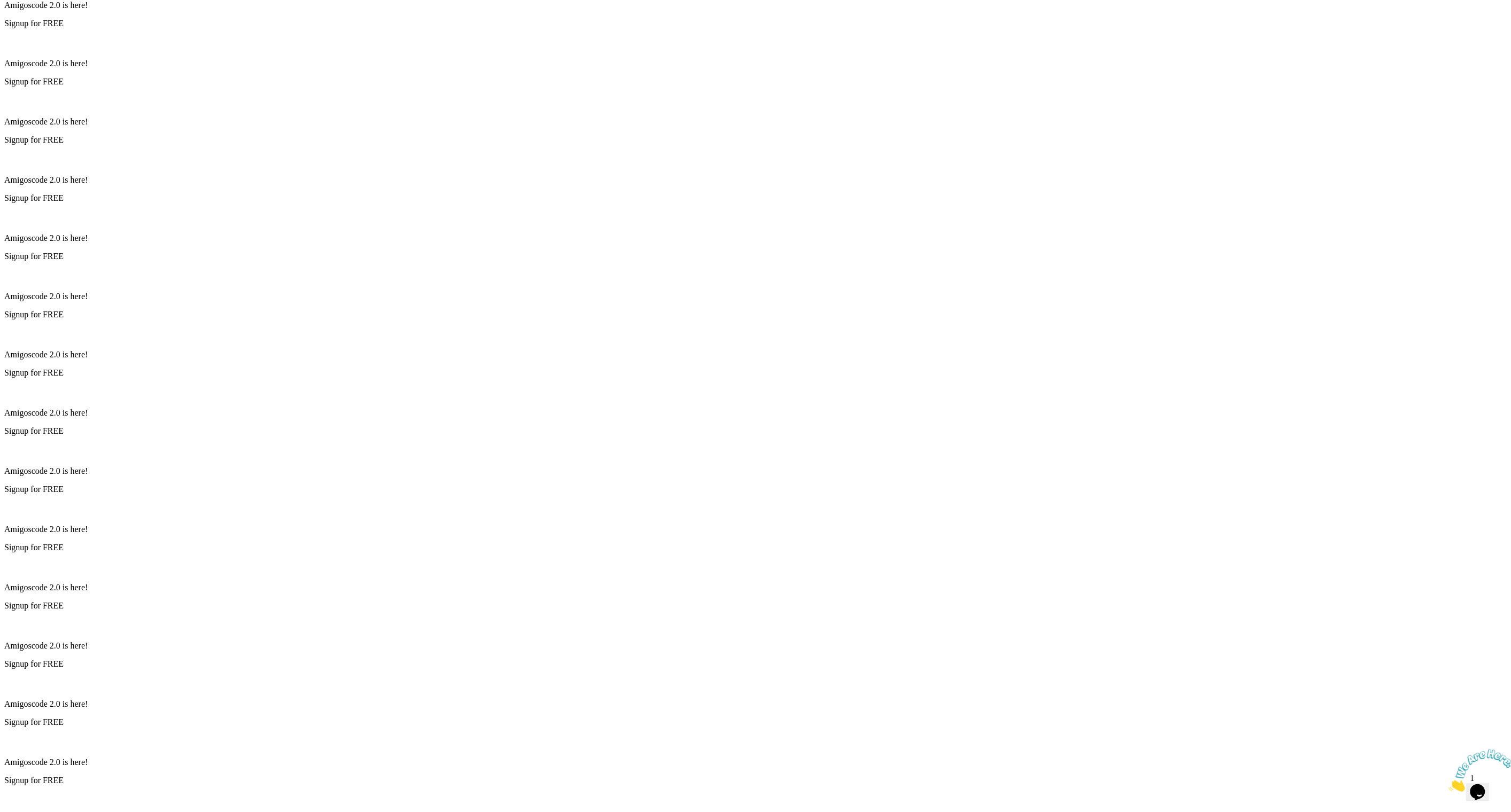
scroll to position [574, 0]
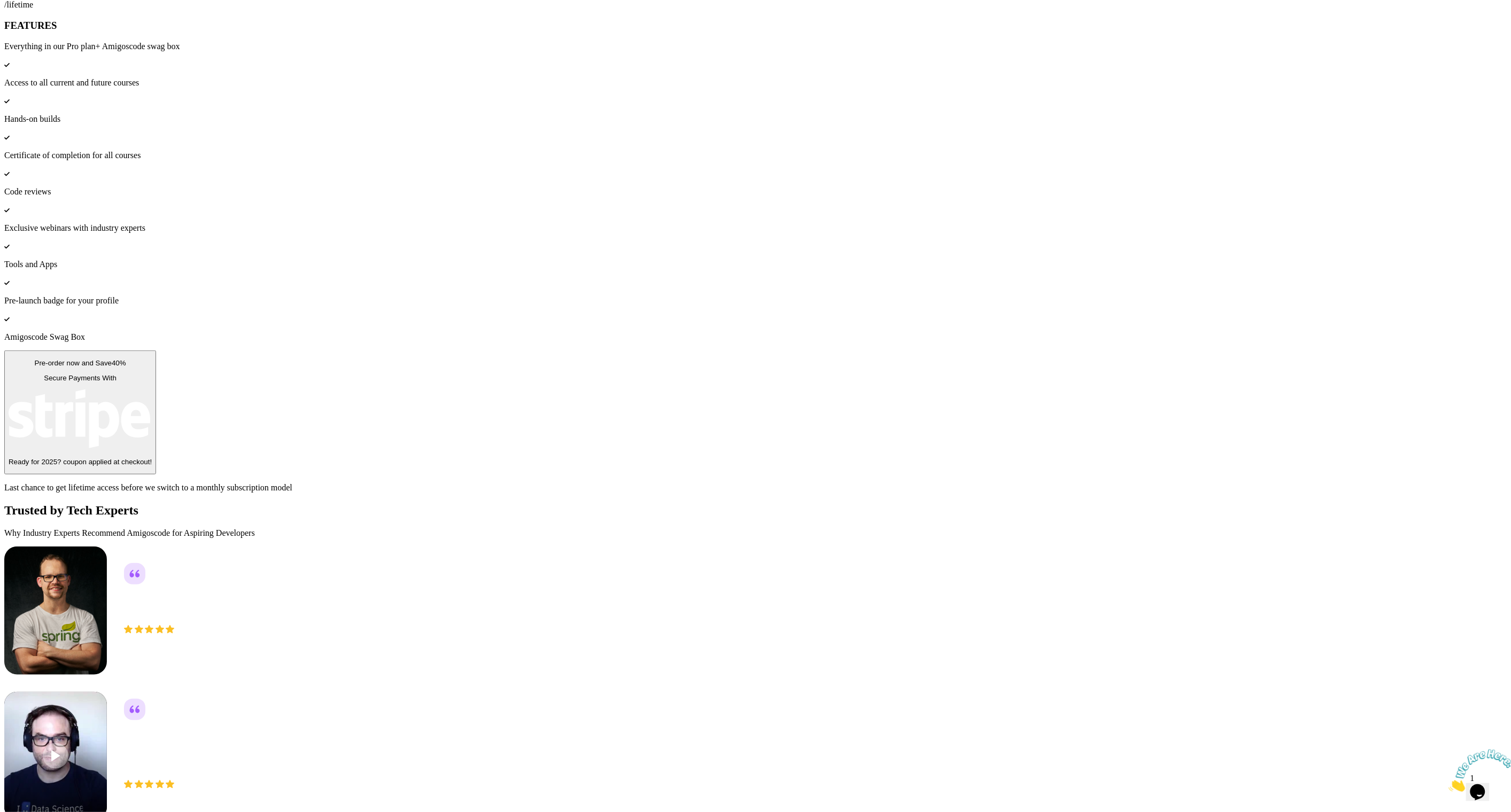
scroll to position [4528, 0]
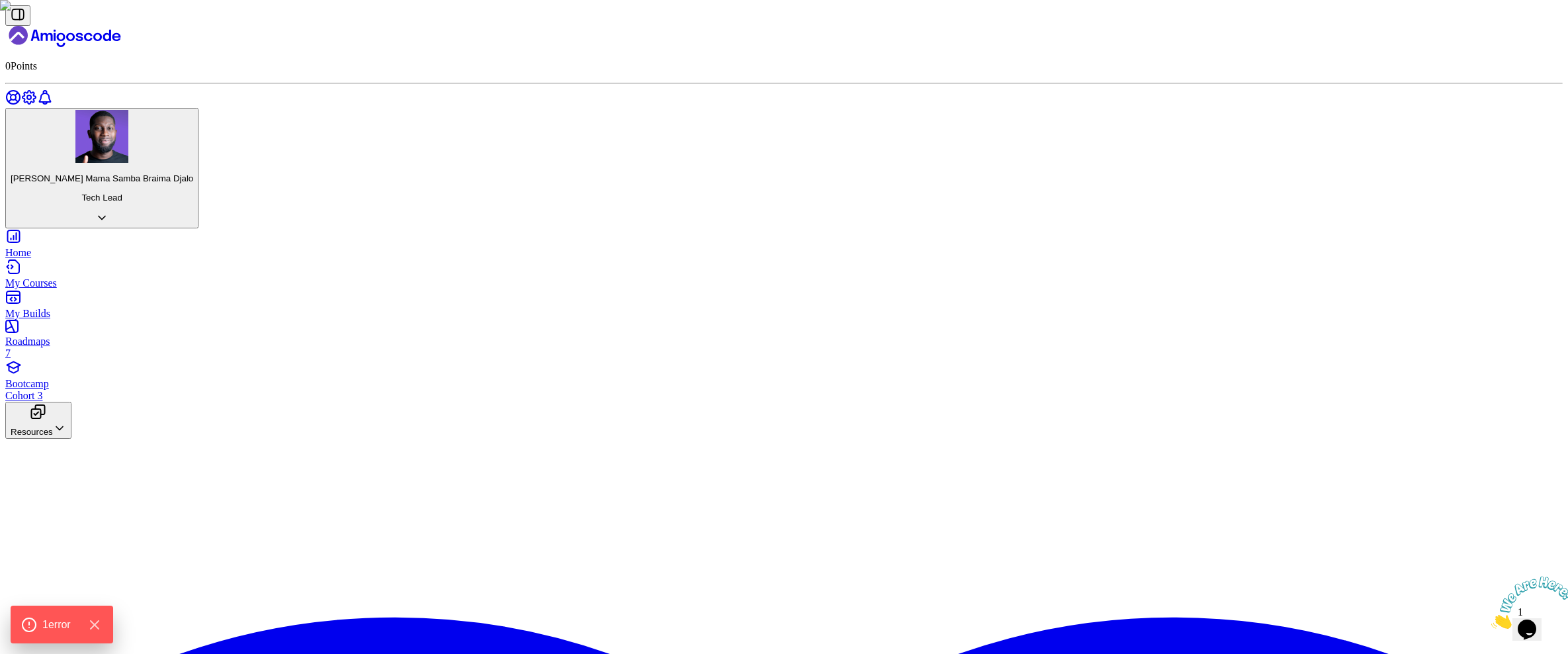
click at [79, 26] on icon "Landing page" at bounding box center [64, 36] width 119 height 21
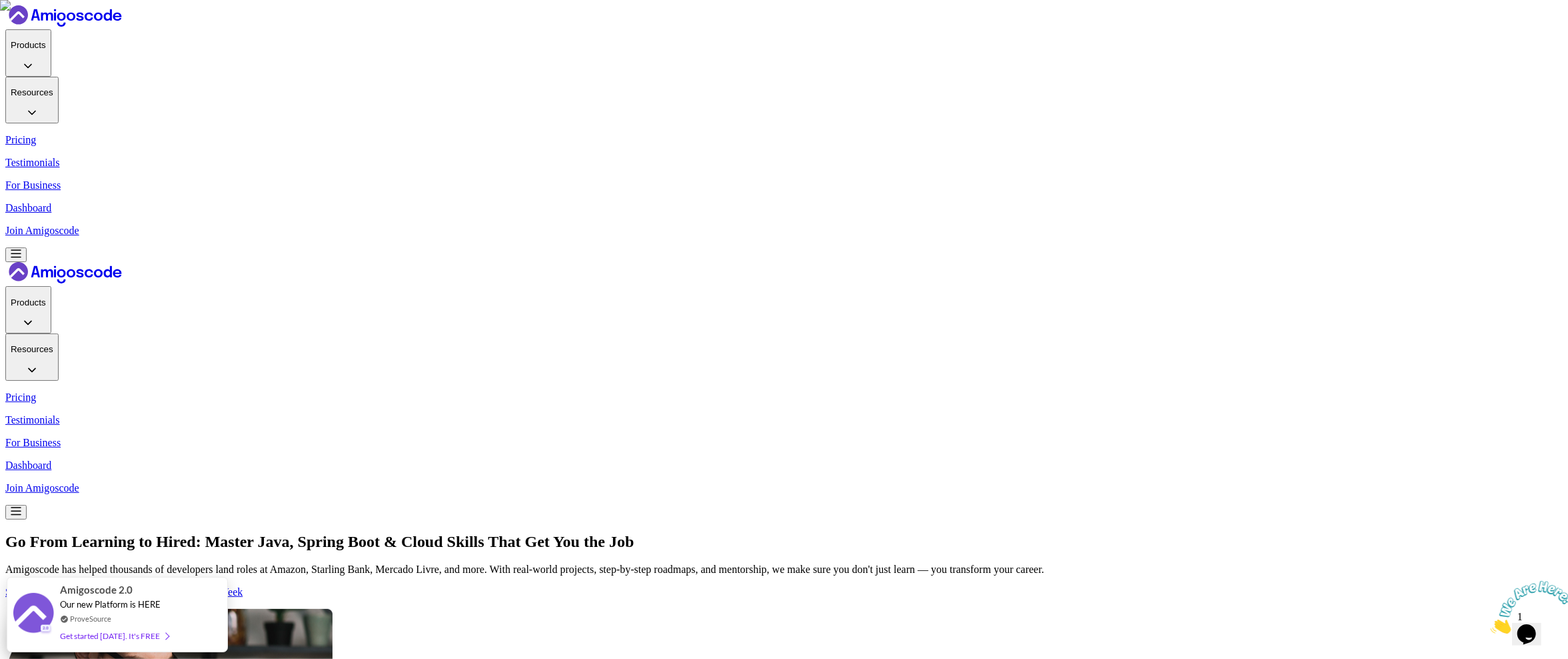
click at [481, 586] on p "Start Free [DATE] - Build Your First Project This Week" at bounding box center [784, 592] width 1558 height 12
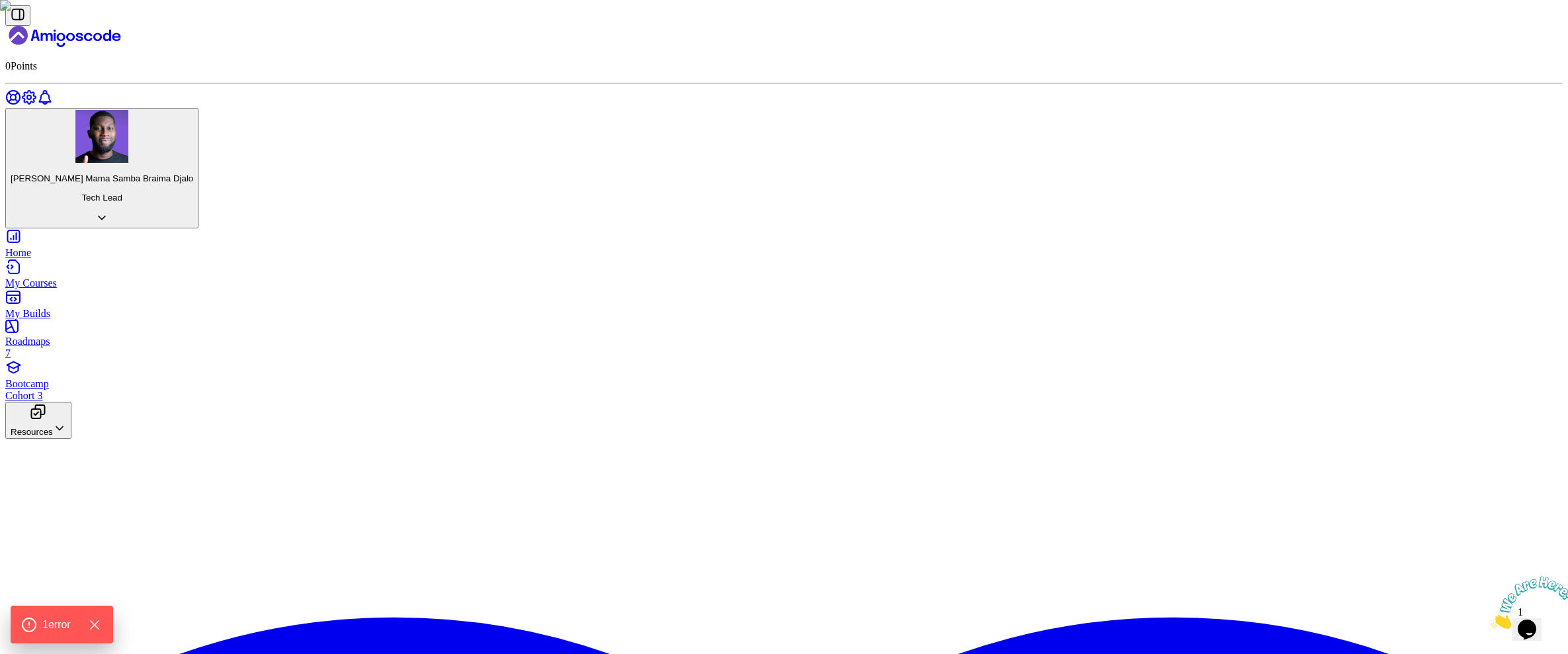
click at [100, 29] on icon "Landing page" at bounding box center [64, 36] width 119 height 21
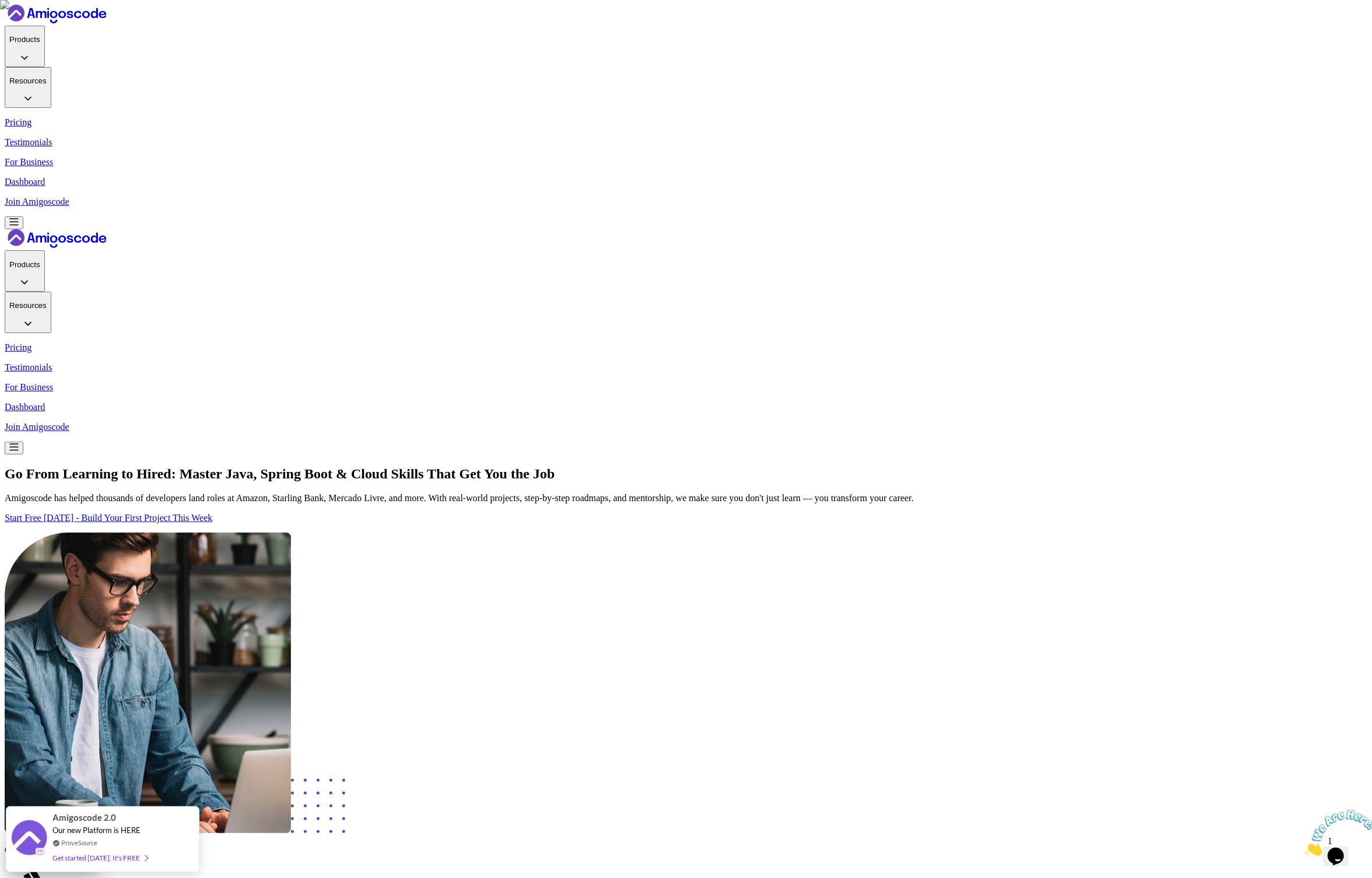
click at [1304, 576] on icon "Close" at bounding box center [1304, 852] width 0 height 10
click at [1047, 196] on p "Join Amigoscode" at bounding box center [686, 202] width 1363 height 10
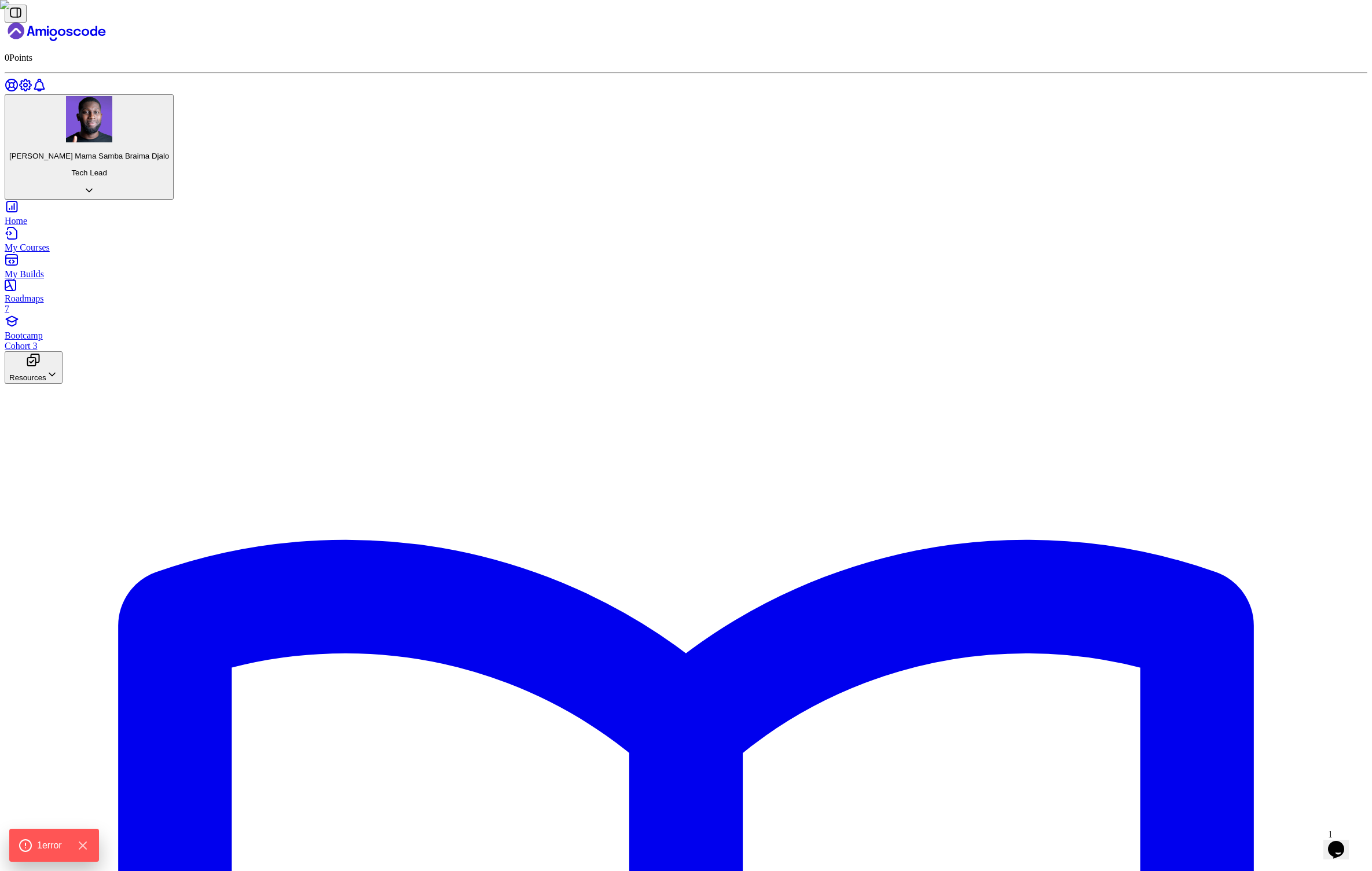
click at [80, 25] on icon "Landing page" at bounding box center [56, 31] width 104 height 19
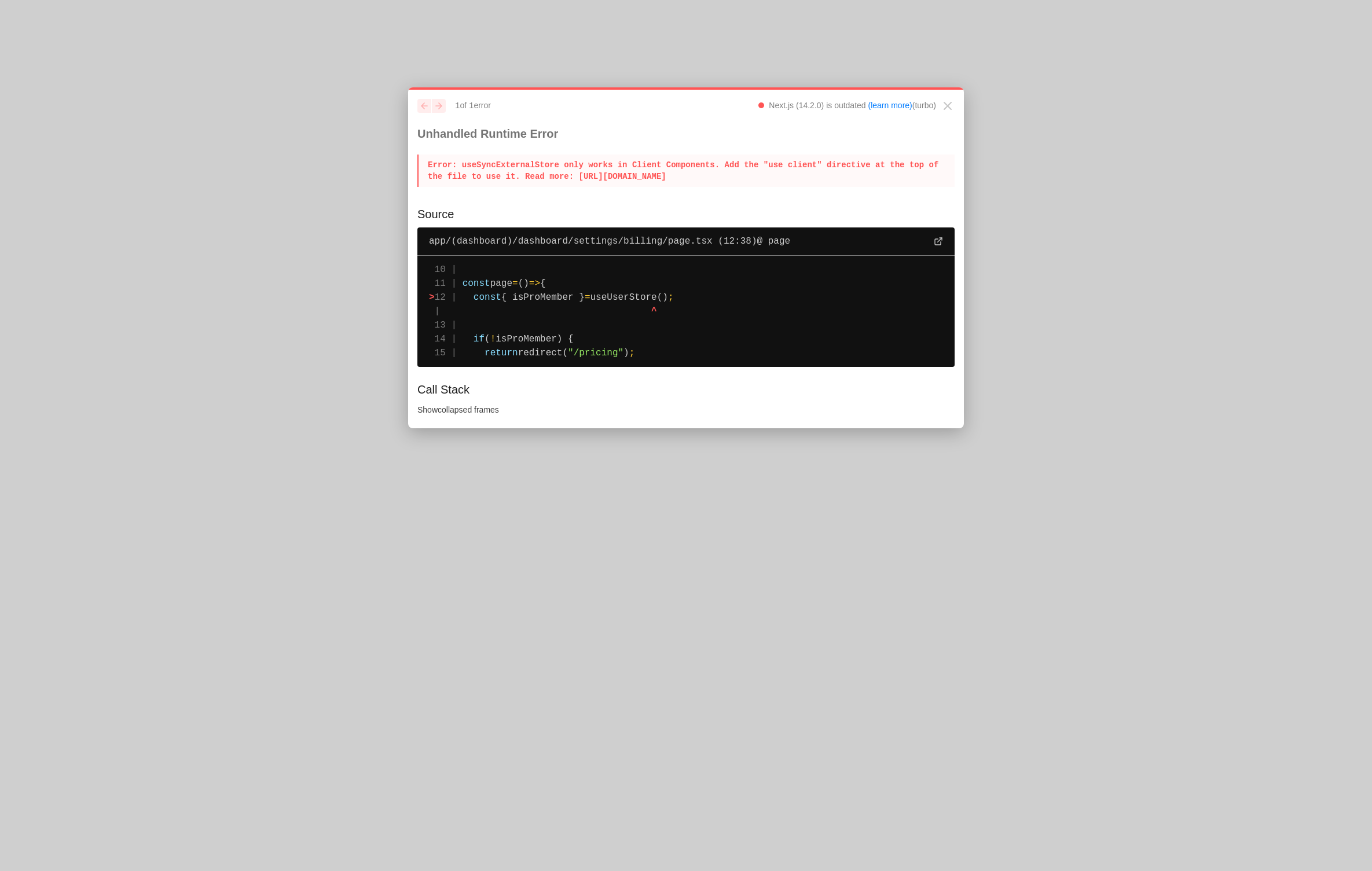
click at [439, 167] on p "Error : useSyncExternalStore only works in Client Components. Add the "use clie…" at bounding box center [686, 171] width 537 height 33
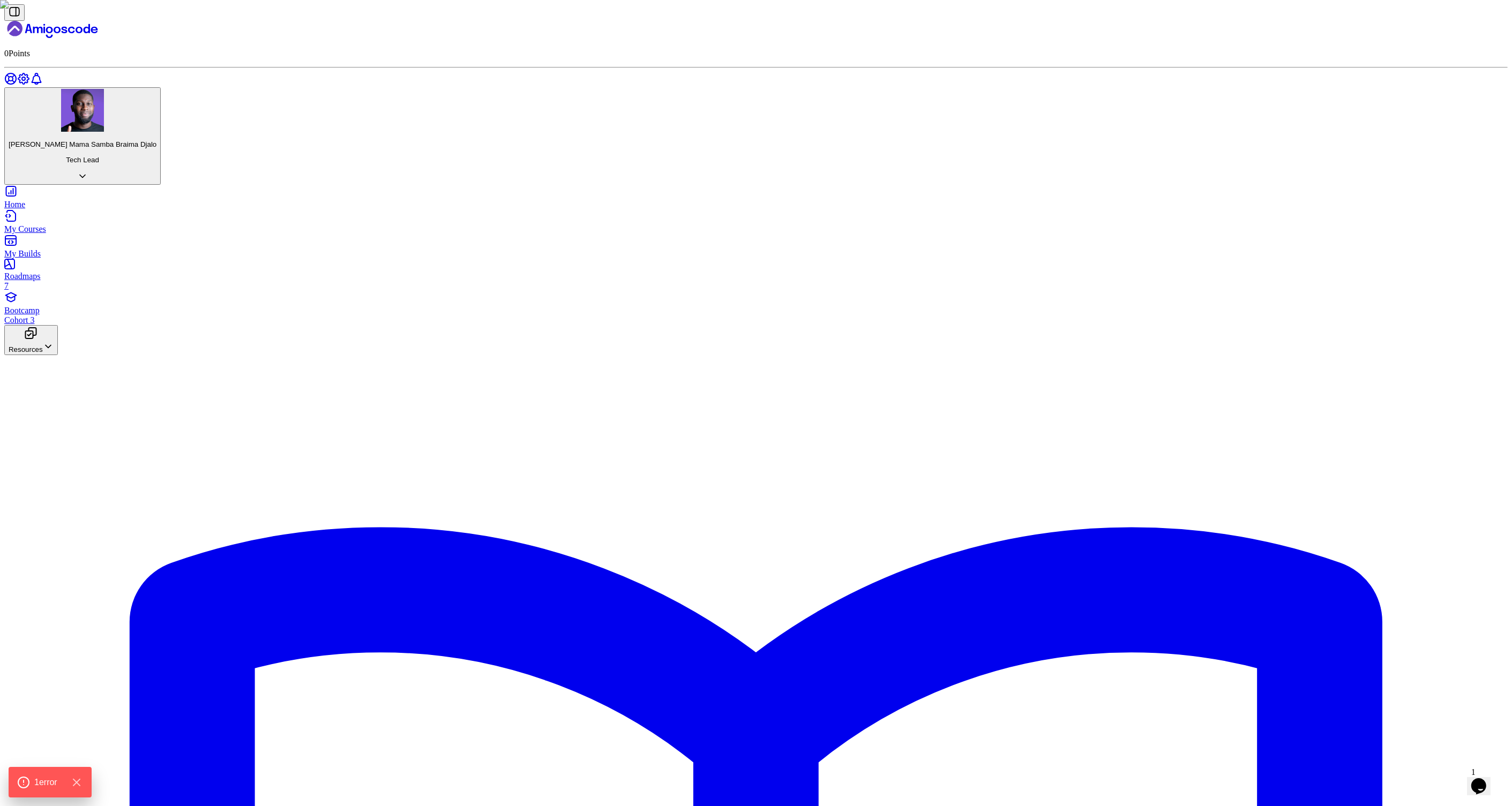
click at [53, 27] on icon "Landing page" at bounding box center [50, 30] width 7 height 7
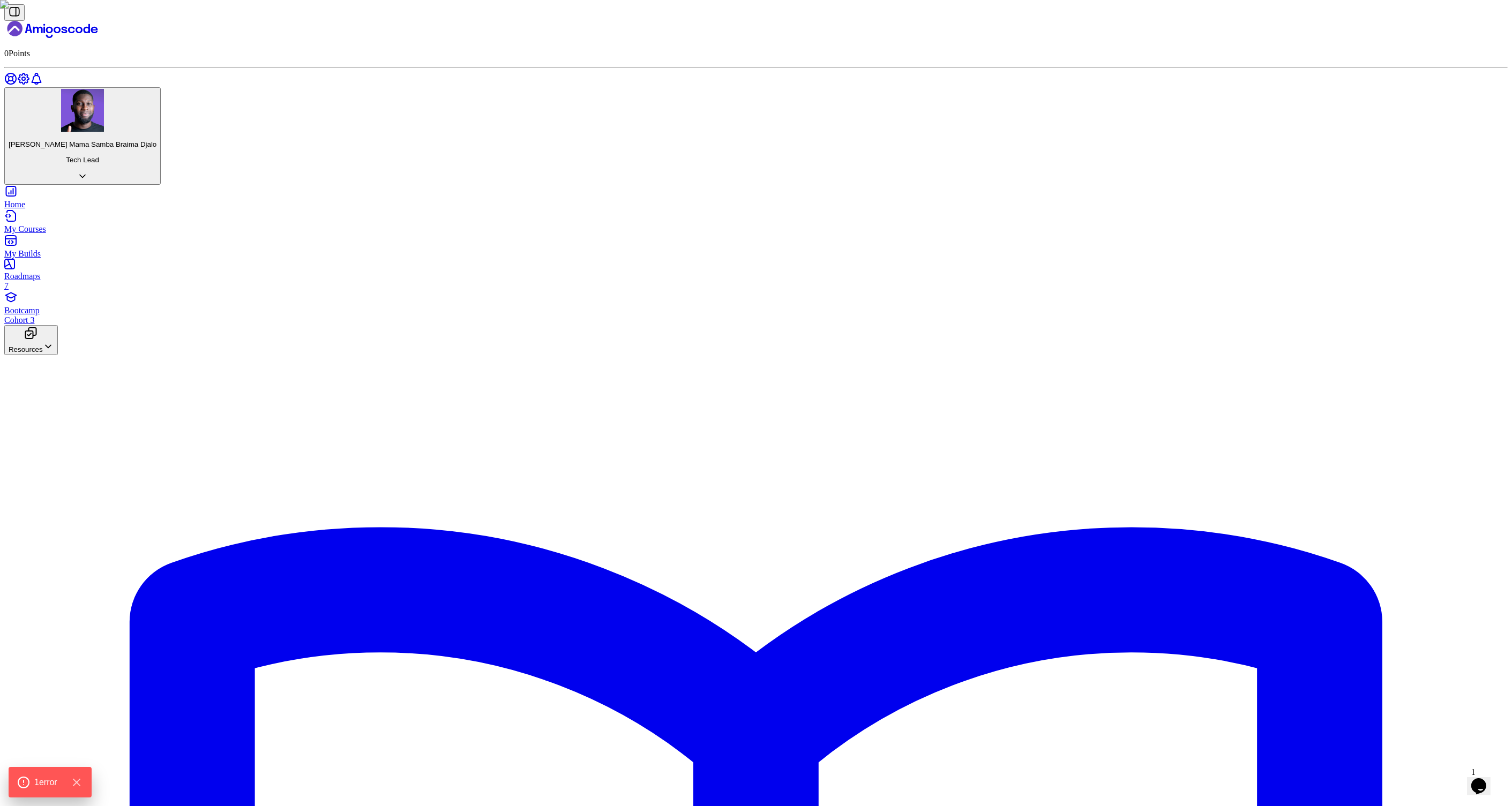
click at [75, 31] on icon "Landing page" at bounding box center [52, 29] width 96 height 17
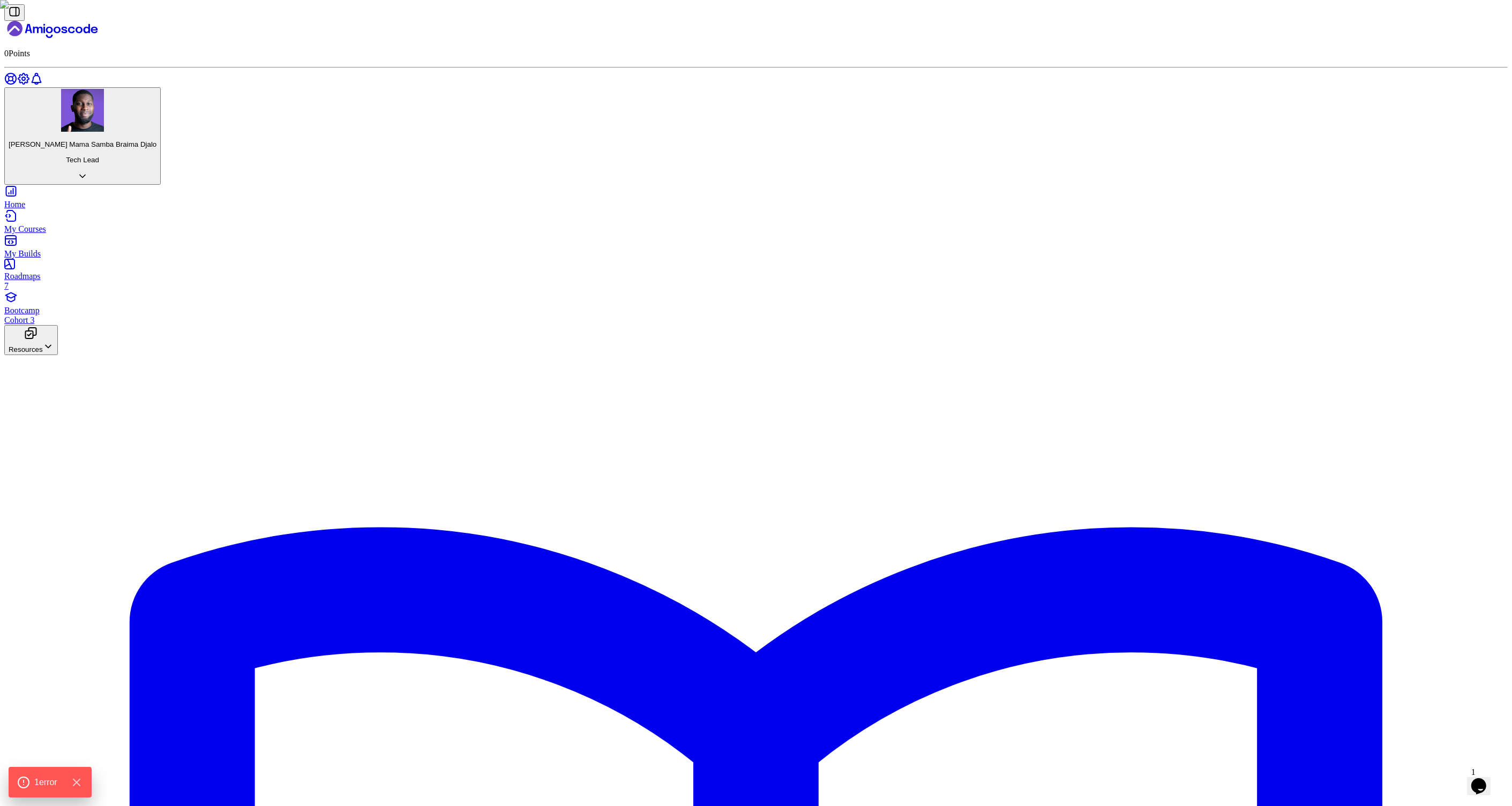
click at [77, 21] on icon "Landing page" at bounding box center [52, 29] width 96 height 17
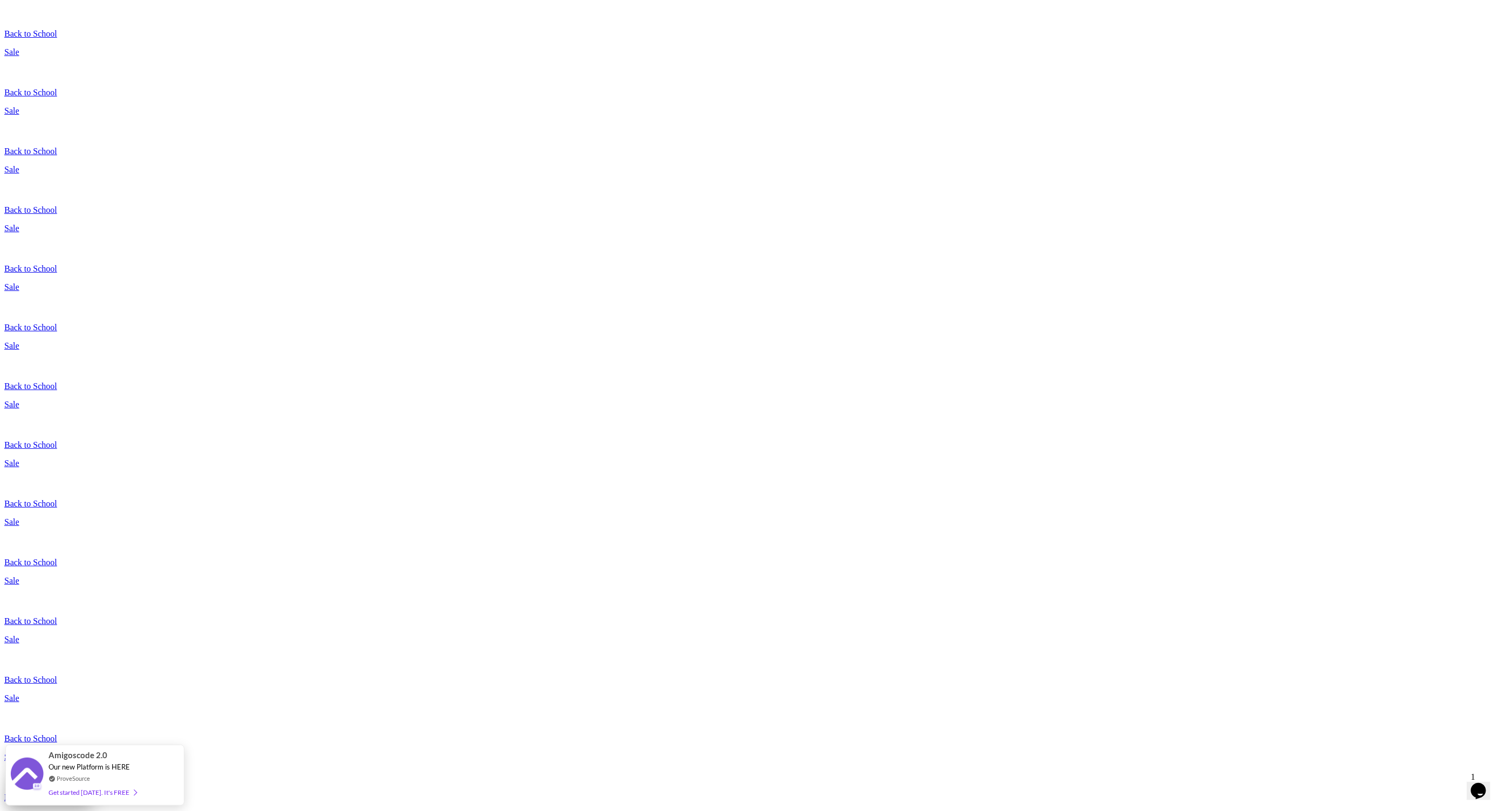
scroll to position [135, 0]
drag, startPoint x: 738, startPoint y: 718, endPoint x: 679, endPoint y: 691, distance: 64.9
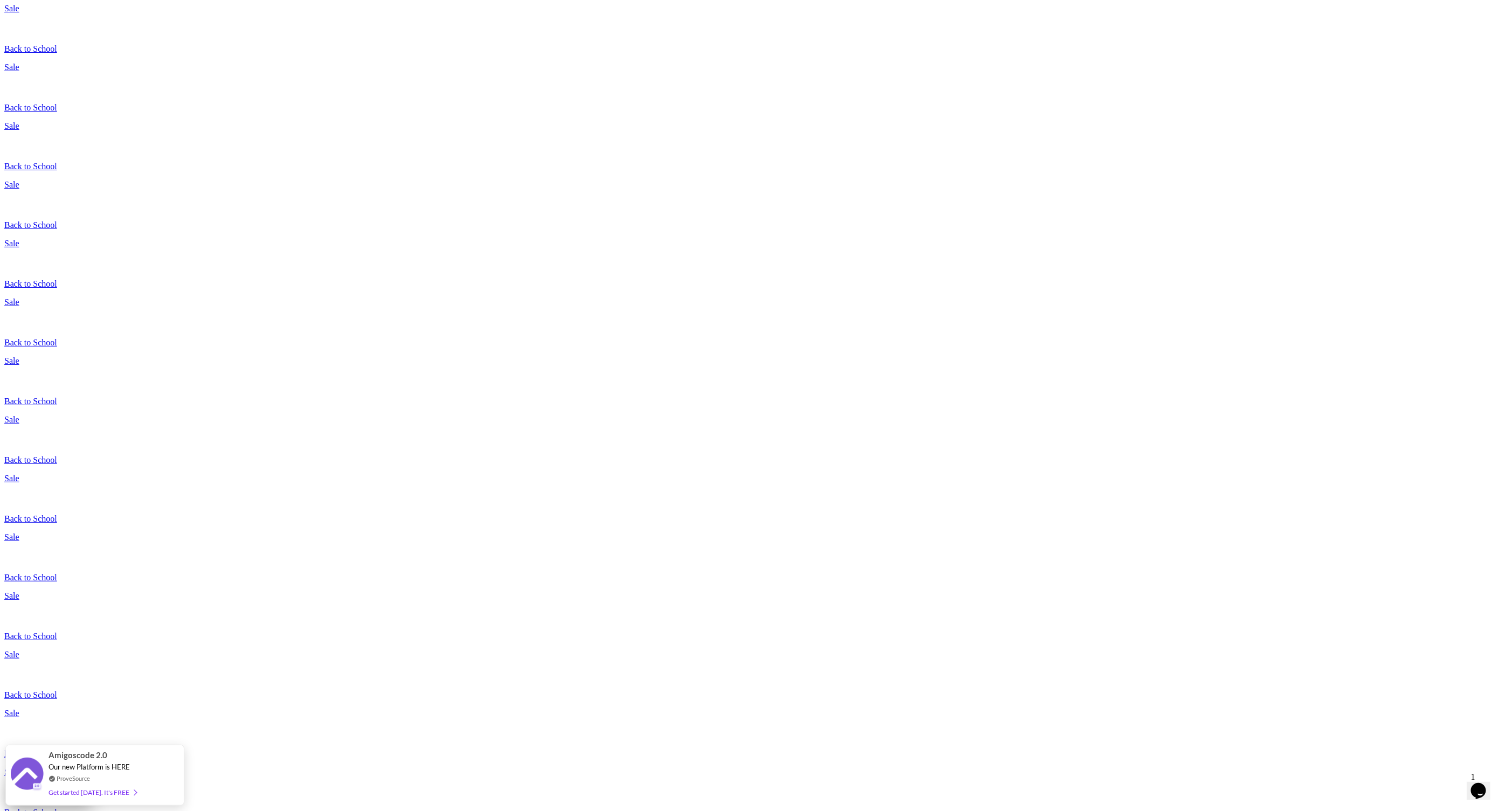
scroll to position [302, 0]
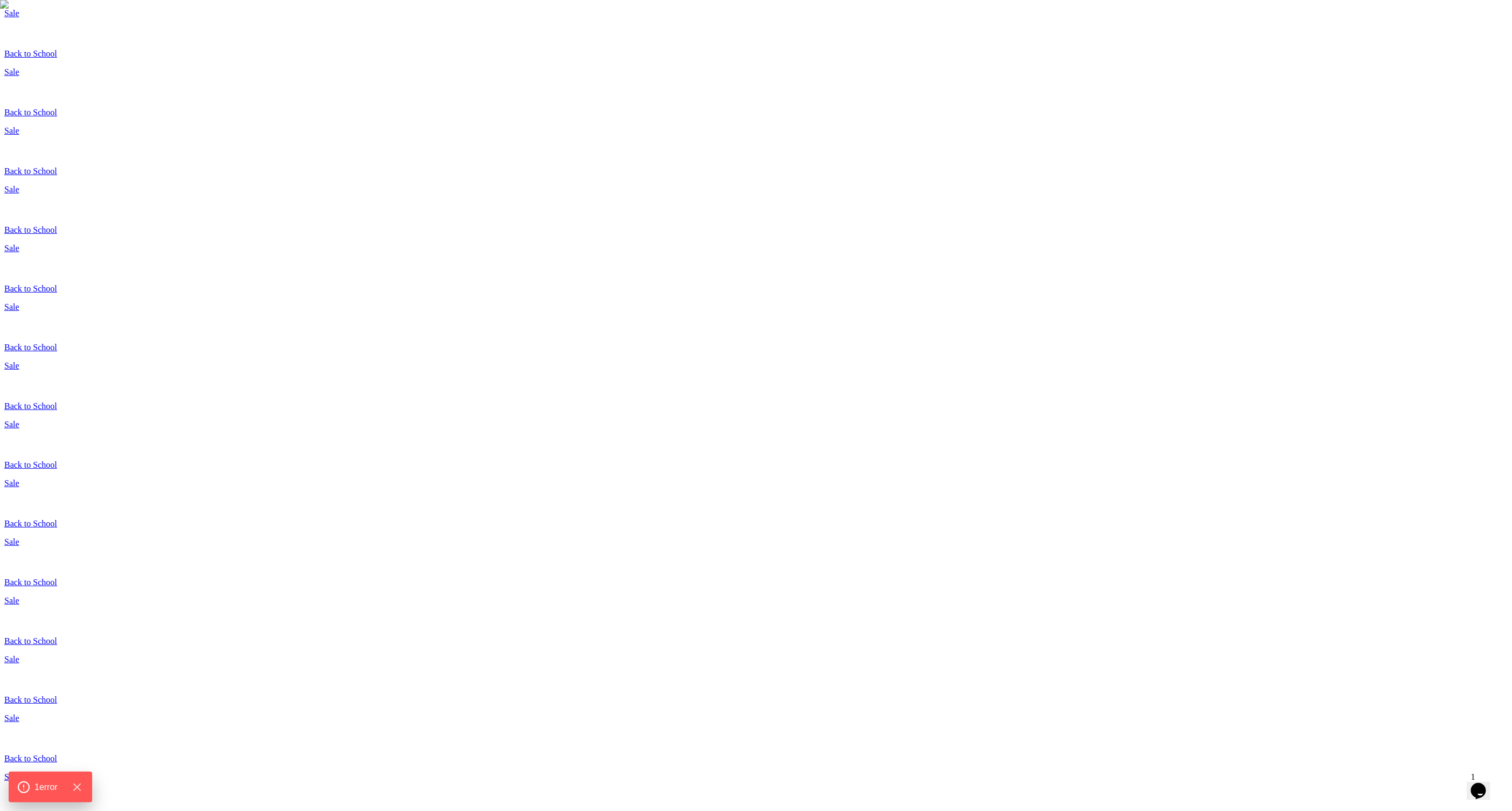
drag, startPoint x: 646, startPoint y: 283, endPoint x: 928, endPoint y: 295, distance: 282.3
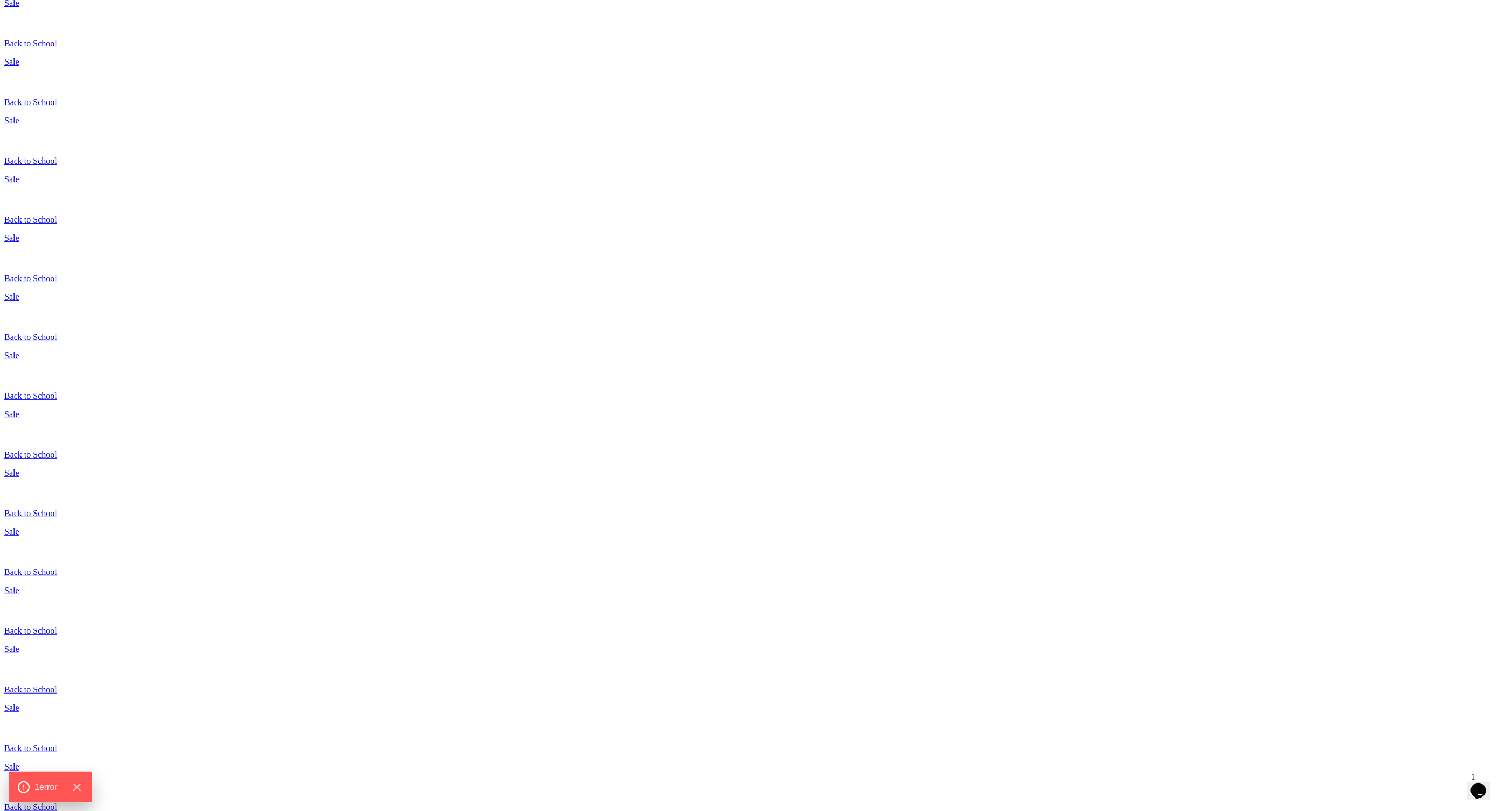
scroll to position [77, 0]
drag, startPoint x: 906, startPoint y: 220, endPoint x: 599, endPoint y: 196, distance: 307.9
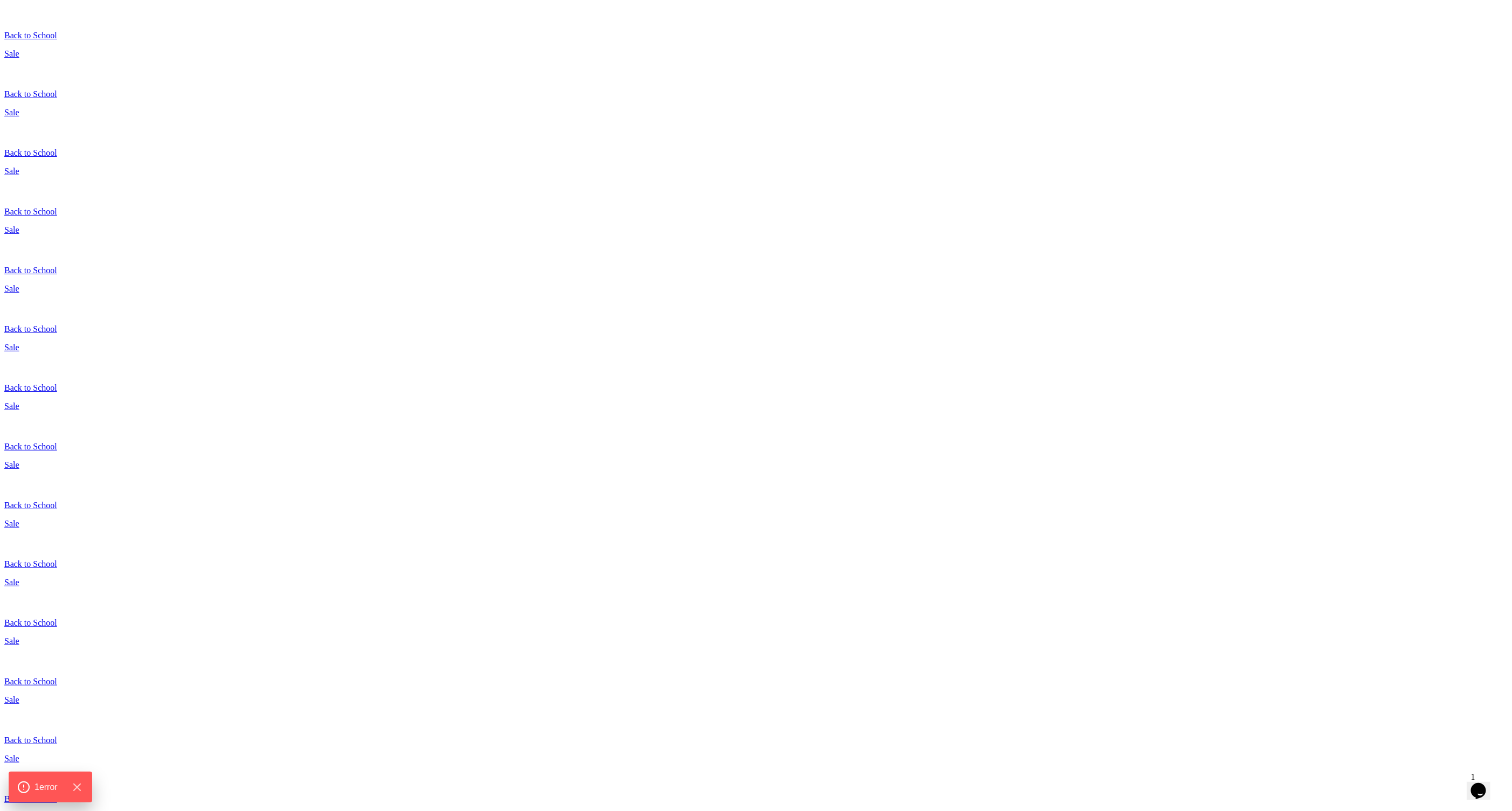
drag, startPoint x: 643, startPoint y: 203, endPoint x: 901, endPoint y: 221, distance: 258.6
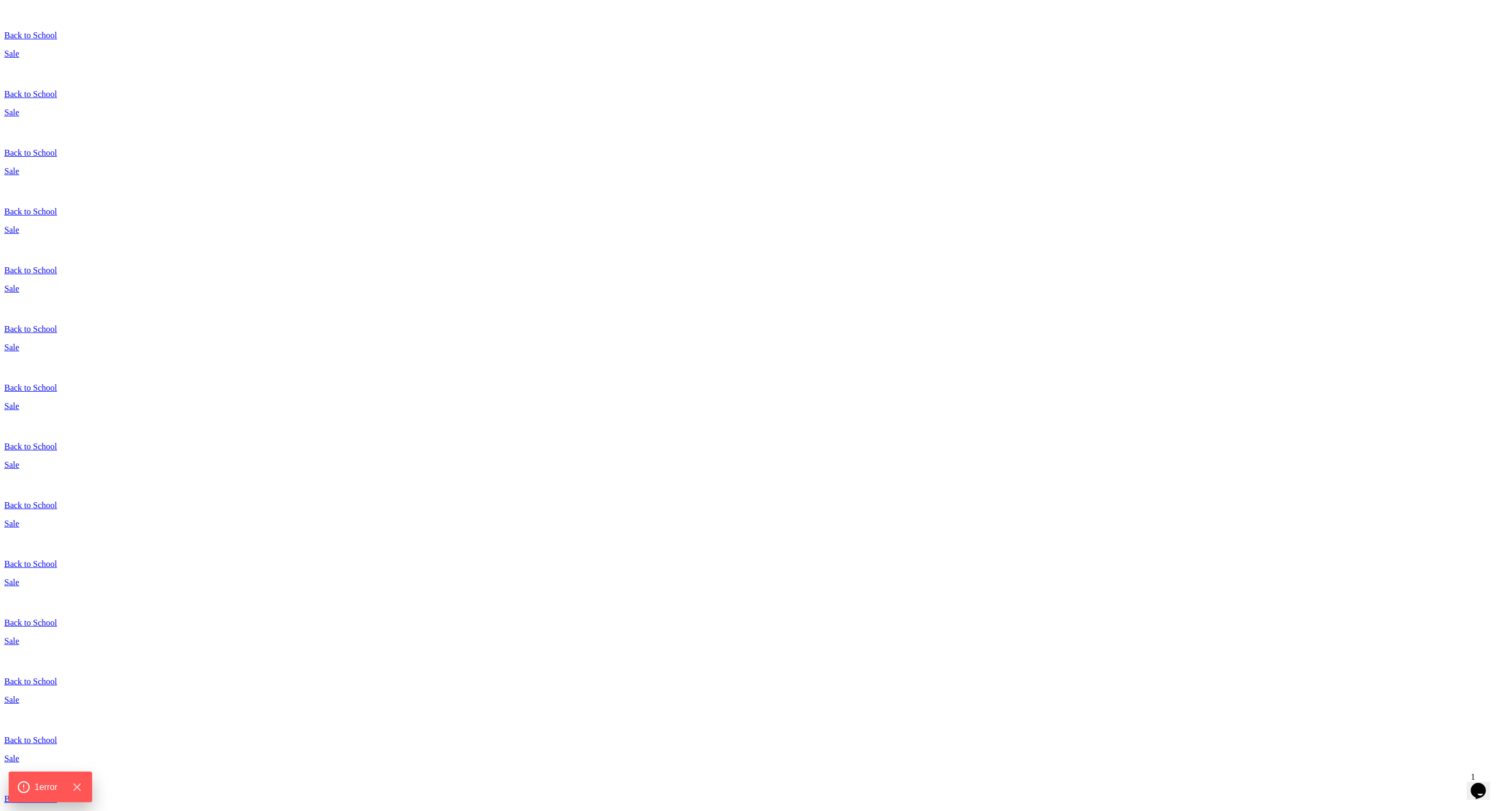
drag, startPoint x: 905, startPoint y: 221, endPoint x: 641, endPoint y: 196, distance: 265.2
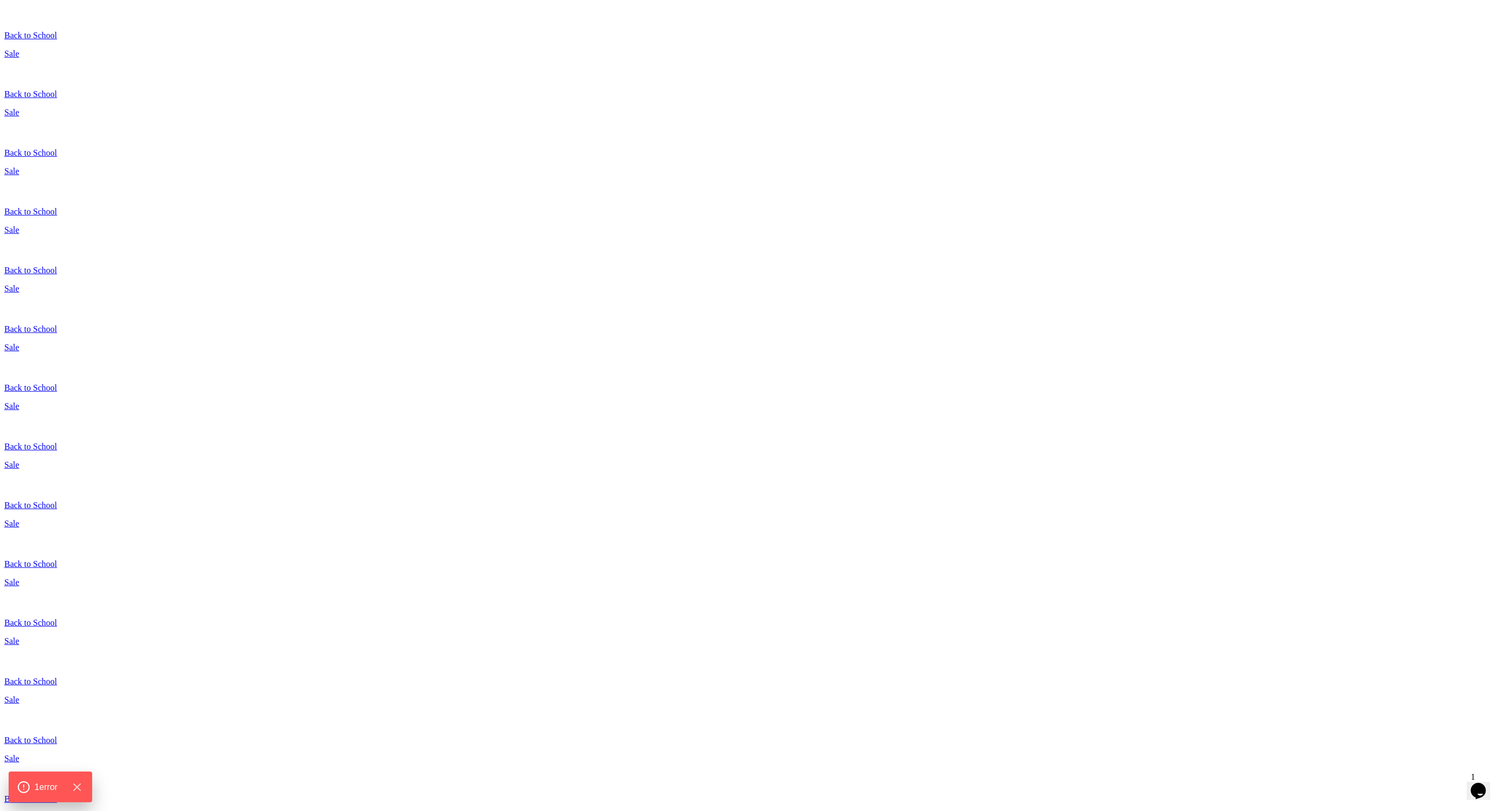
drag, startPoint x: 648, startPoint y: 203, endPoint x: 912, endPoint y: 217, distance: 264.4
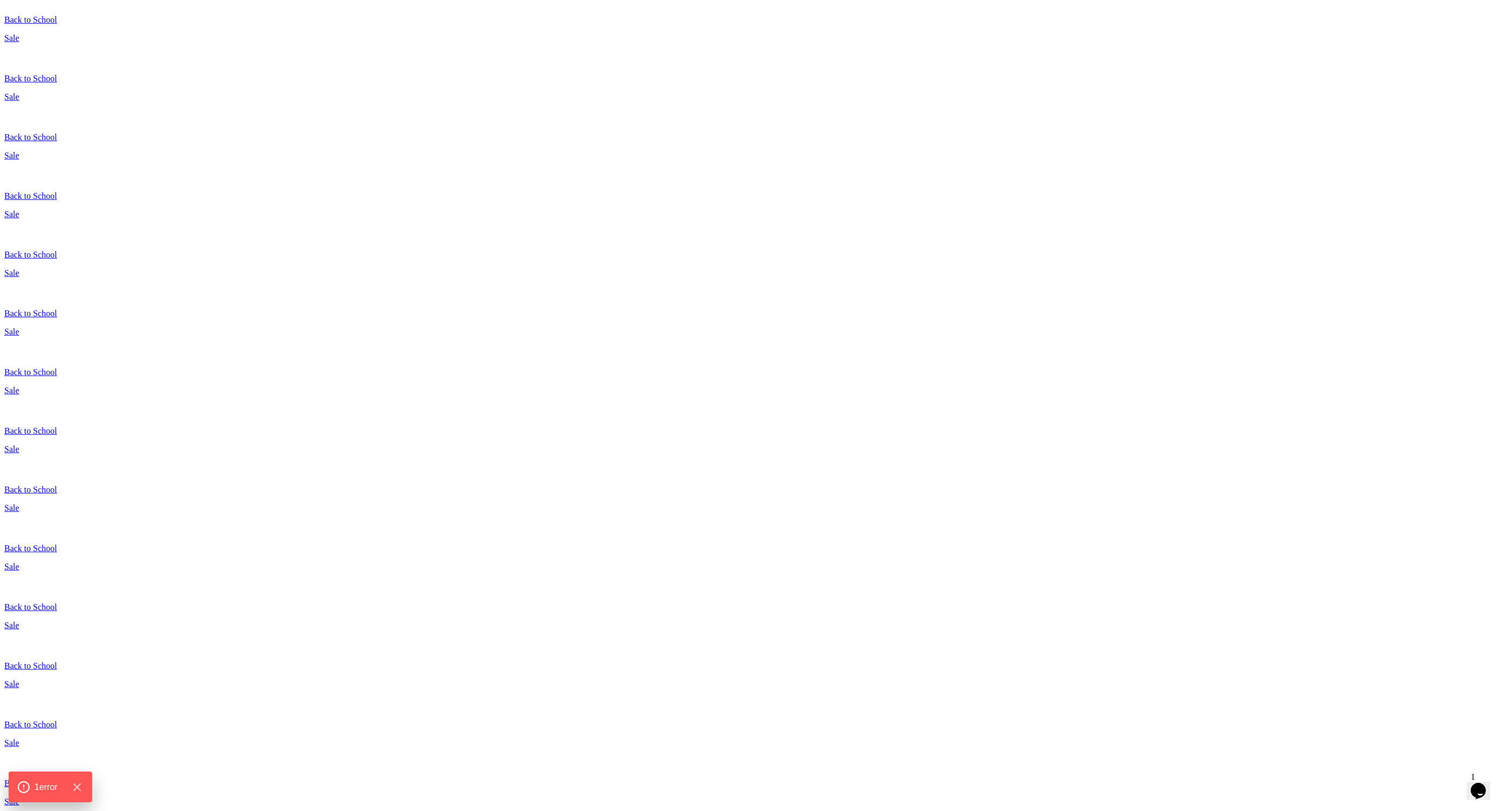
scroll to position [151, 0]
drag, startPoint x: 757, startPoint y: 334, endPoint x: 818, endPoint y: 334, distance: 61.0
drag, startPoint x: 675, startPoint y: 336, endPoint x: 853, endPoint y: 334, distance: 178.0
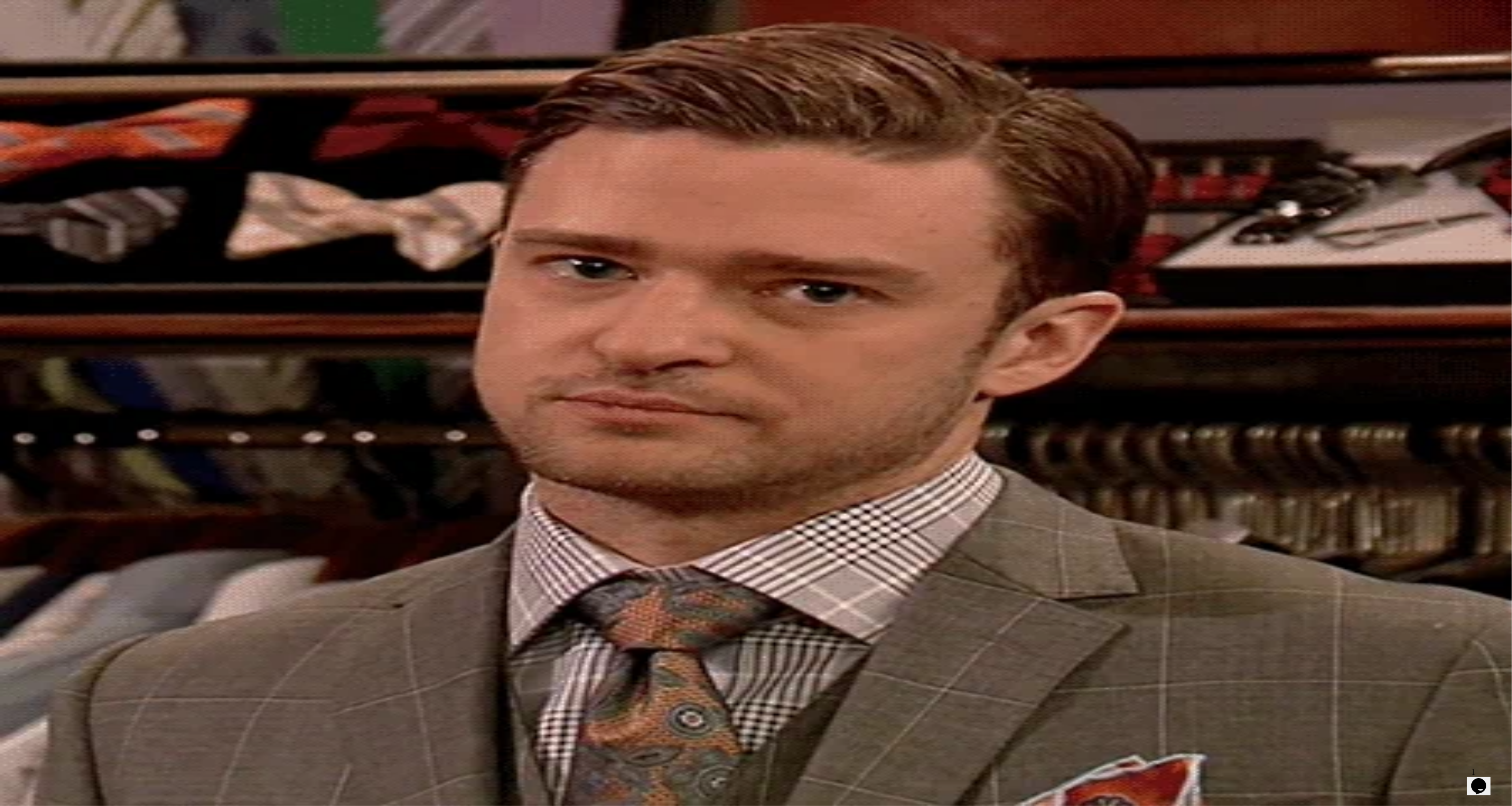
click at [38, 64] on div "Try Again" at bounding box center [23, 60] width 30 height 8
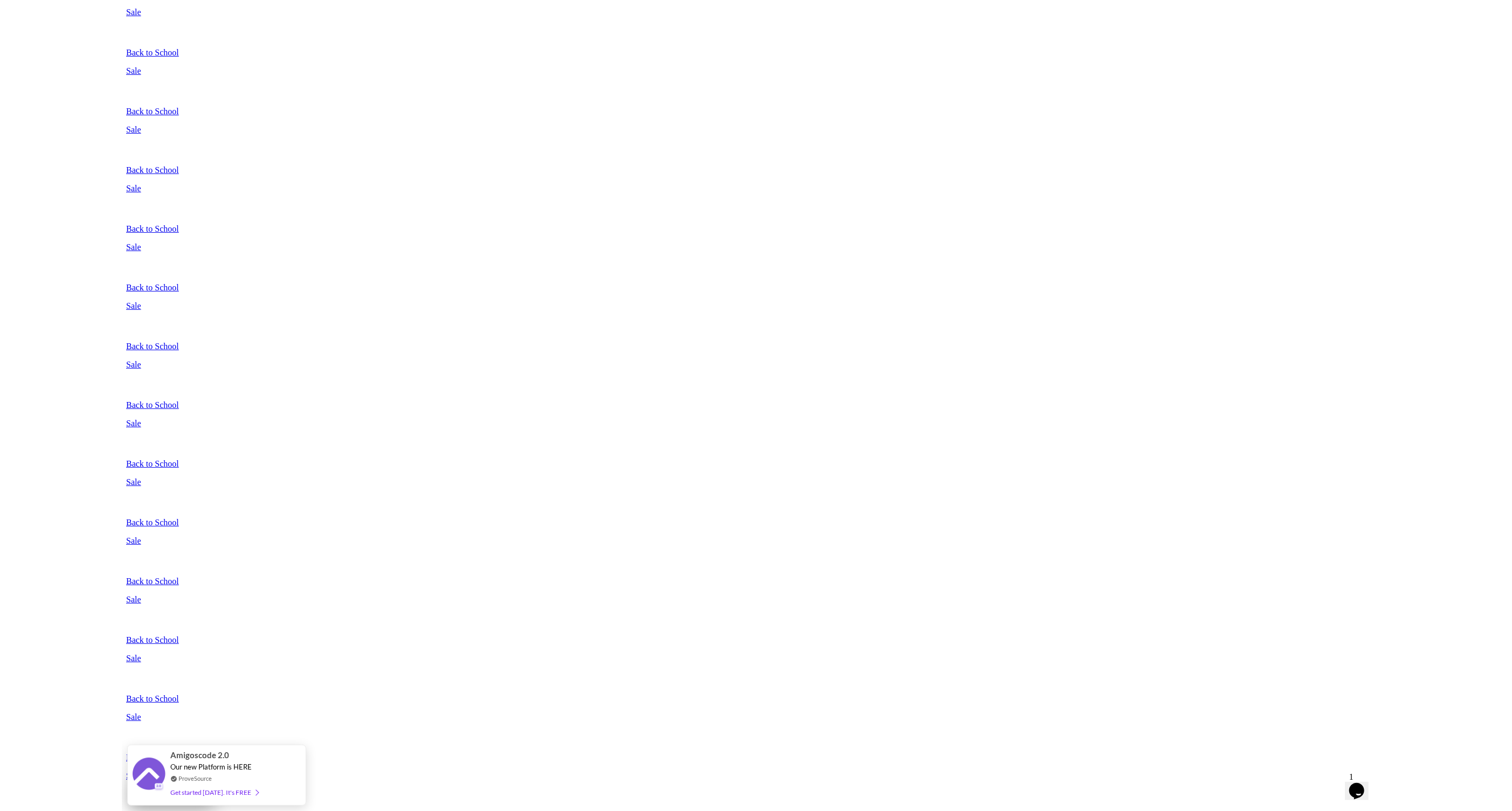
scroll to position [298, 0]
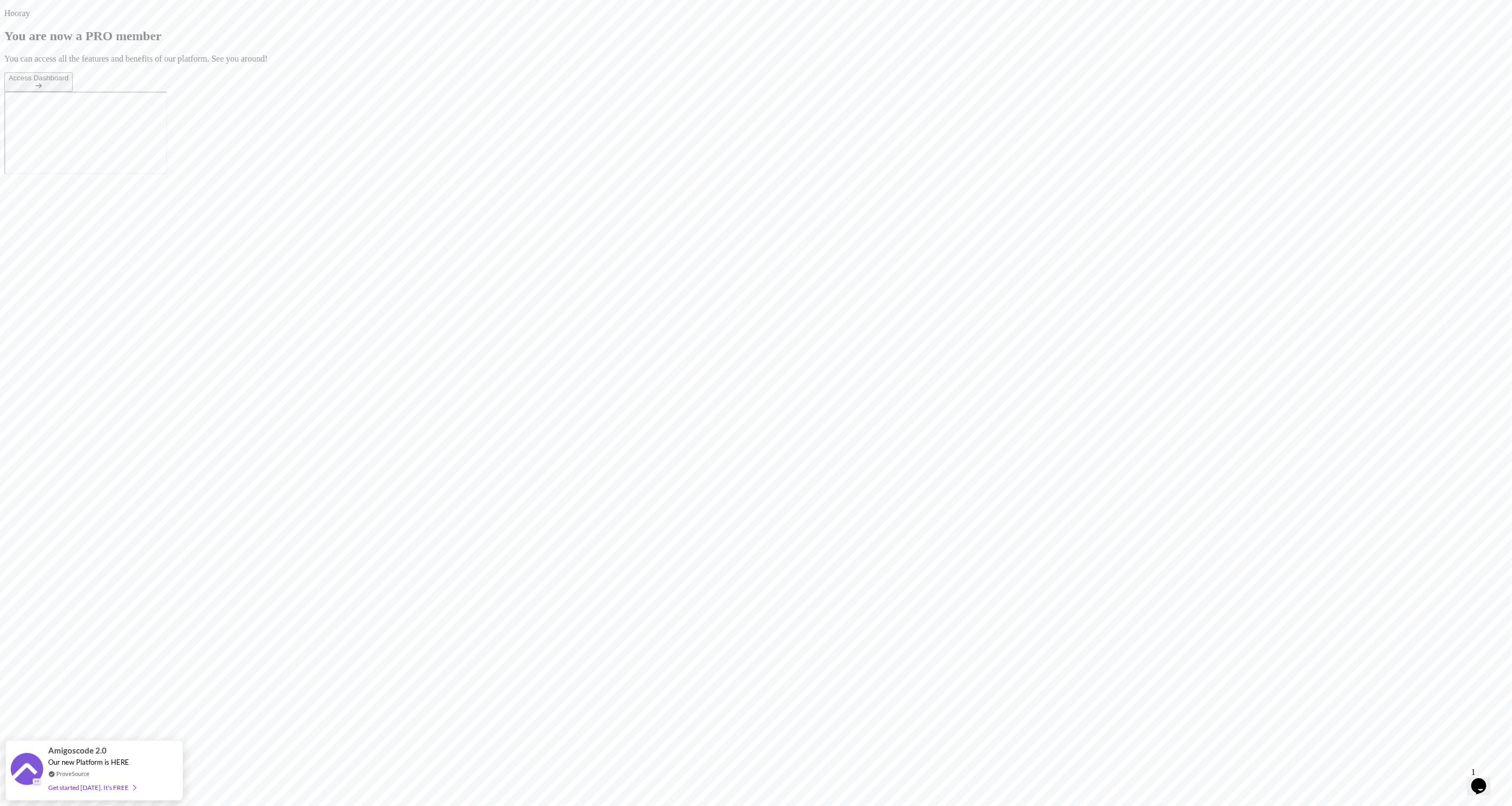
click at [69, 82] on div "Access Dashboard" at bounding box center [38, 78] width 60 height 8
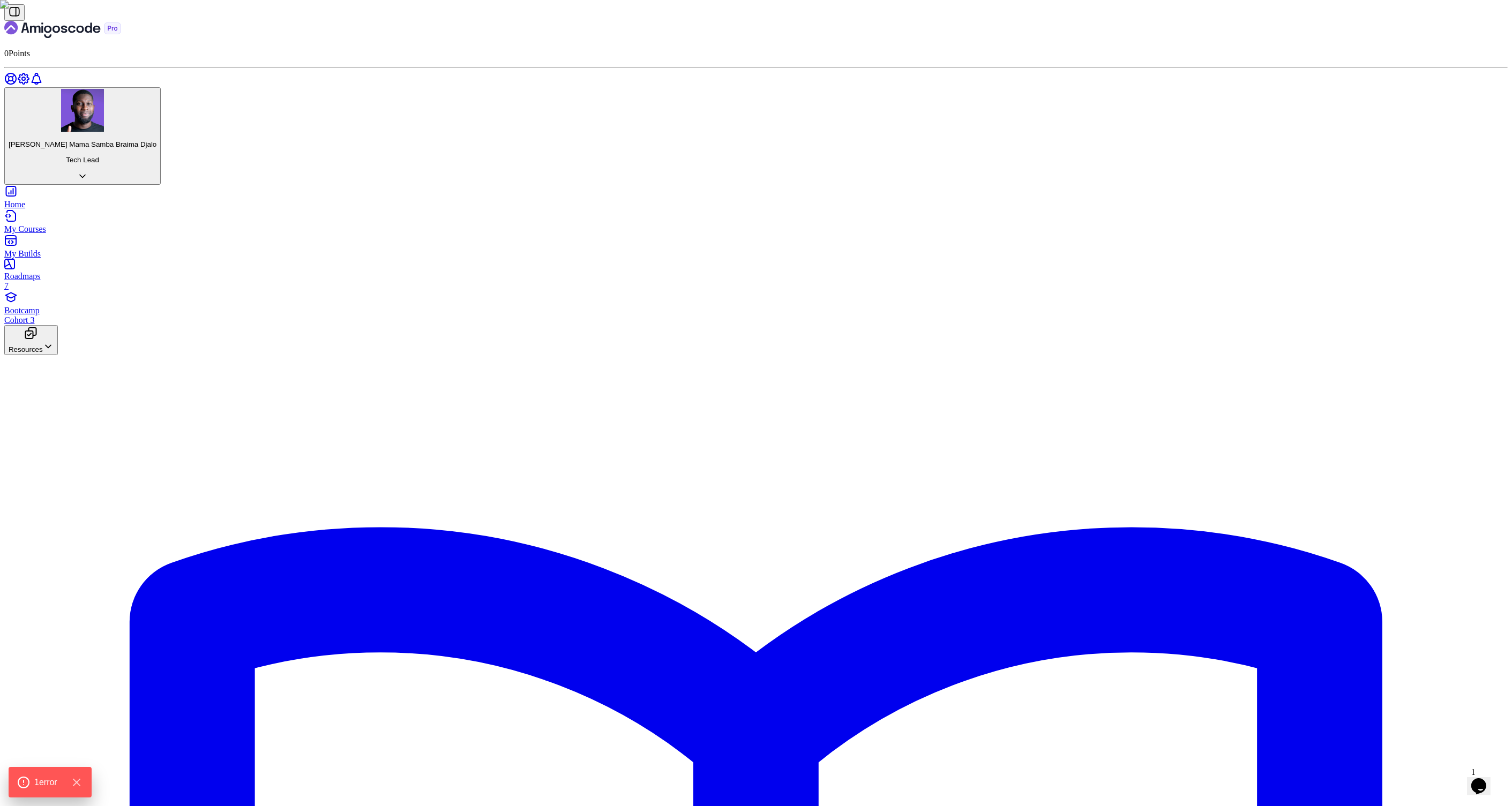
click at [85, 22] on icon "Landing page" at bounding box center [62, 29] width 117 height 17
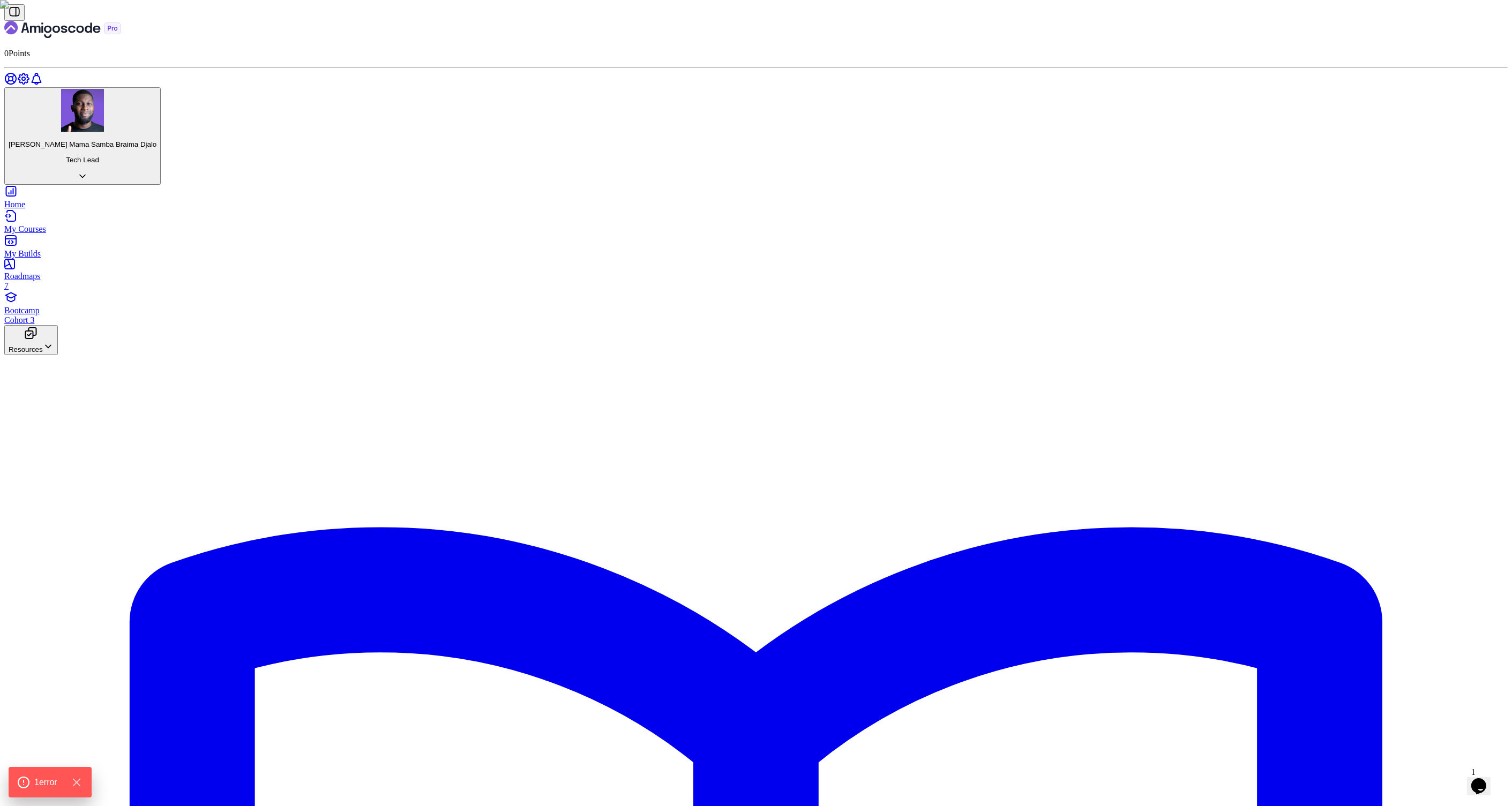
click at [84, 21] on icon "Landing page" at bounding box center [62, 29] width 117 height 17
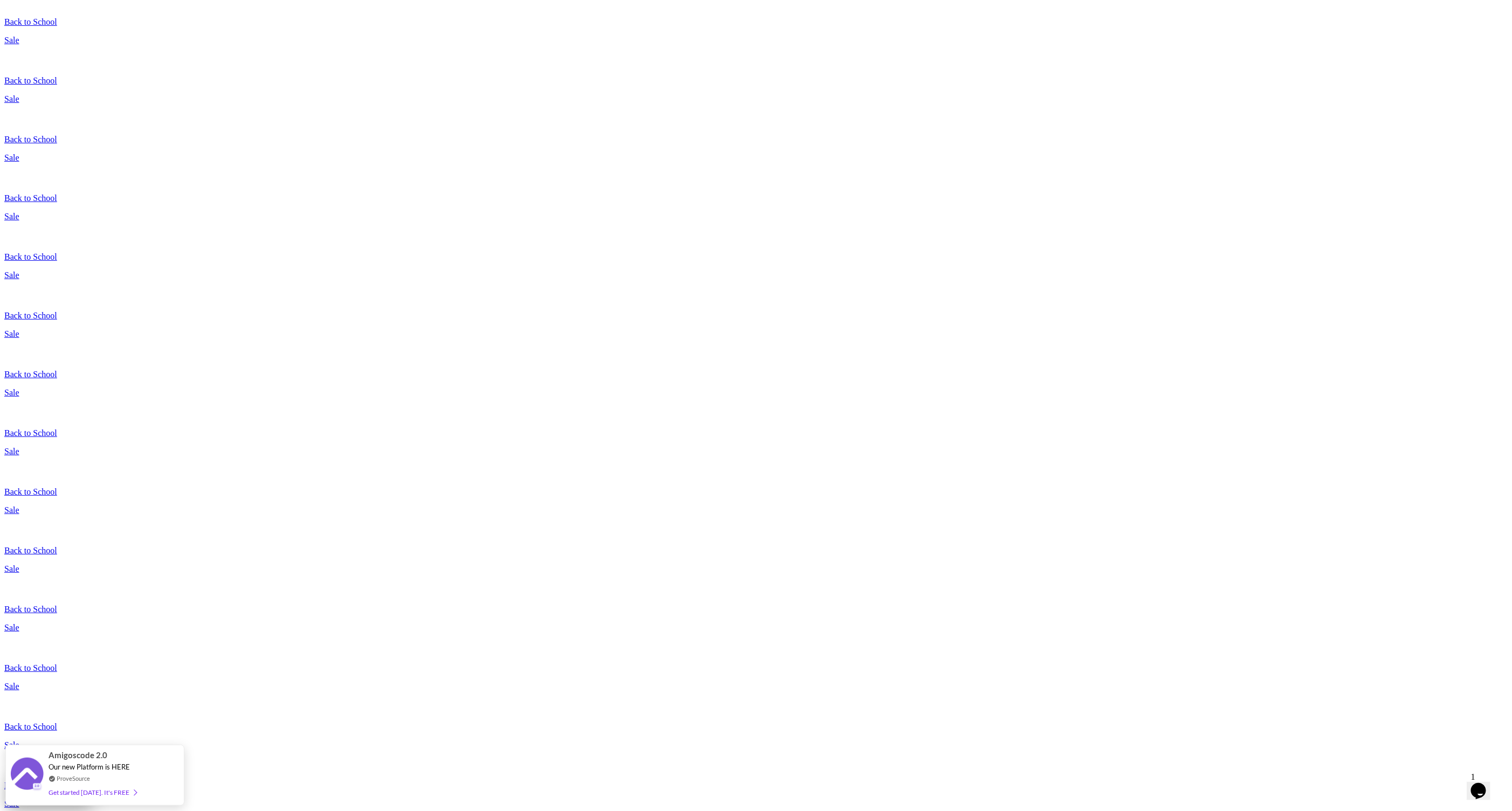
scroll to position [331, 0]
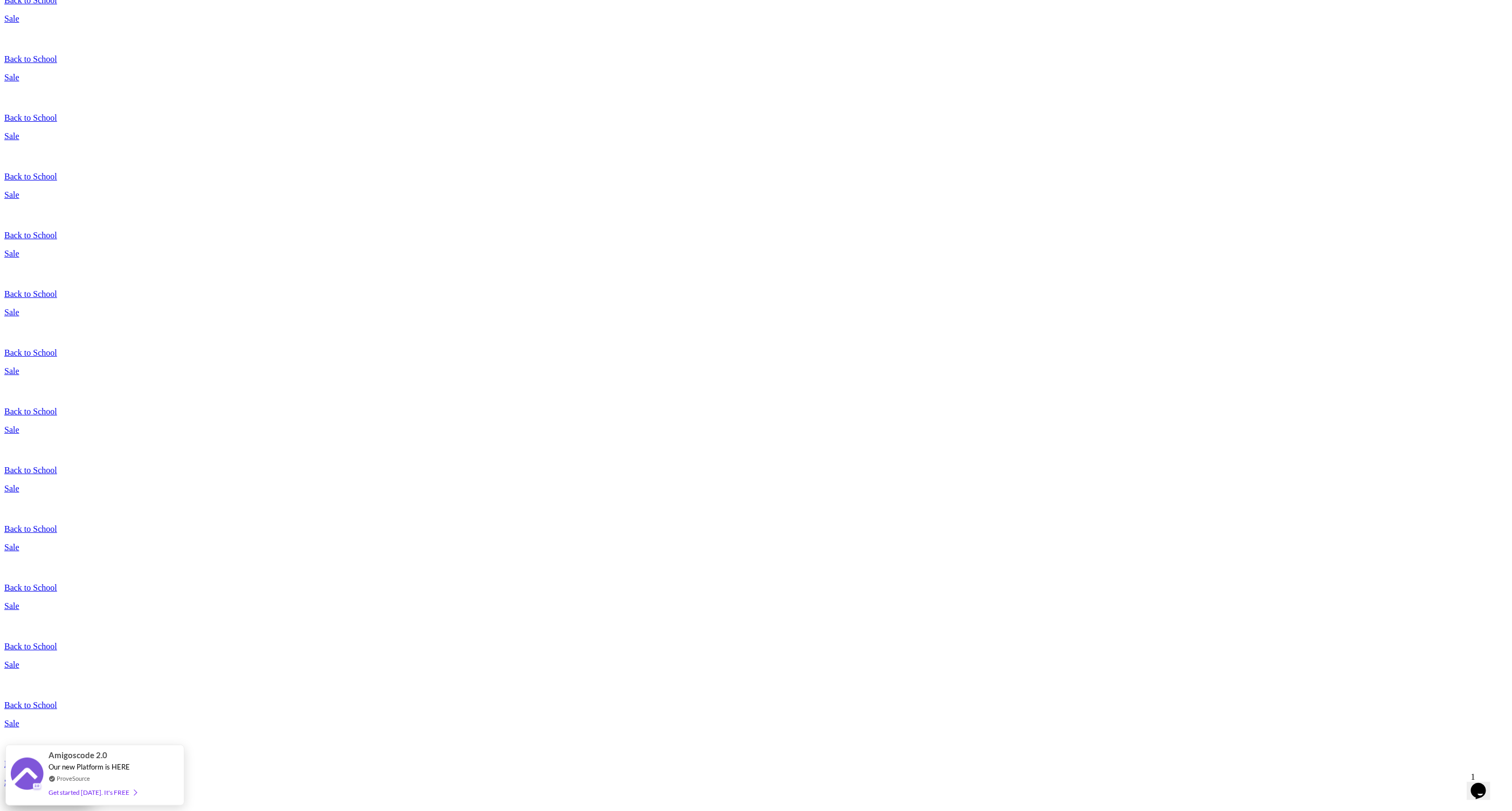
scroll to position [355, 0]
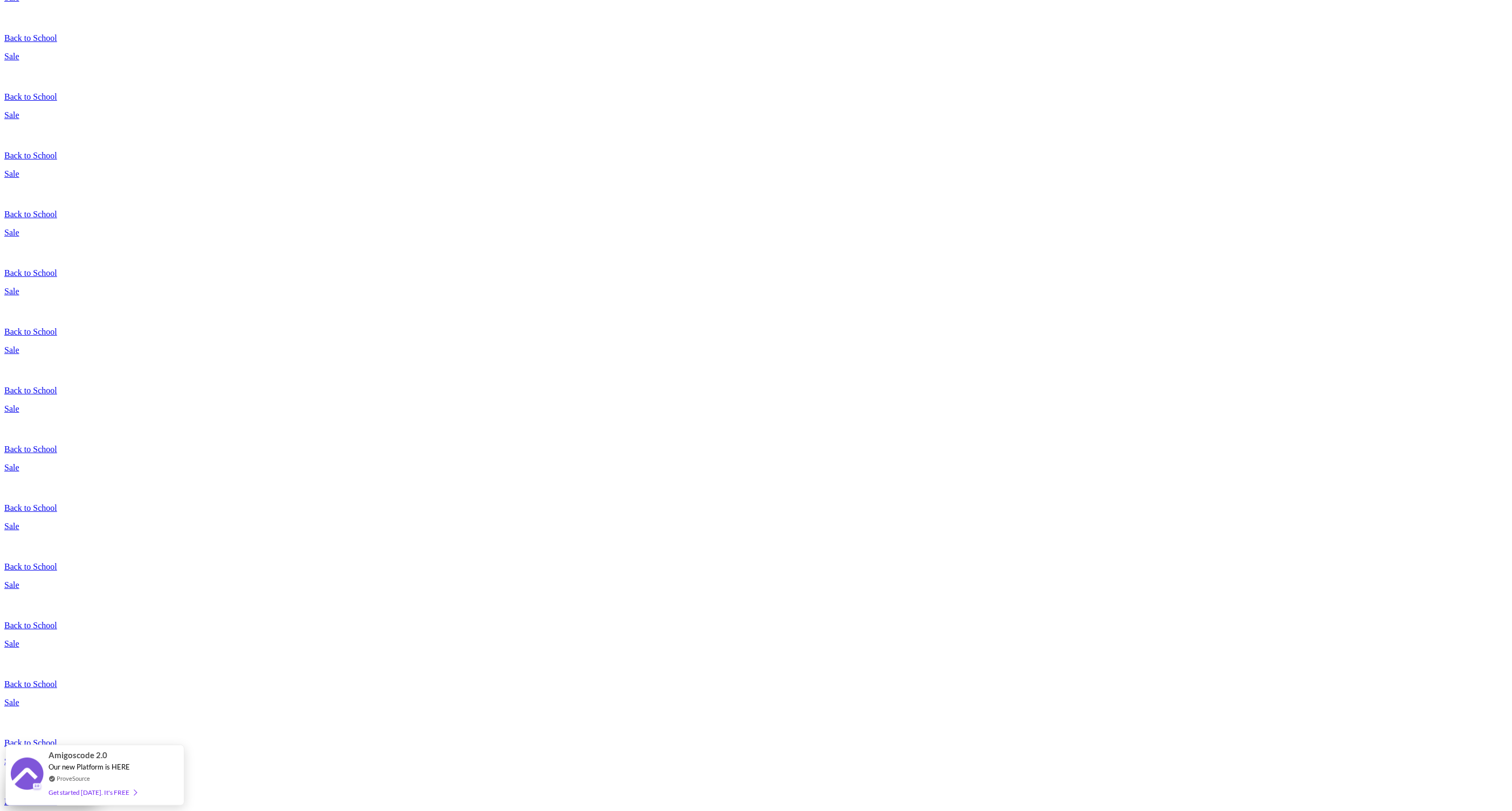
scroll to position [146, 0]
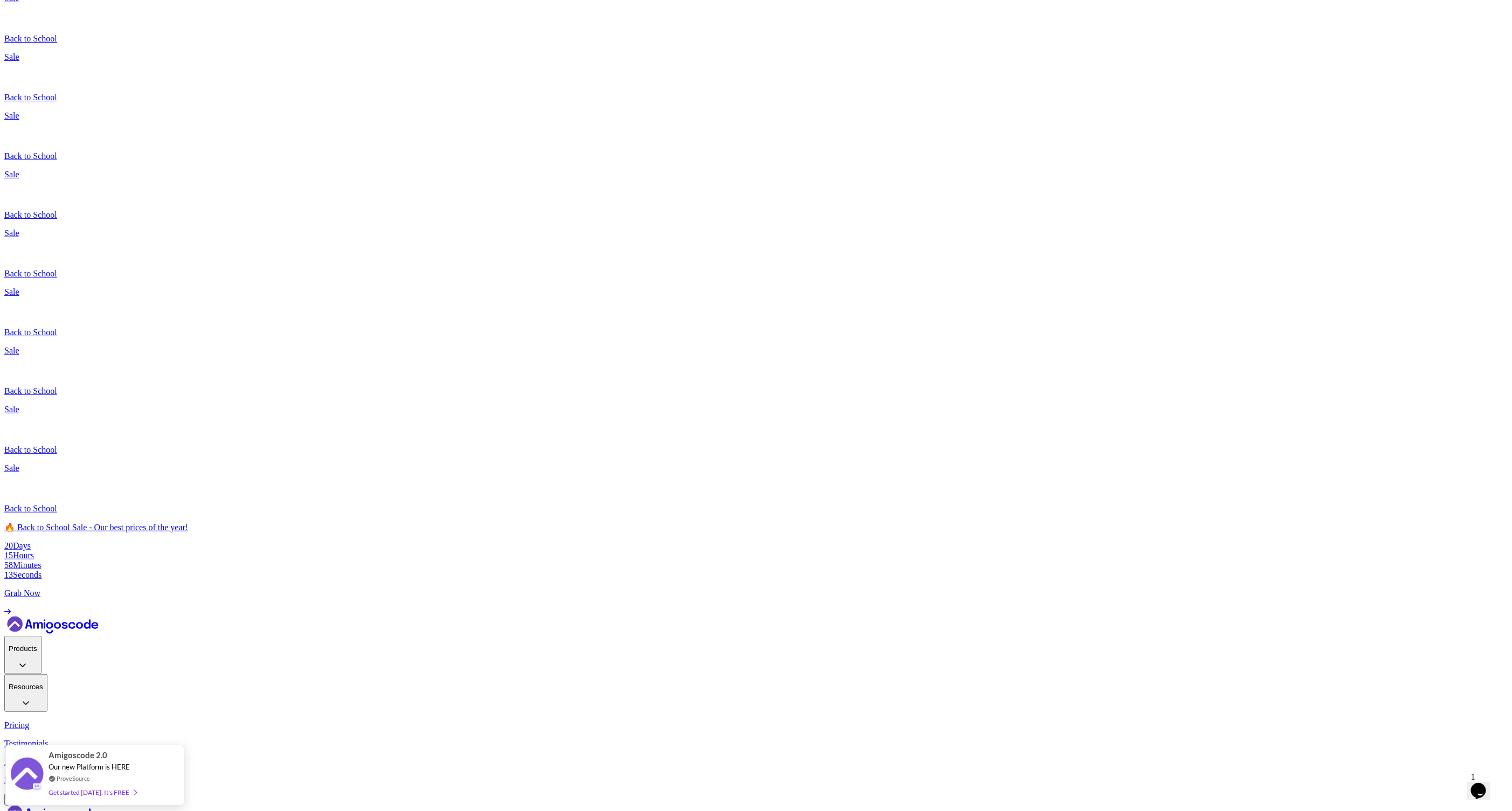
scroll to position [1372, 0]
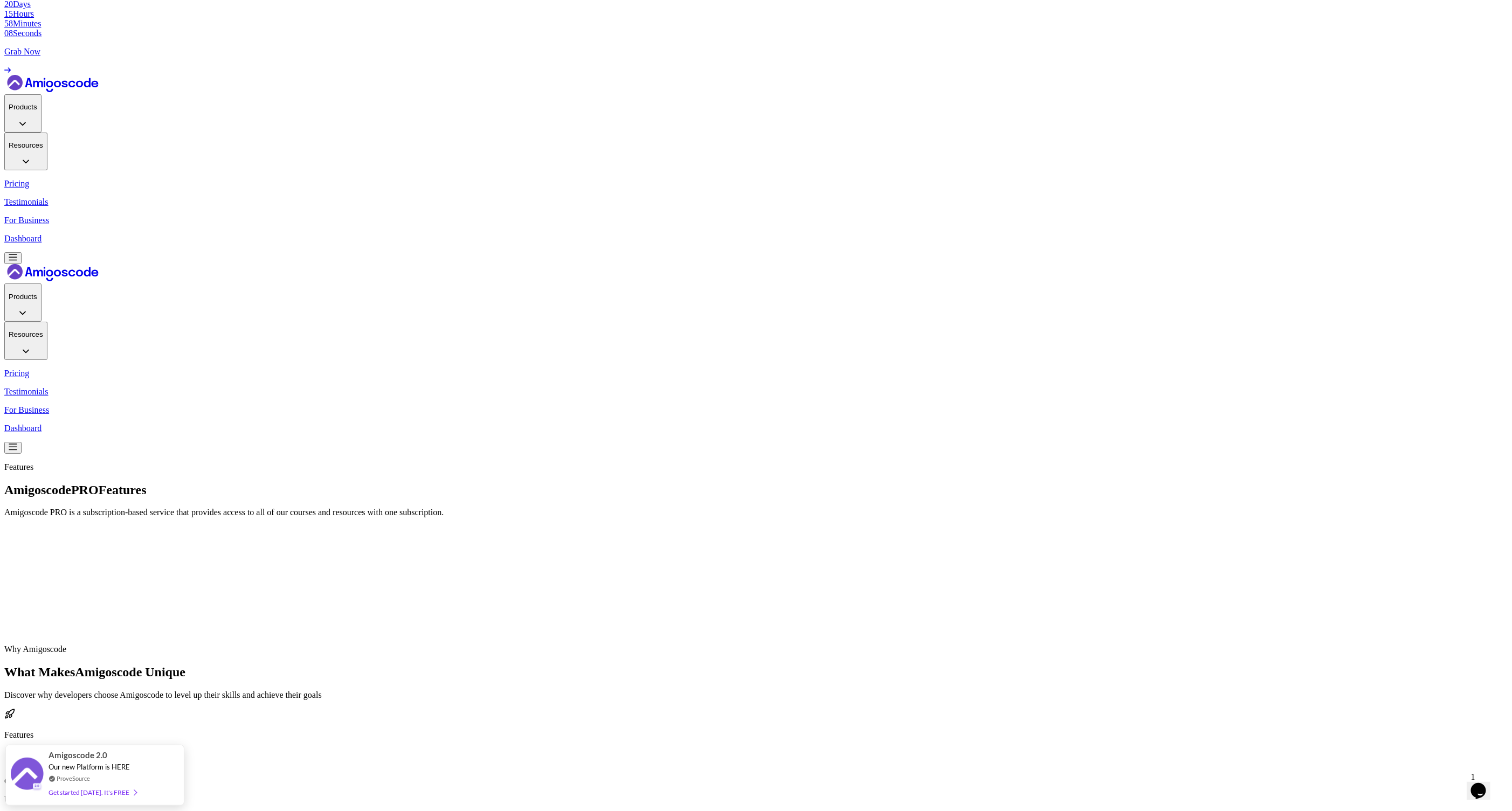
scroll to position [1414, 0]
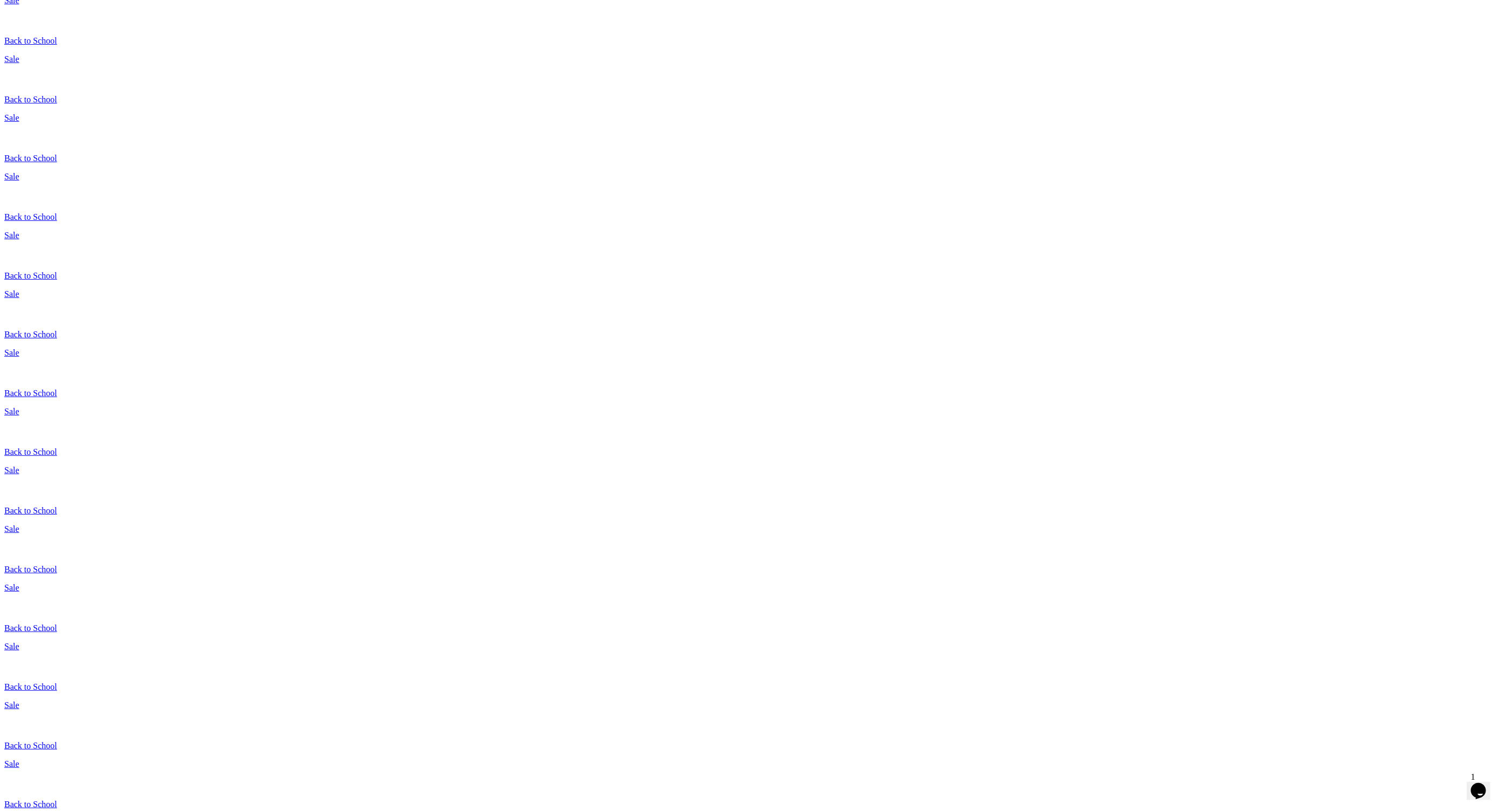
scroll to position [0, 0]
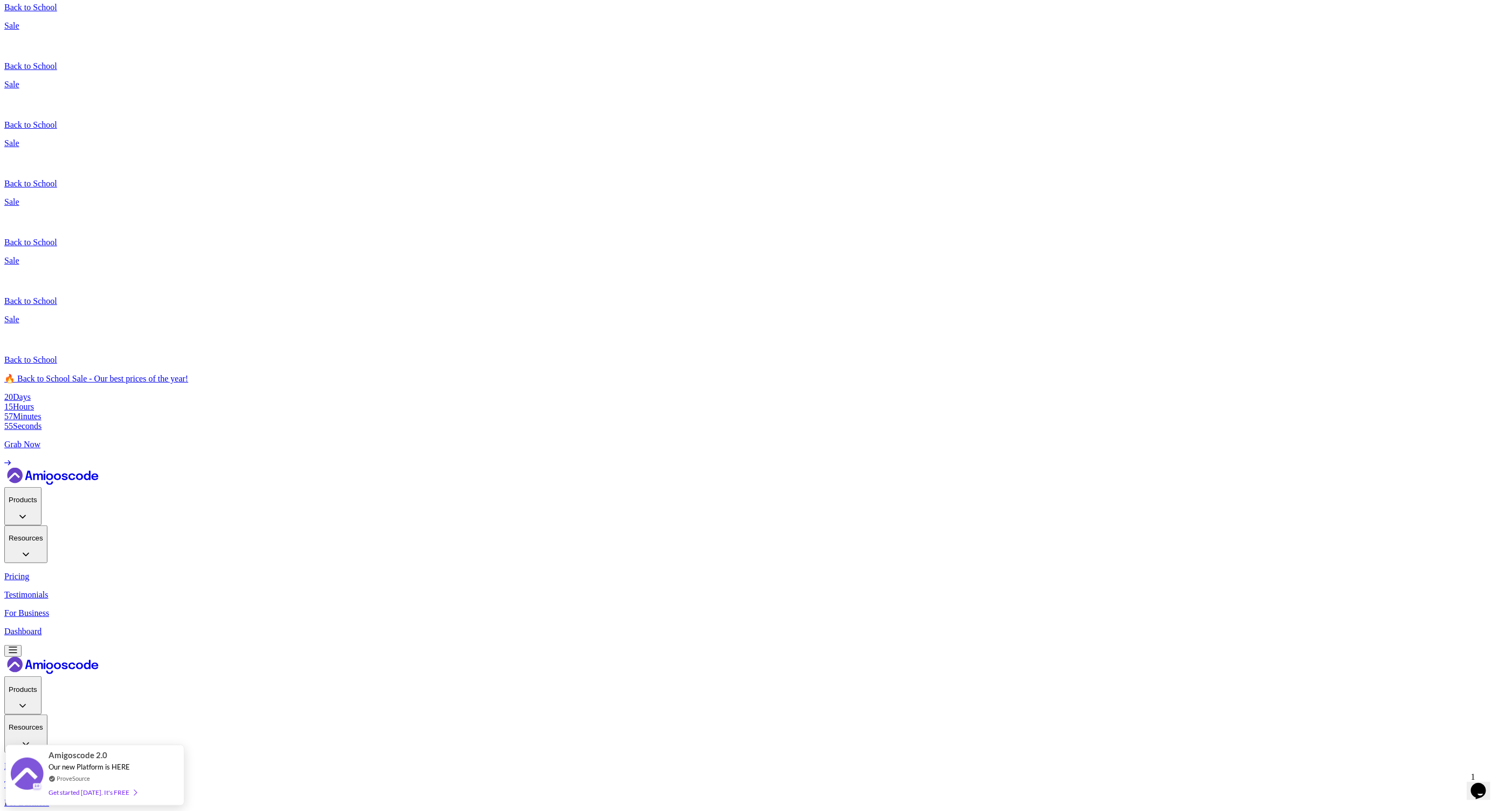
scroll to position [1582, 0]
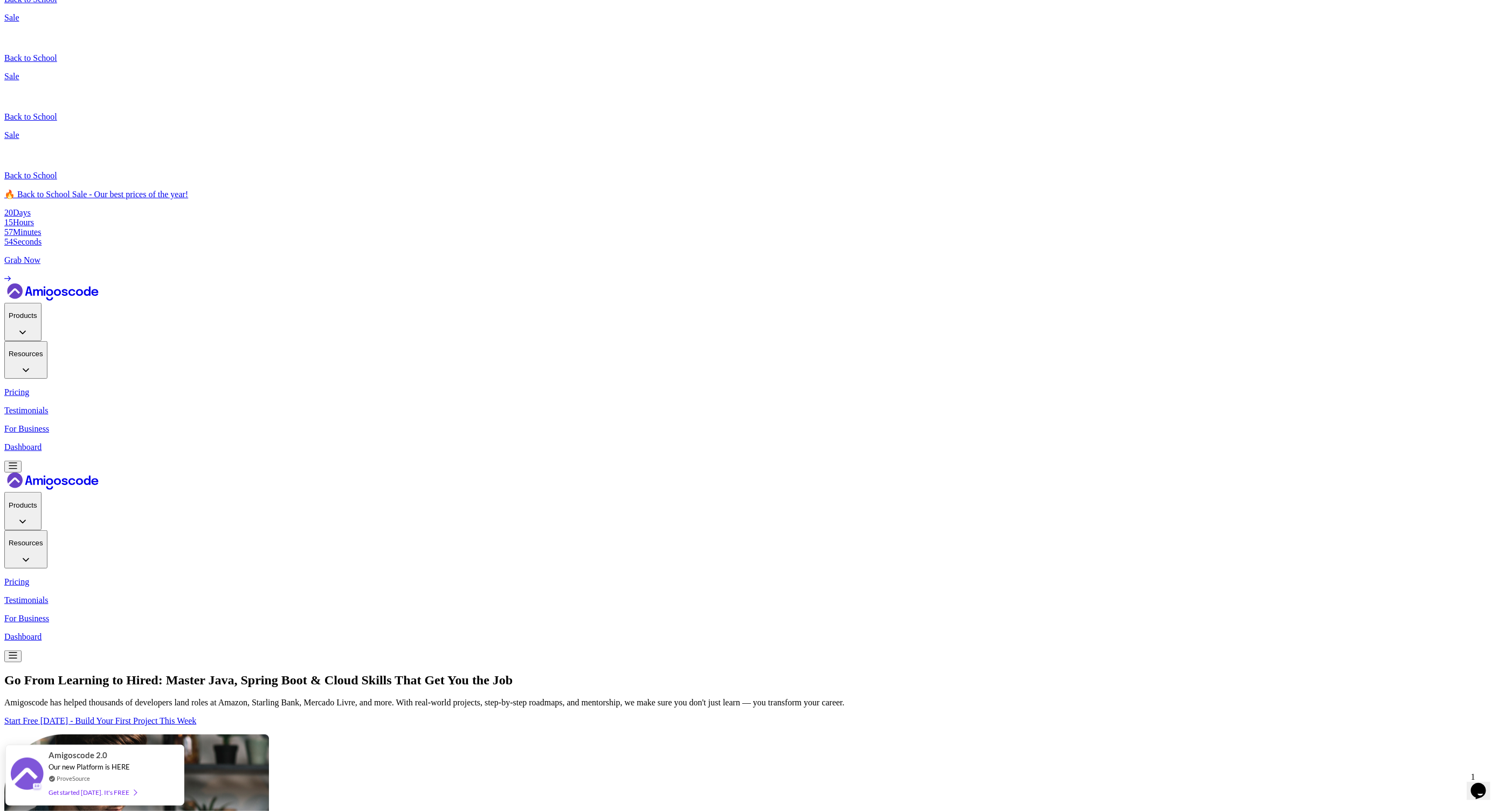
click at [1098, 255] on p "Grab Now" at bounding box center [756, 260] width 1503 height 10
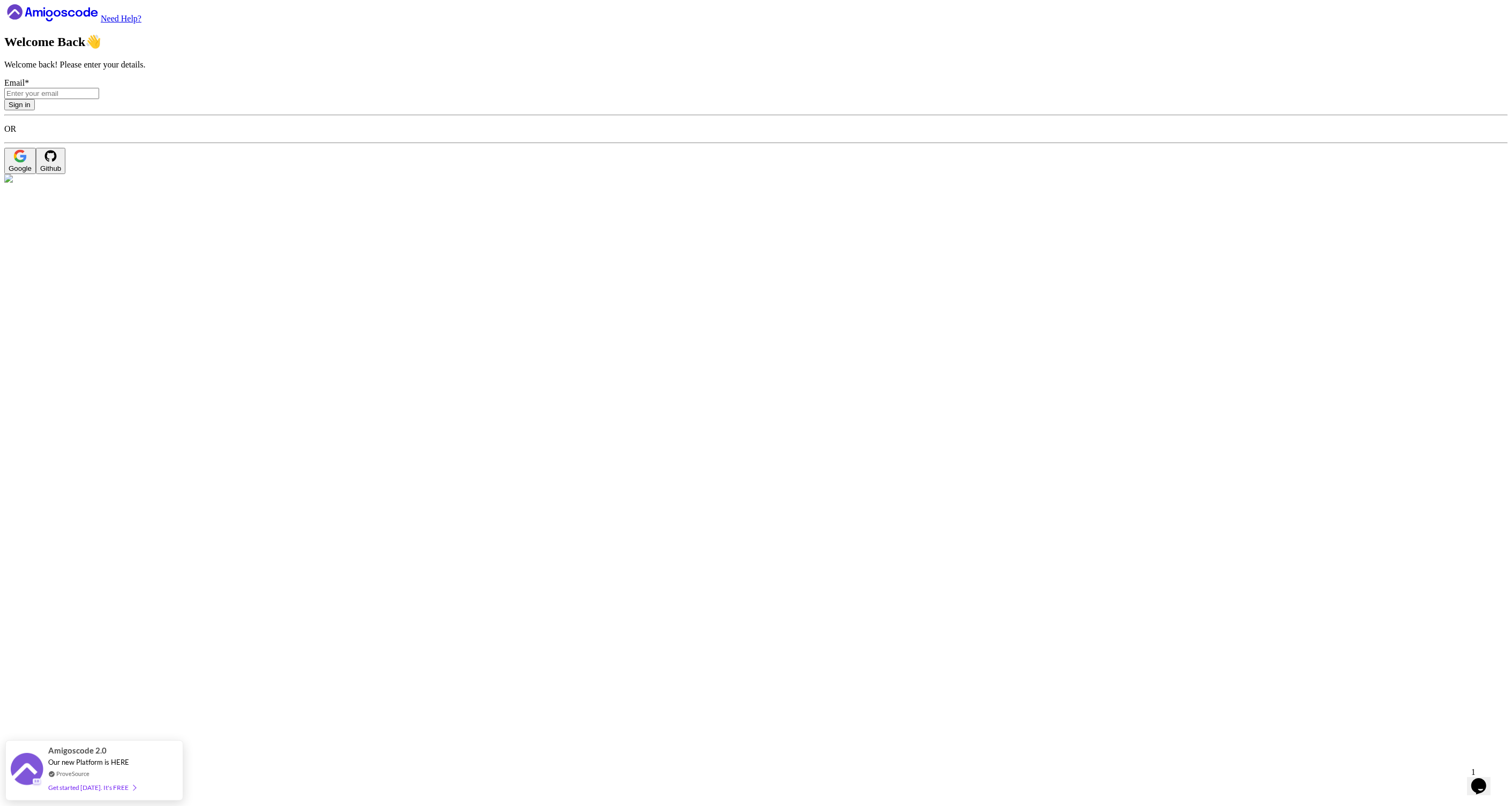
click at [75, 17] on icon at bounding box center [72, 13] width 7 height 7
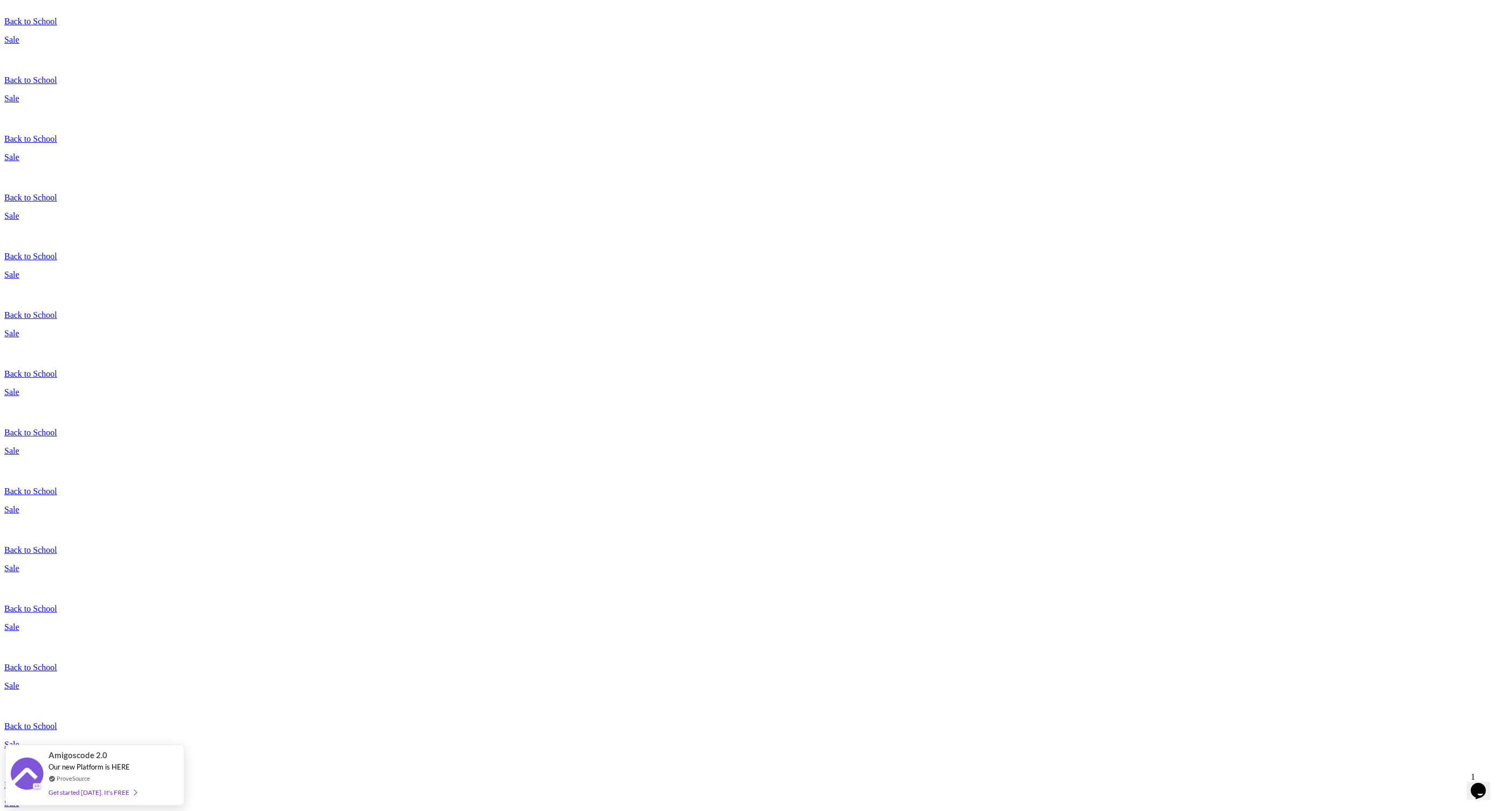
scroll to position [206, 0]
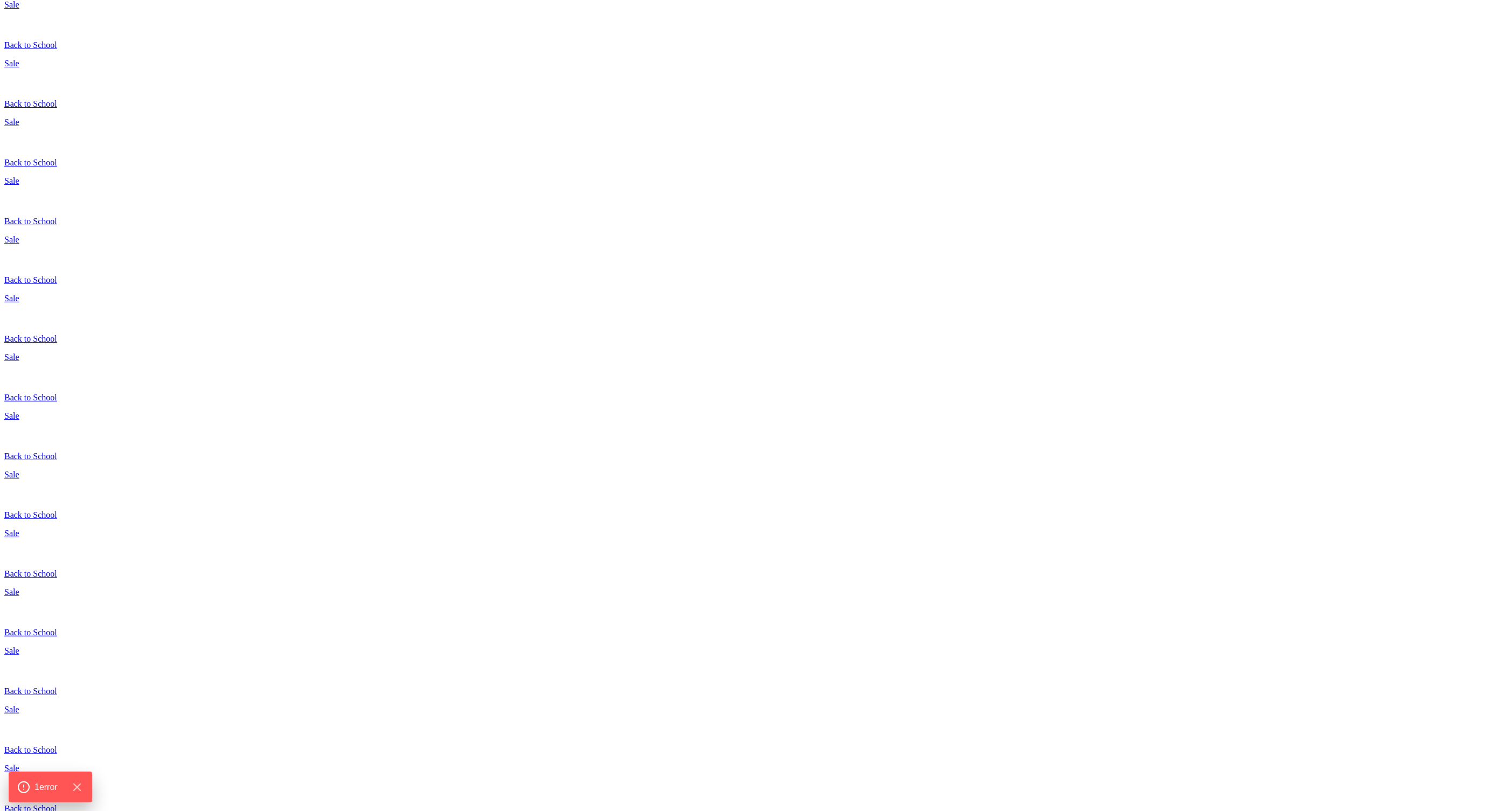
scroll to position [129, 0]
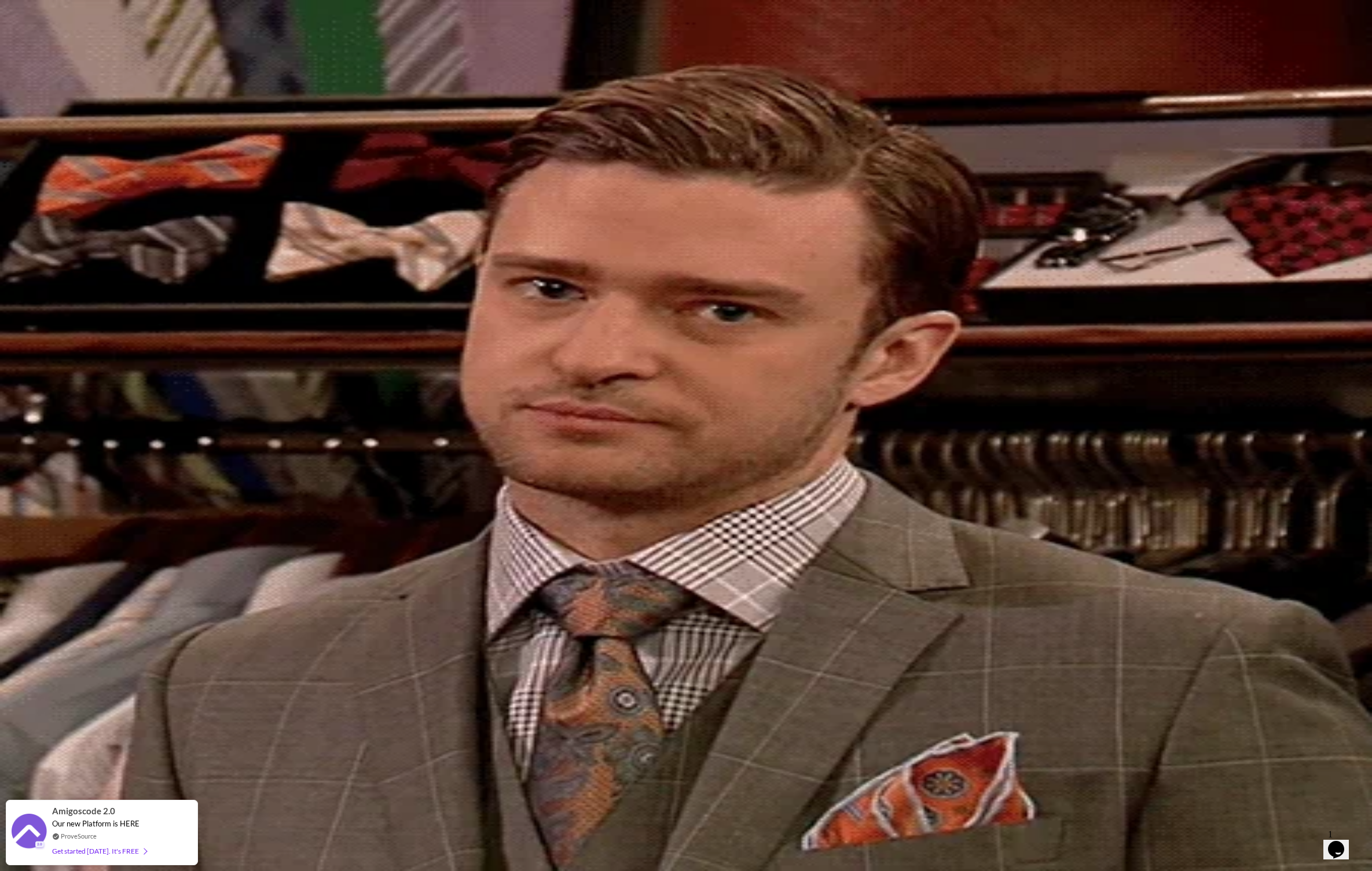
click at [31, 81] on icon "access-dashboard" at bounding box center [26, 76] width 12 height 10
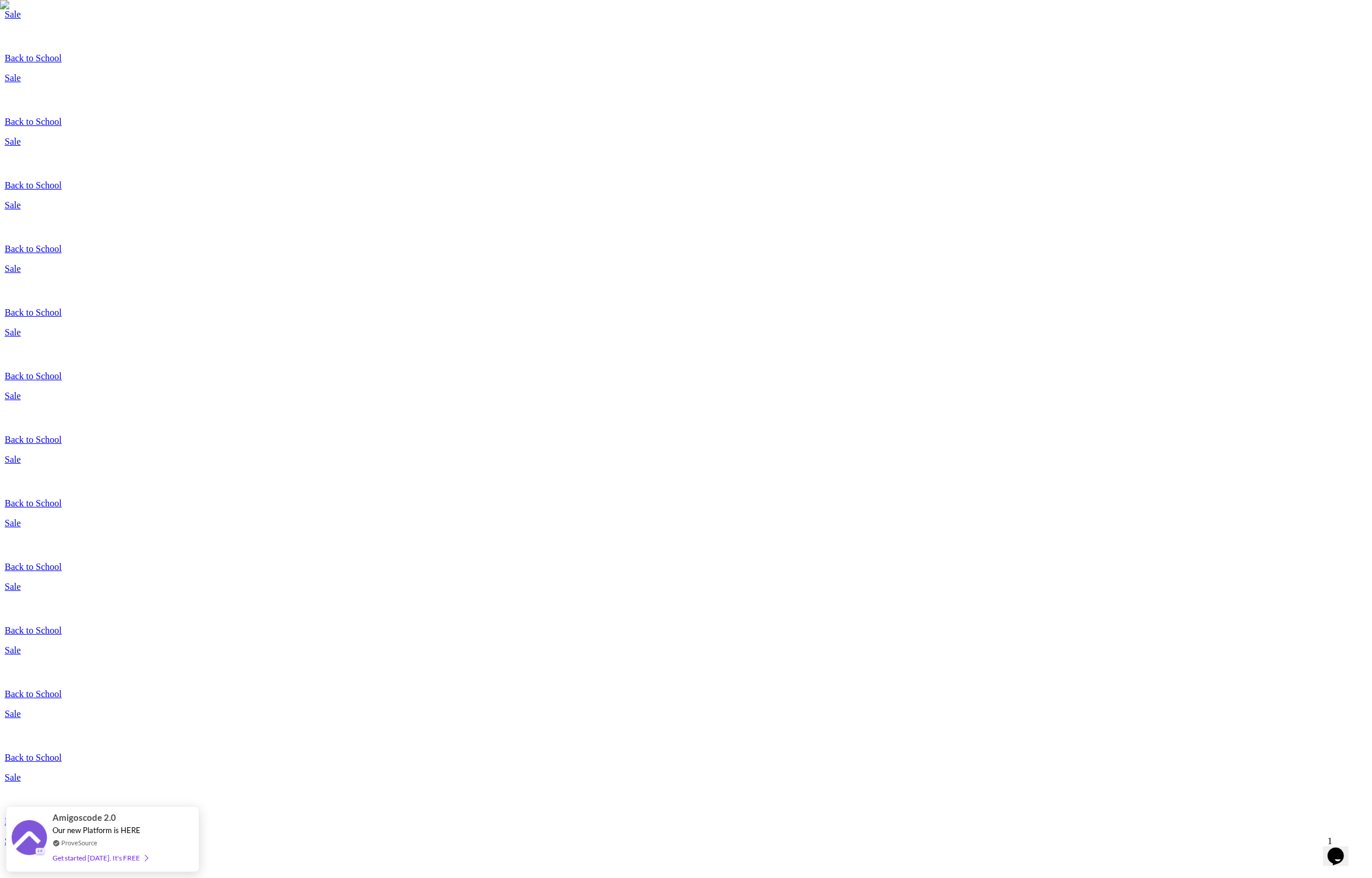
scroll to position [81, 0]
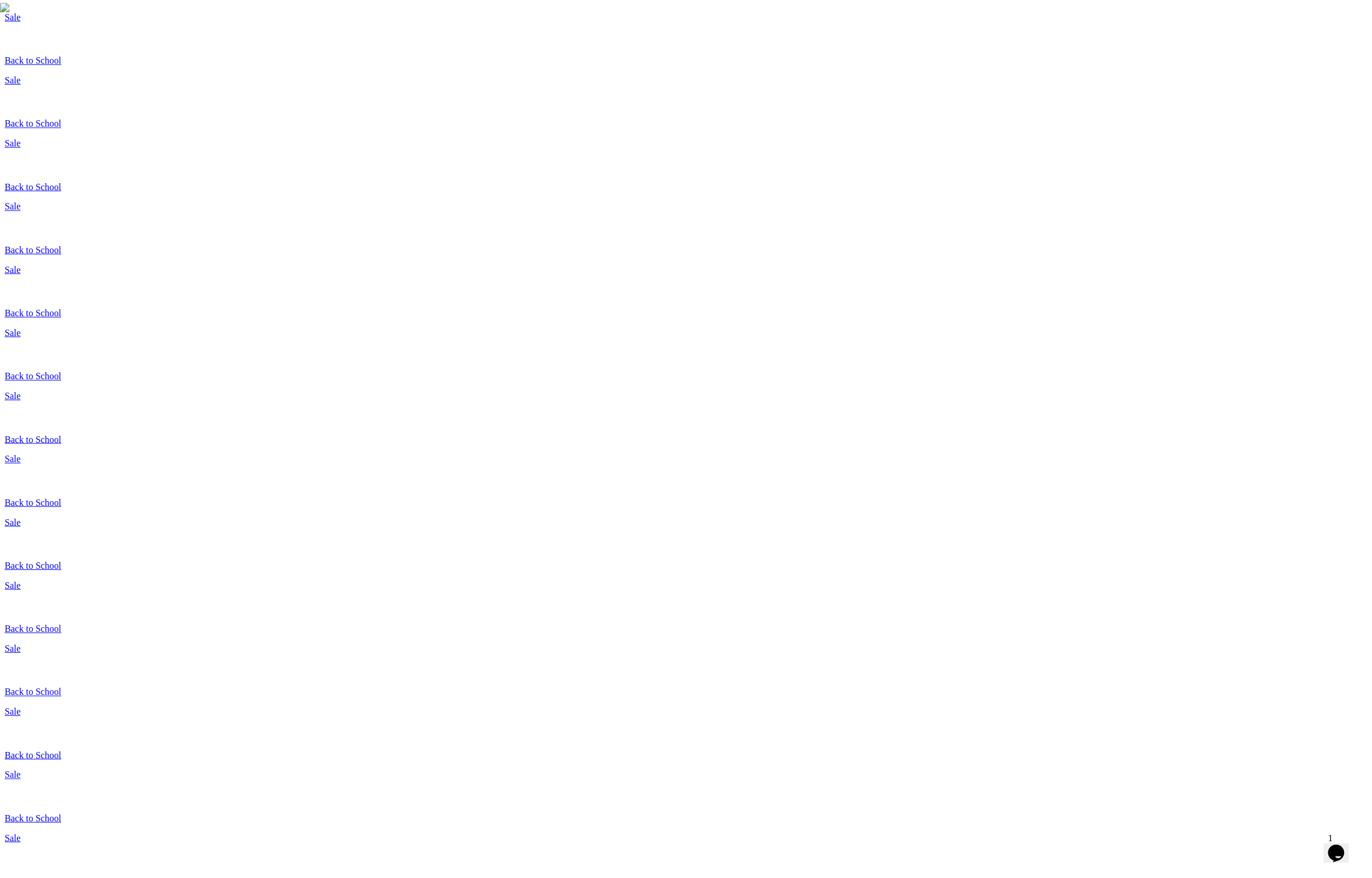
scroll to position [81, 0]
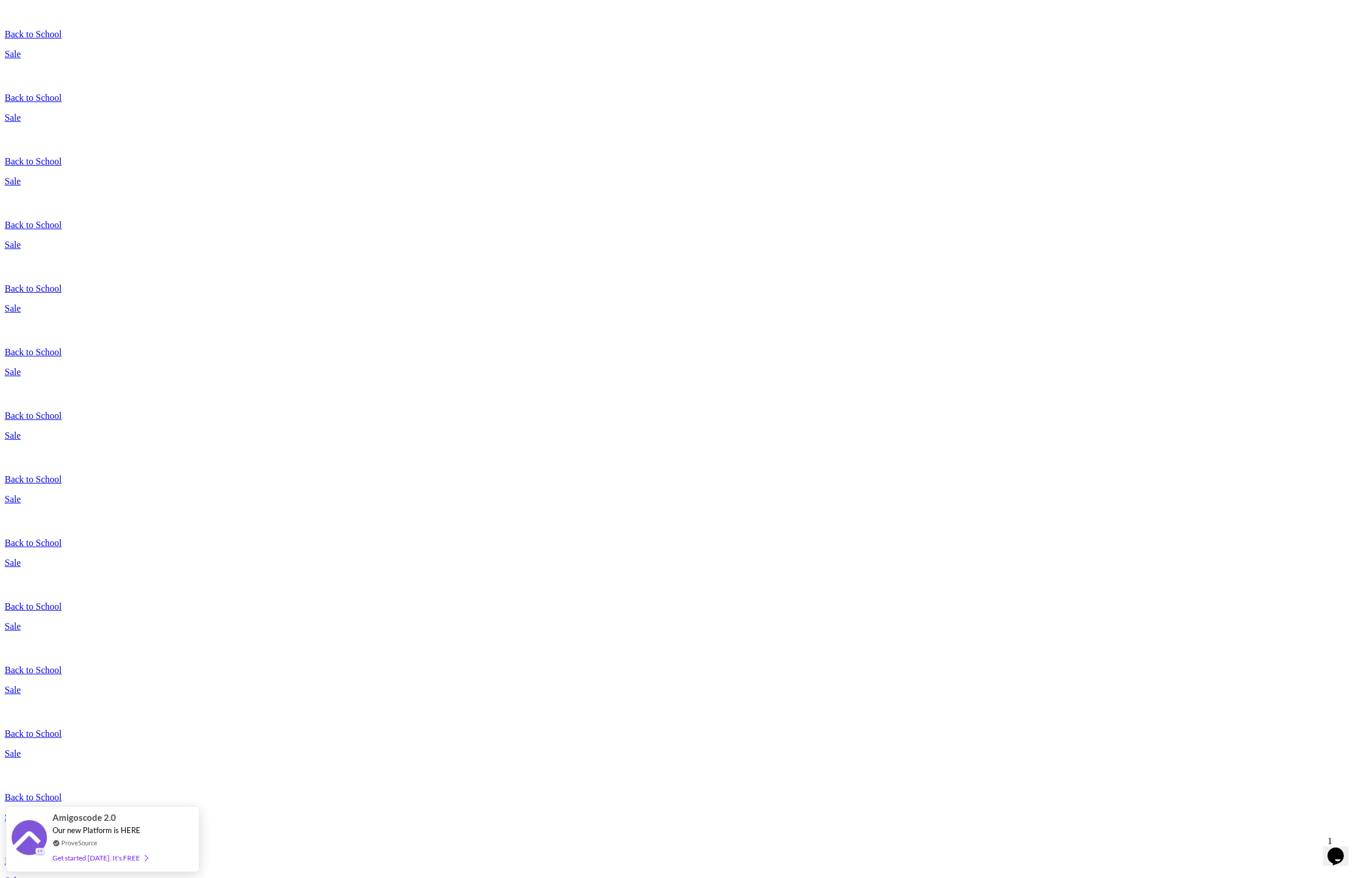
scroll to position [154, 0]
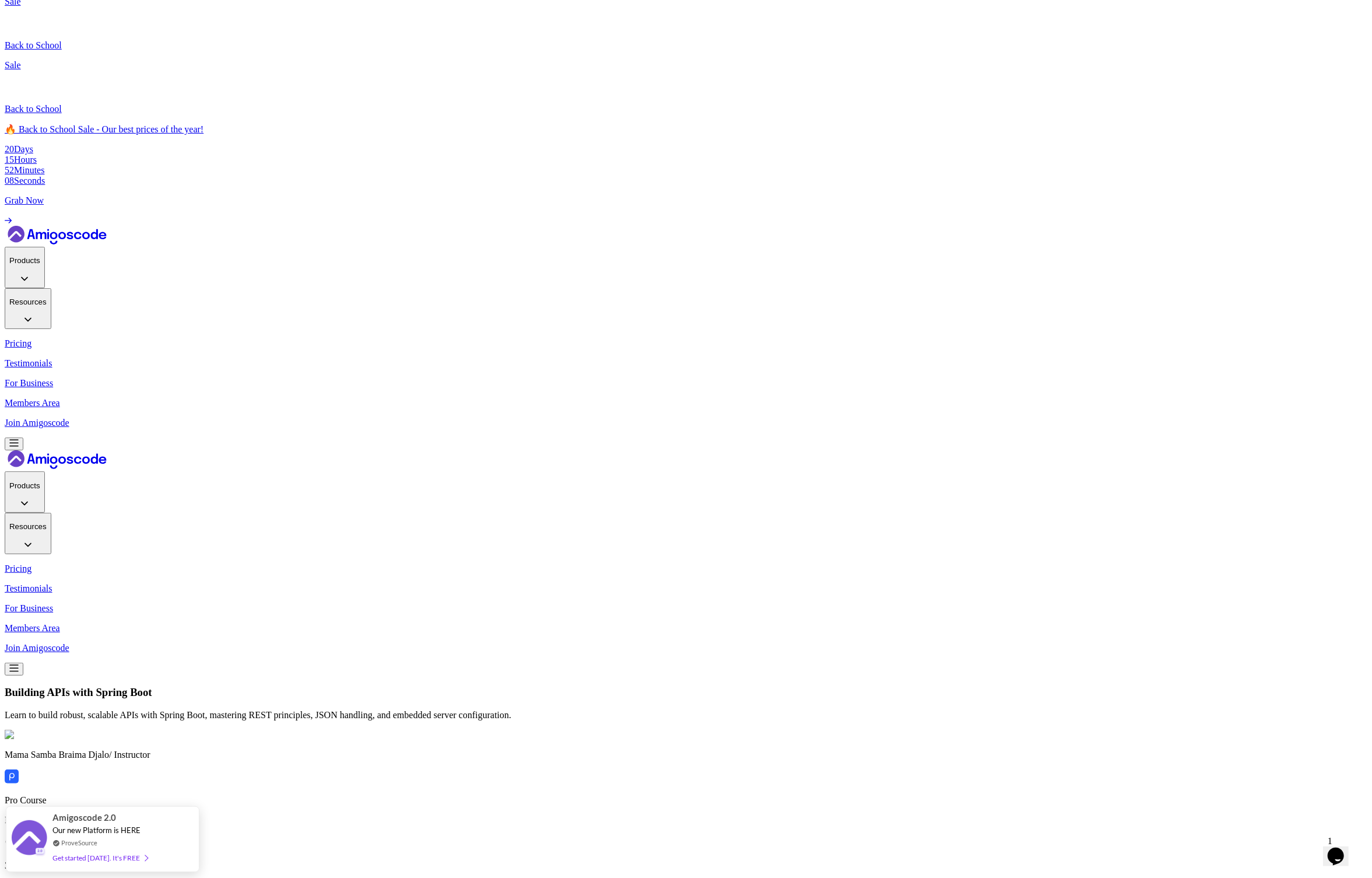
scroll to position [2719, 0]
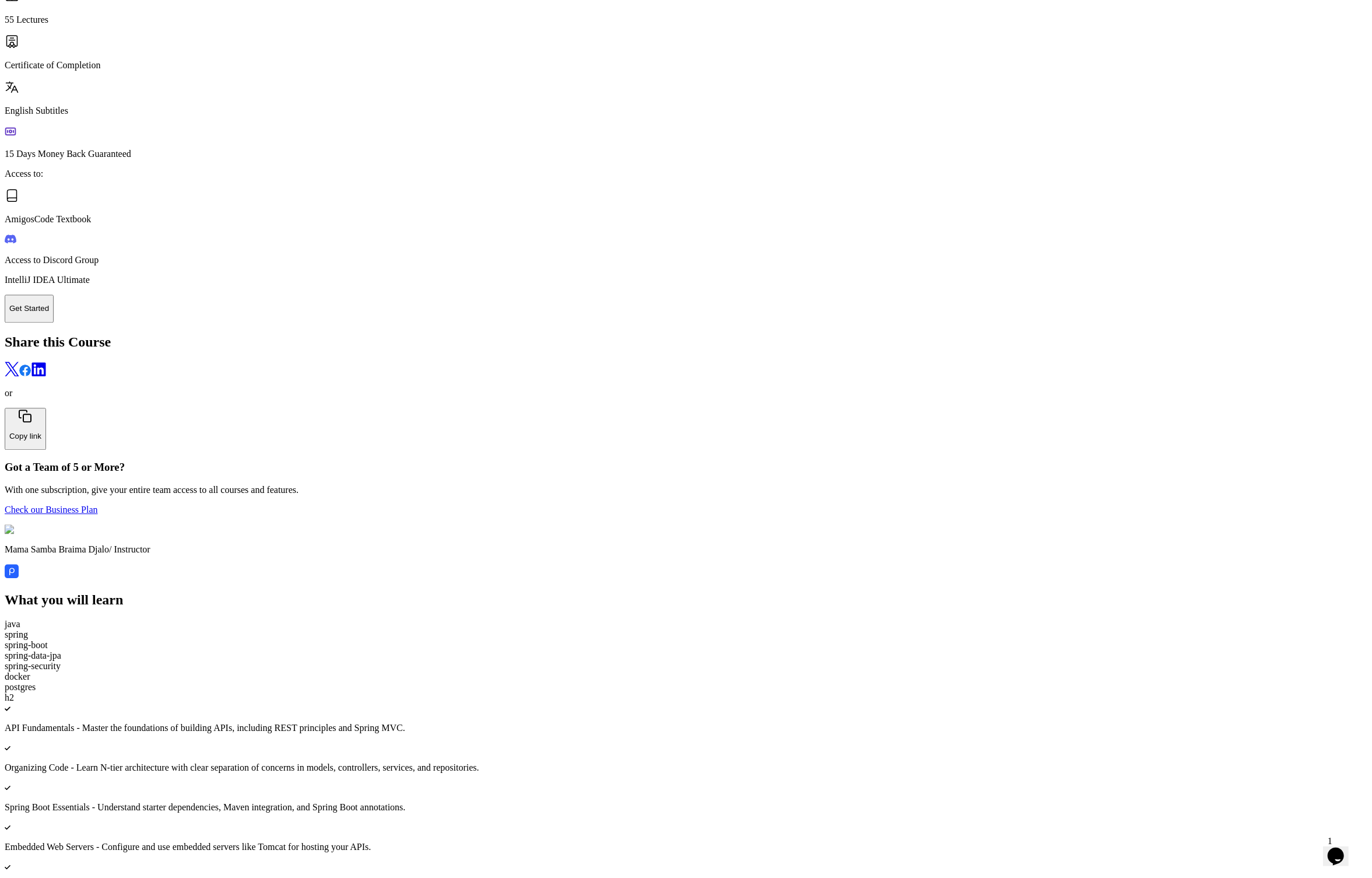
scroll to position [2669, 0]
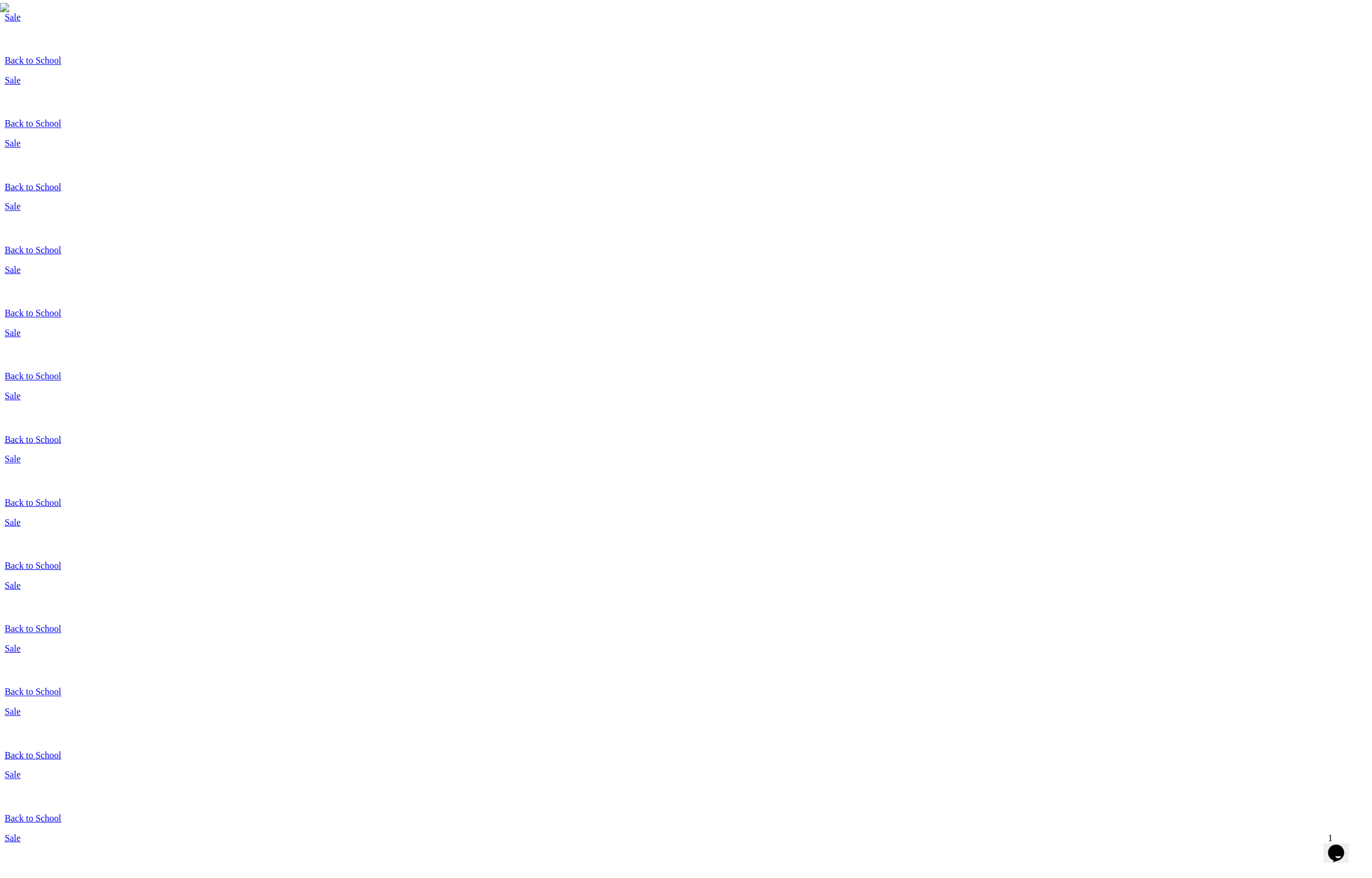
scroll to position [1, 0]
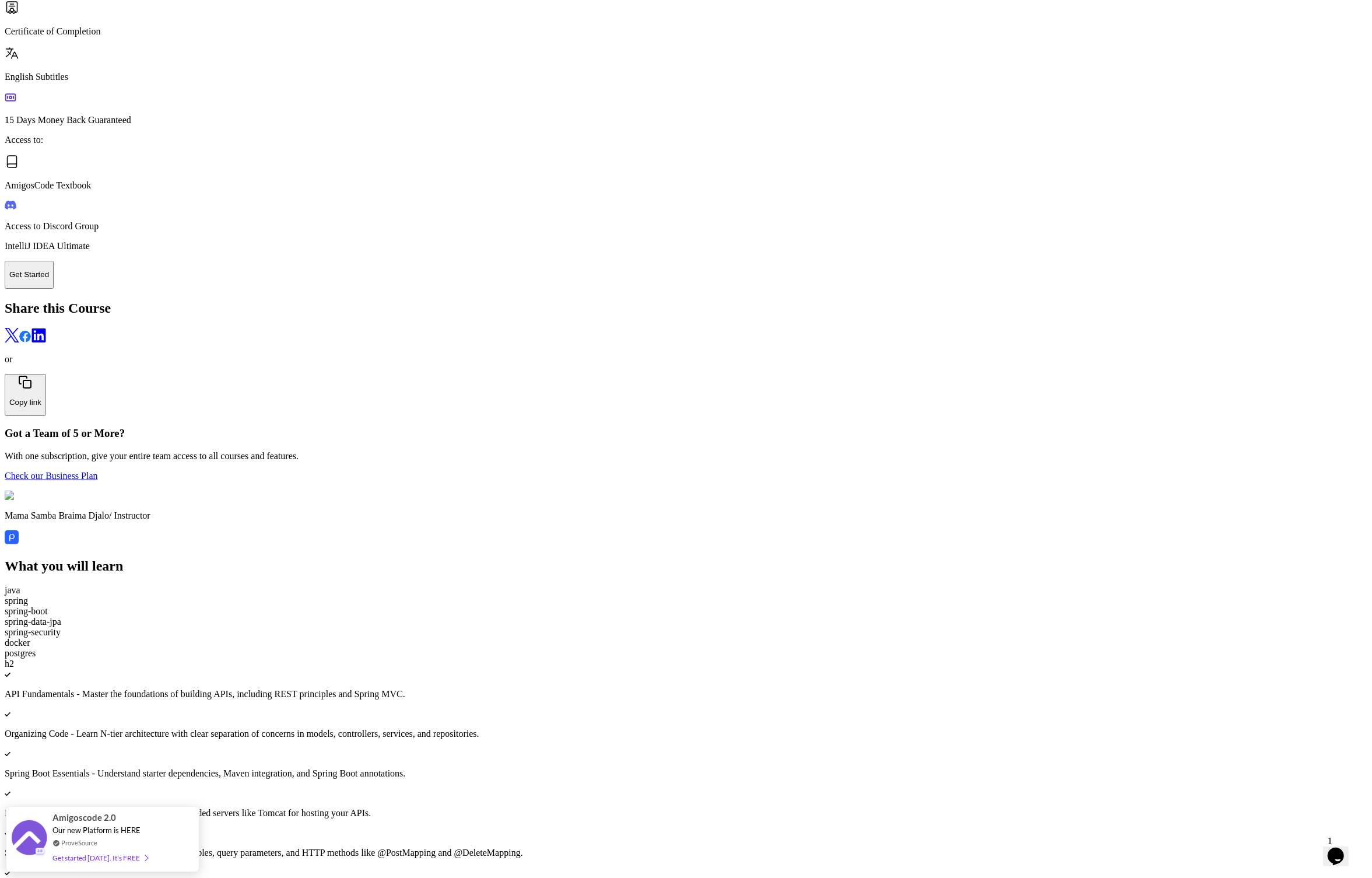
scroll to position [2667, 0]
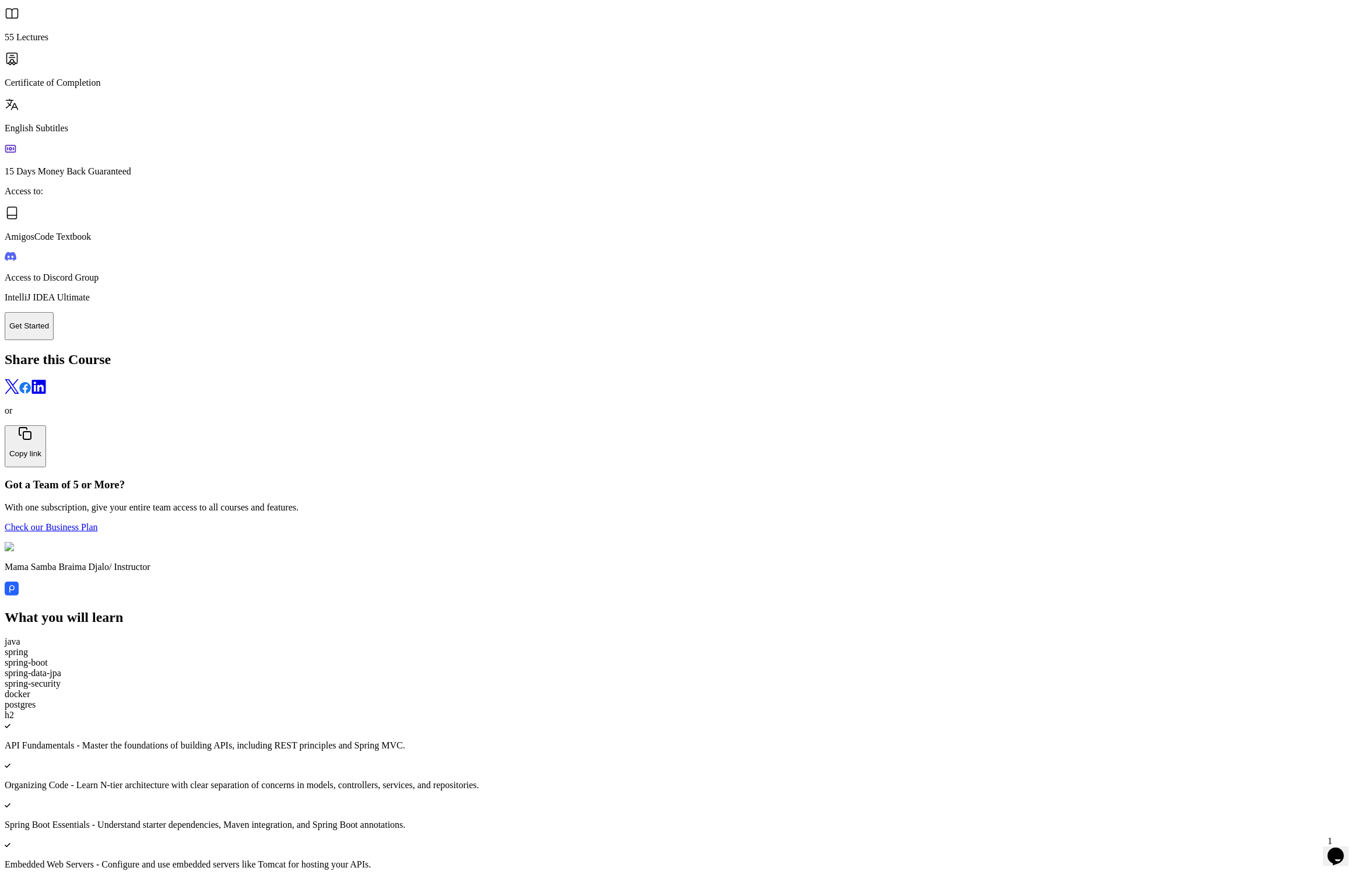
drag, startPoint x: 889, startPoint y: 164, endPoint x: 481, endPoint y: 173, distance: 408.1
drag, startPoint x: 715, startPoint y: 164, endPoint x: 438, endPoint y: 158, distance: 277.1
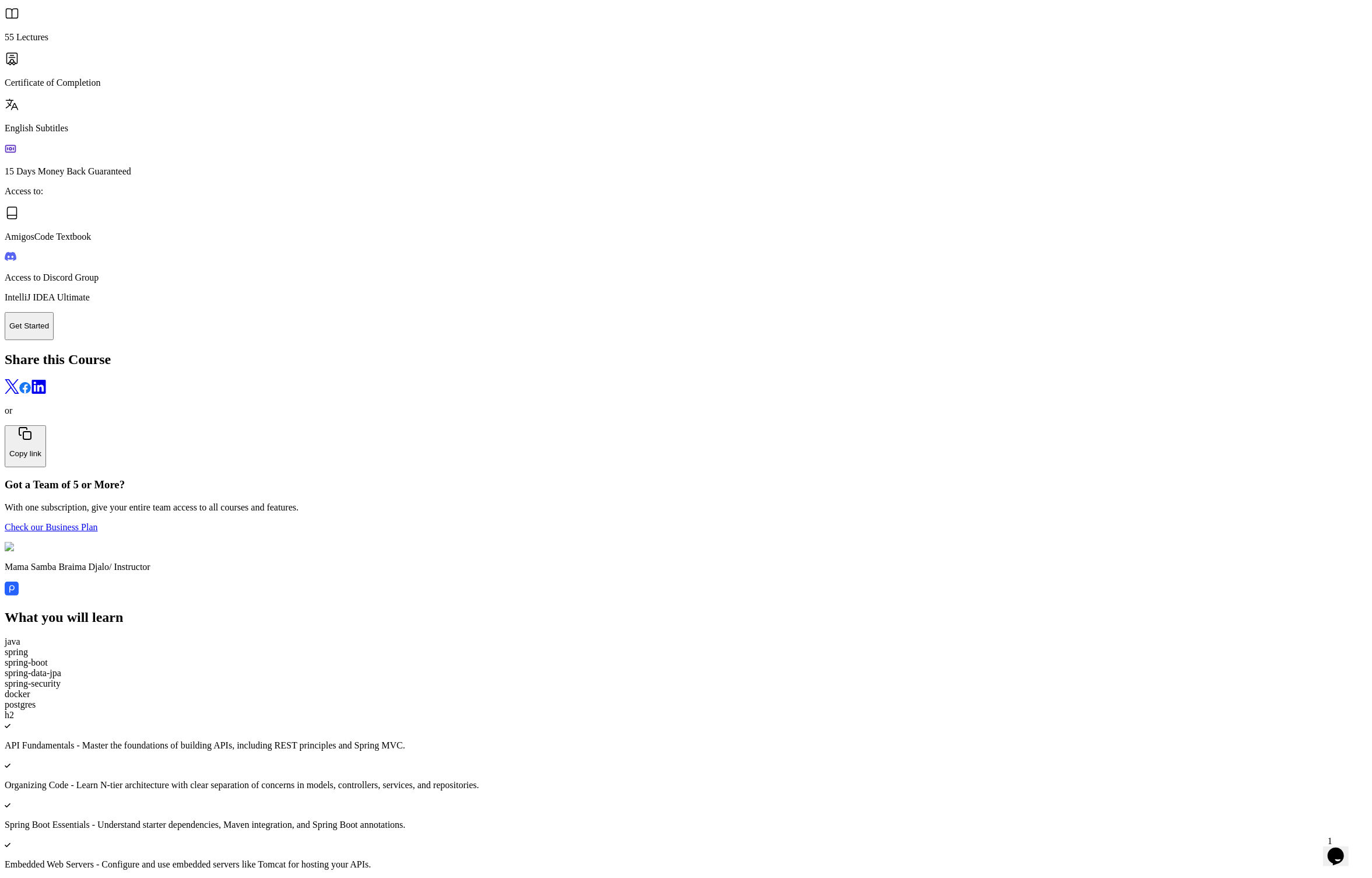
copy h2 "Unlimited Learning with"
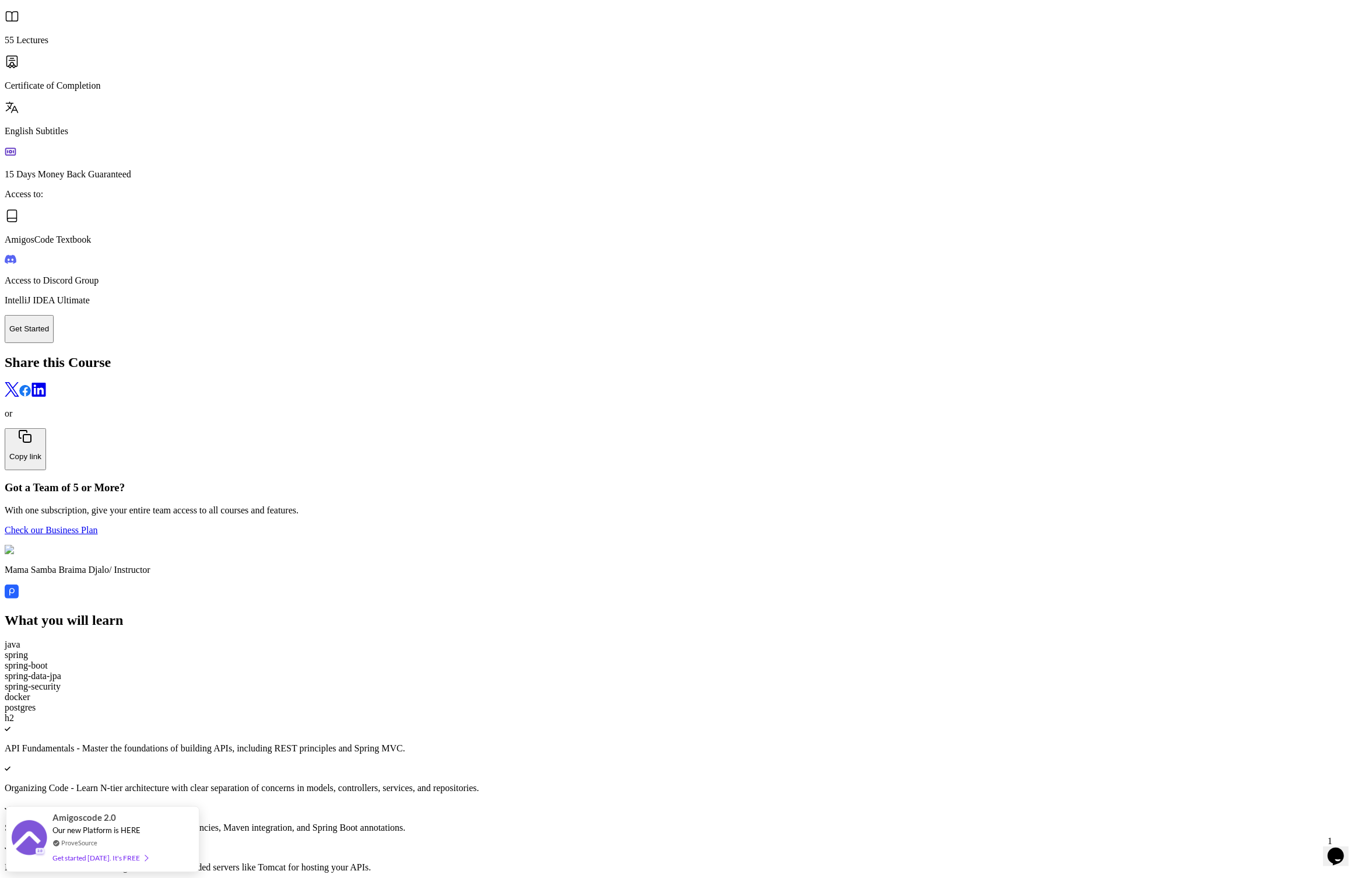
scroll to position [2667, 0]
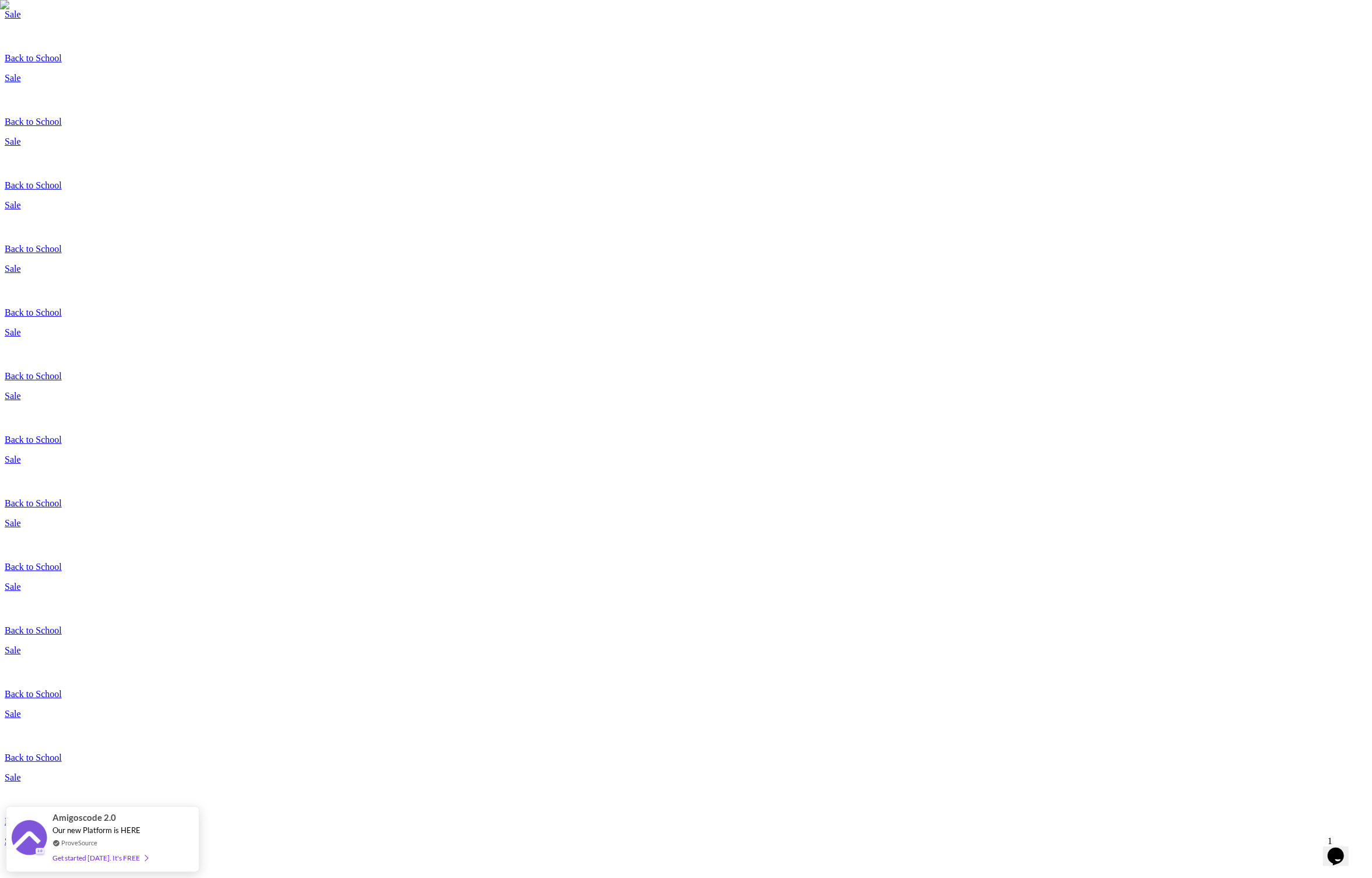
drag, startPoint x: 600, startPoint y: 524, endPoint x: 665, endPoint y: 519, distance: 65.2
copy p "19.97"
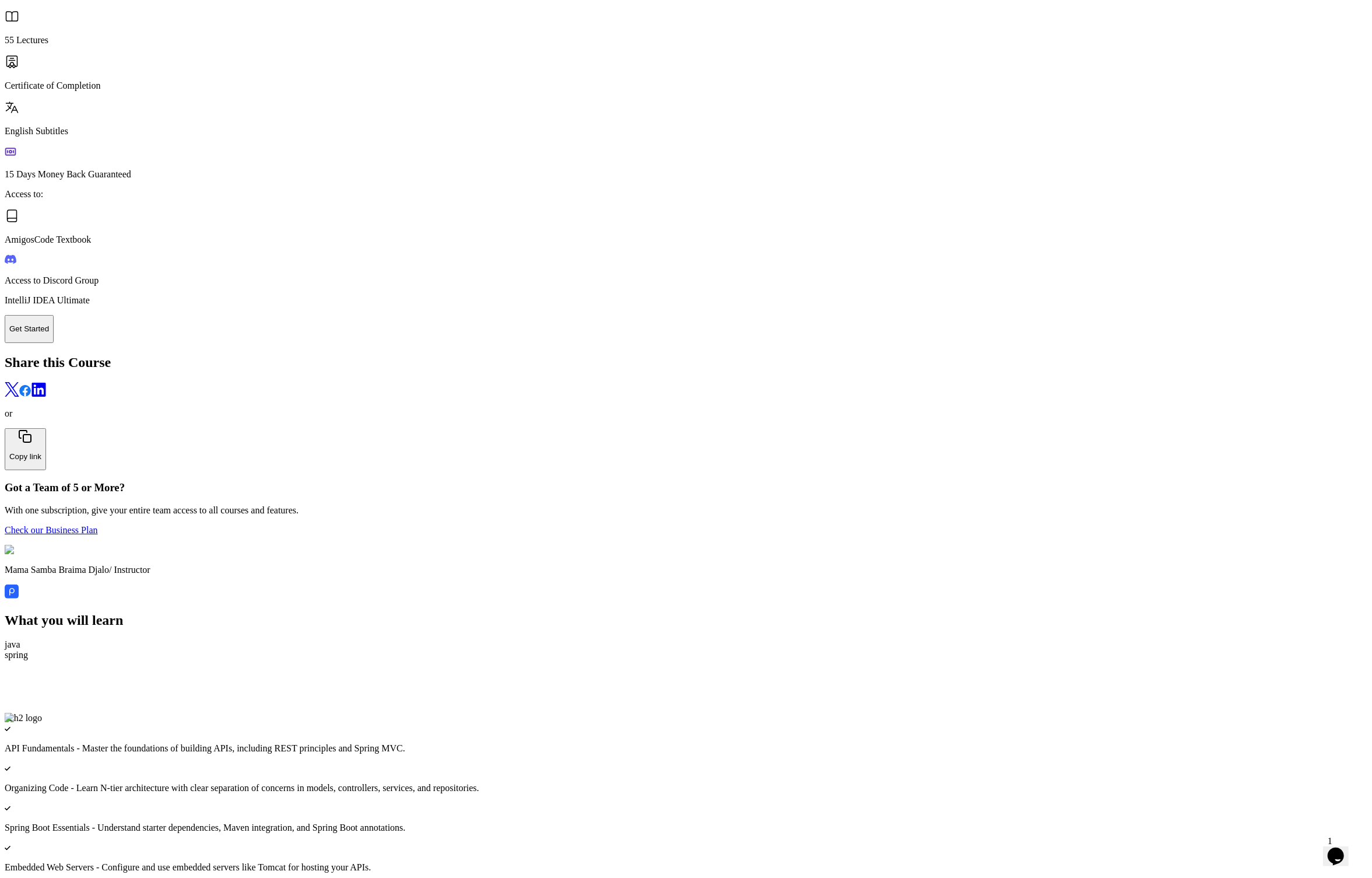
scroll to position [2667, 0]
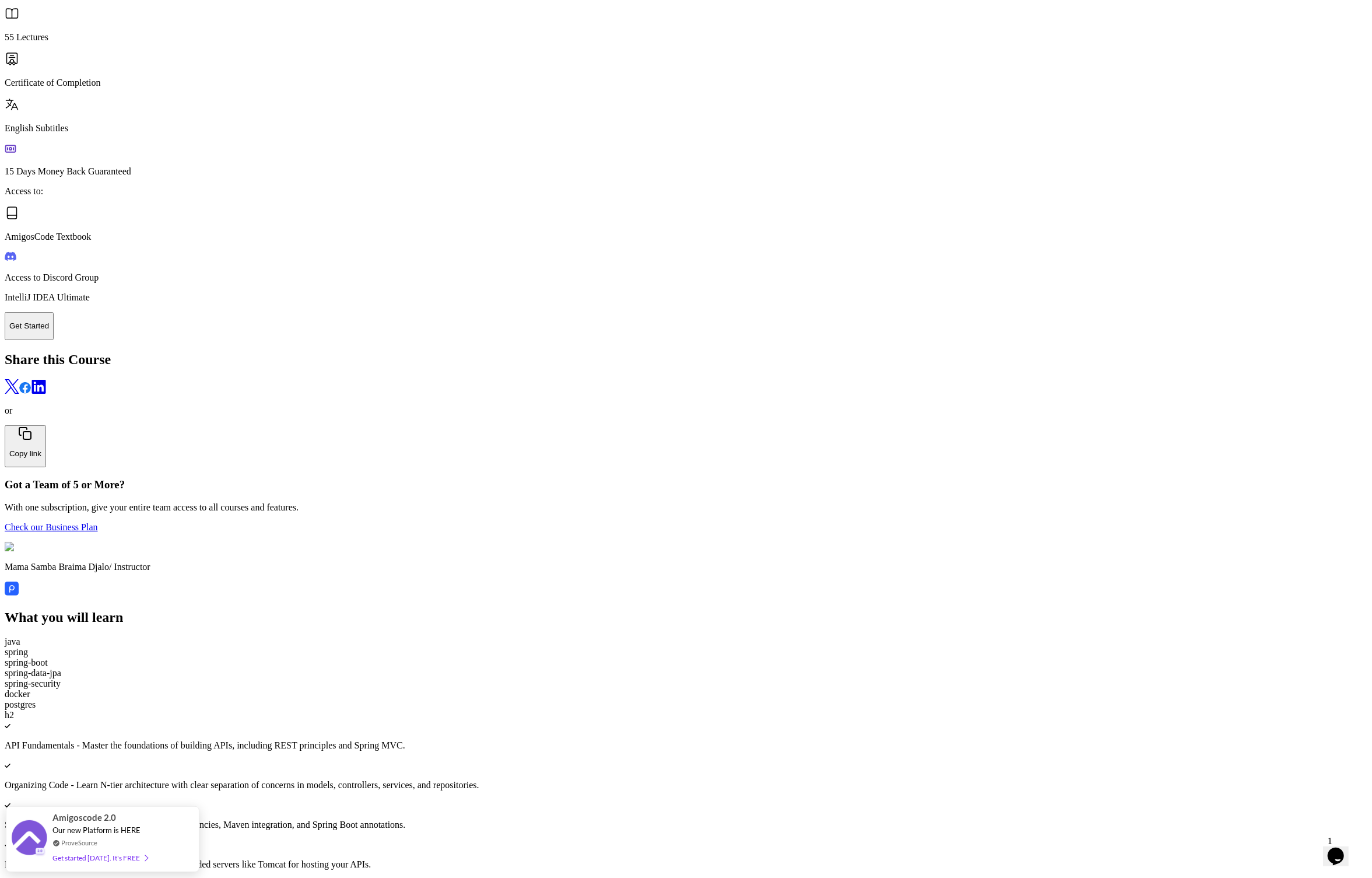
drag, startPoint x: 786, startPoint y: 359, endPoint x: 733, endPoint y: 359, distance: 53.0
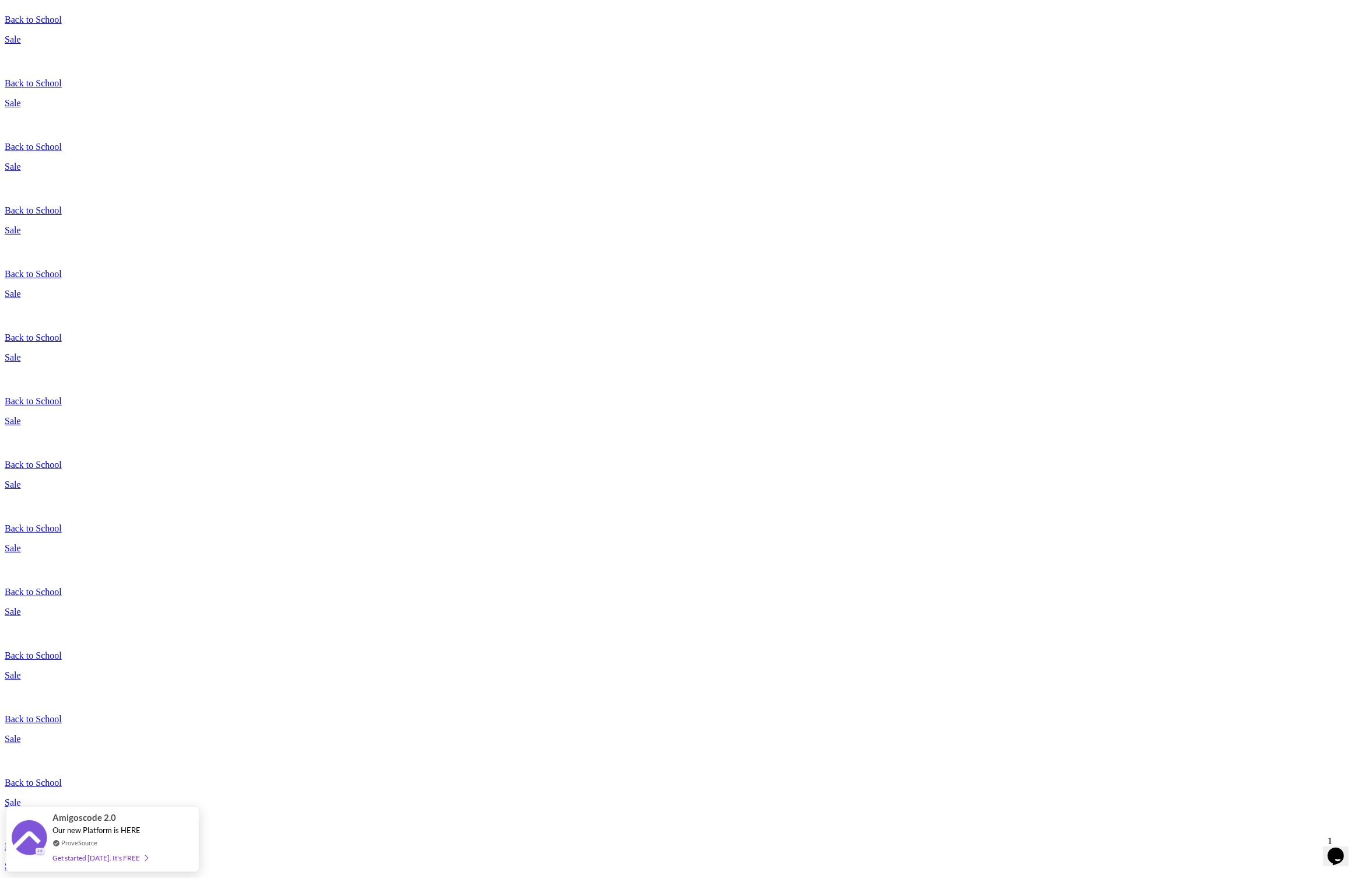
scroll to position [154, 0]
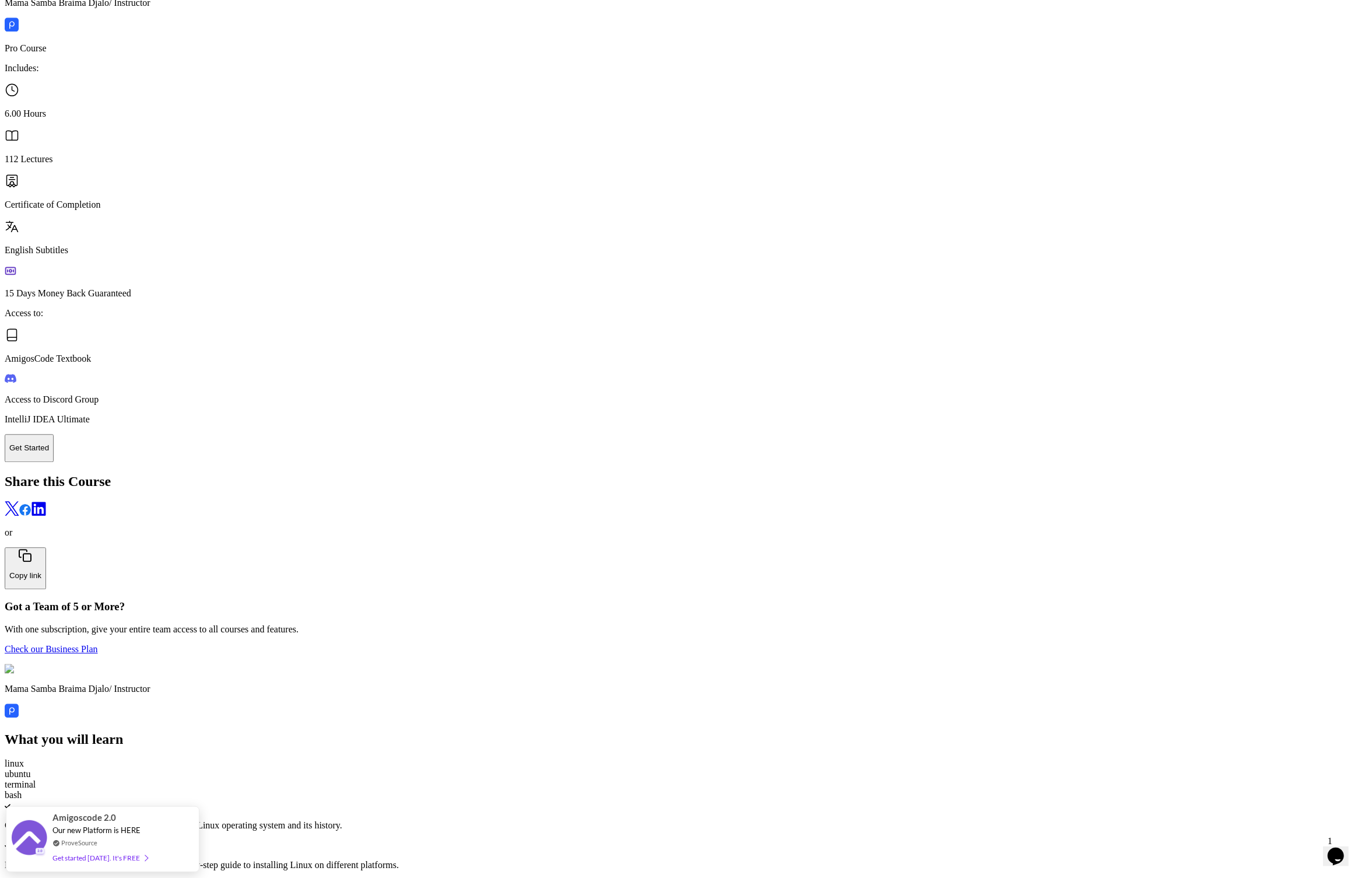
scroll to position [2591, 0]
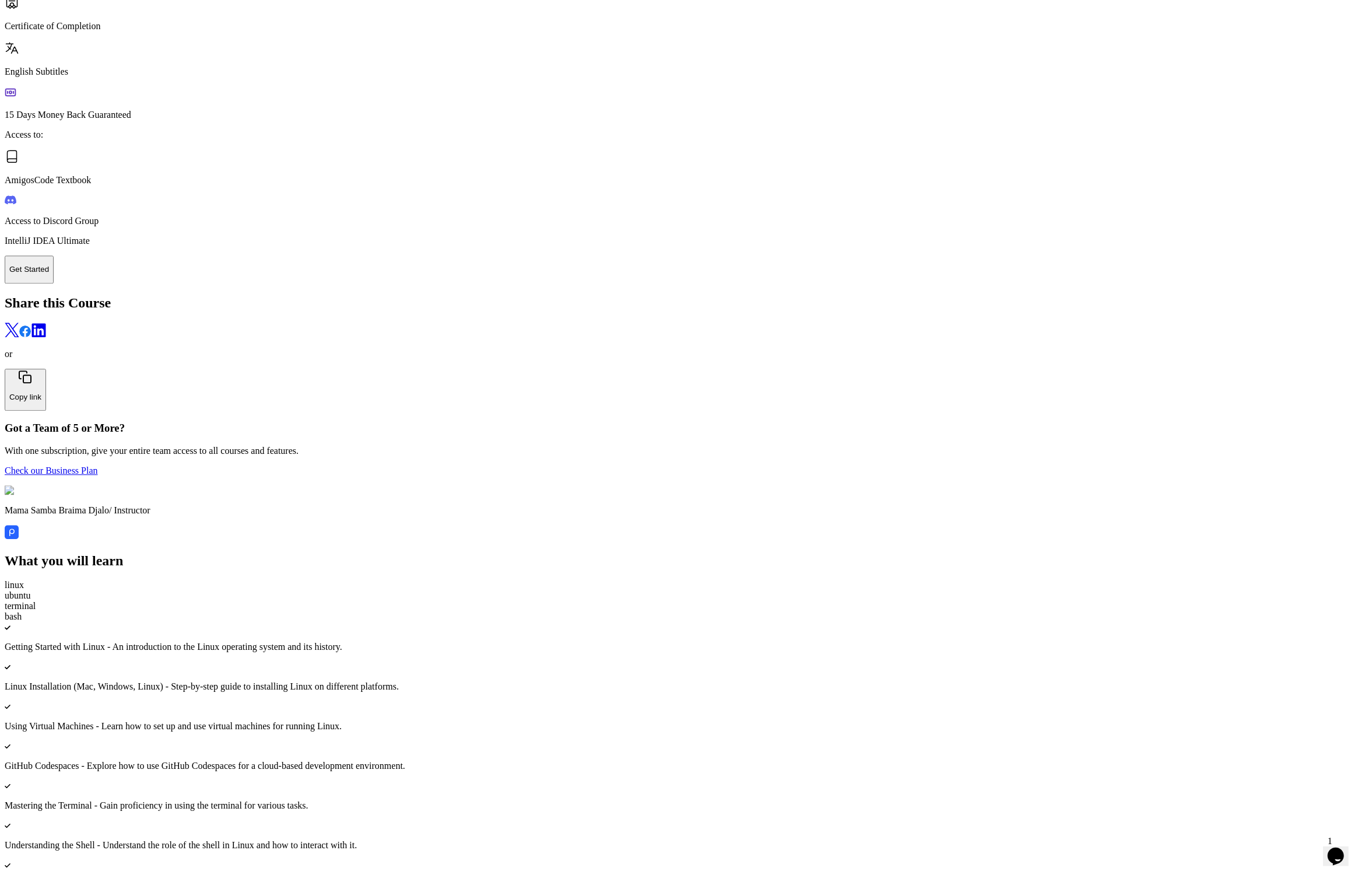
scroll to position [2753, 0]
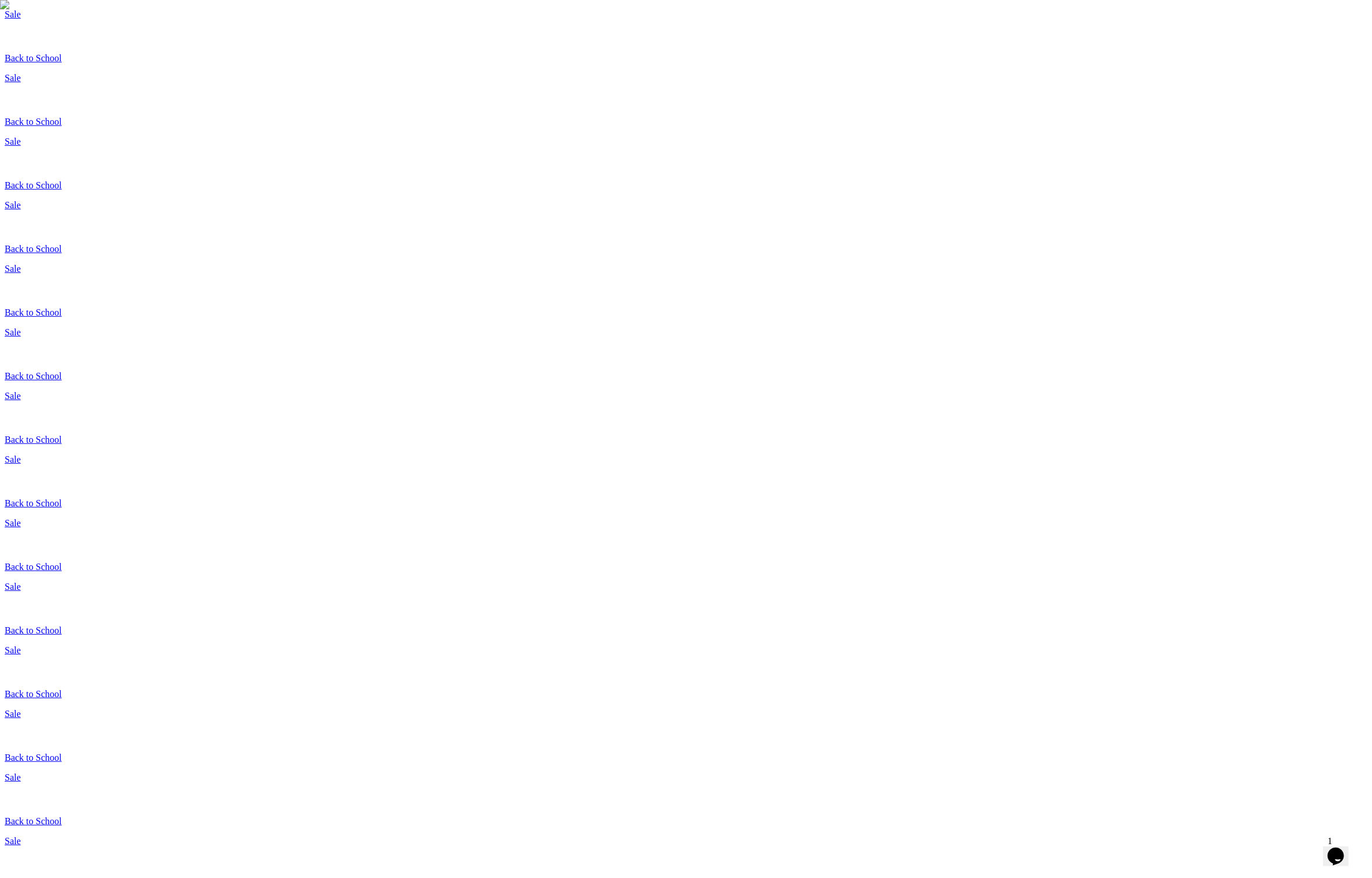
scroll to position [186, 0]
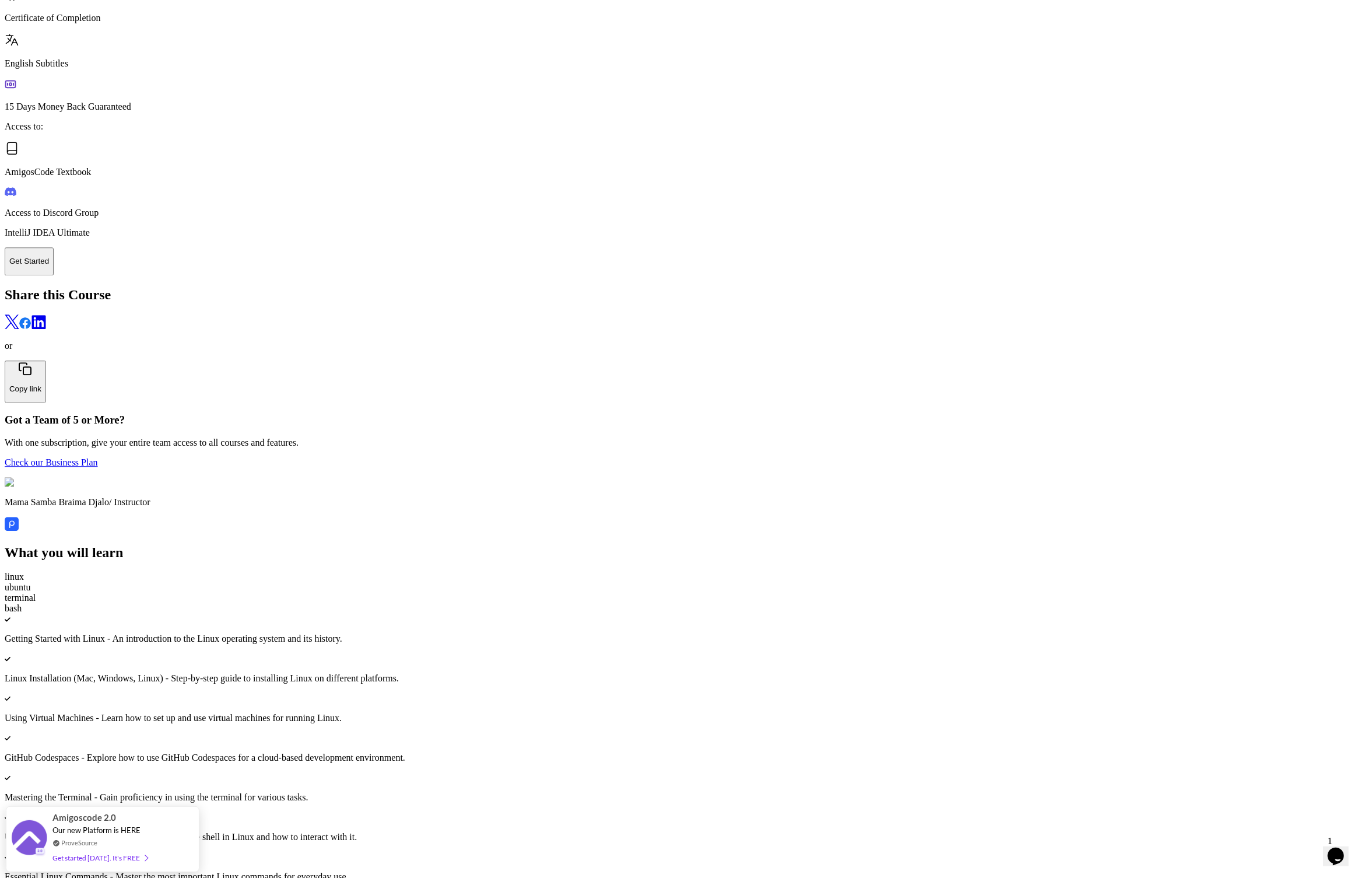
scroll to position [2529, 0]
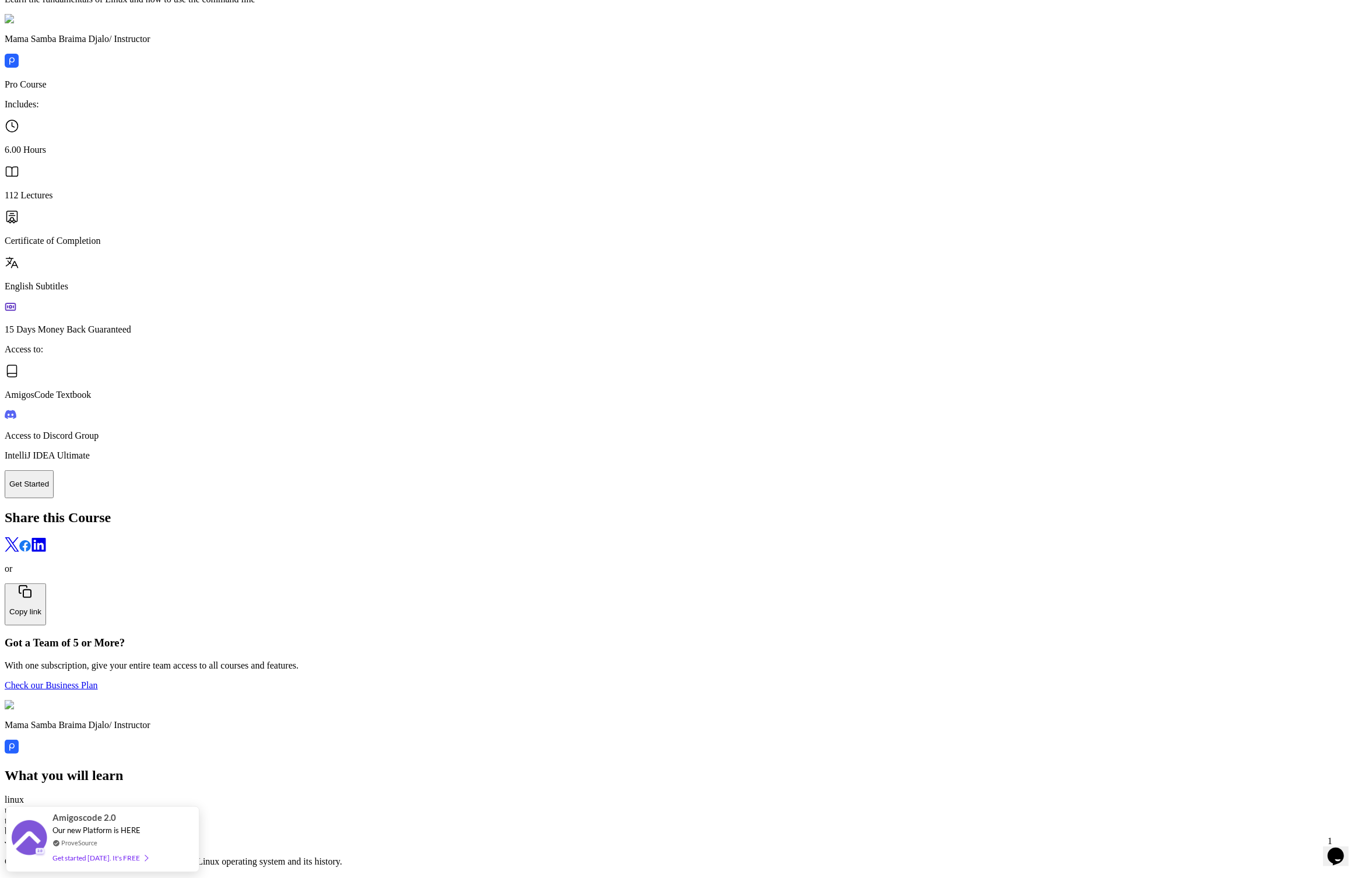
drag, startPoint x: 734, startPoint y: 372, endPoint x: 800, endPoint y: 372, distance: 66.0
drag, startPoint x: 776, startPoint y: 372, endPoint x: 735, endPoint y: 372, distance: 41.0
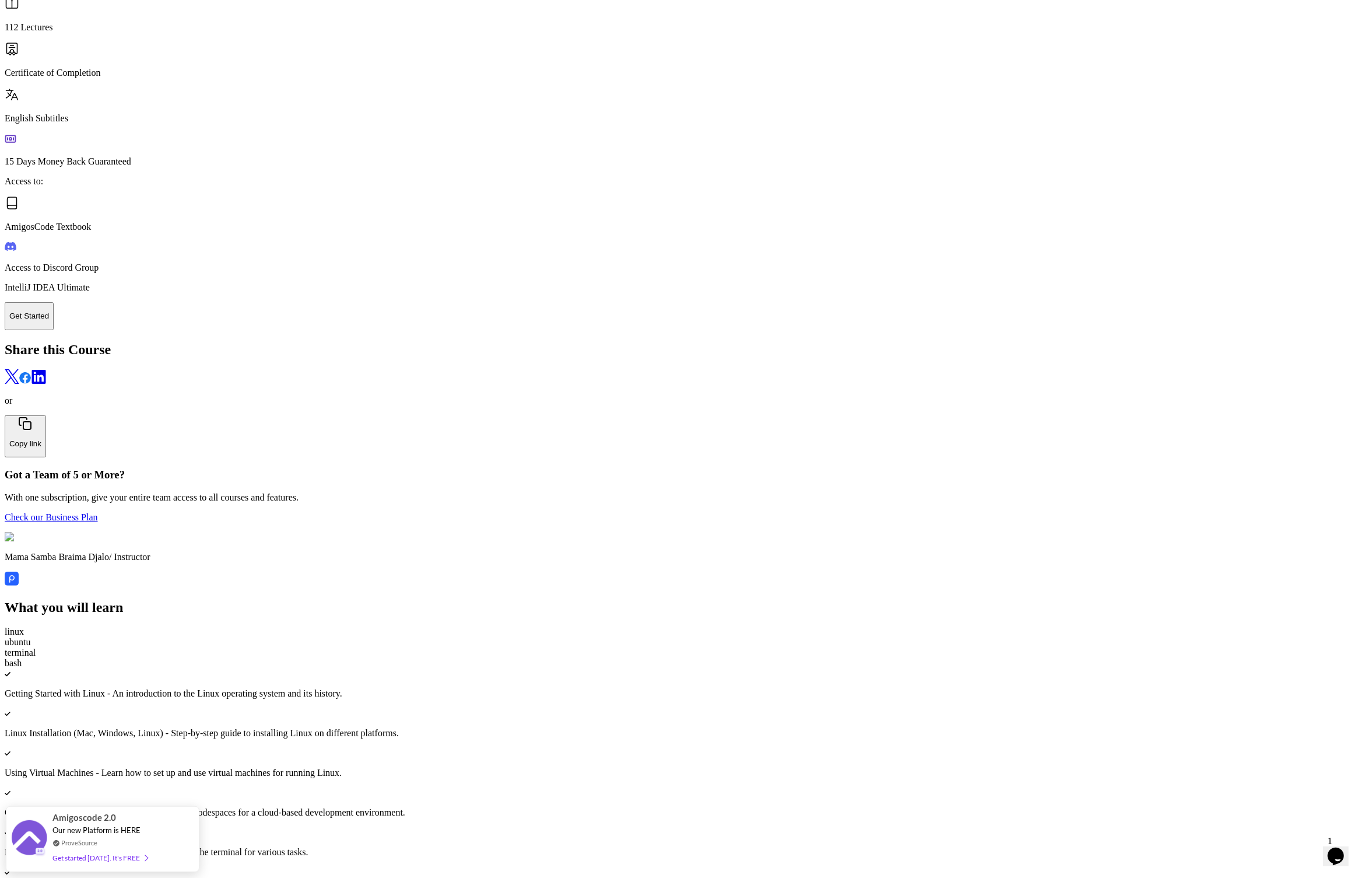
scroll to position [2474, 0]
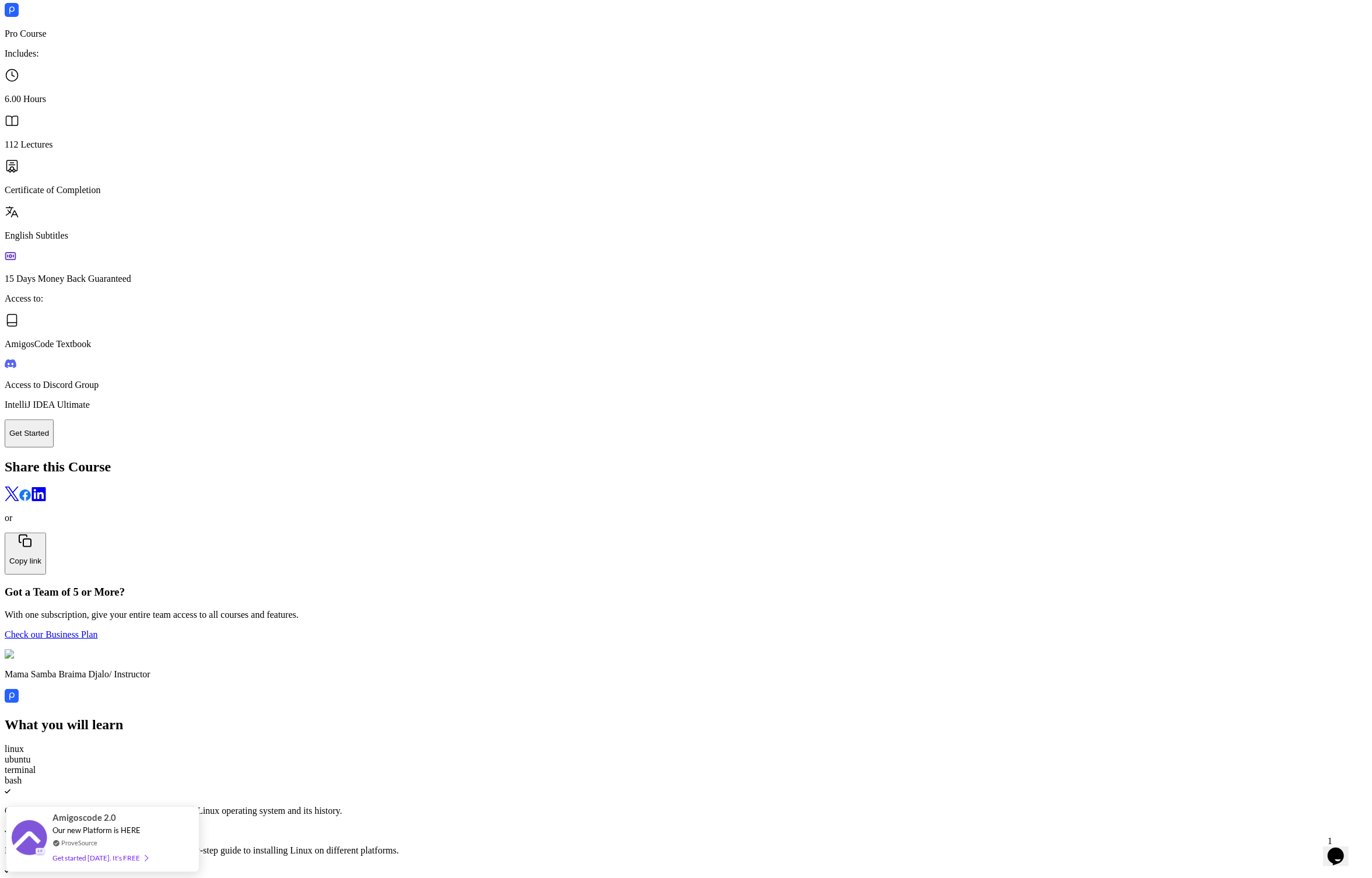
scroll to position [2591, 0]
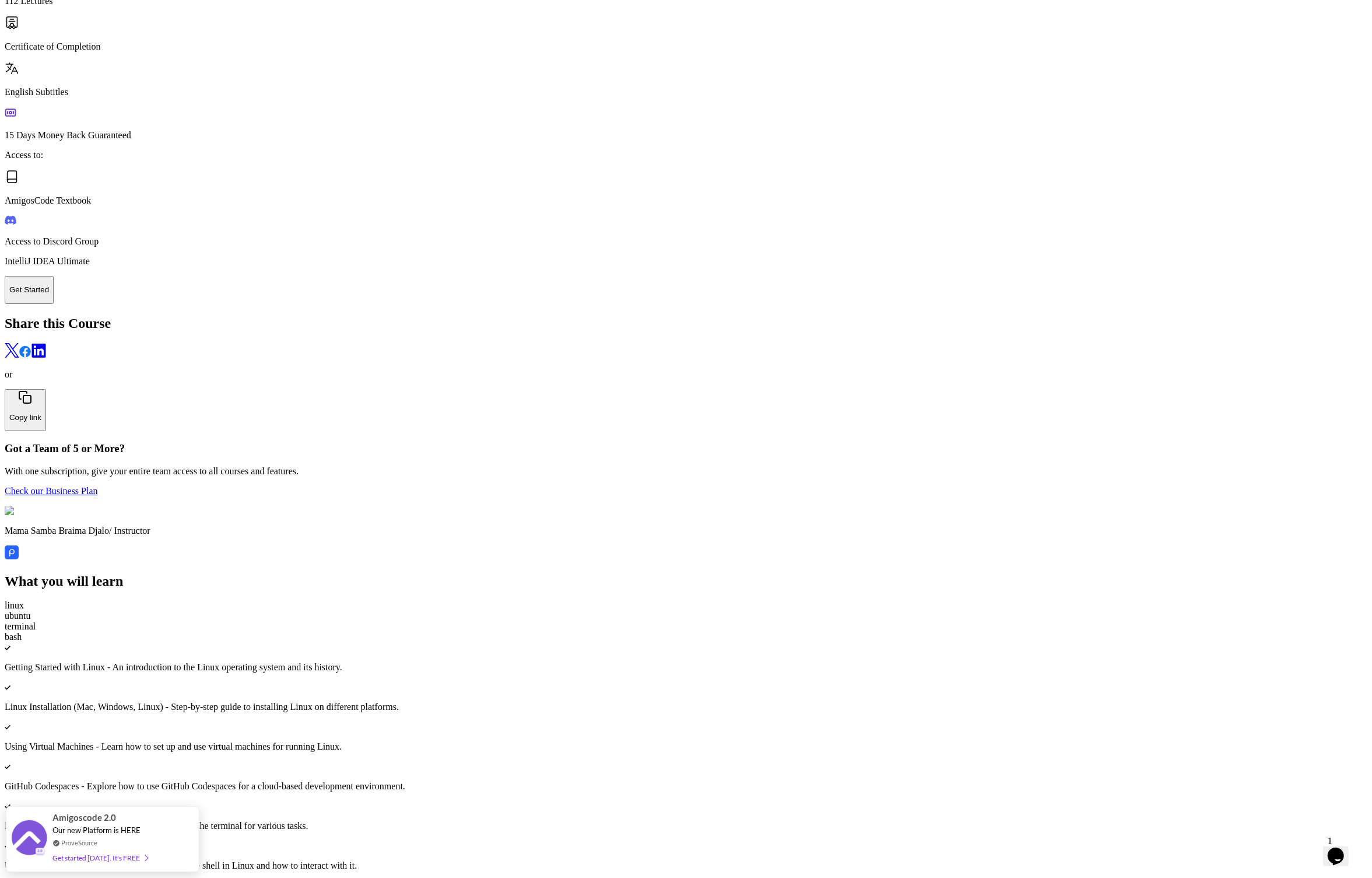
scroll to position [2569, 0]
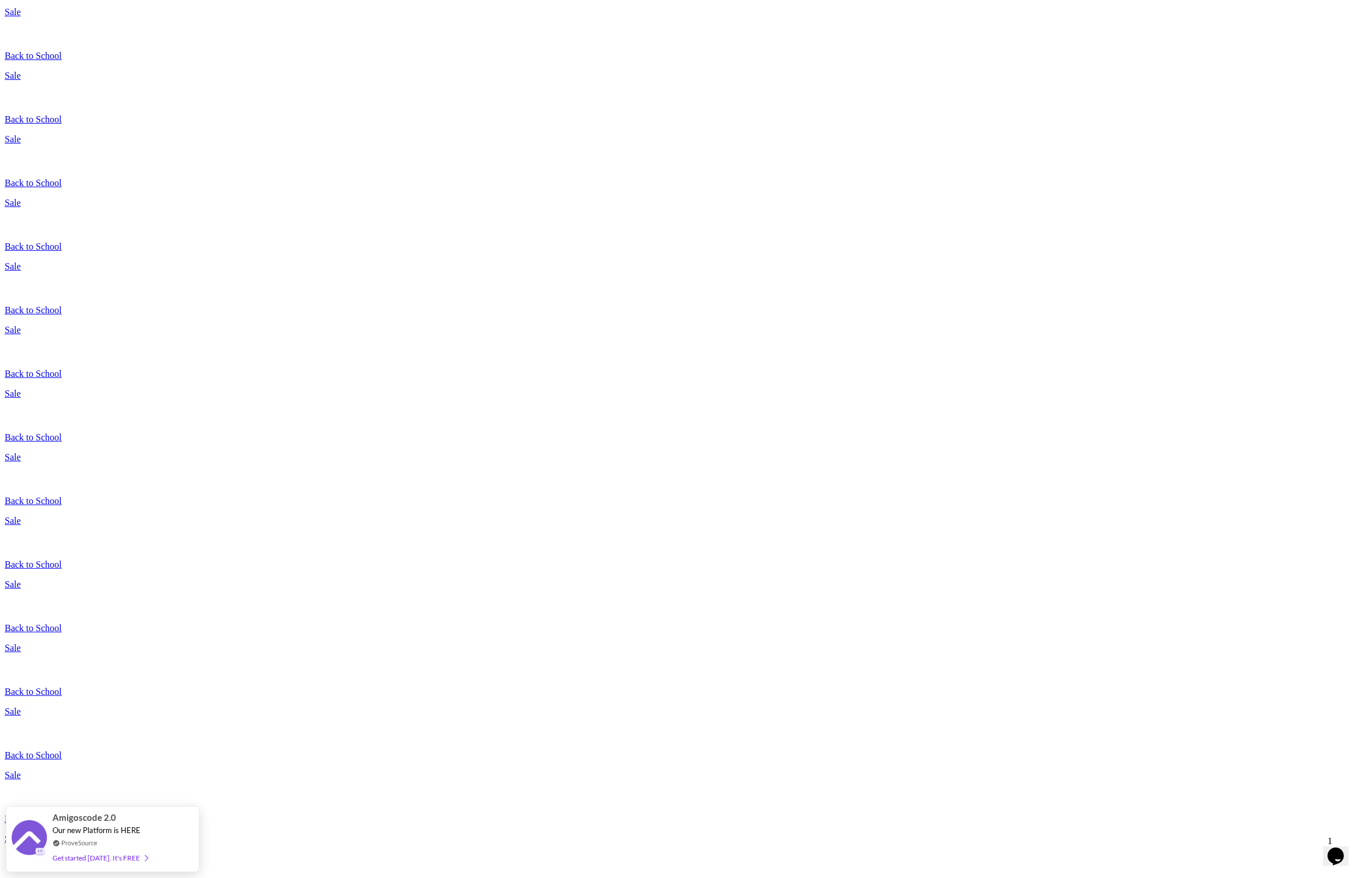
scroll to position [260, 0]
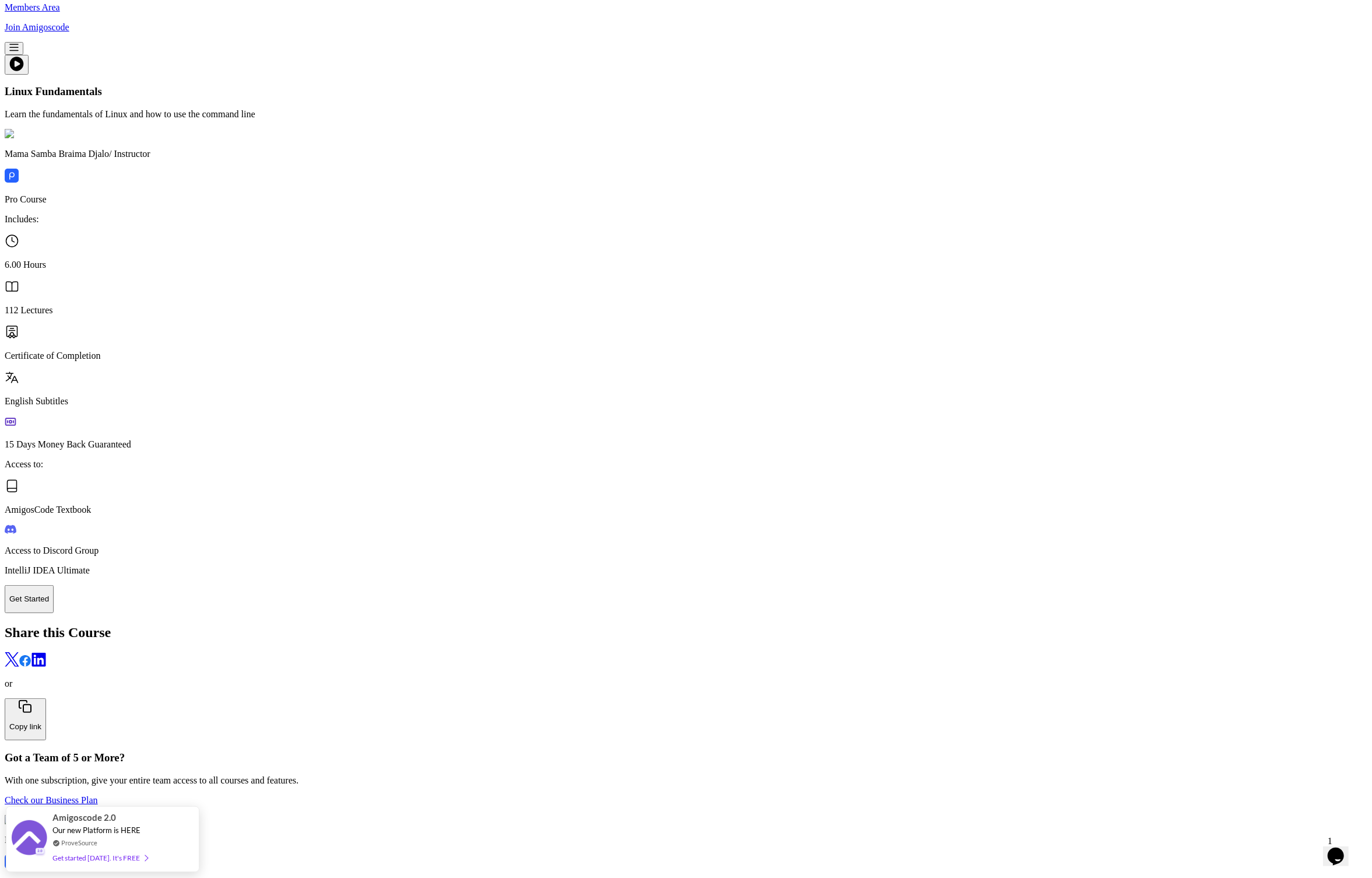
scroll to position [2398, 0]
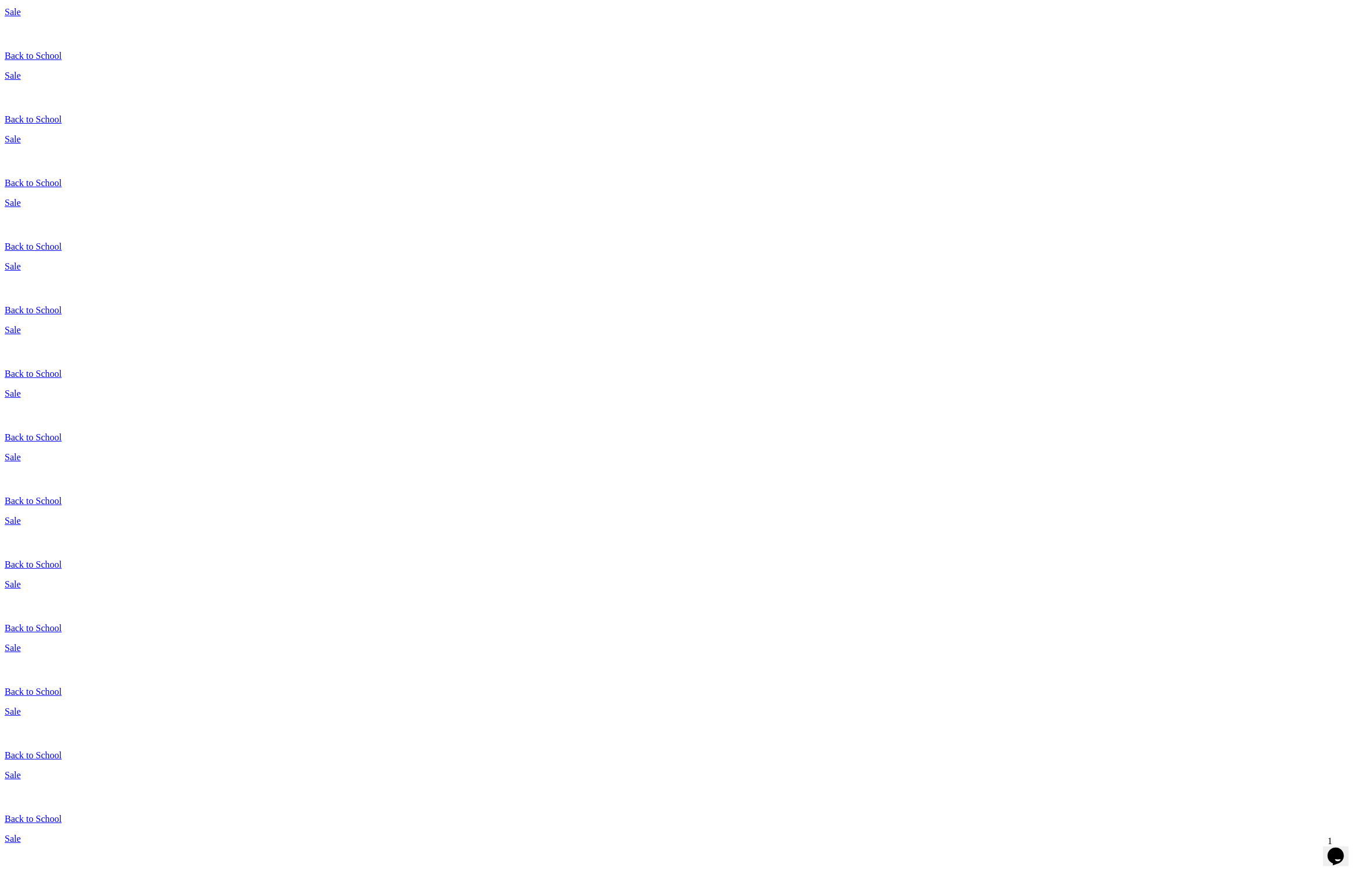
scroll to position [164, 0]
drag, startPoint x: 624, startPoint y: 307, endPoint x: 648, endPoint y: 306, distance: 24.0
drag, startPoint x: 661, startPoint y: 306, endPoint x: 623, endPoint y: 307, distance: 38.0
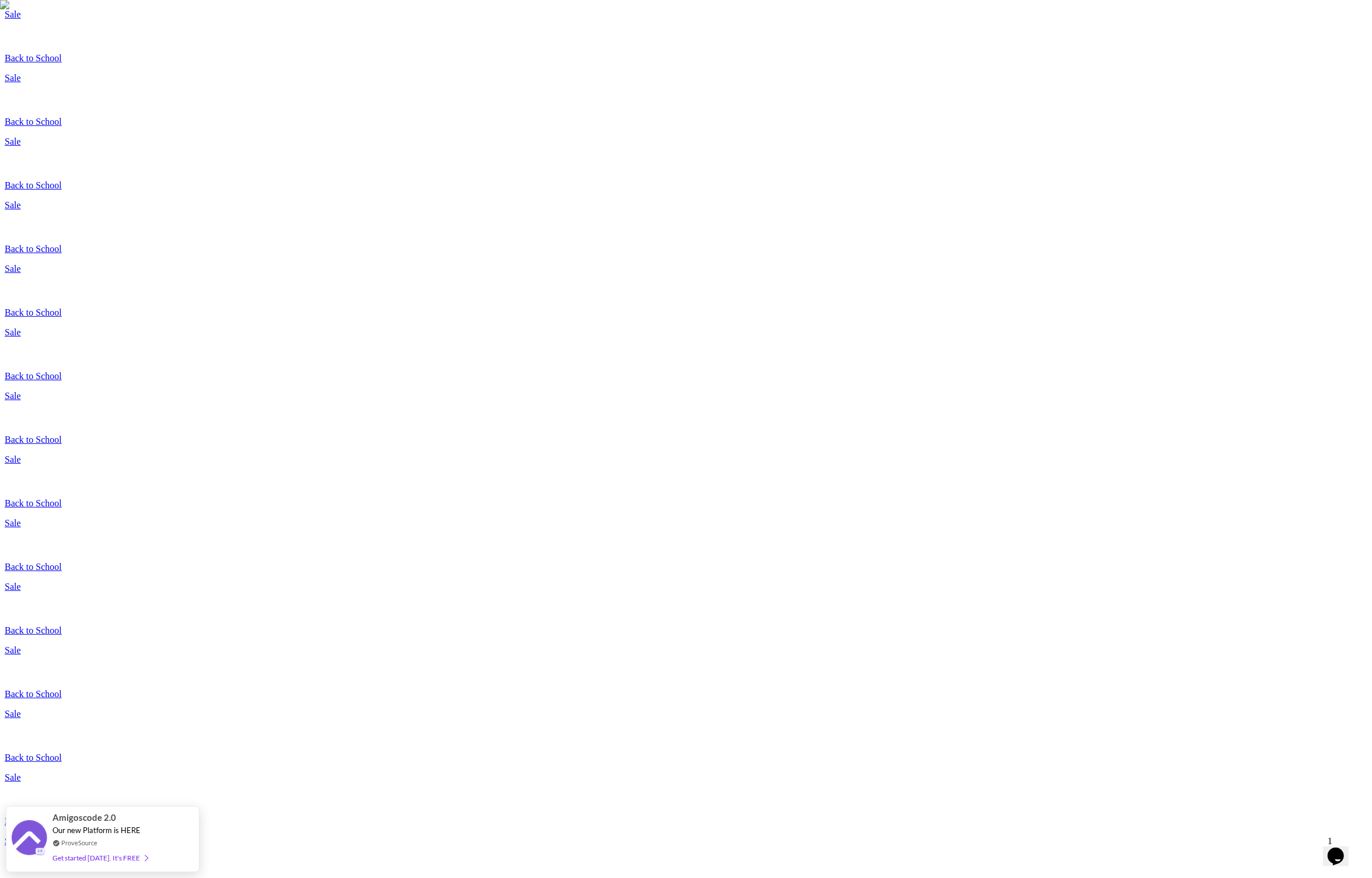
copy span "$4,000+"
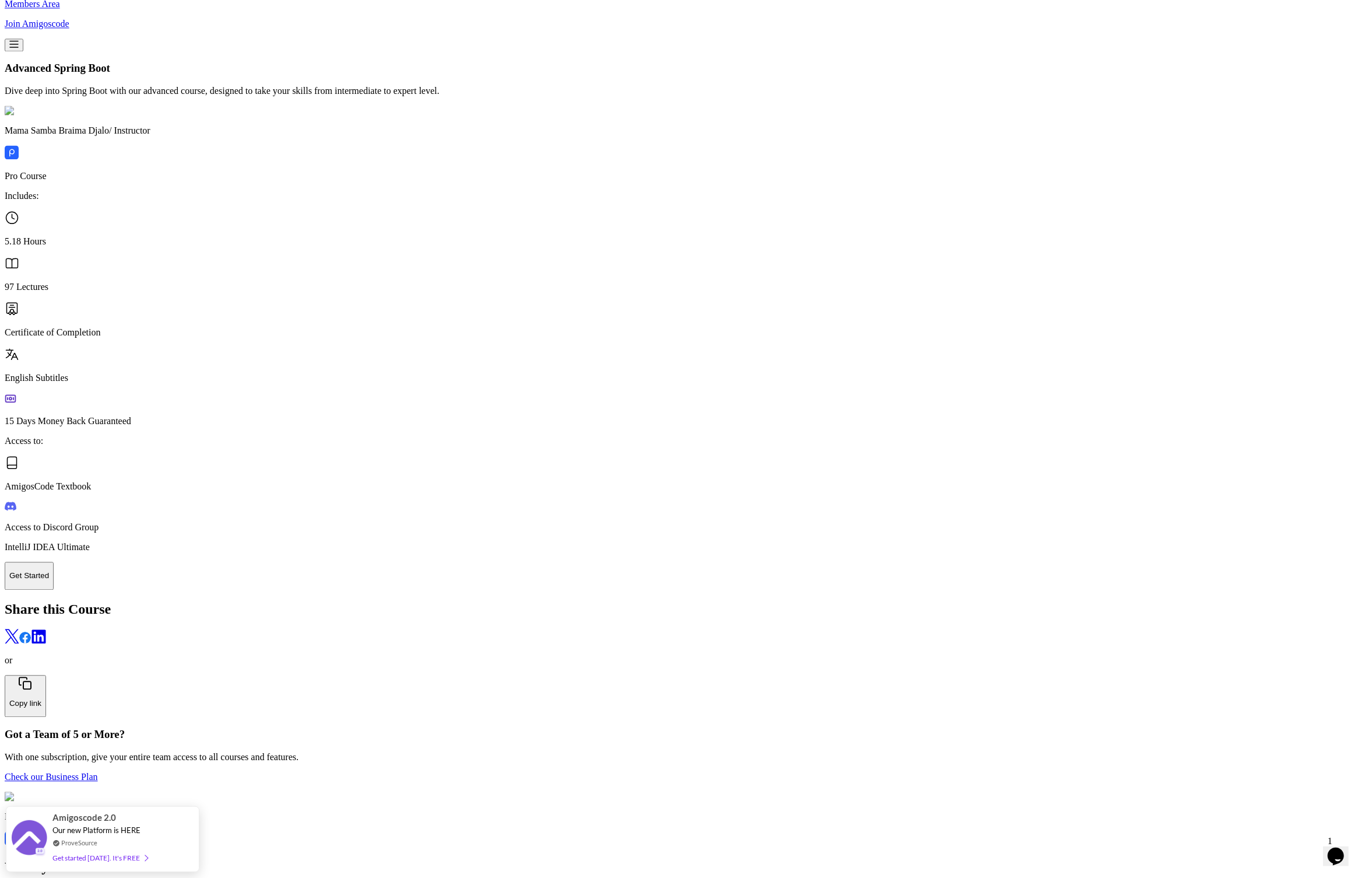
scroll to position [2548, 0]
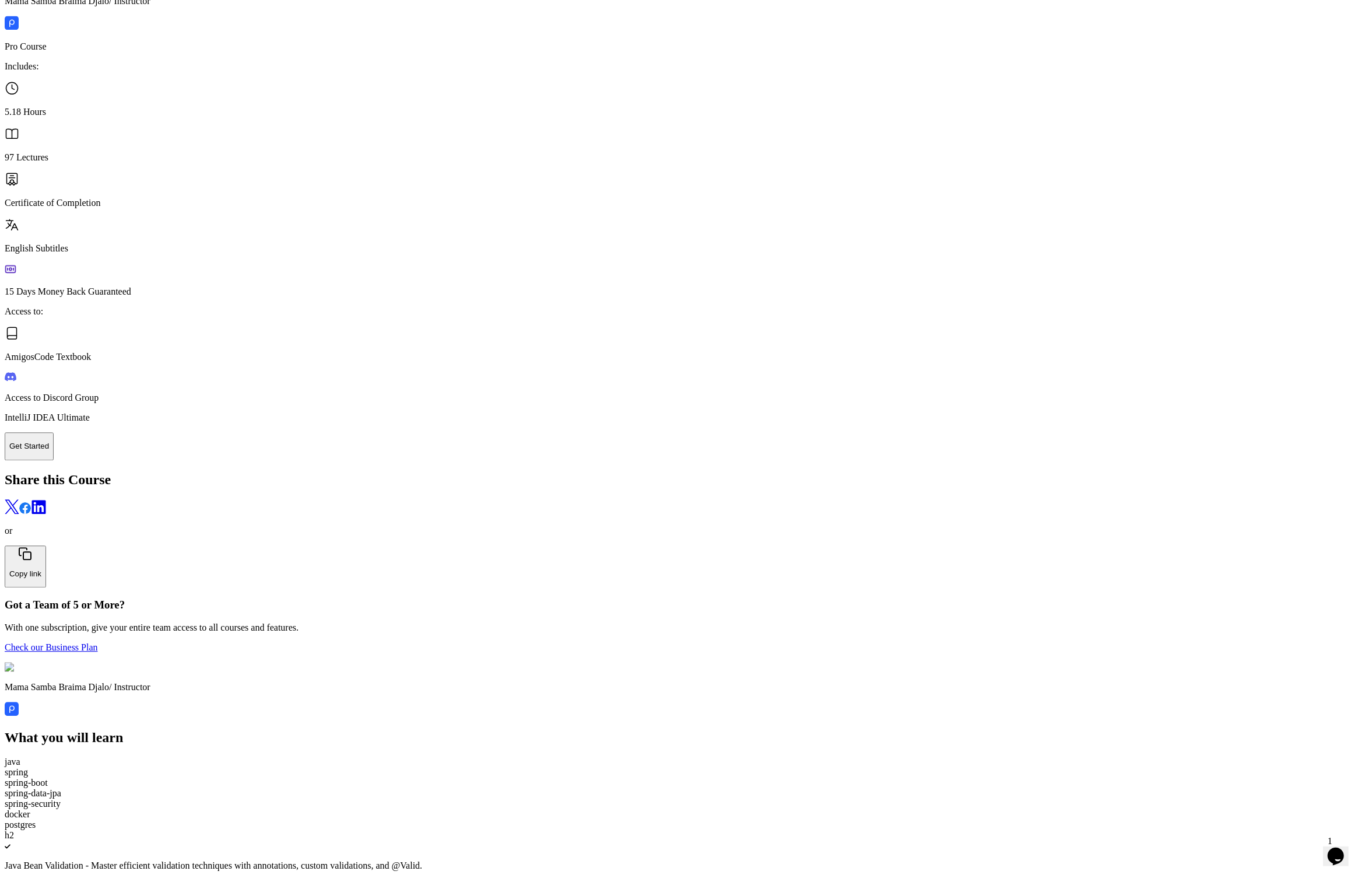
drag, startPoint x: 431, startPoint y: 517, endPoint x: 592, endPoint y: 517, distance: 161.0
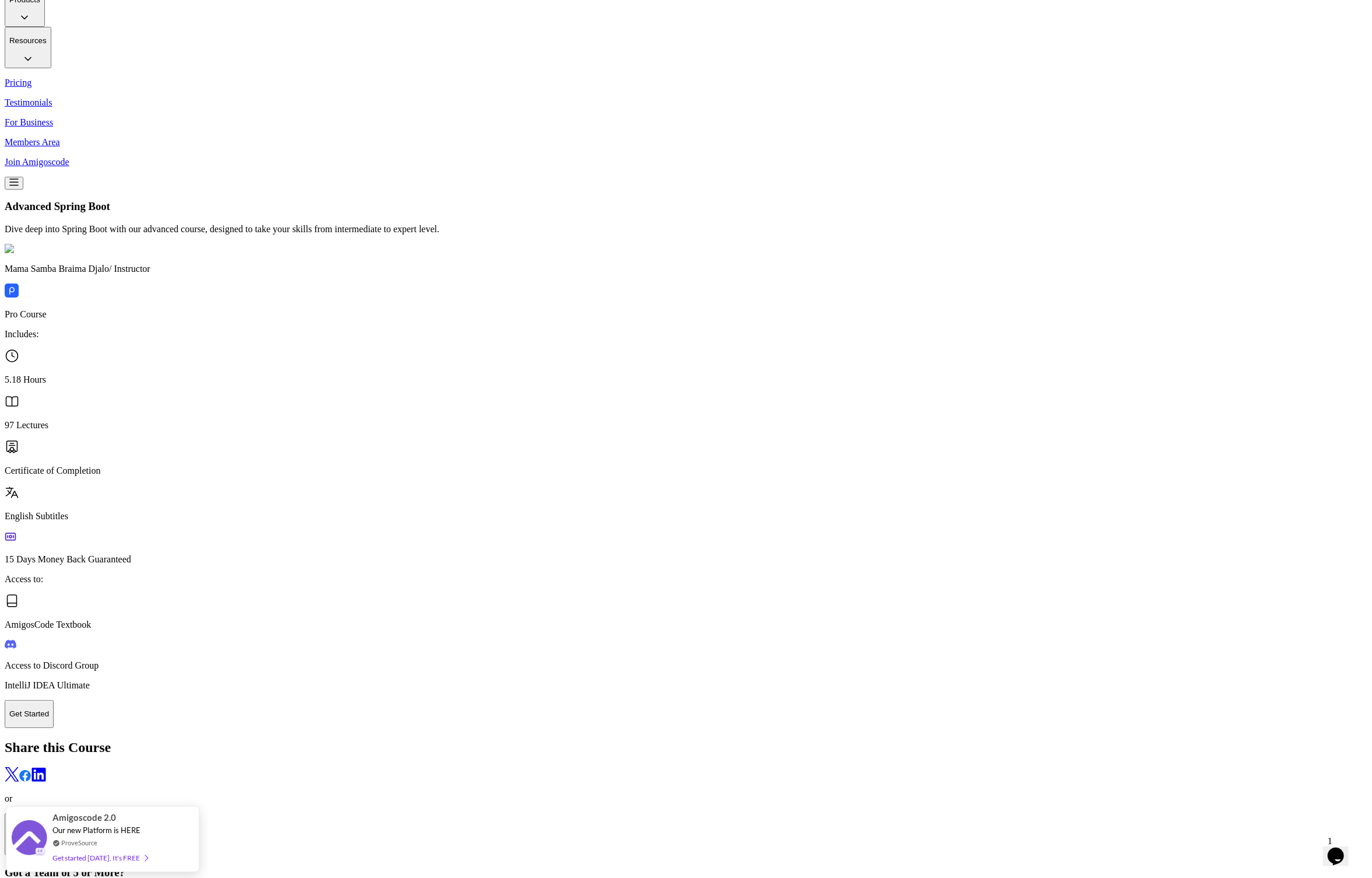
scroll to position [2436, 0]
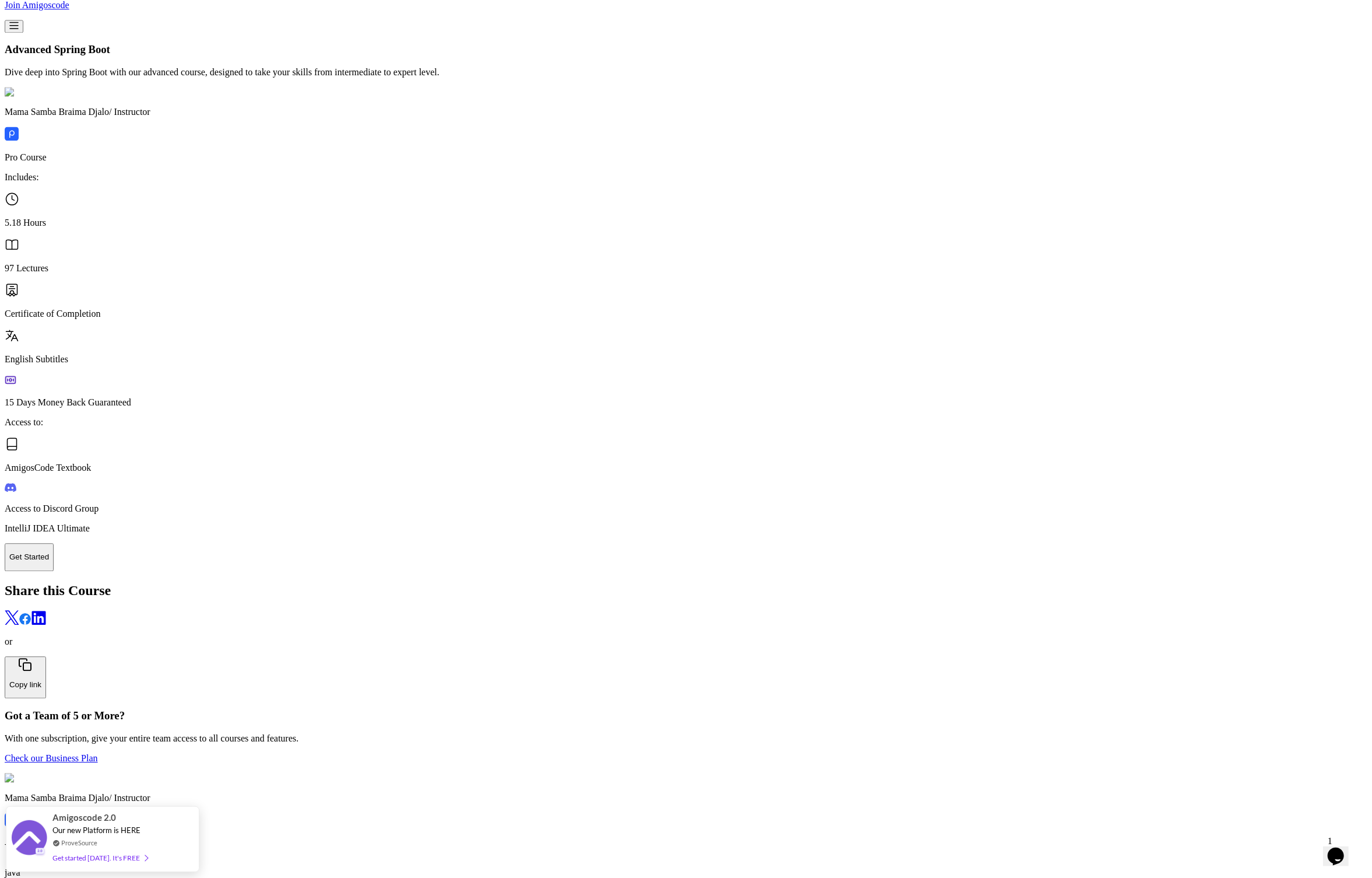
drag, startPoint x: 901, startPoint y: 687, endPoint x: 737, endPoint y: 689, distance: 164.0
copy p "Priority Selection for 10 Week Bootcamp"
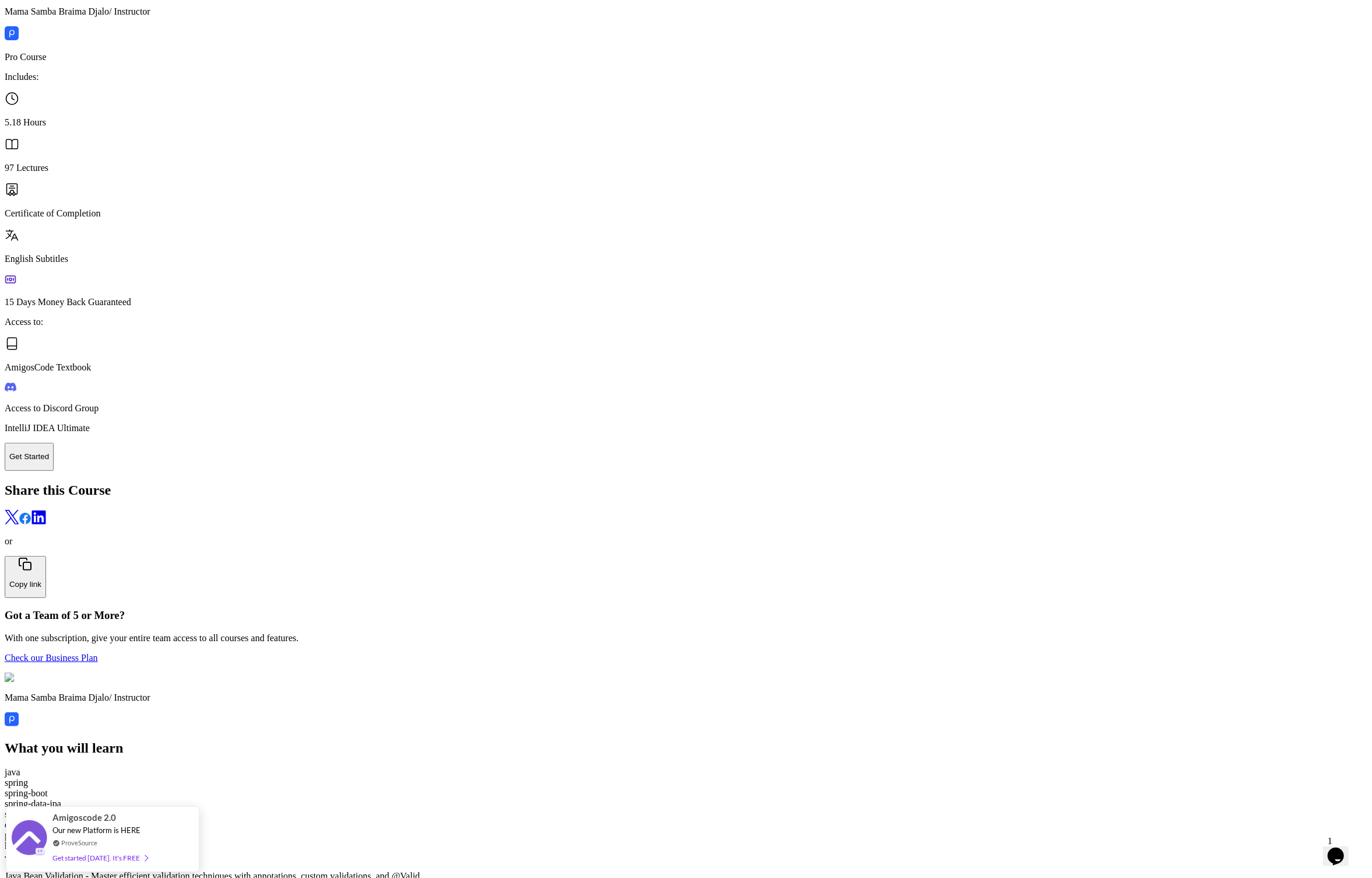
scroll to position [2548, 0]
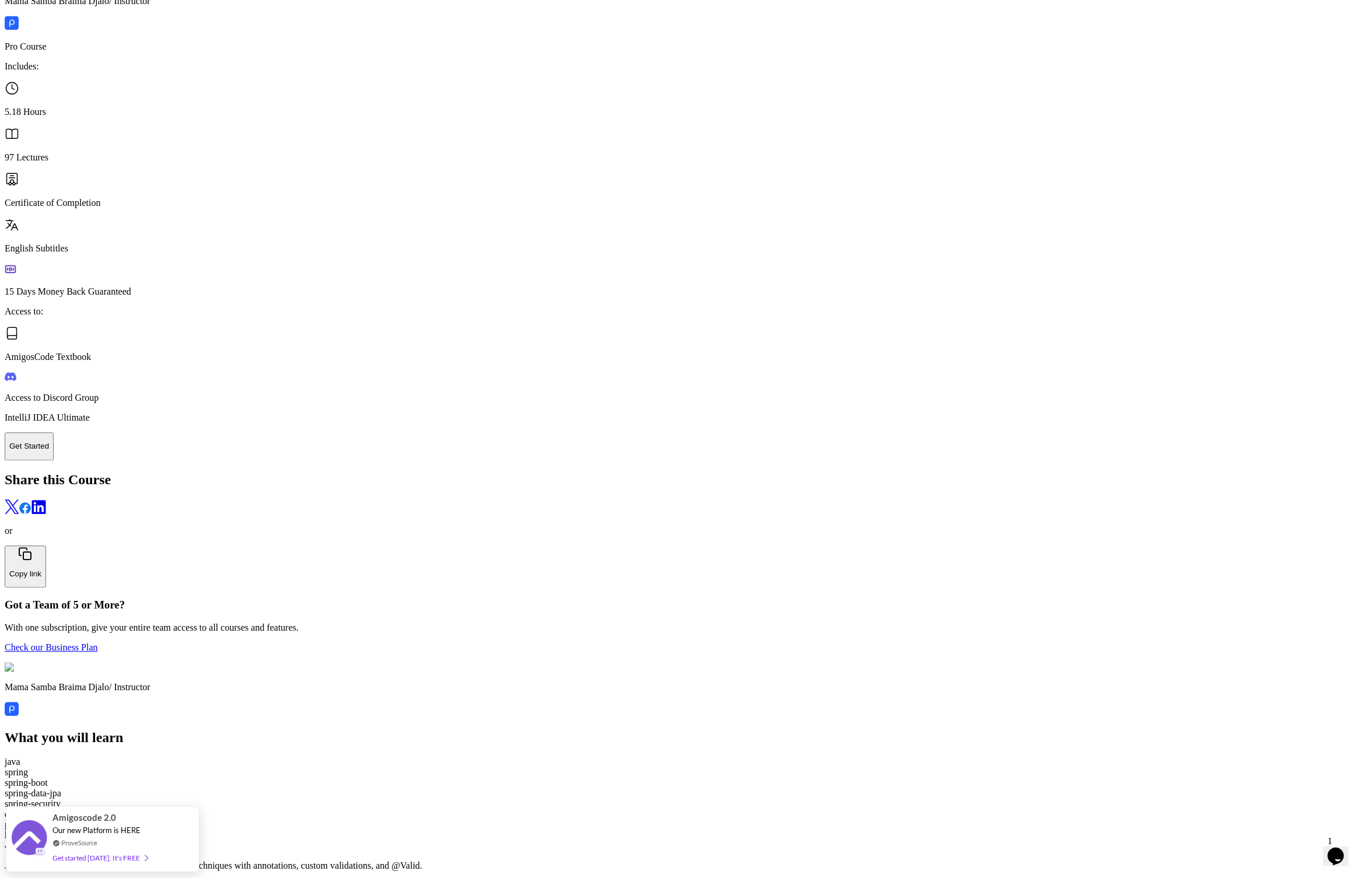
drag, startPoint x: 913, startPoint y: 575, endPoint x: 734, endPoint y: 575, distance: 179.0
copy p "Priority Selection for 10 Week Bootcamp"
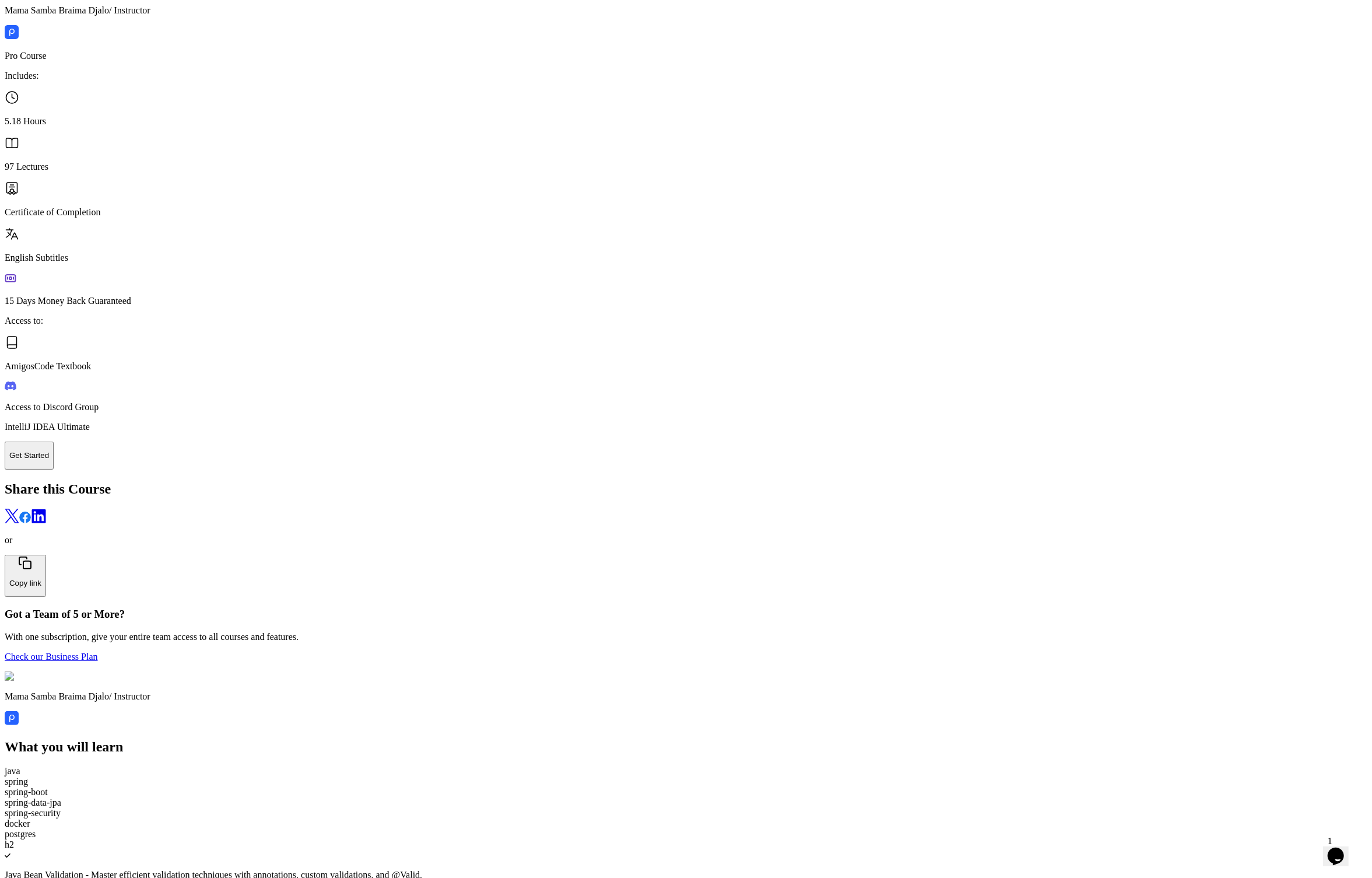
scroll to position [2548, 0]
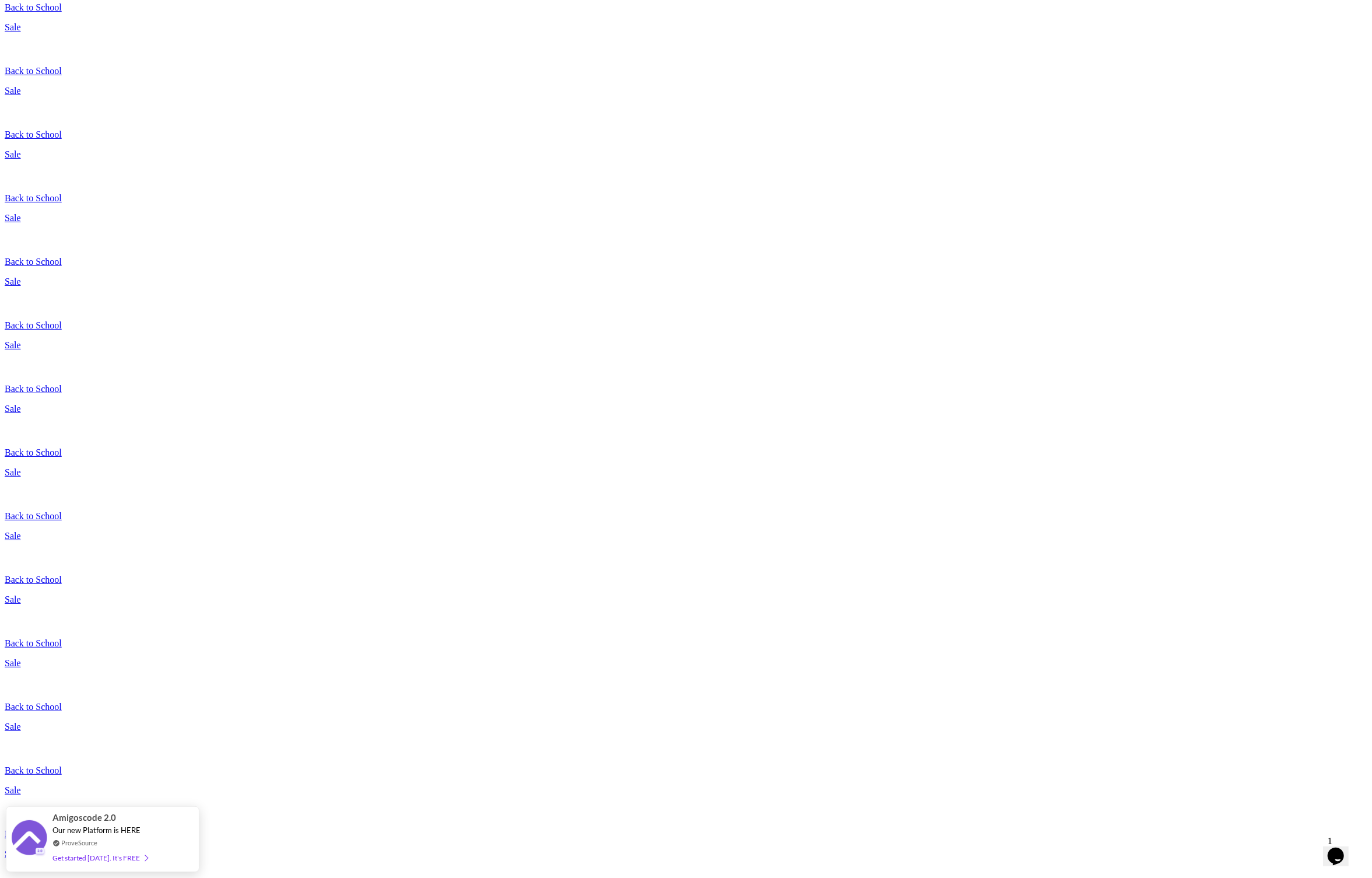
scroll to position [235, 0]
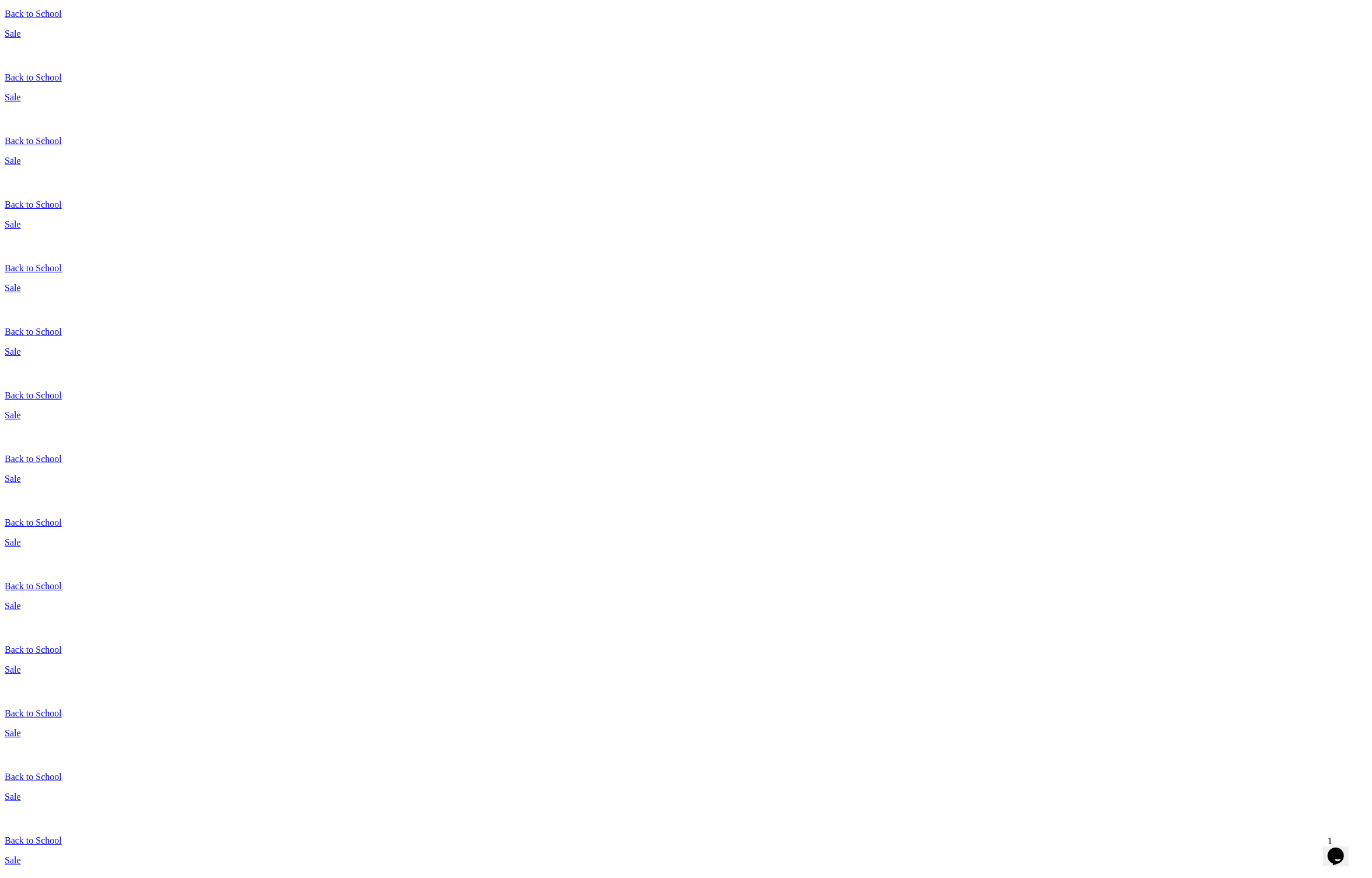
drag, startPoint x: 950, startPoint y: 531, endPoint x: 869, endPoint y: 530, distance: 81.0
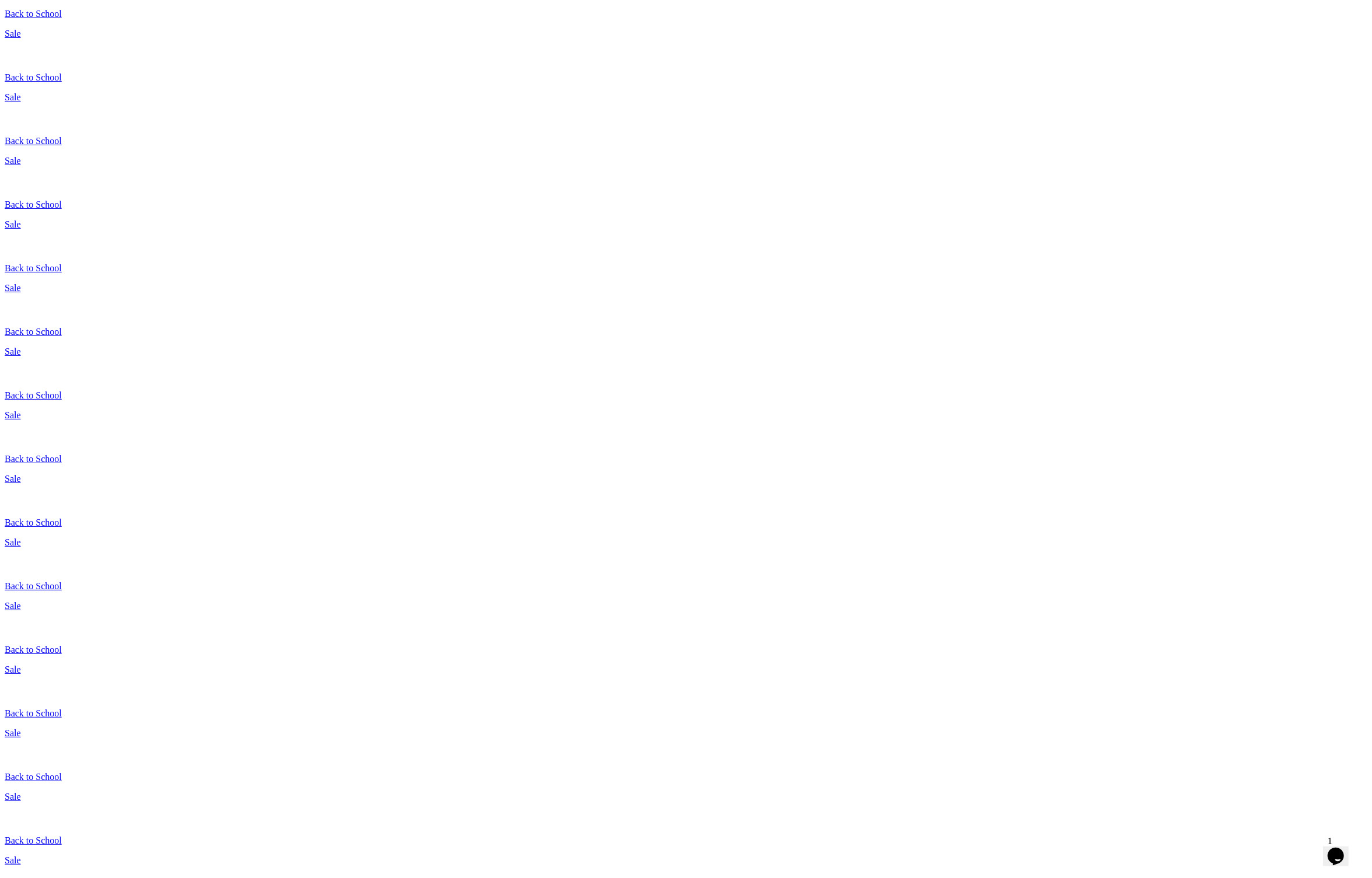
drag, startPoint x: 935, startPoint y: 533, endPoint x: 872, endPoint y: 347, distance: 196.4
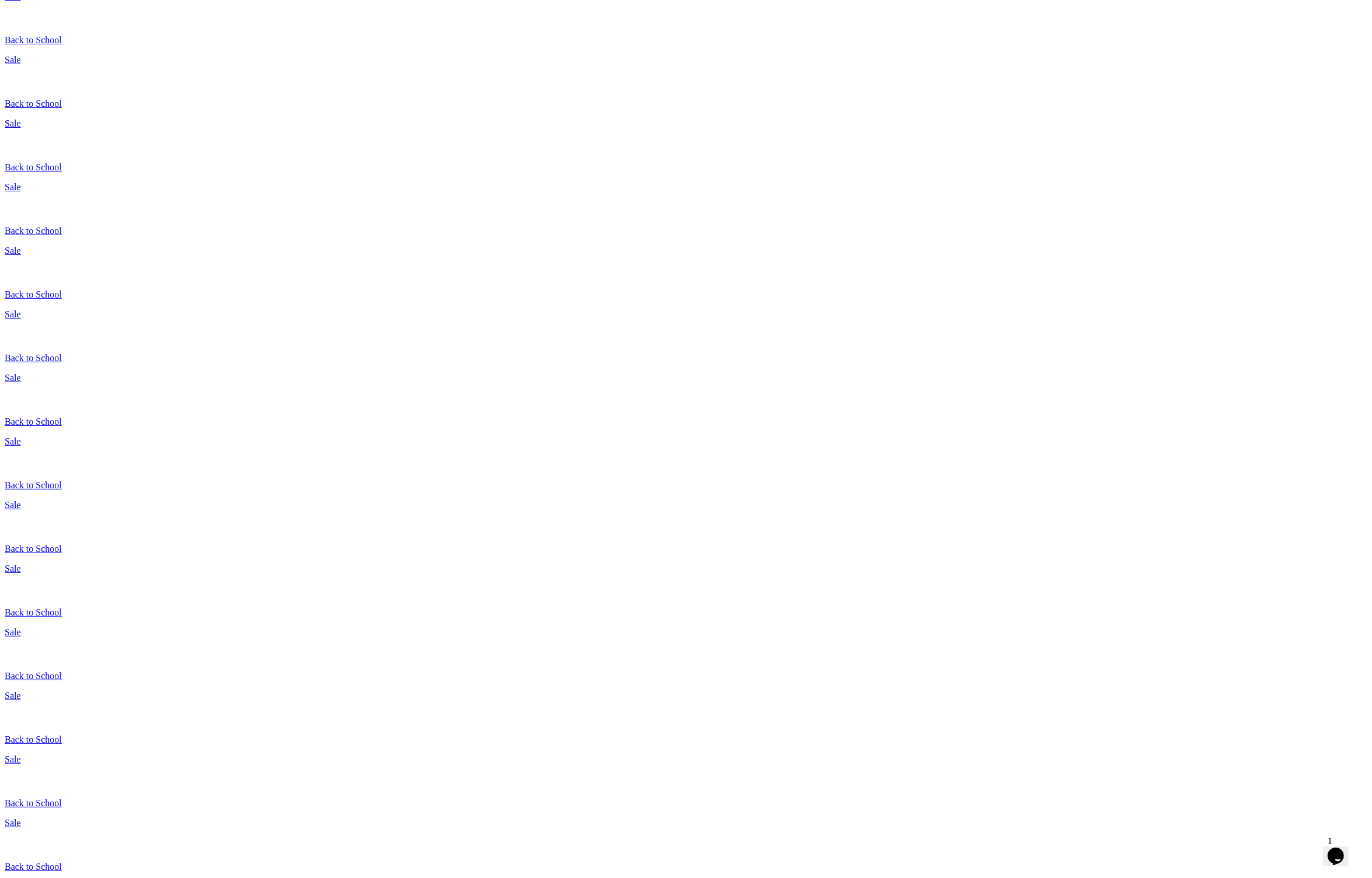
scroll to position [0, 0]
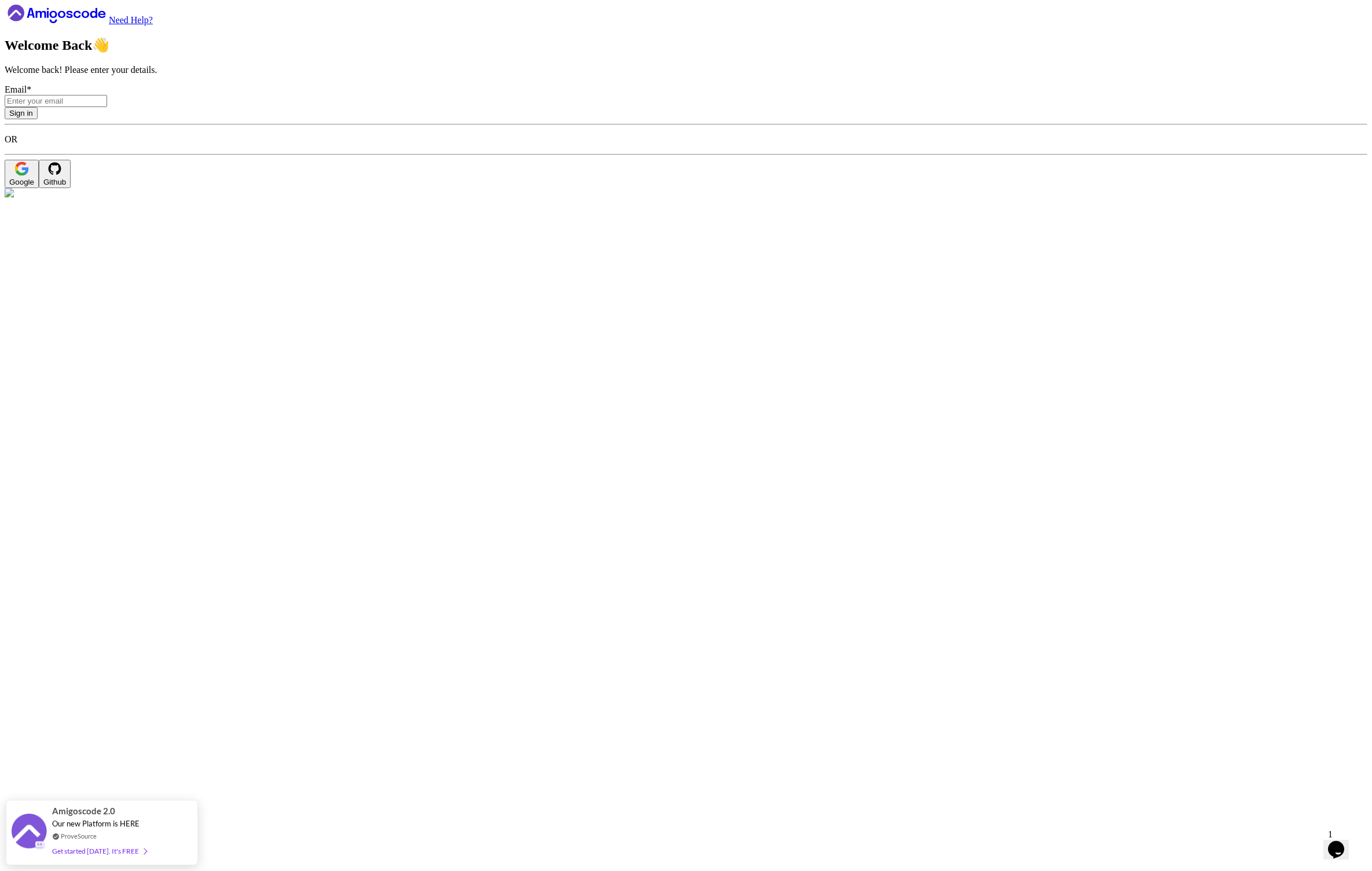
click at [91, 23] on icon at bounding box center [56, 13] width 104 height 19
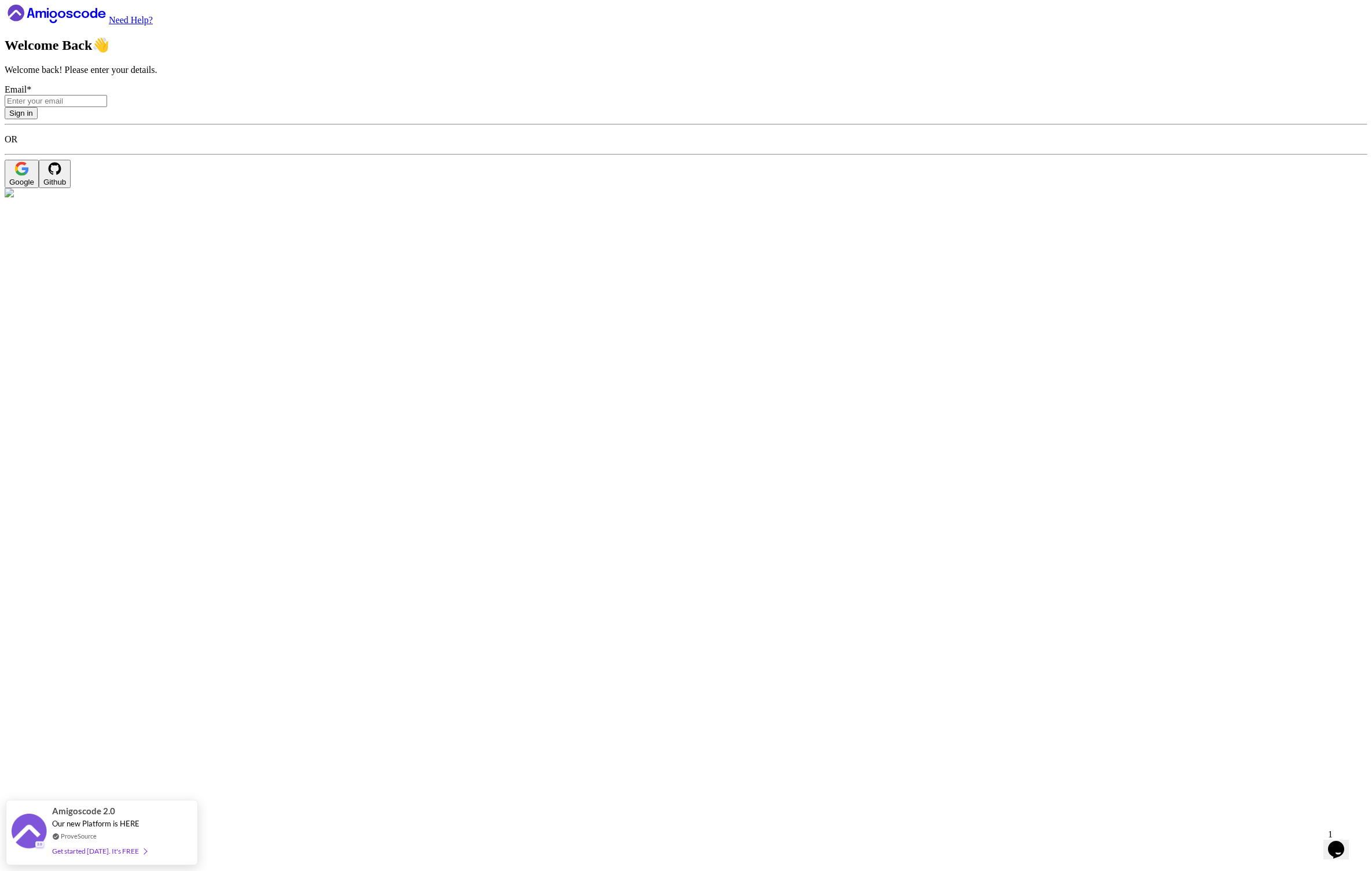
click at [39, 188] on button "Google" at bounding box center [21, 174] width 34 height 28
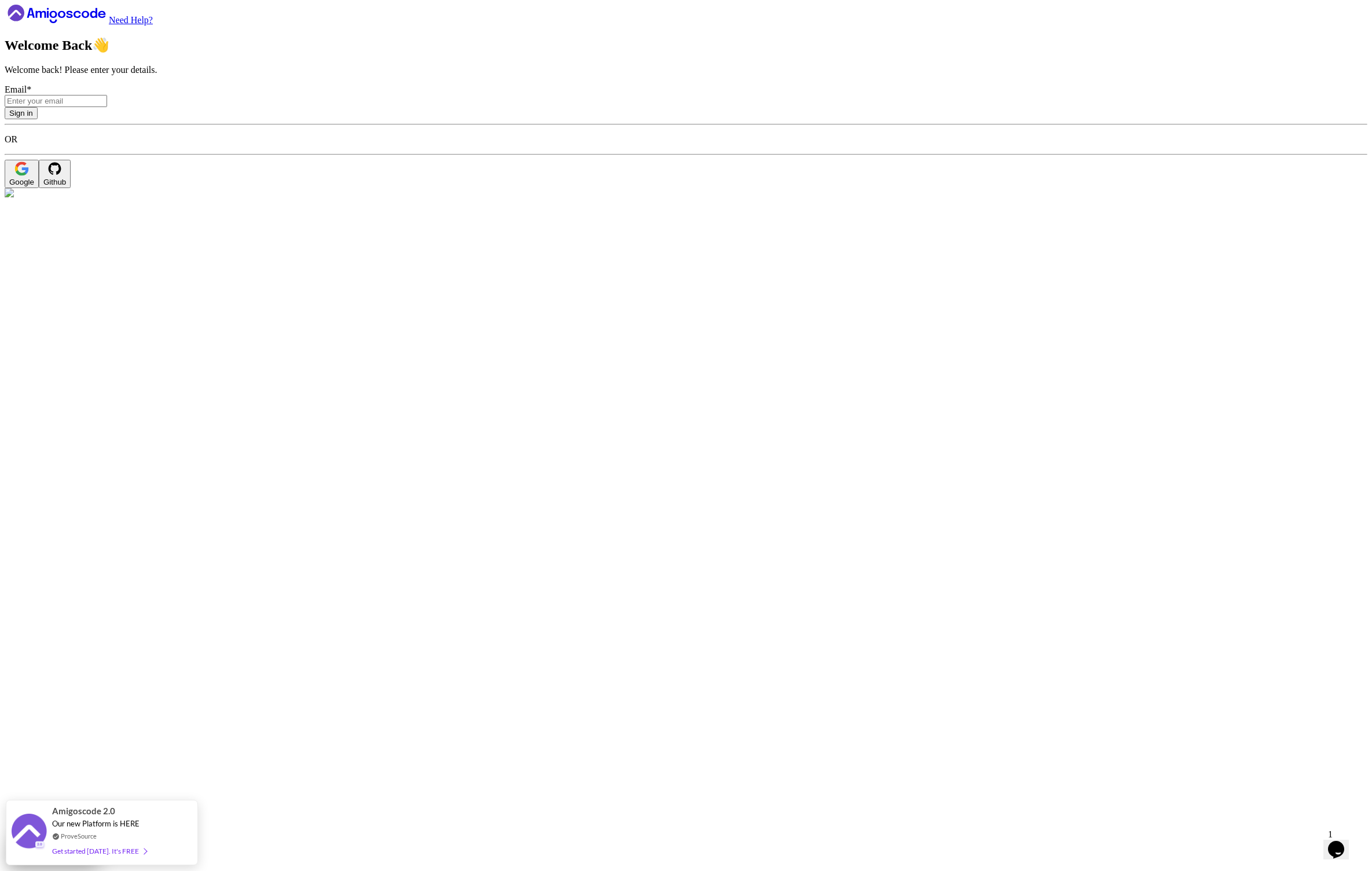
click at [98, 23] on icon at bounding box center [56, 13] width 104 height 19
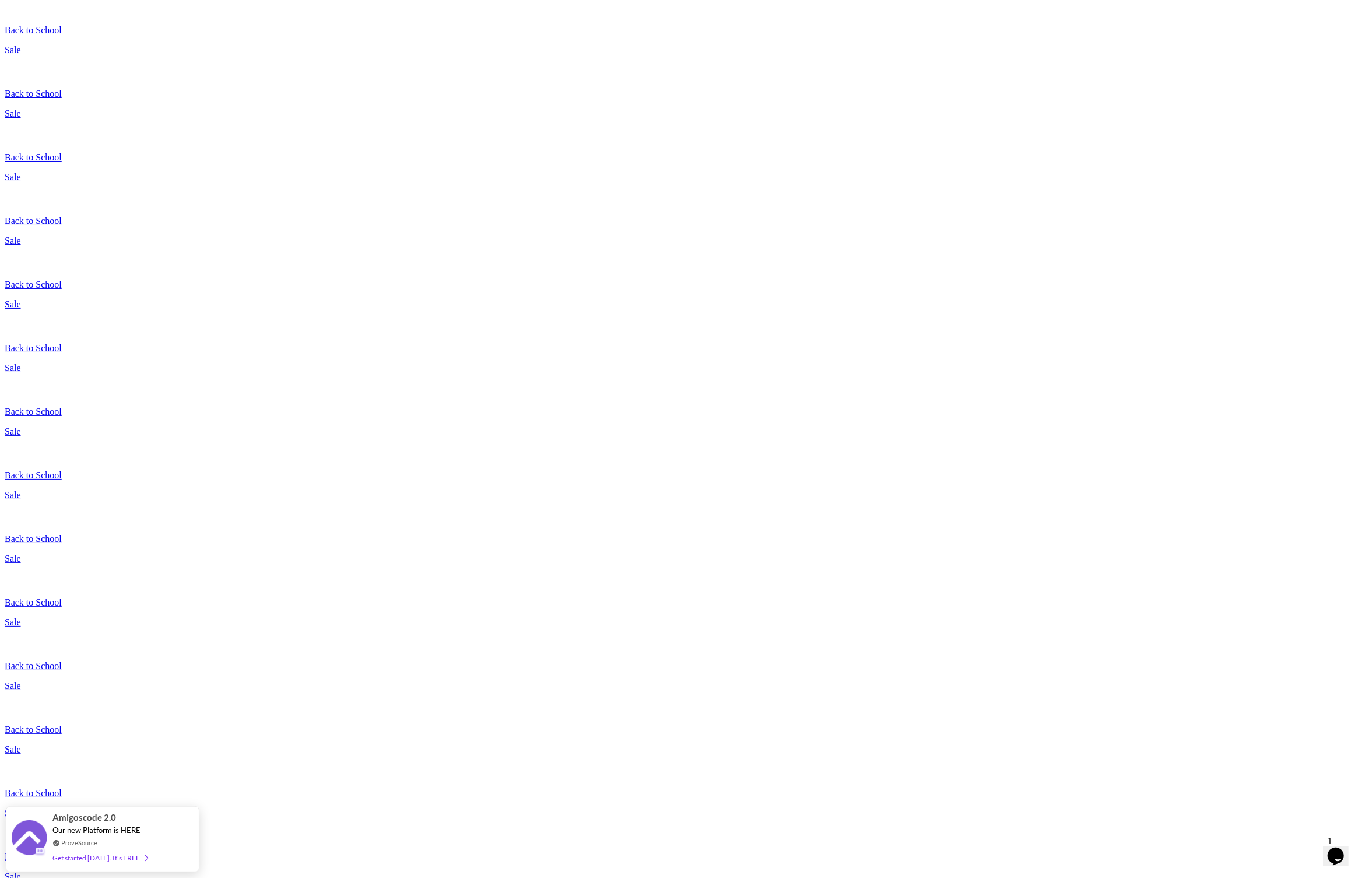
scroll to position [0, 0]
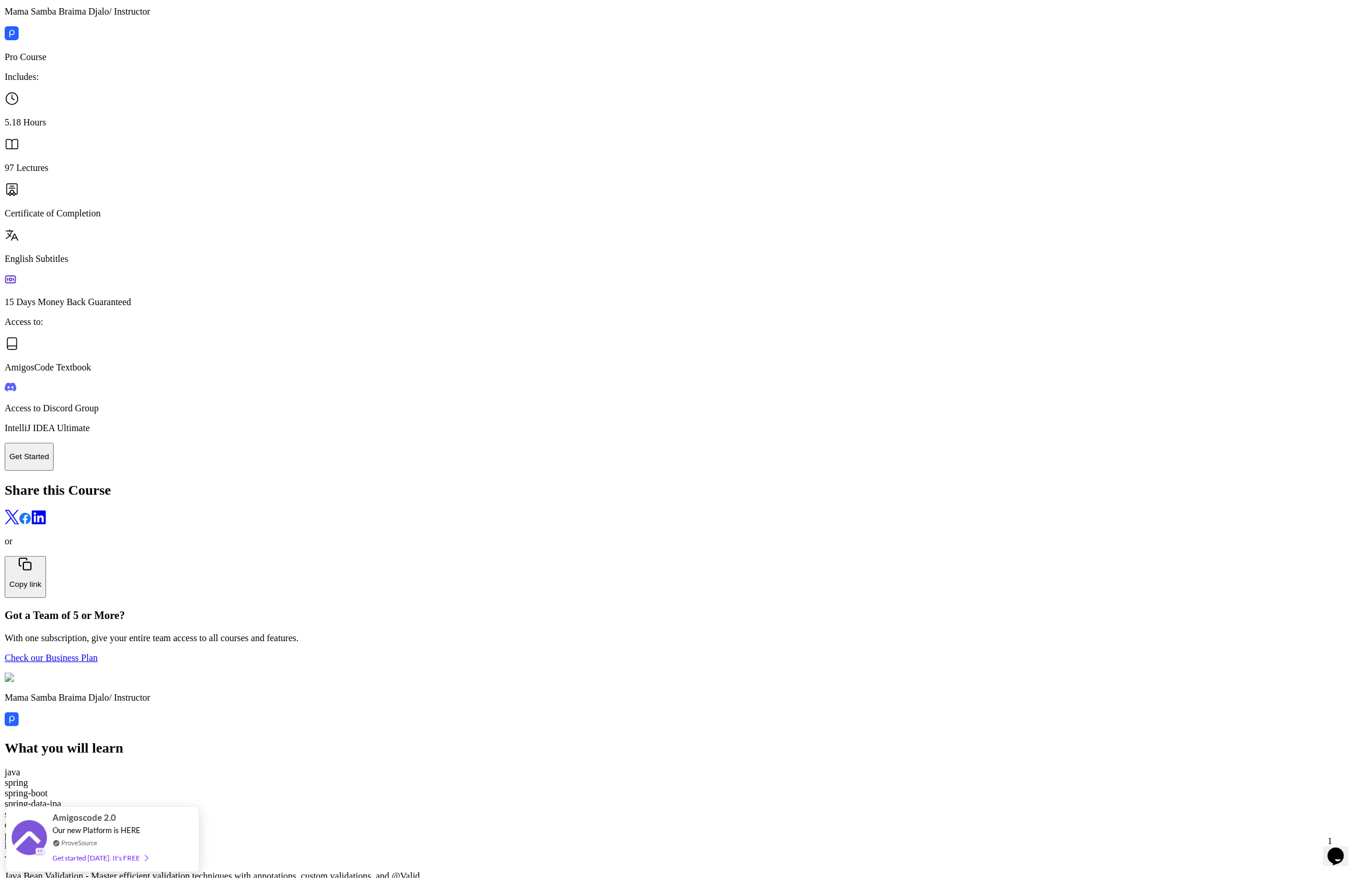
scroll to position [2548, 0]
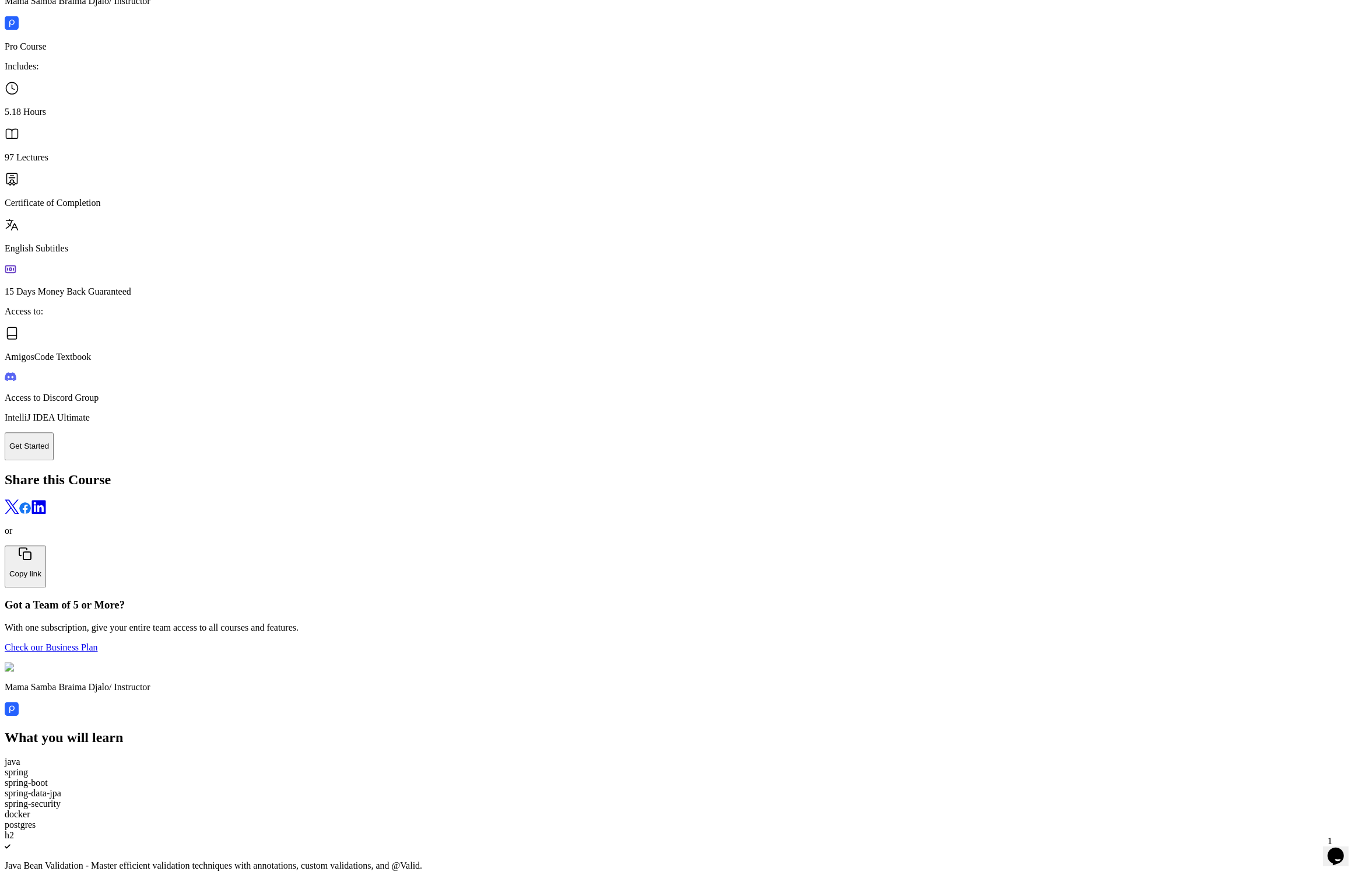
copy p "2 Months Free 🔥"
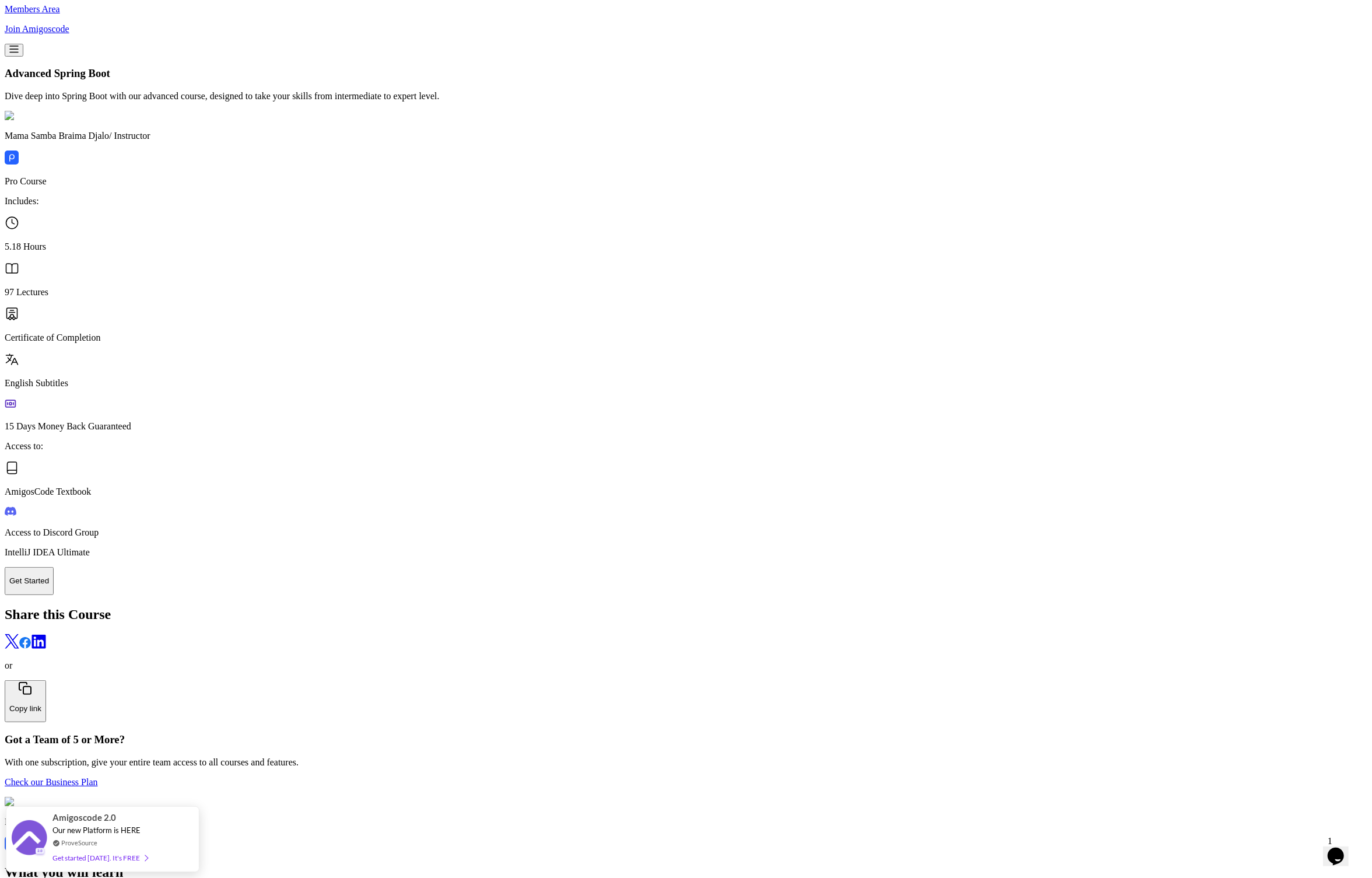
scroll to position [2548, 0]
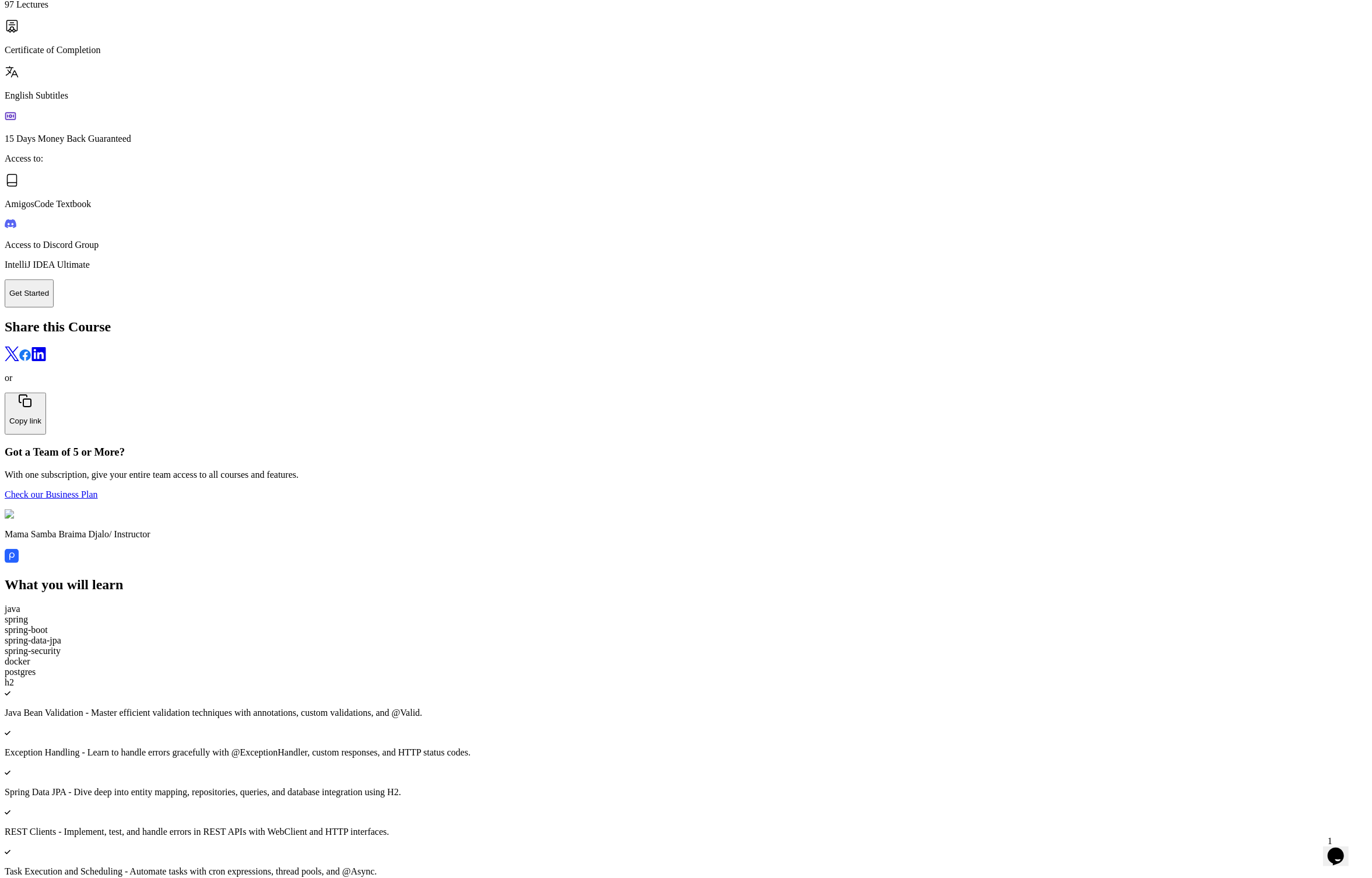
scroll to position [2434, 0]
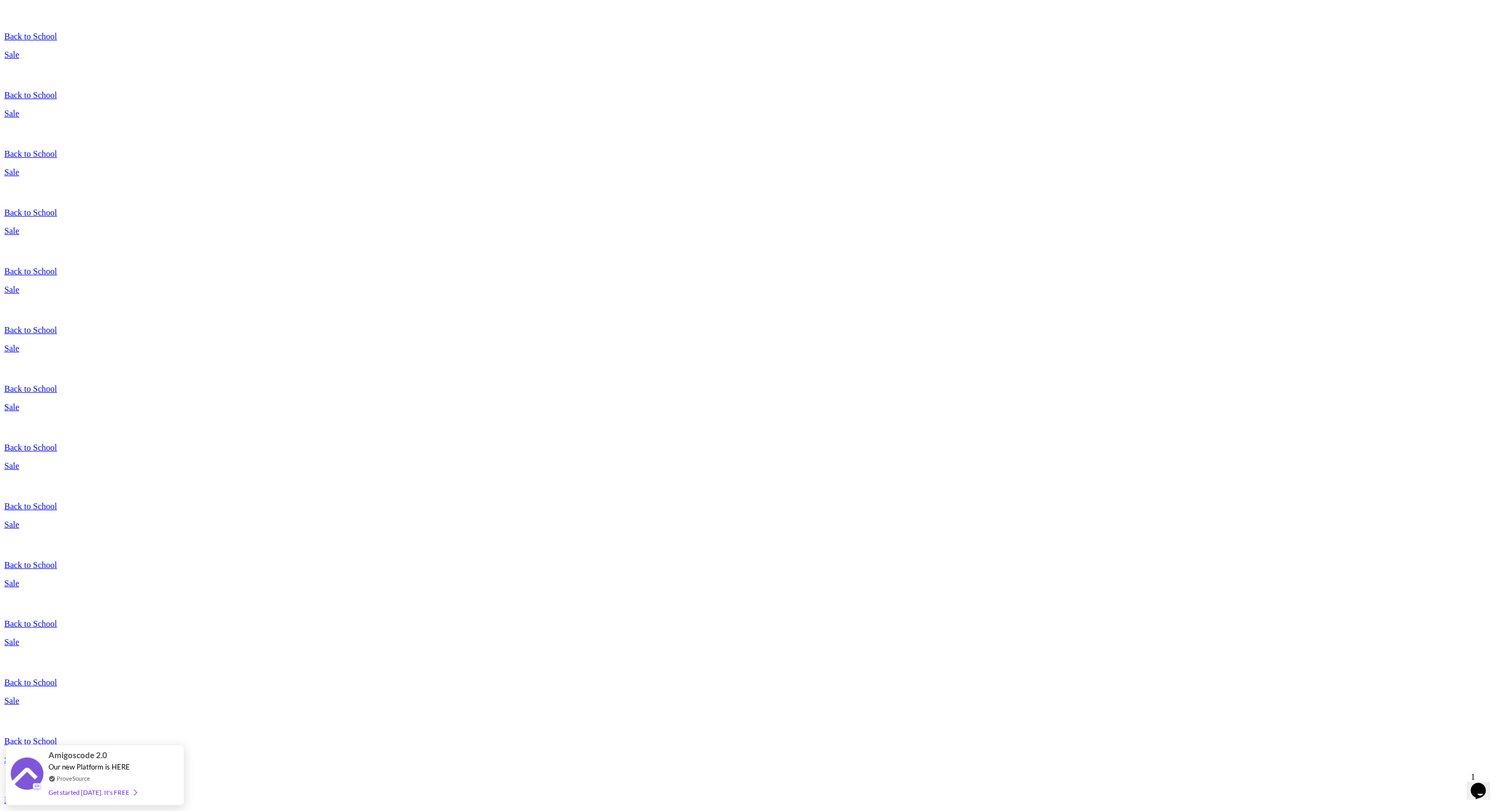
scroll to position [323, 0]
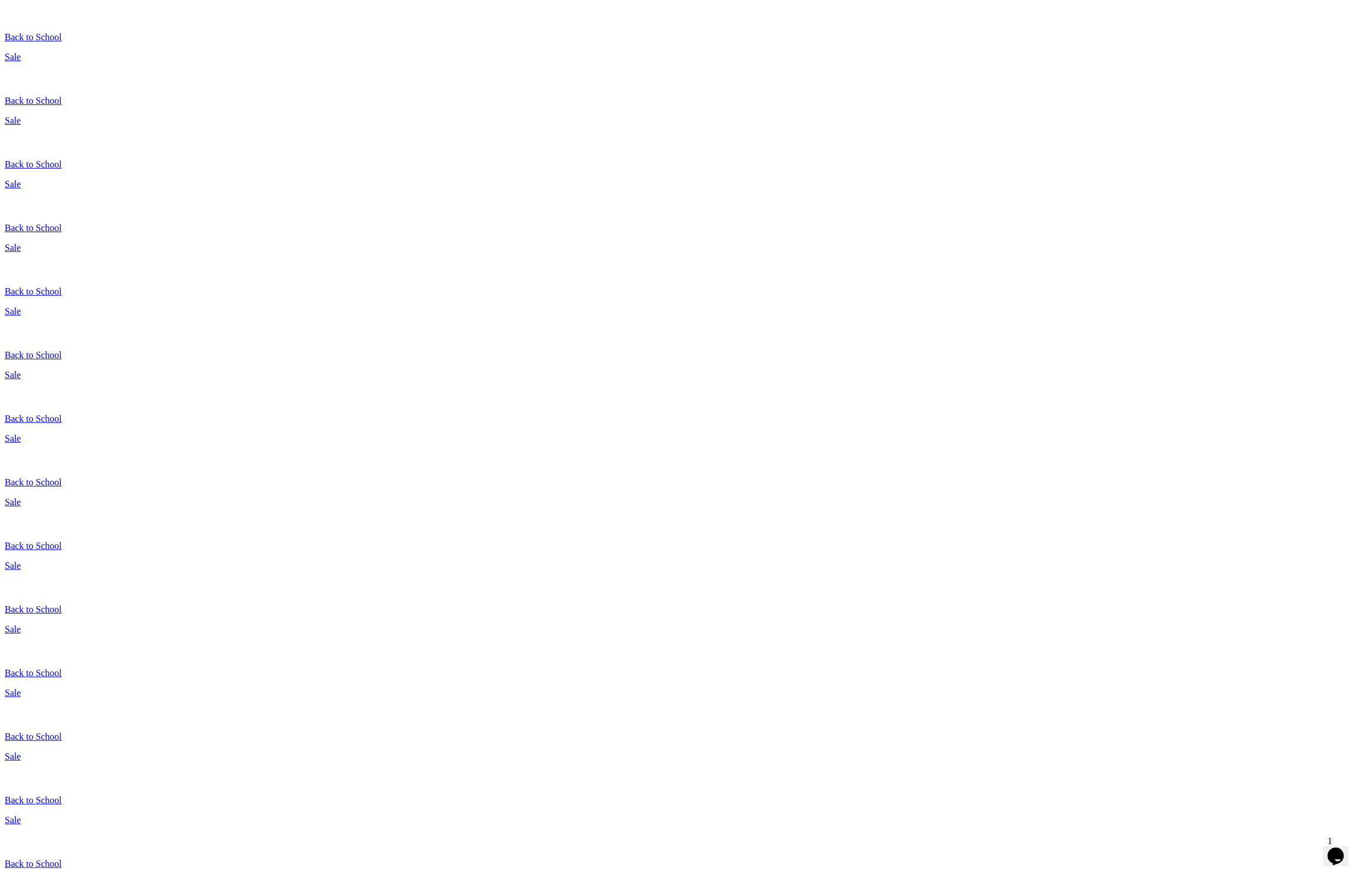
scroll to position [278, 0]
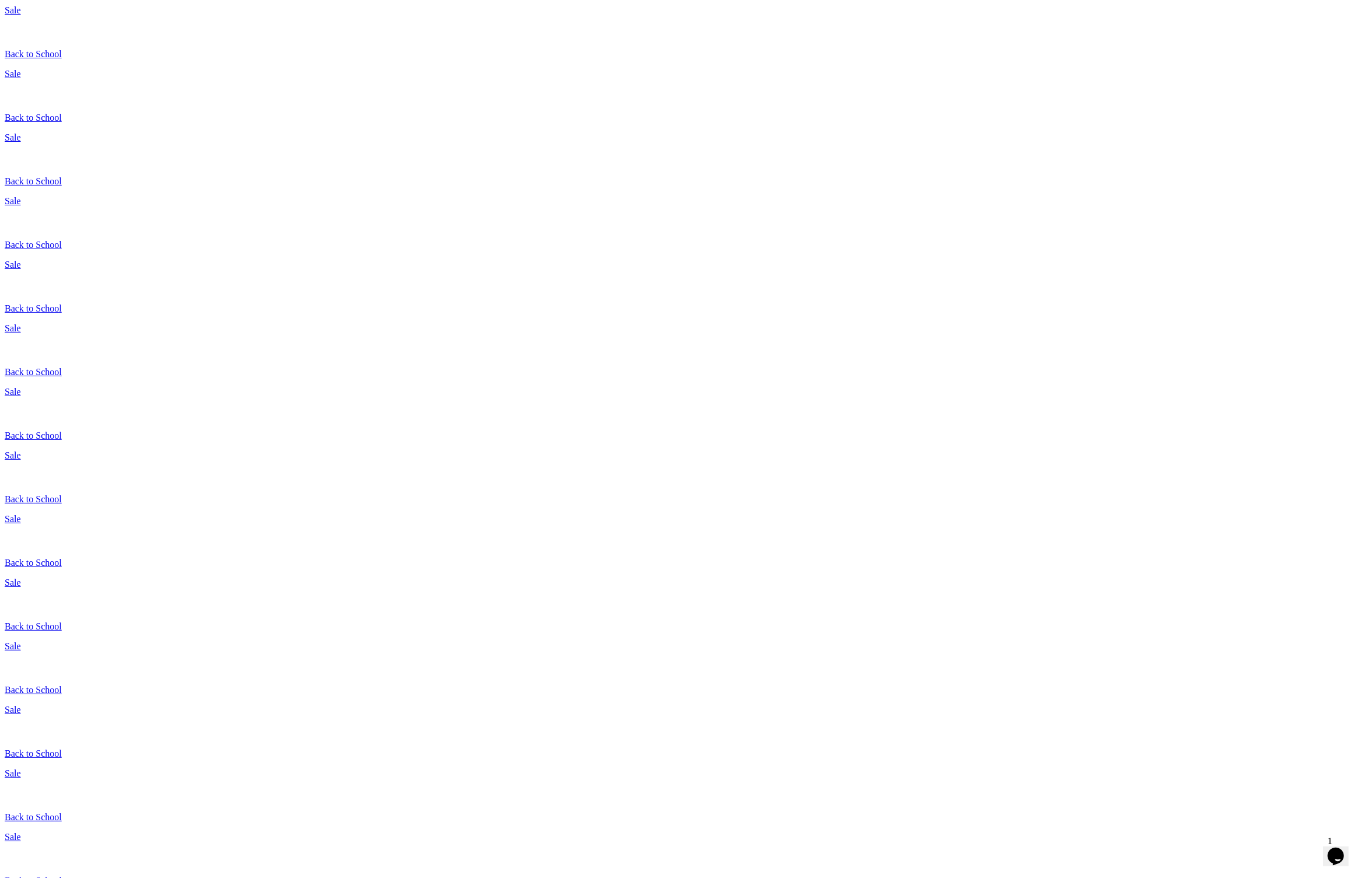
scroll to position [0, 0]
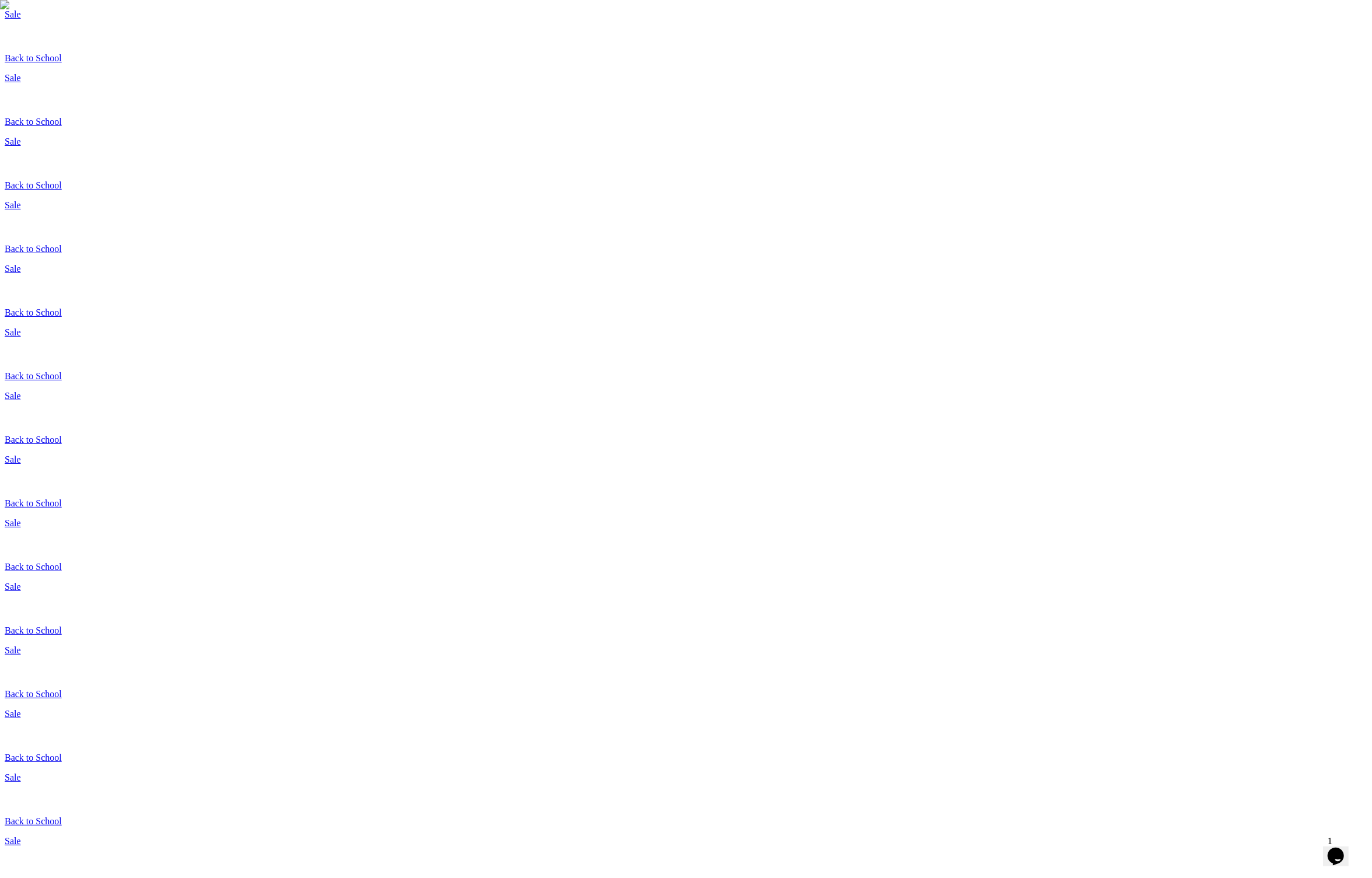
drag, startPoint x: 563, startPoint y: 306, endPoint x: 863, endPoint y: 323, distance: 300.5
